Goal: Task Accomplishment & Management: Manage account settings

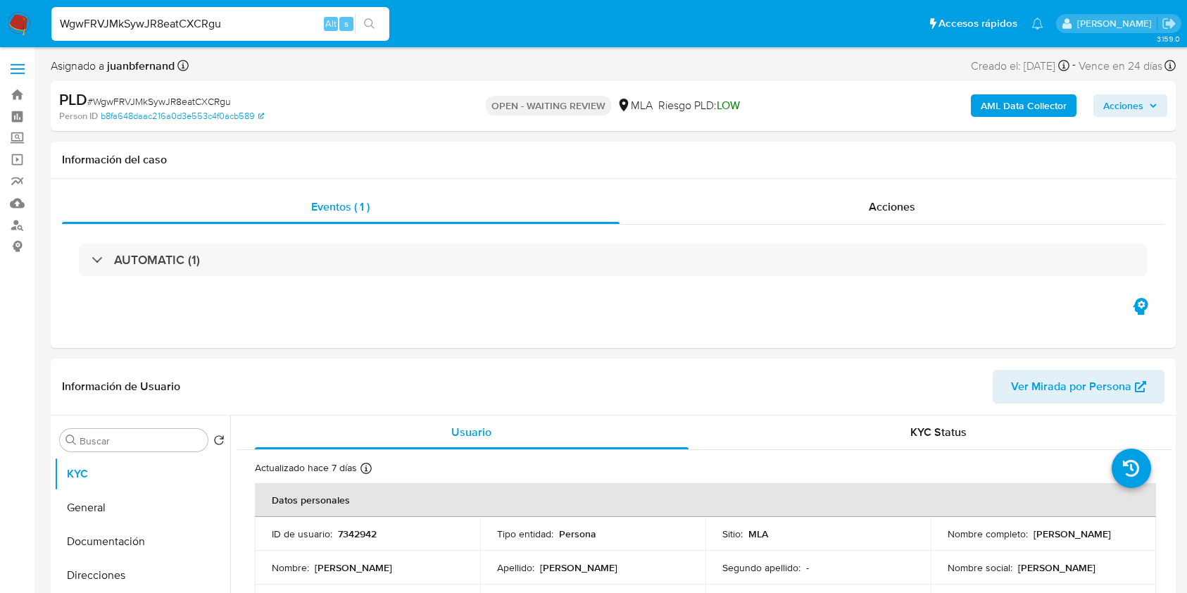
select select "10"
click at [311, 23] on input "WgwFRVJMkSywJR8eatCXCRgu" at bounding box center [220, 24] width 338 height 18
type input "Ta8HsgPQ0JyNSfAffBpEpwPg"
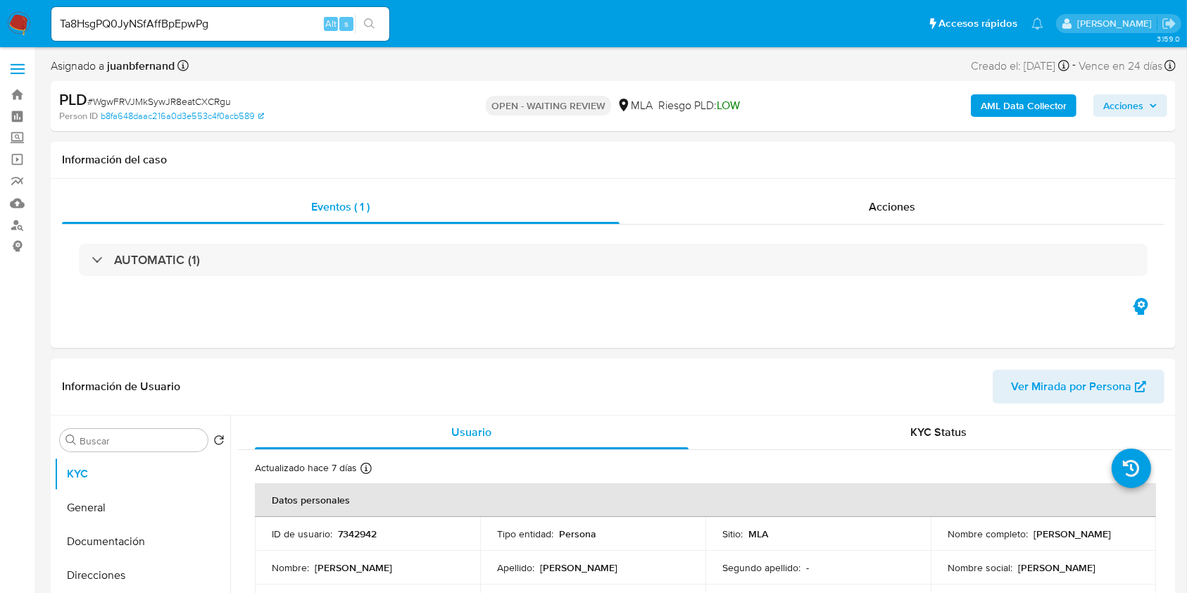
click at [370, 27] on icon "search-icon" at bounding box center [369, 23] width 11 height 11
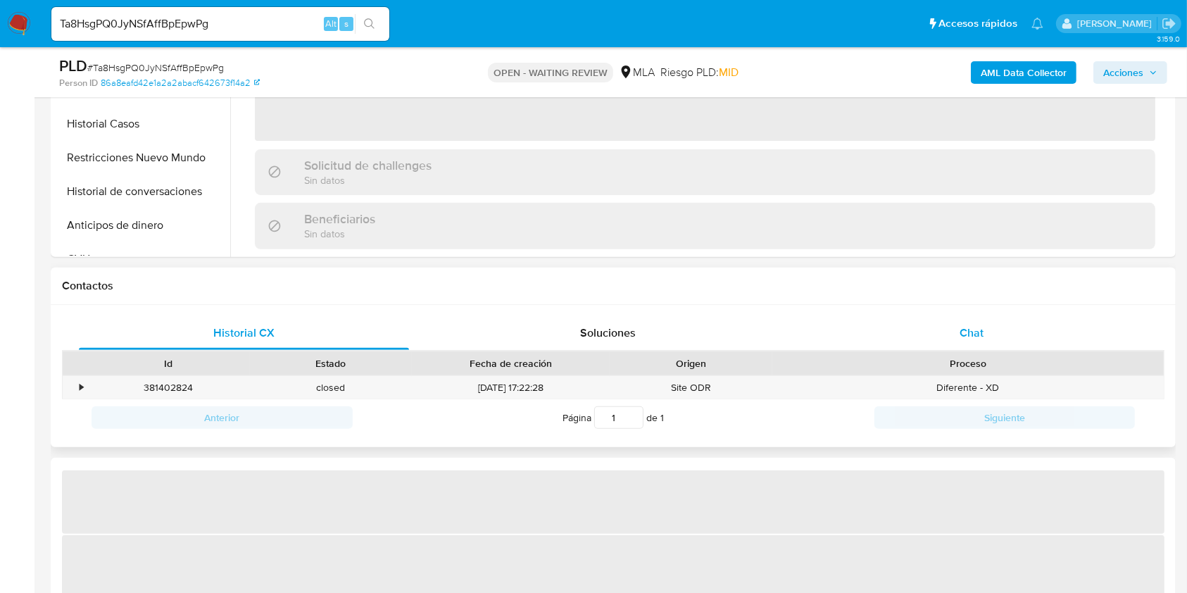
select select "10"
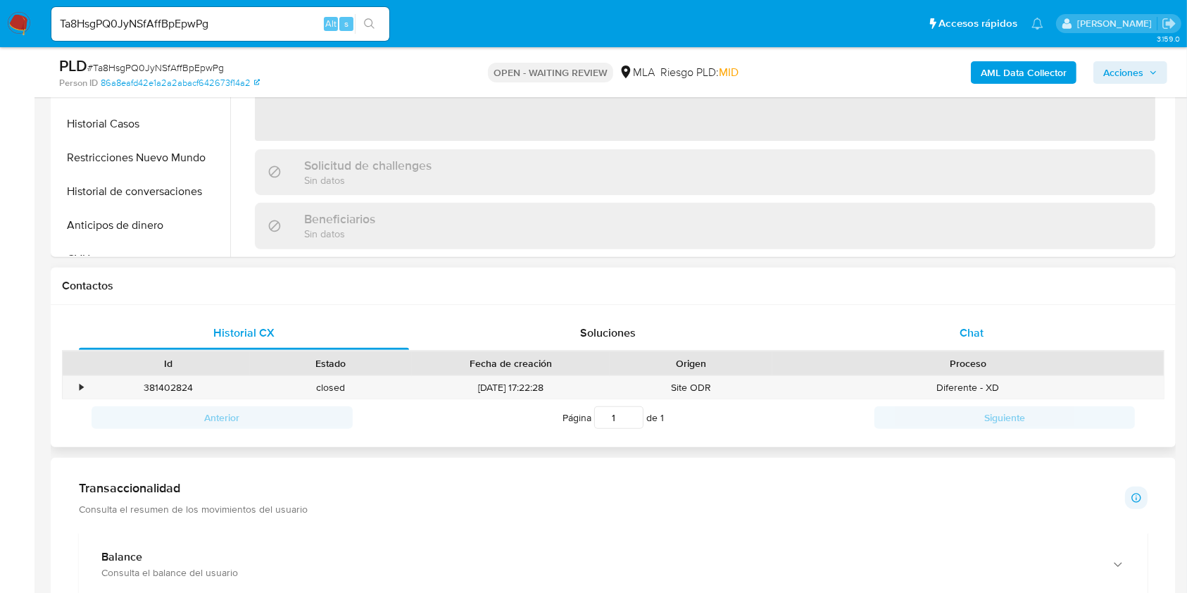
click at [1015, 324] on div "Chat" at bounding box center [972, 333] width 330 height 34
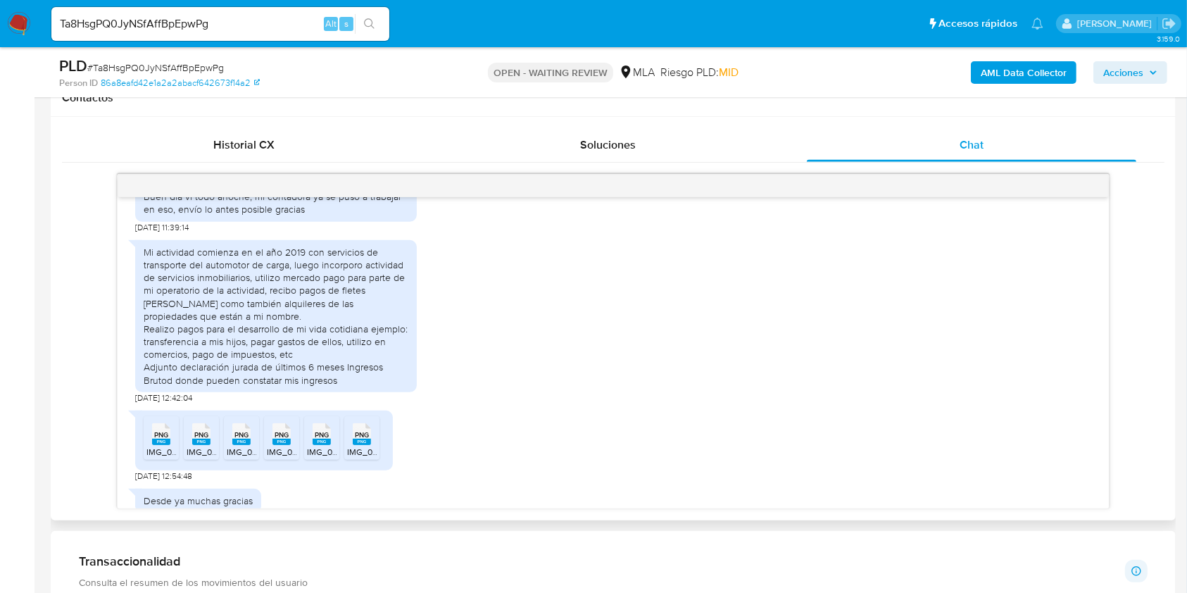
scroll to position [1551, 0]
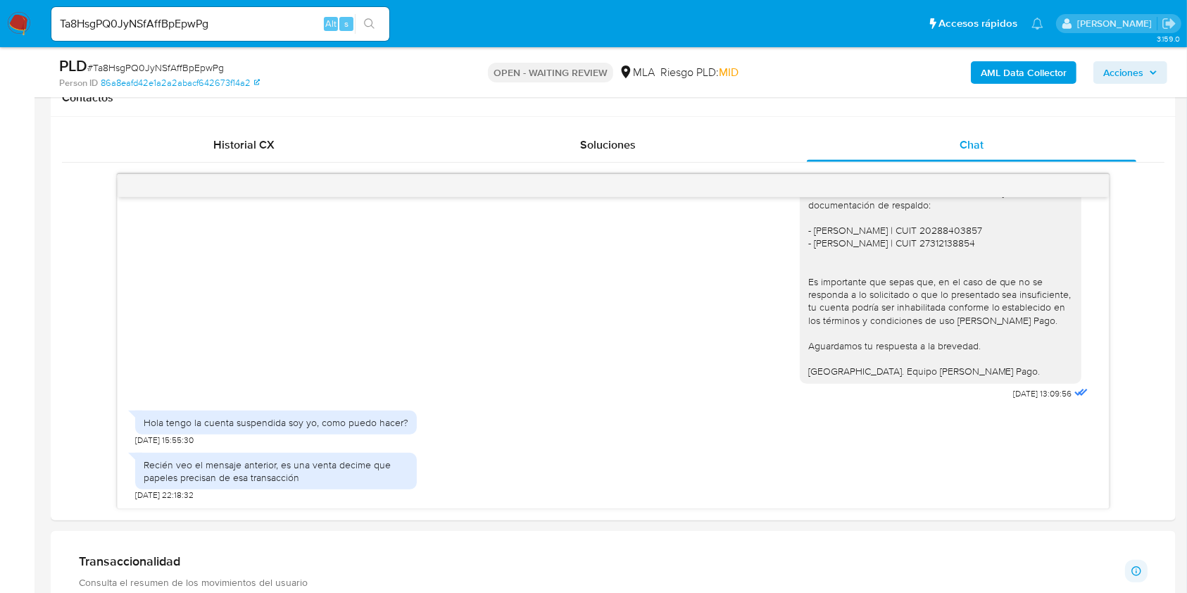
click at [231, 22] on input "Ta8HsgPQ0JyNSfAffBpEpwPg" at bounding box center [220, 24] width 338 height 18
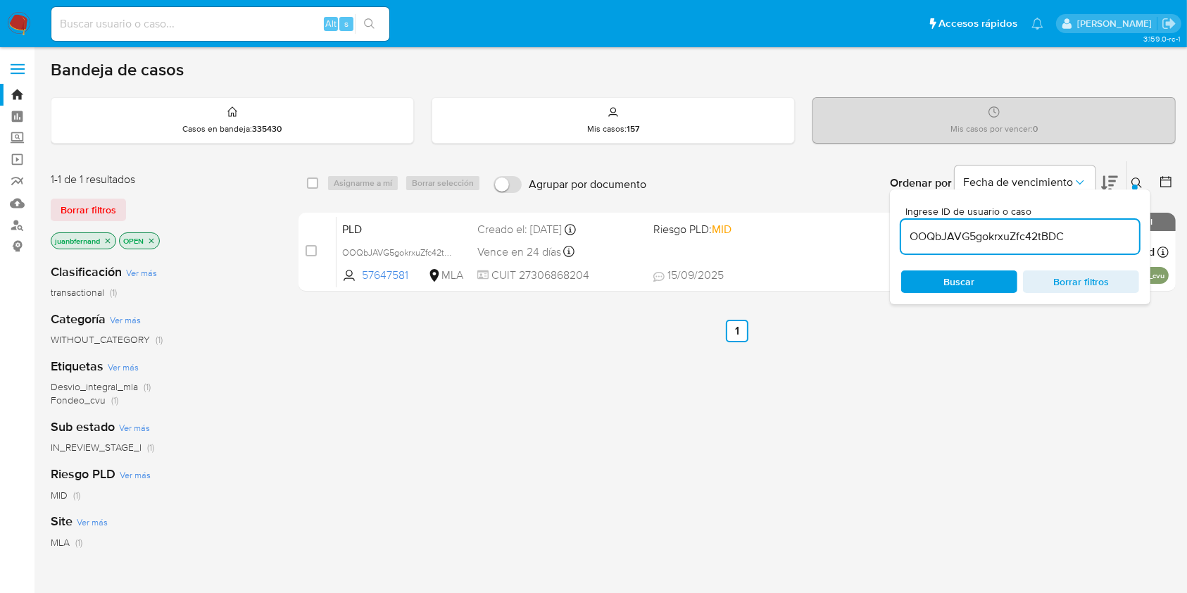
click at [1065, 232] on input "OOQbJAVG5gokrxuZfc42tBDC" at bounding box center [1021, 236] width 238 height 18
click at [1065, 231] on input "OOQbJAVG5gokrxuZfc42tBDC" at bounding box center [1021, 236] width 238 height 18
paste input "Ta8HsgPQ0JyNSfAffBpEpwPg"
type input "Ta8HsgPQ0JyNSfAffBpEpwPg"
click at [311, 181] on input "checkbox" at bounding box center [312, 182] width 11 height 11
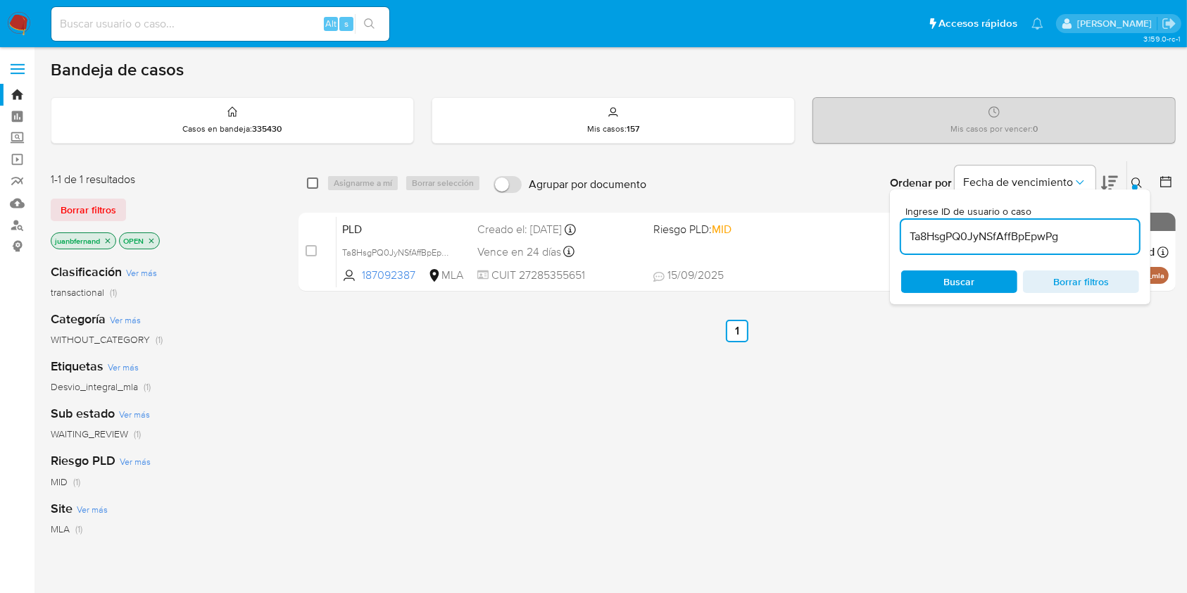
checkbox input "true"
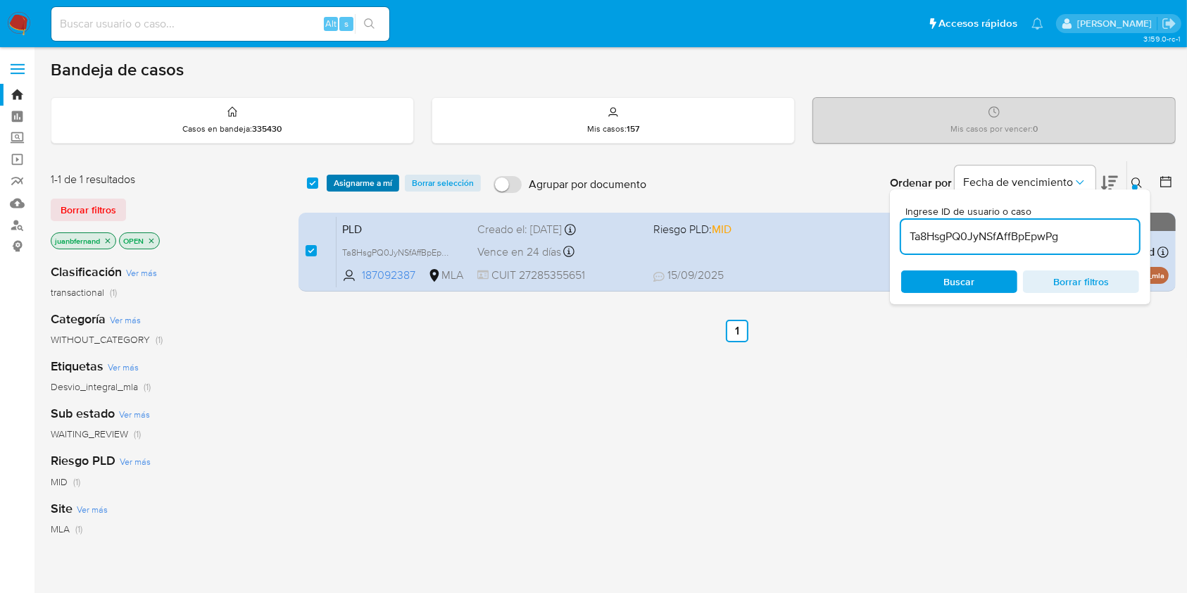
click at [332, 181] on button "Asignarme a mí" at bounding box center [363, 183] width 73 height 17
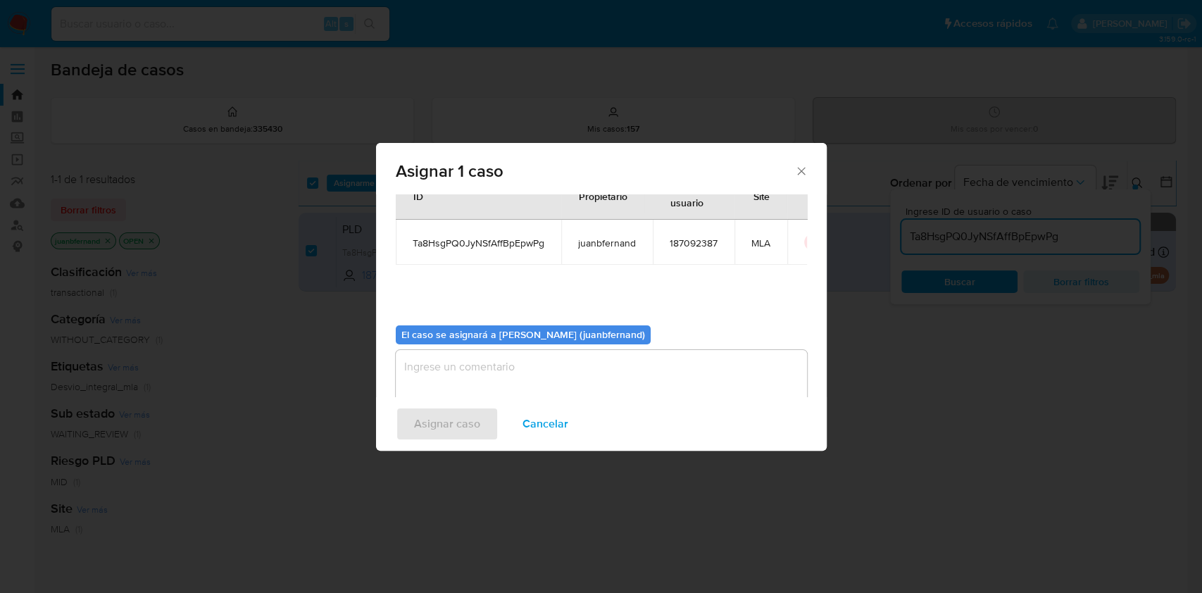
scroll to position [72, 0]
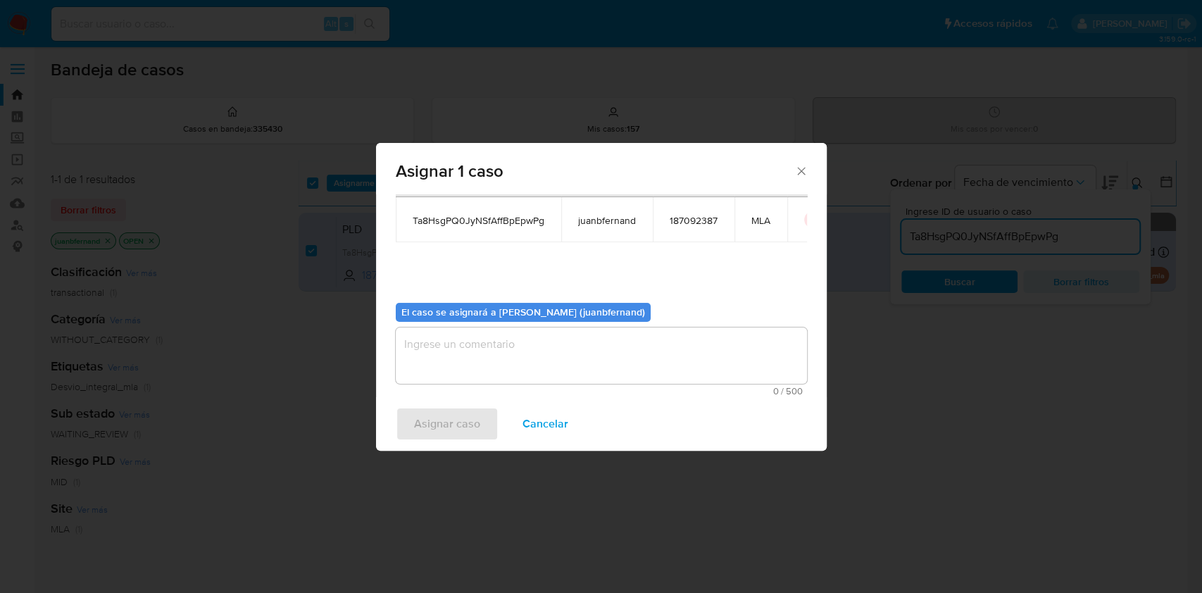
drag, startPoint x: 449, startPoint y: 351, endPoint x: 449, endPoint y: 403, distance: 51.4
click at [449, 352] on textarea "assign-modal" at bounding box center [601, 356] width 411 height 56
click at [447, 425] on span "Asignar caso" at bounding box center [447, 424] width 66 height 31
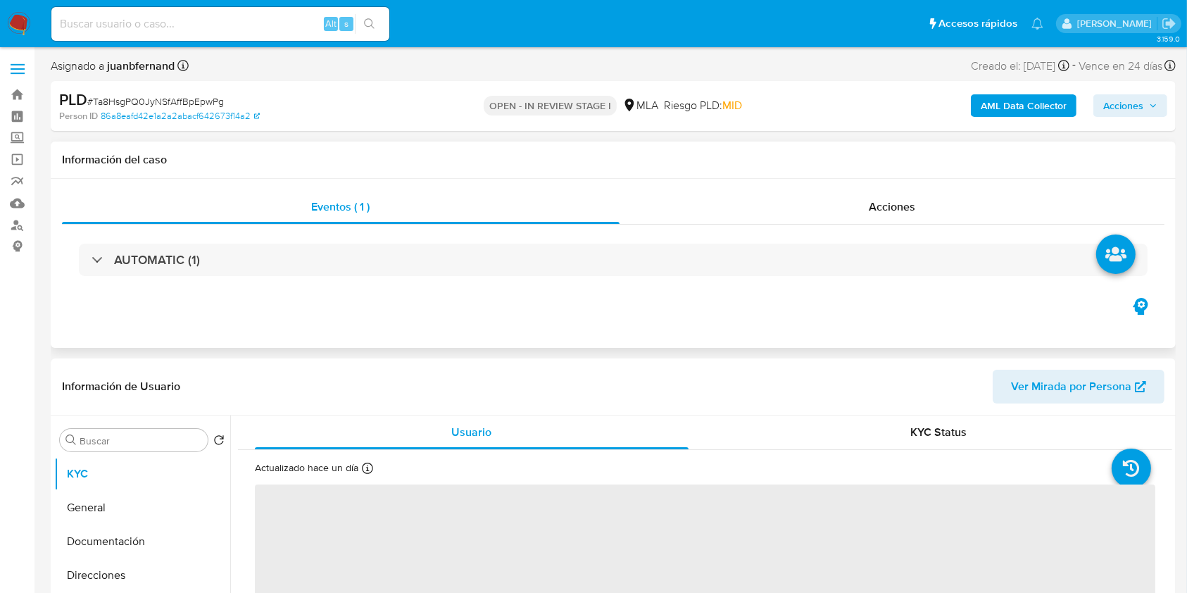
select select "10"
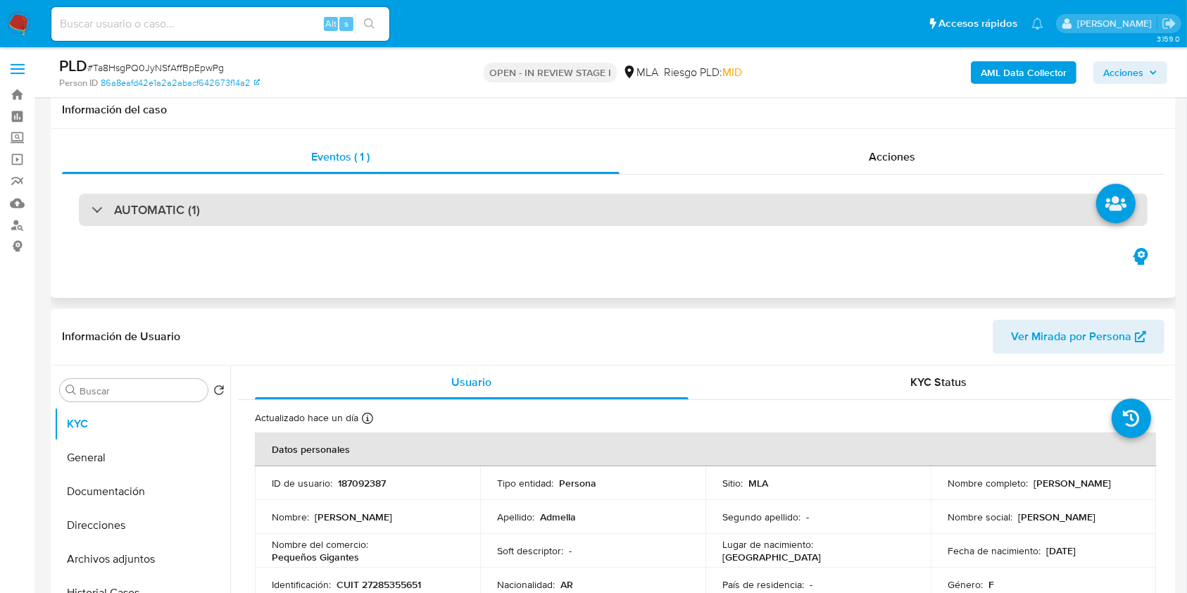
scroll to position [469, 0]
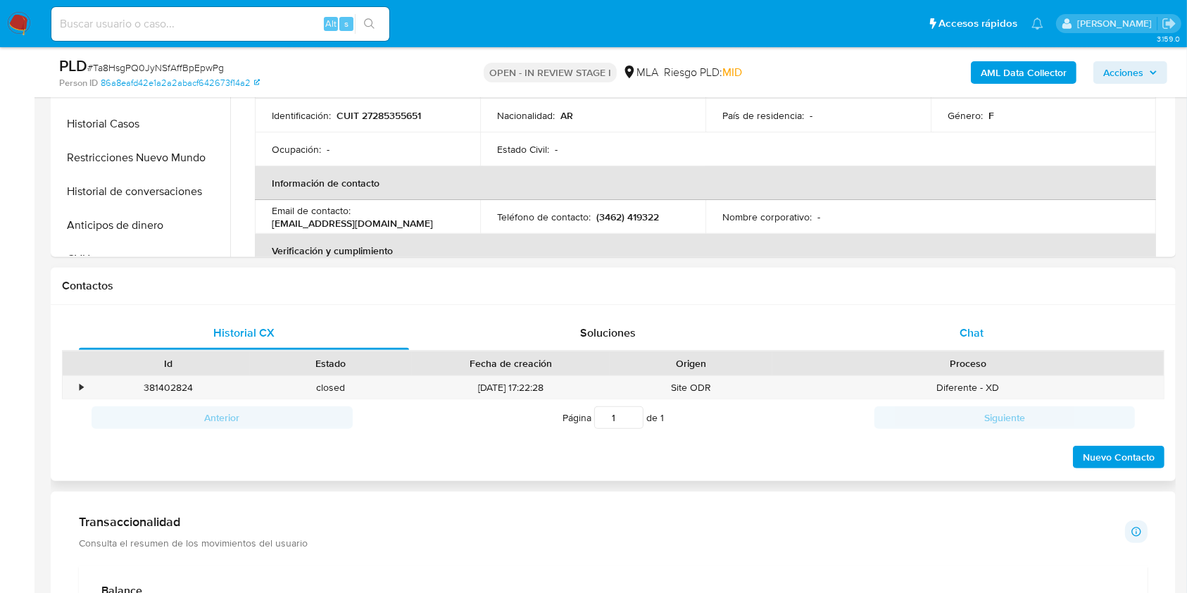
click at [975, 344] on div "Chat" at bounding box center [972, 333] width 330 height 34
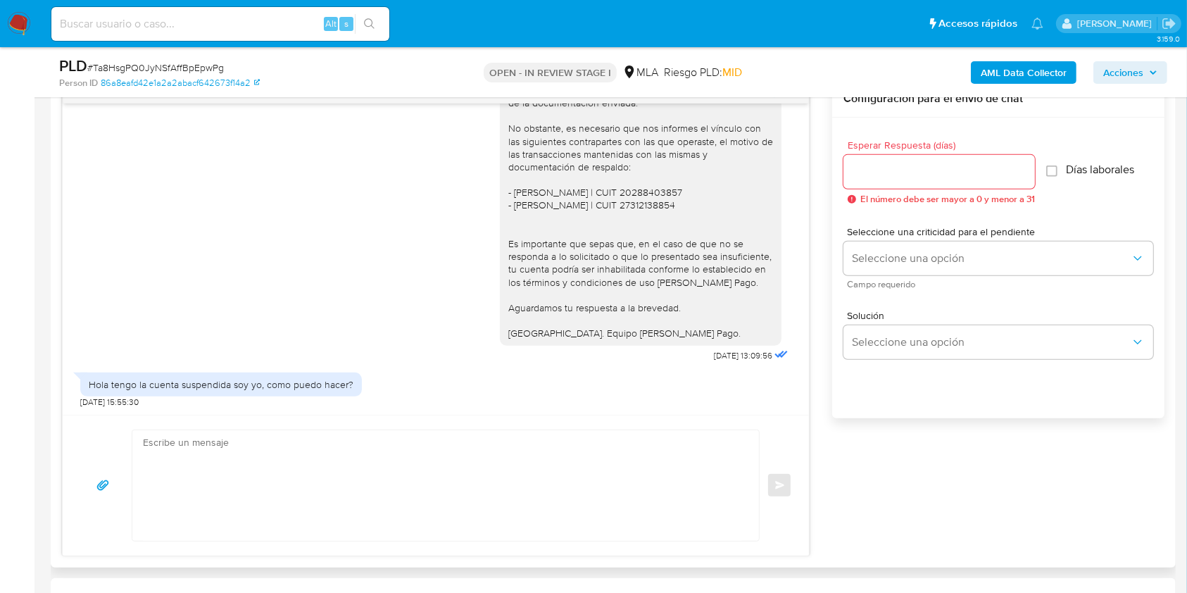
scroll to position [1364, 0]
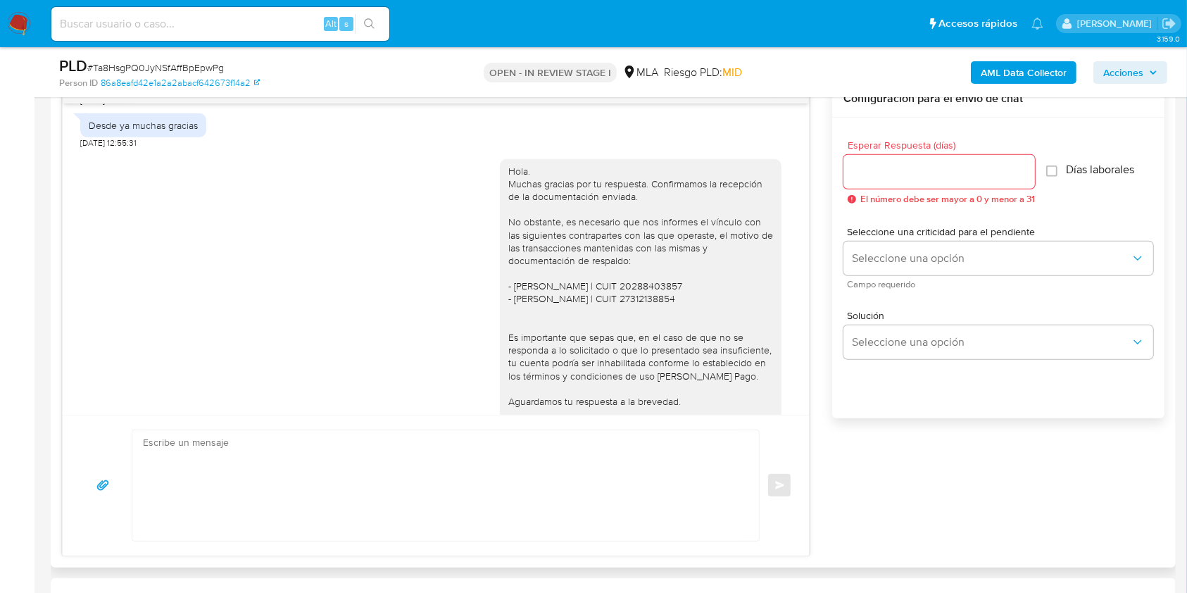
click at [509, 211] on div "Hola. Muchas gracias por tu respuesta. Confirmamos la recepción de la documenta…" at bounding box center [641, 299] width 265 height 269
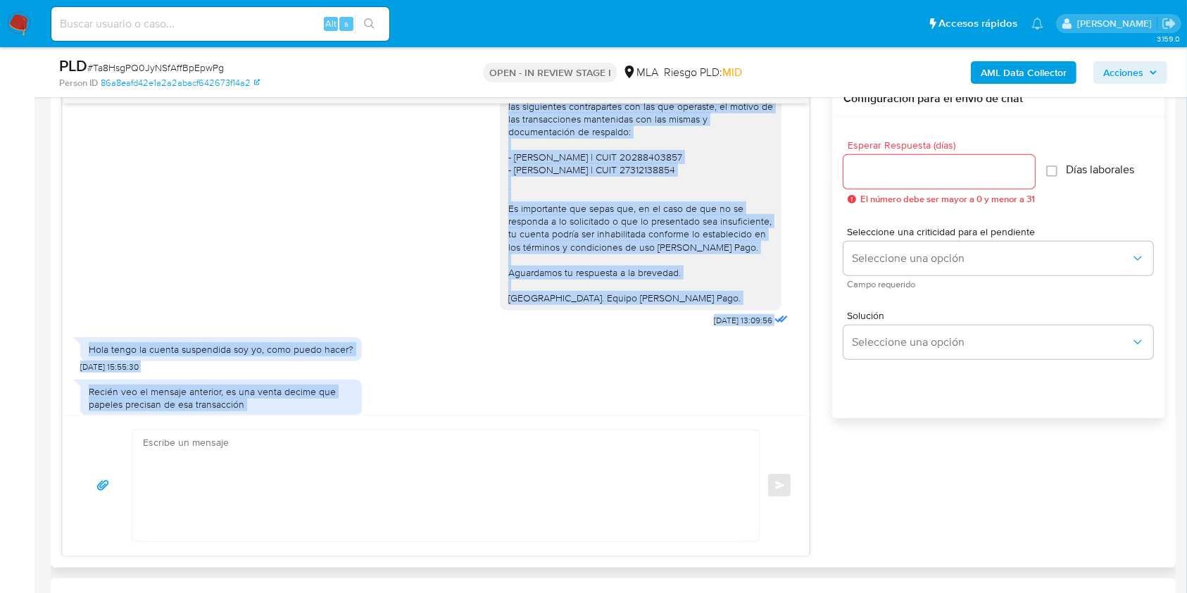
scroll to position [1551, 0]
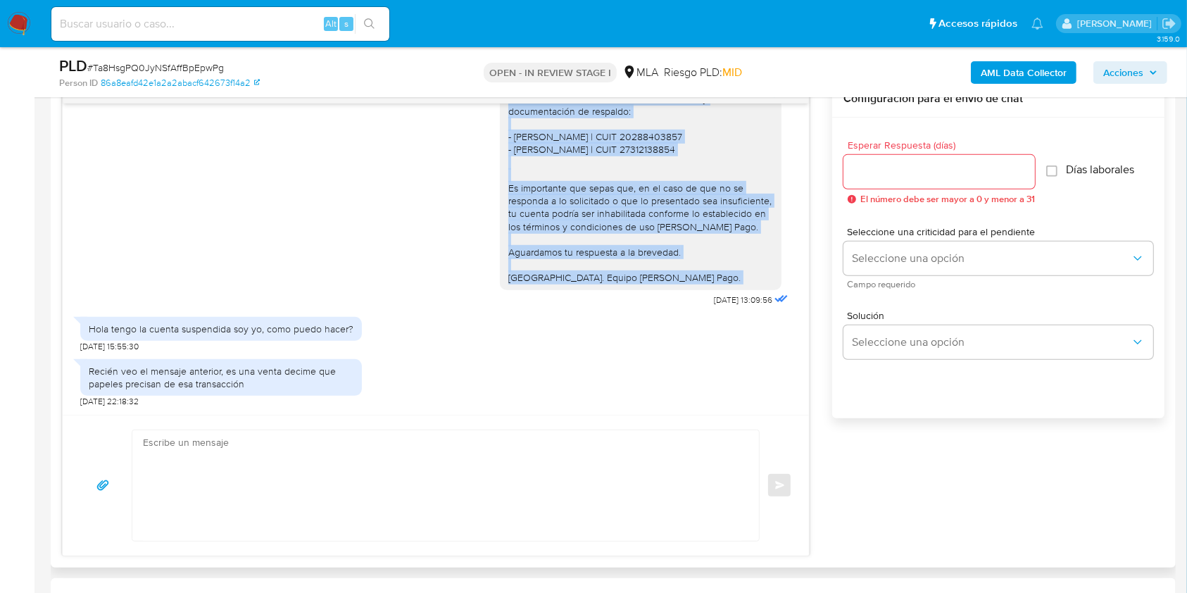
drag, startPoint x: 505, startPoint y: 211, endPoint x: 654, endPoint y: 279, distance: 163.6
click at [654, 279] on div "Hola. Muchas gracias por tu respuesta. Confirmamos la recepción de la documenta…" at bounding box center [641, 149] width 265 height 269
copy div "Hola. Muchas gracias por tu respuesta. Confirmamos la recepción de la documenta…"
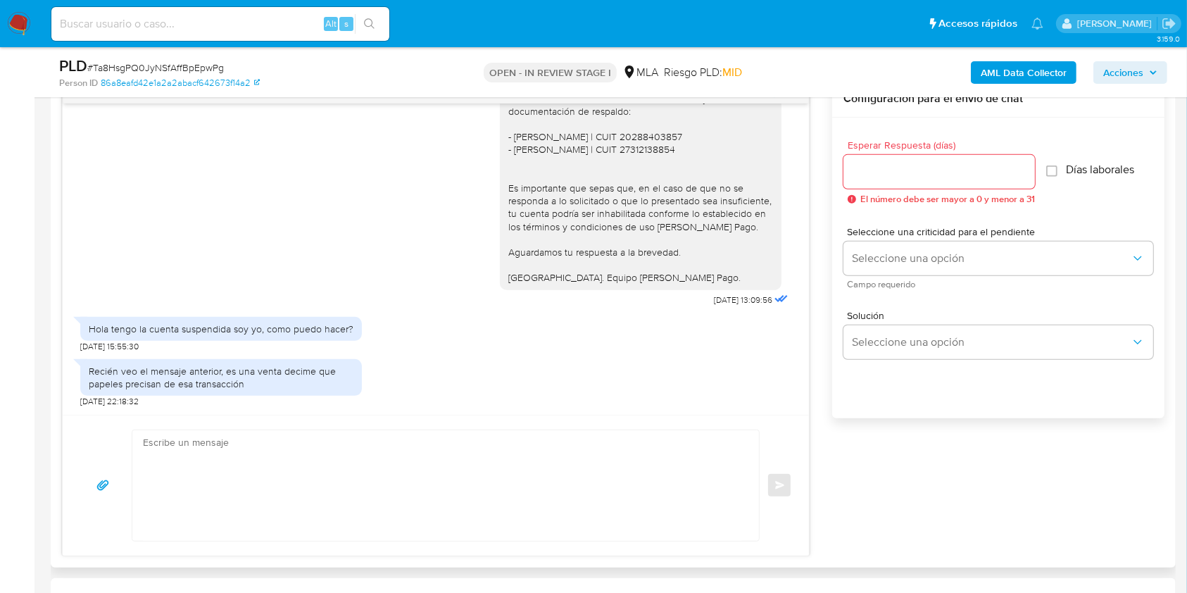
click at [394, 442] on textarea at bounding box center [442, 485] width 599 height 111
paste textarea "Hola. Muchas gracias por tu respuesta. Confirmamos la recepción de la documenta…"
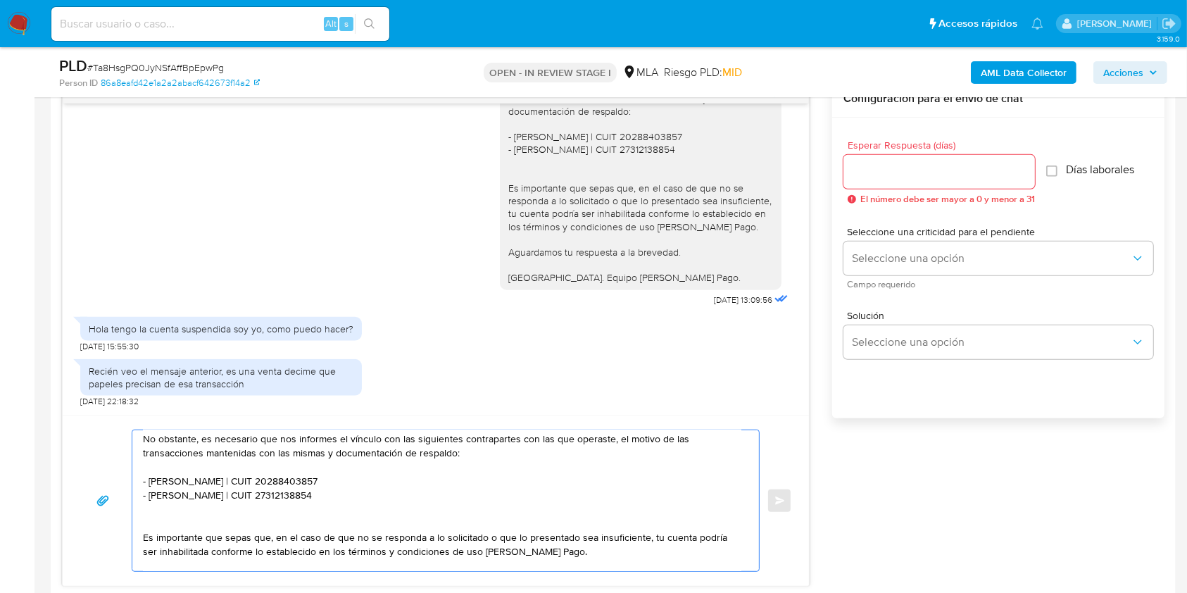
scroll to position [0, 0]
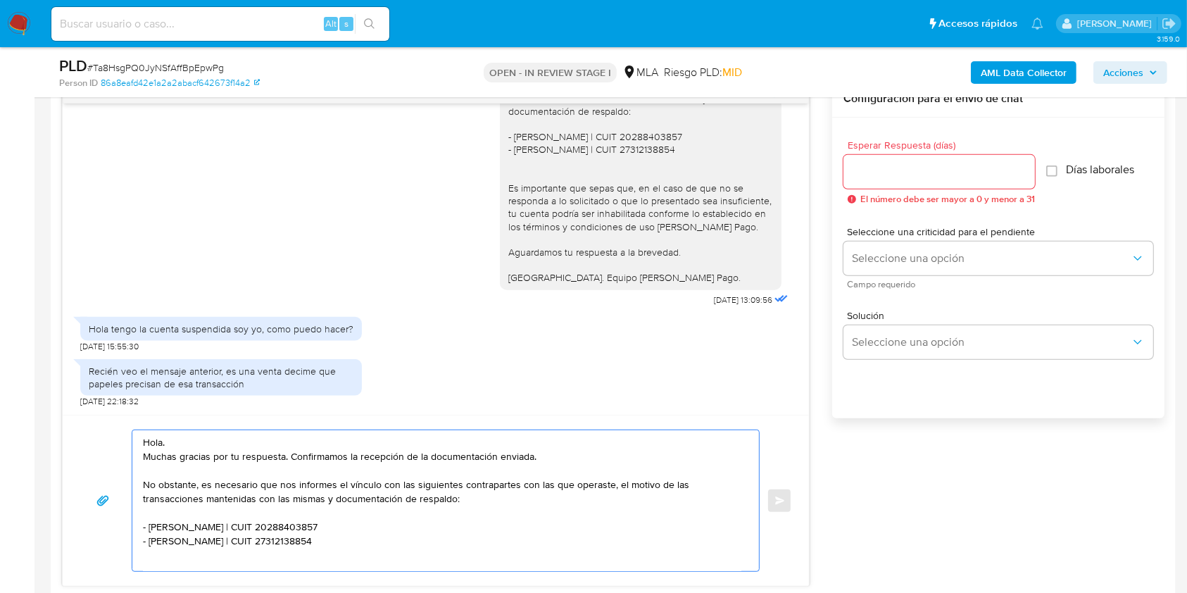
click at [472, 454] on textarea "Hola. Muchas gracias por tu respuesta. Confirmamos la recepción de la documenta…" at bounding box center [442, 500] width 599 height 141
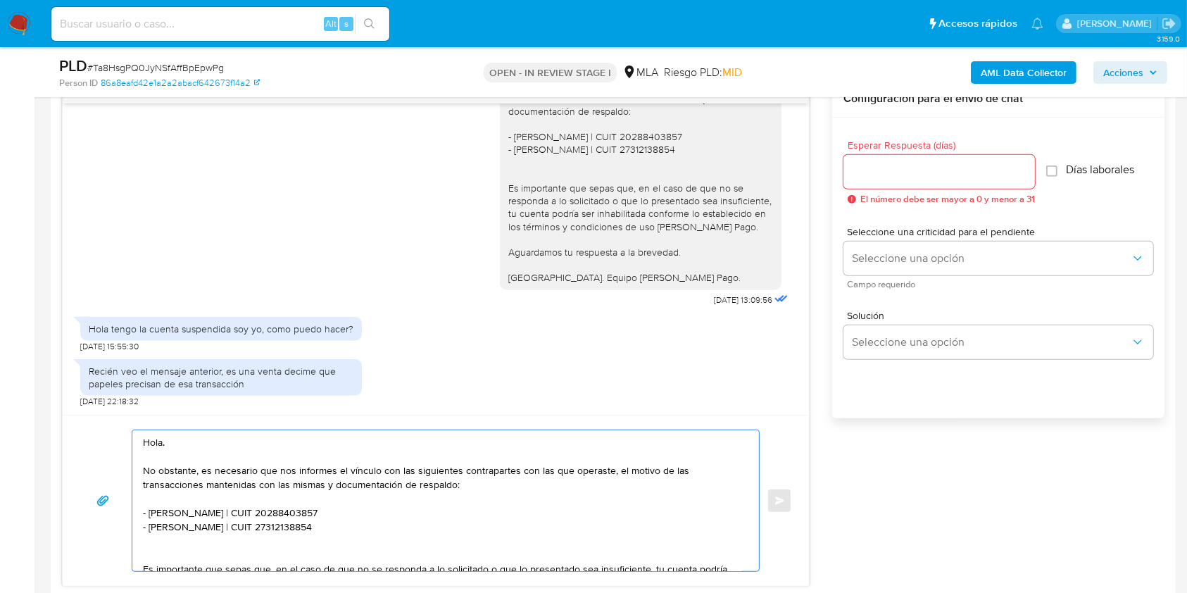
drag, startPoint x: 204, startPoint y: 470, endPoint x: 124, endPoint y: 475, distance: 80.4
click at [124, 475] on div "Hola. No obstante, es necesario que nos informes el vínculo con las siguientes …" at bounding box center [436, 501] width 713 height 142
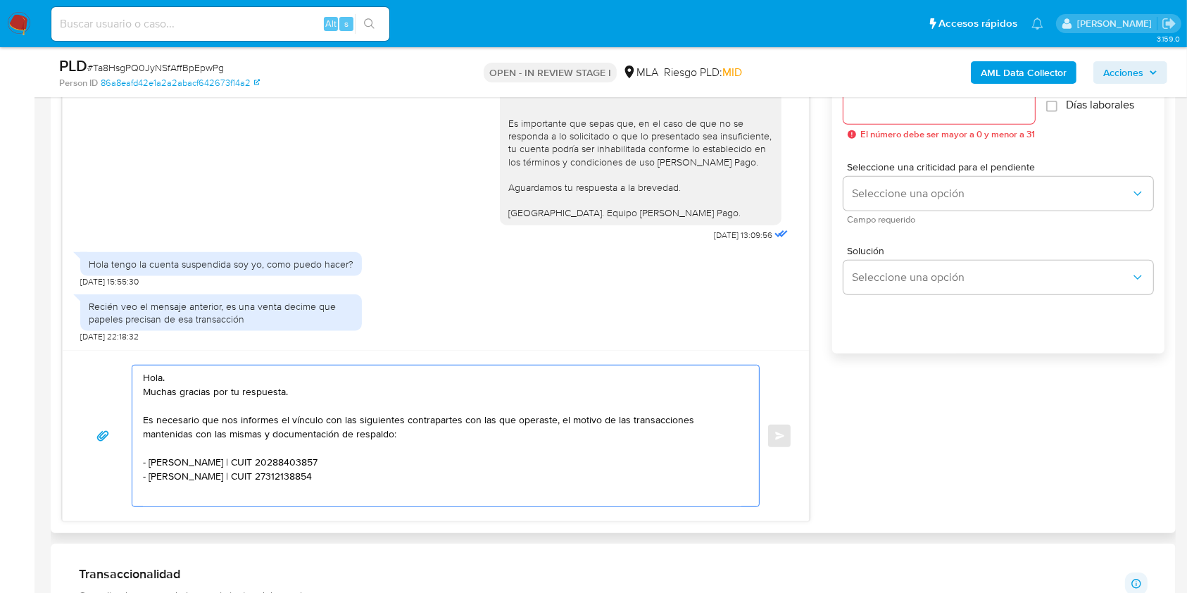
scroll to position [845, 0]
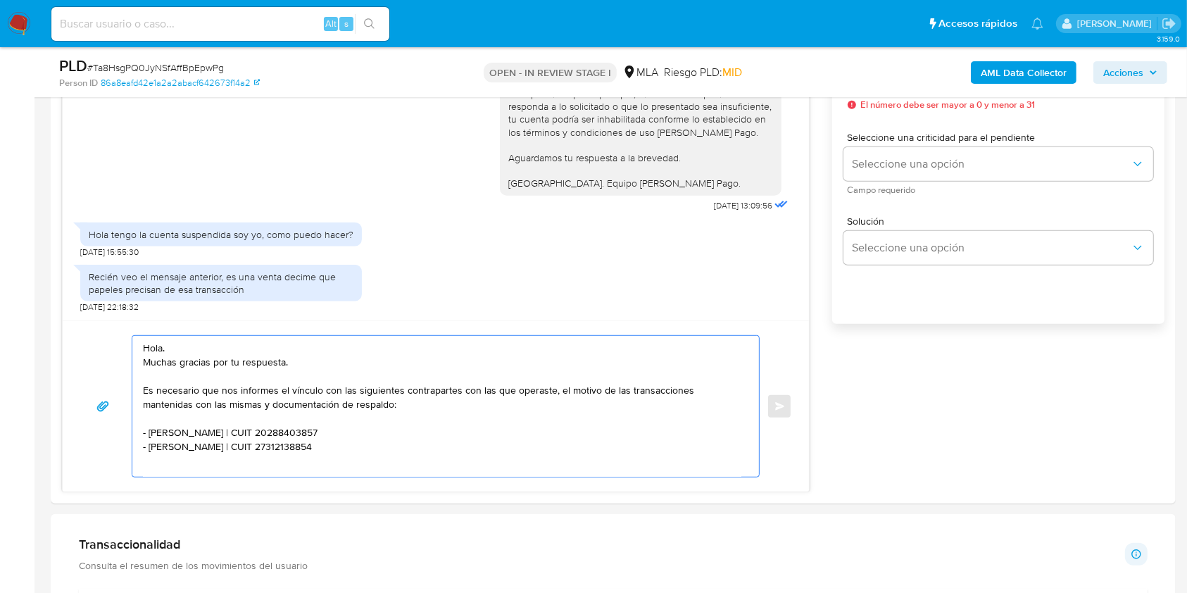
drag, startPoint x: 220, startPoint y: 390, endPoint x: 316, endPoint y: 546, distance: 182.8
click at [220, 391] on textarea "Hola. Muchas gracias por tu respuesta. Es necesario que nos informes el vínculo…" at bounding box center [442, 406] width 599 height 141
click at [666, 390] on textarea "Hola. Muchas gracias por tu respuesta. Es necesario que adjuntes documentacion …" at bounding box center [442, 406] width 599 height 141
drag, startPoint x: 666, startPoint y: 390, endPoint x: 549, endPoint y: 393, distance: 117.7
click at [549, 393] on textarea "Hola. Muchas gracias por tu respuesta. Es necesario que adjuntes documentacion …" at bounding box center [442, 406] width 599 height 141
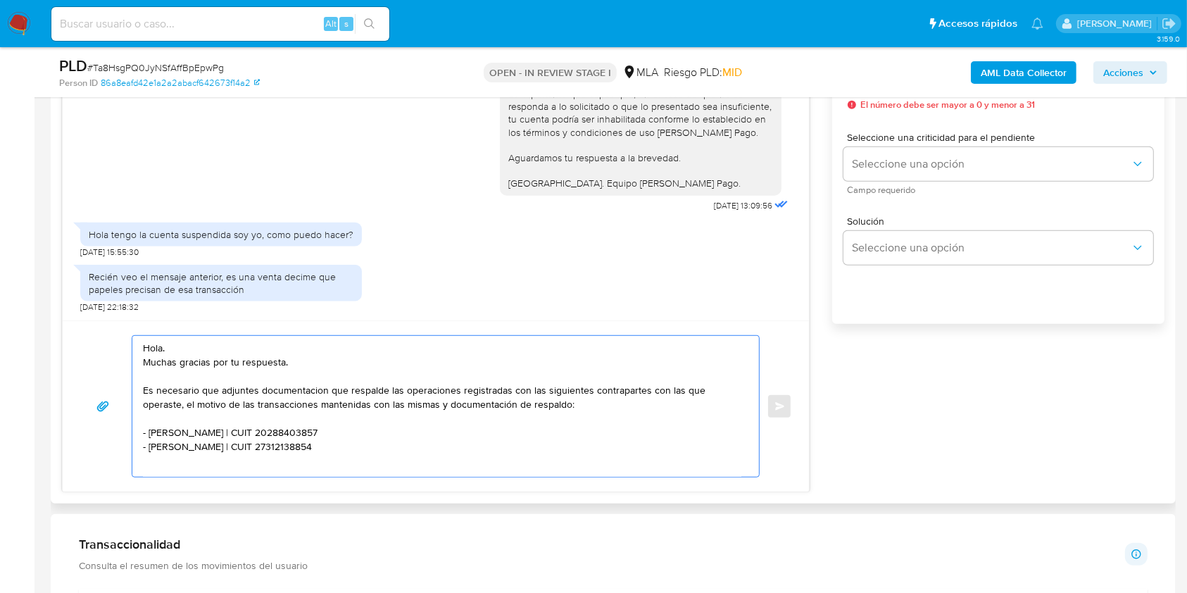
click at [551, 403] on textarea "Hola. Muchas gracias por tu respuesta. Es necesario que adjuntes documentacion …" at bounding box center [442, 406] width 599 height 141
drag, startPoint x: 488, startPoint y: 404, endPoint x: 444, endPoint y: 404, distance: 43.7
click at [444, 404] on textarea "Hola. Muchas gracias por tu respuesta. Es necesario que adjuntes documentacion …" at bounding box center [442, 406] width 599 height 141
click at [187, 403] on textarea "Hola. Muchas gracias por tu respuesta. Es necesario que adjuntes documentacion …" at bounding box center [442, 406] width 599 height 141
click at [316, 385] on textarea "Hola. Muchas gracias por tu respuesta. Es necesario que adjuntes documentacion …" at bounding box center [442, 406] width 599 height 141
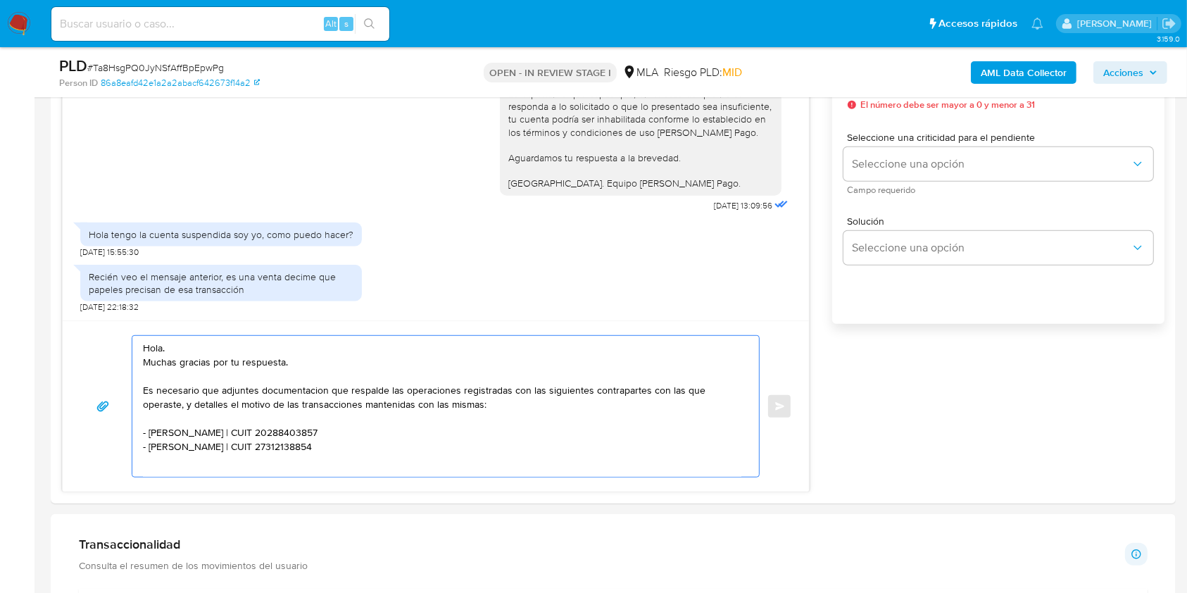
click at [0, 0] on lt-span "documentaci ó n" at bounding box center [0, 0] width 0 height 0
click at [496, 406] on textarea "Hola. Muchas gracias por tu respuesta. Es necesario que adjuntes documentación …" at bounding box center [442, 406] width 599 height 141
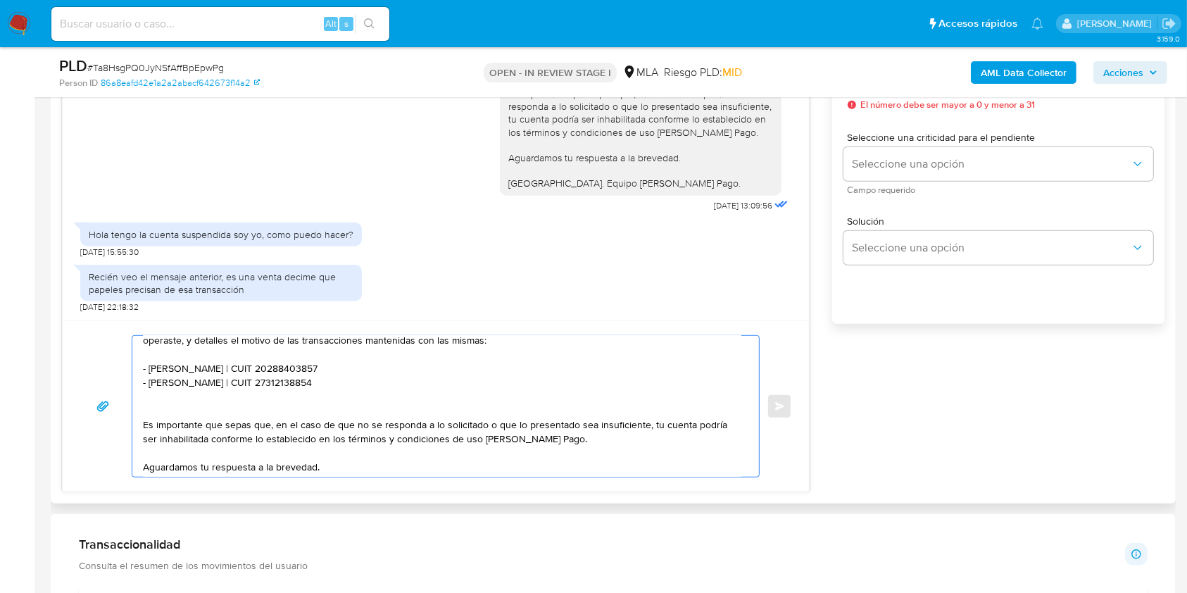
scroll to position [94, 0]
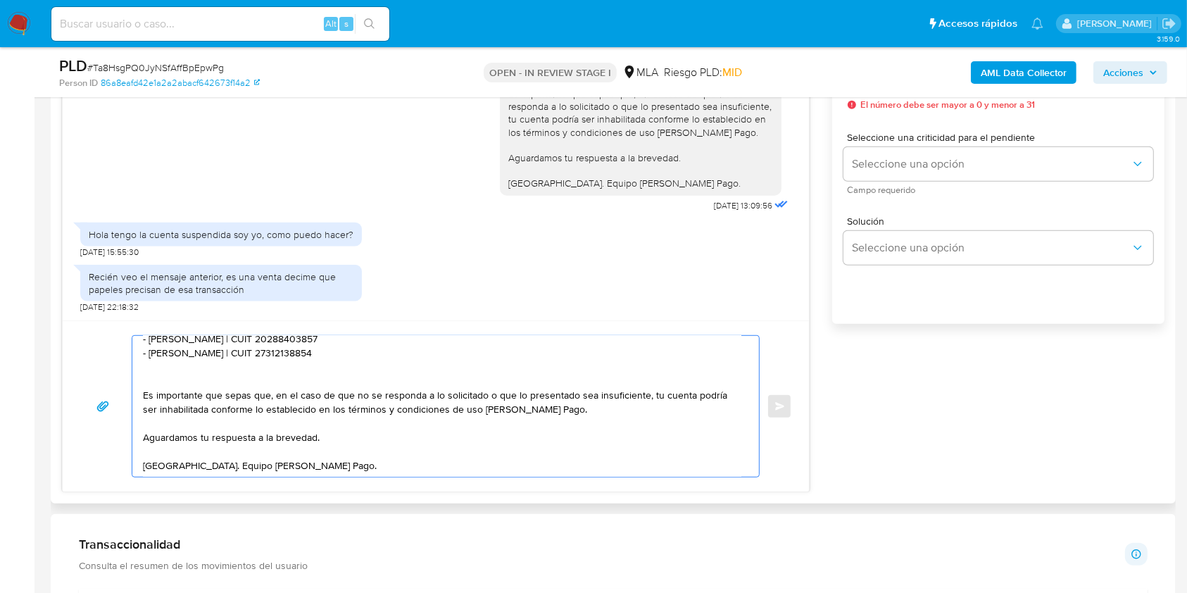
click at [308, 439] on textarea "Hola. Muchas gracias por tu respuesta. Es necesario que adjuntes documentación …" at bounding box center [442, 406] width 599 height 141
drag, startPoint x: 308, startPoint y: 439, endPoint x: 270, endPoint y: 444, distance: 39.0
click at [270, 441] on textarea "Hola. Muchas gracias por tu respuesta. Es necesario que adjuntes documentación …" at bounding box center [442, 406] width 599 height 141
click at [328, 462] on textarea "Hola. Muchas gracias por tu respuesta. Es necesario que adjuntes documentación …" at bounding box center [442, 406] width 599 height 141
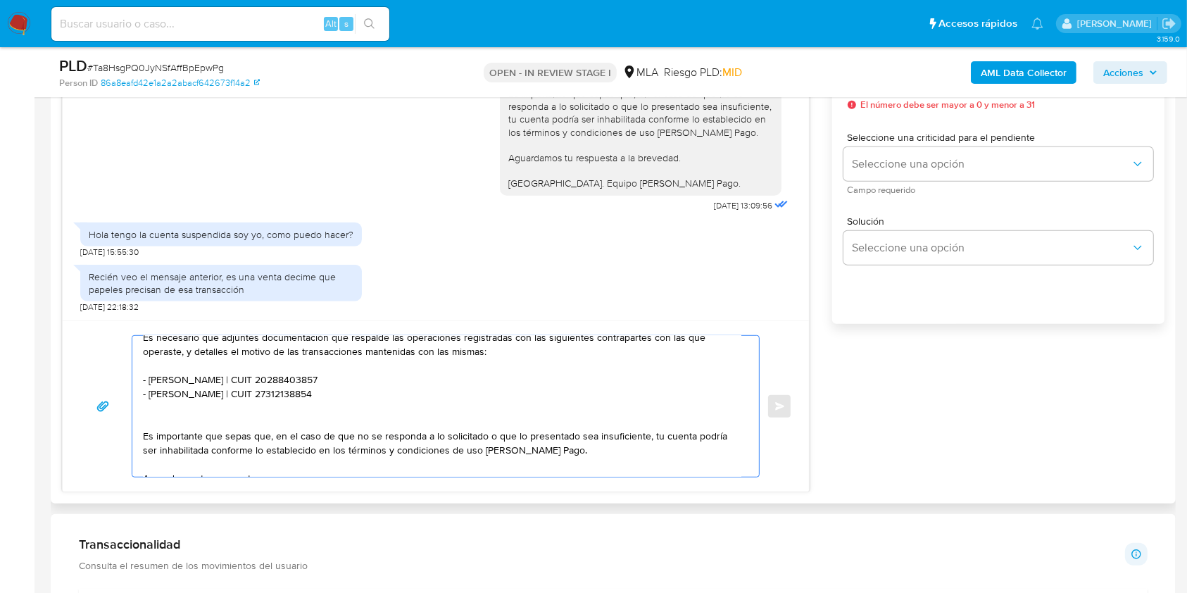
scroll to position [0, 0]
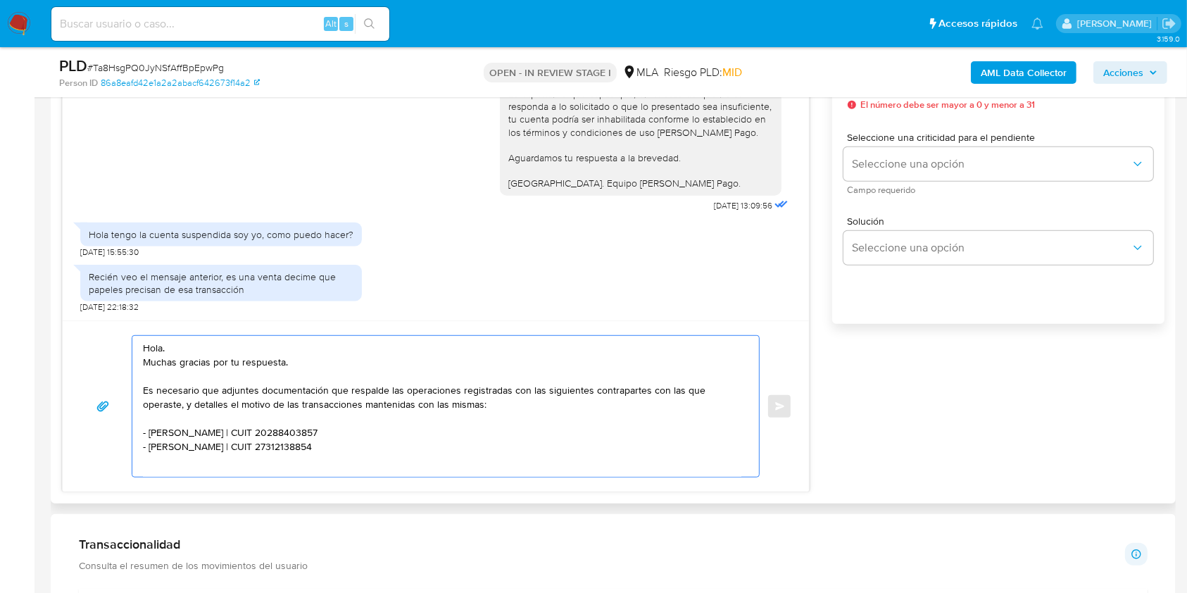
click at [353, 363] on textarea "Hola. Muchas gracias por tu respuesta. Es necesario que adjuntes documentación …" at bounding box center [442, 406] width 599 height 141
click at [522, 406] on textarea "Hola. Muchas gracias por tu respuesta. Es necesario que adjuntes documentación …" at bounding box center [442, 406] width 599 height 141
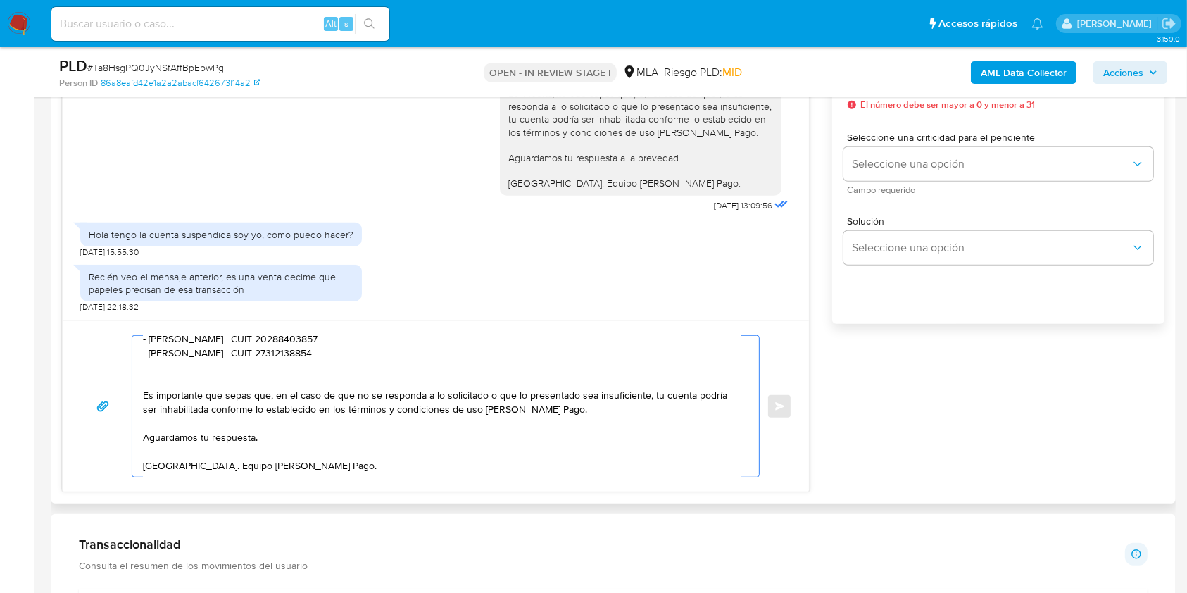
click at [590, 416] on textarea "Hola. Muchas gracias por tu respuesta. Es necesario que adjuntes documentación …" at bounding box center [442, 406] width 599 height 141
click at [342, 440] on textarea "Hola. Muchas gracias por tu respuesta. Es necesario que adjuntes documentación …" at bounding box center [442, 406] width 599 height 141
click at [344, 463] on textarea "Hola. Muchas gracias por tu respuesta. Es necesario que adjuntes documentación …" at bounding box center [442, 406] width 599 height 141
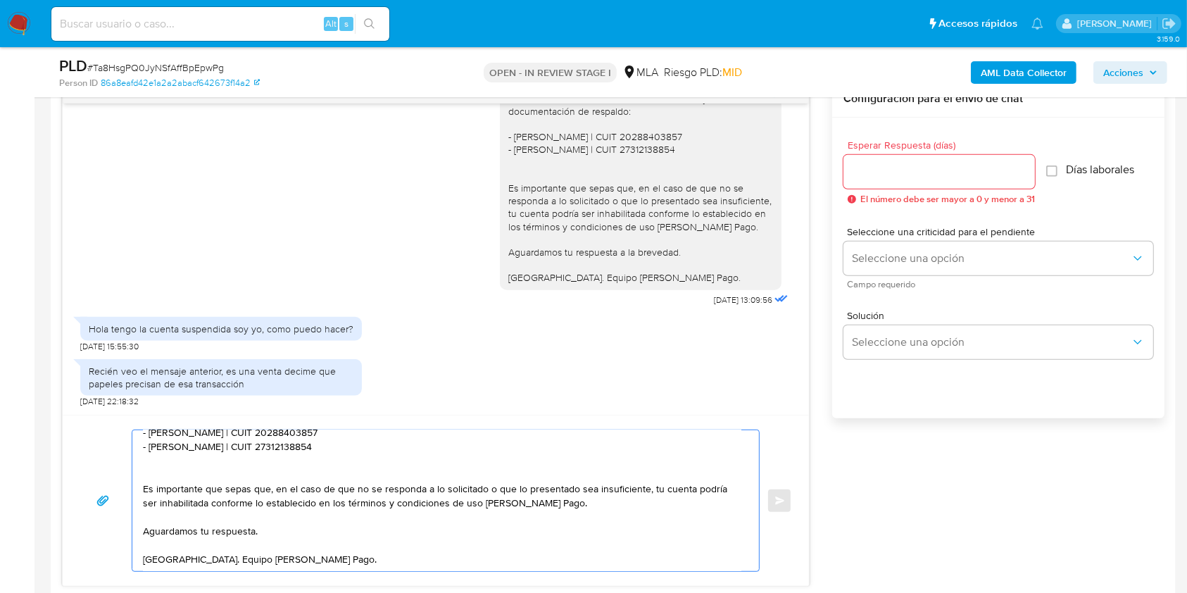
type textarea "Hola. Muchas gracias por tu respuesta. Es necesario que adjuntes documentación …"
click at [882, 178] on input "Esperar Respuesta (días)" at bounding box center [940, 172] width 192 height 18
type input "1"
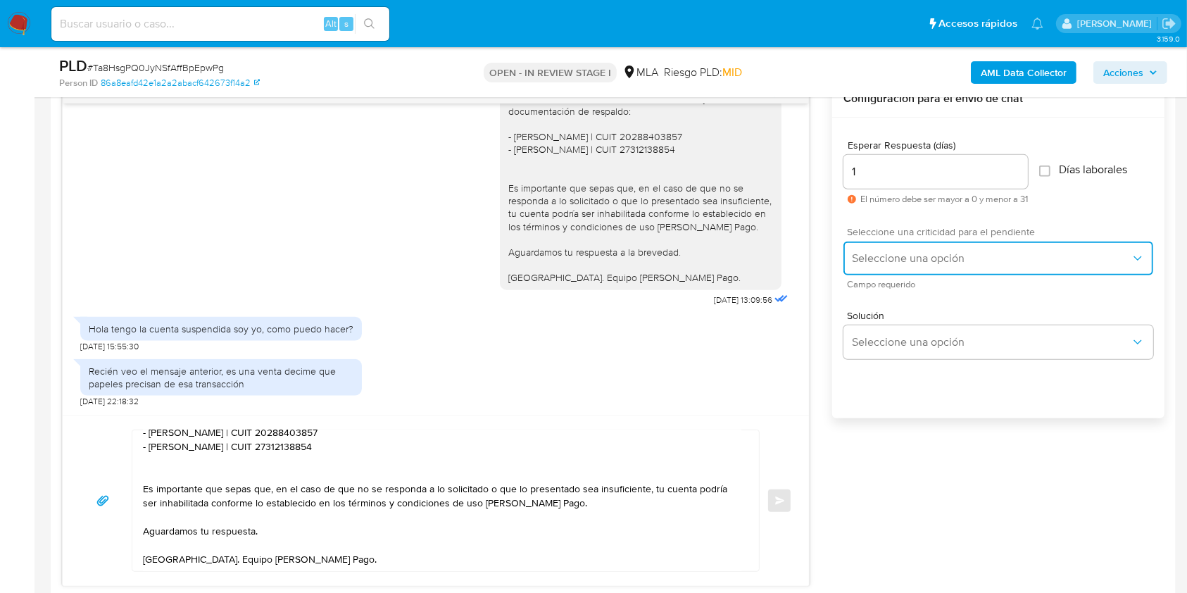
click at [878, 265] on button "Seleccione una opción" at bounding box center [999, 259] width 310 height 34
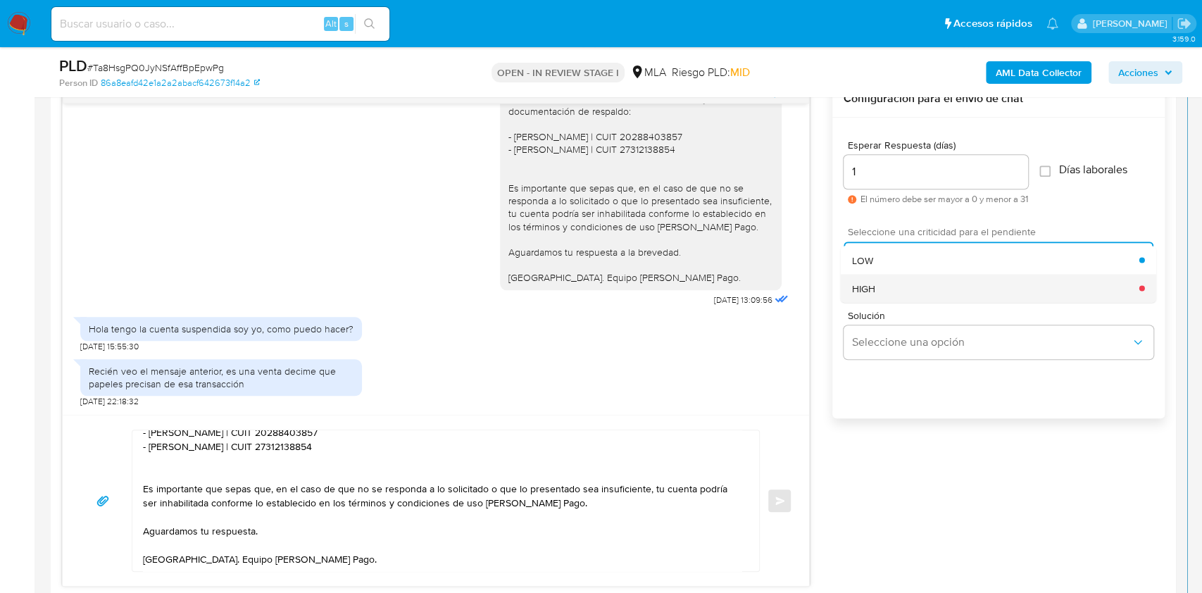
click at [883, 291] on div "HIGH" at bounding box center [995, 288] width 287 height 28
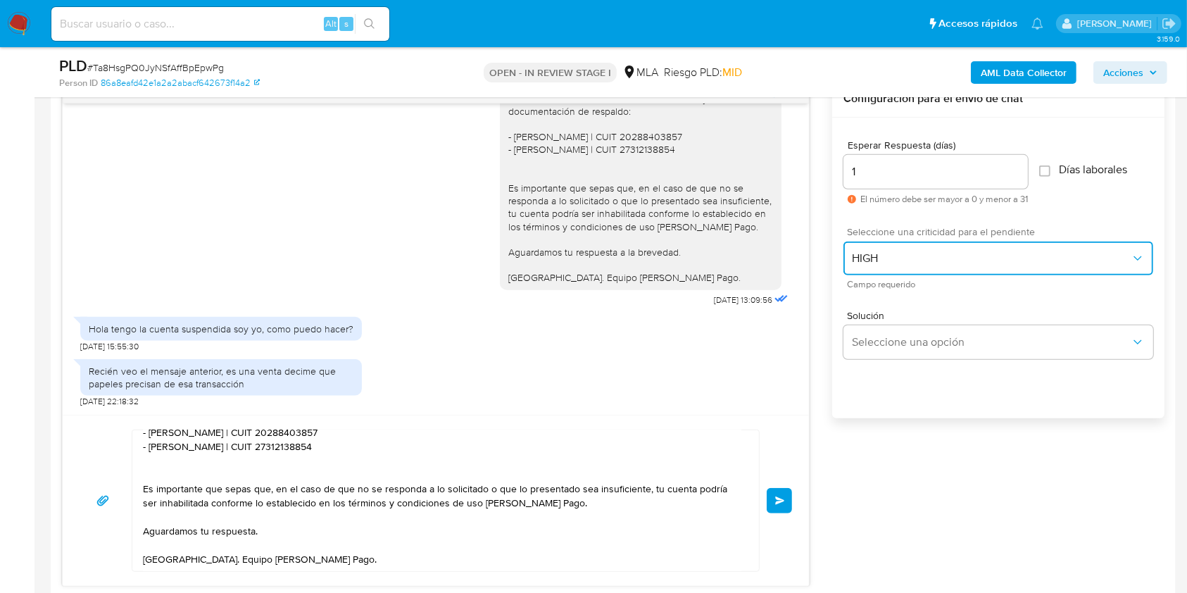
scroll to position [113, 0]
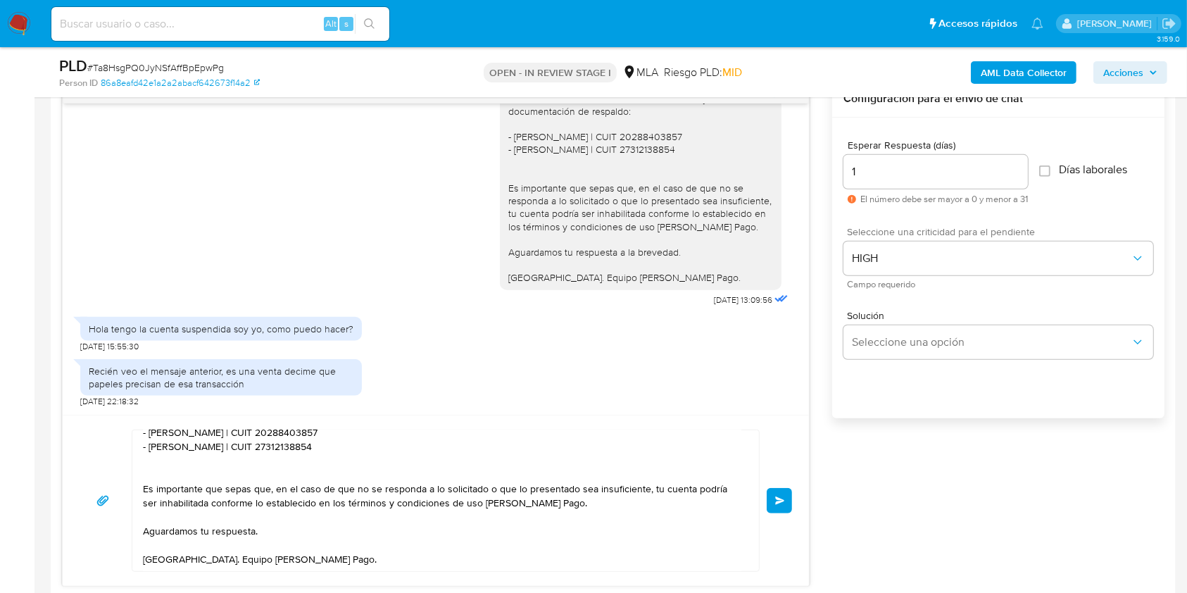
click at [783, 499] on span "Enviar" at bounding box center [780, 501] width 10 height 8
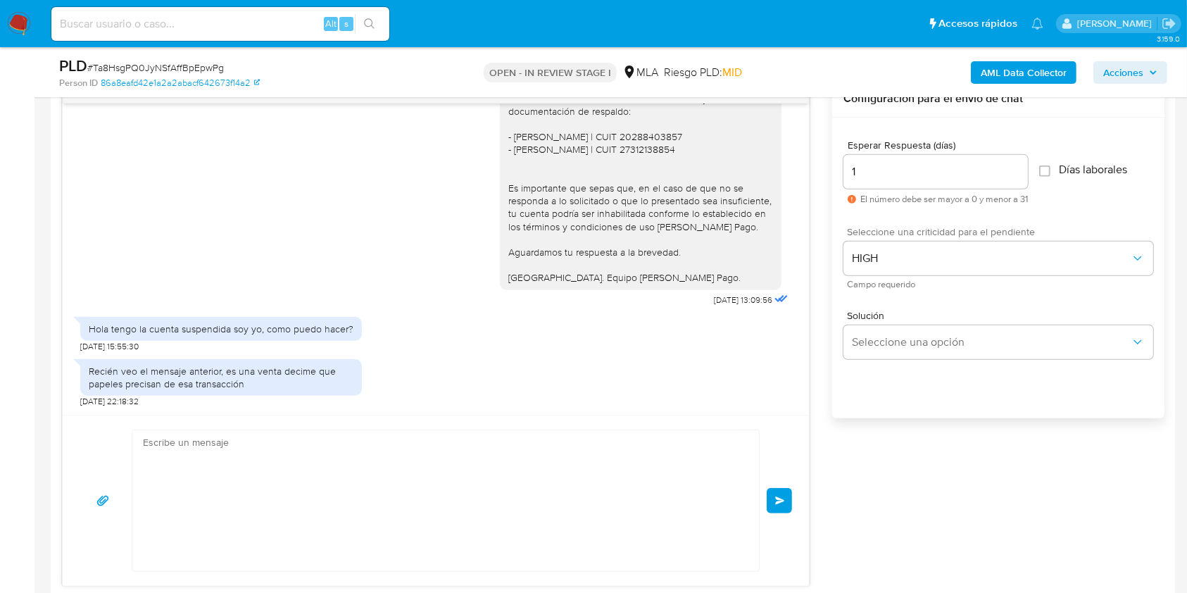
scroll to position [1848, 0]
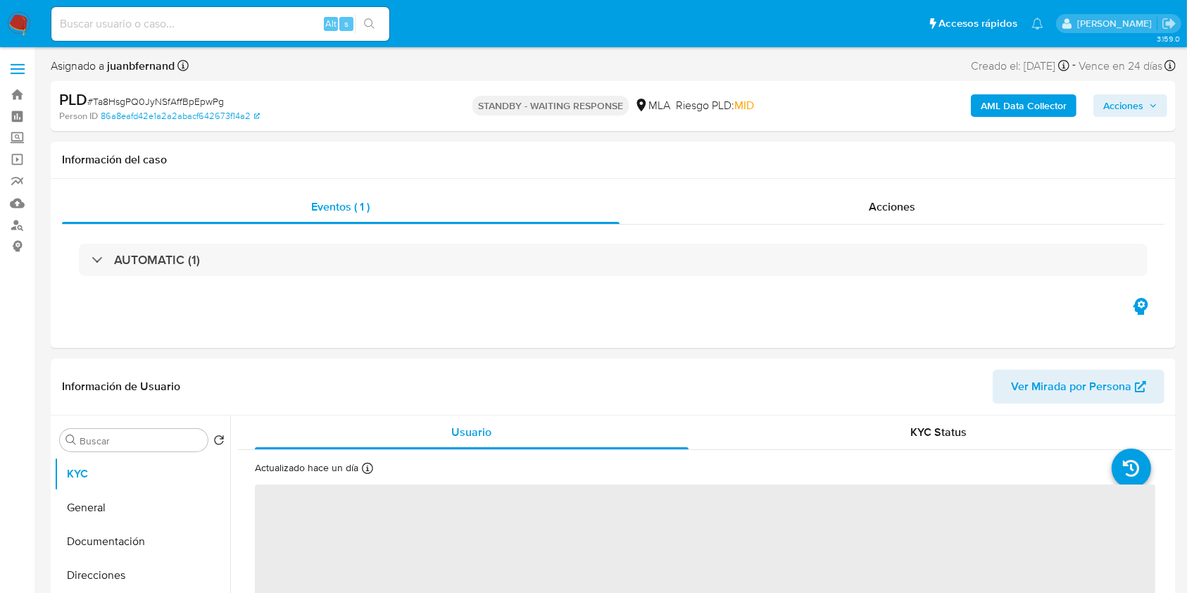
select select "10"
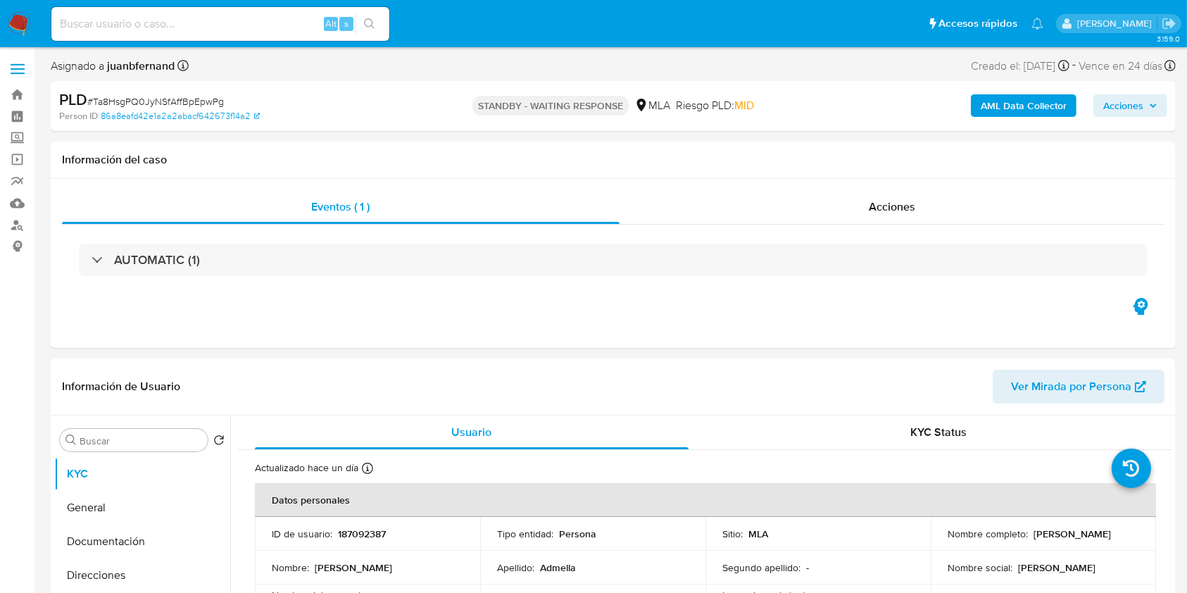
click at [239, 26] on input at bounding box center [220, 24] width 338 height 18
paste input "YKLnaT5c4YRBq92E5vKx4iKO"
type input "YKLnaT5c4YRBq92E5vKx4iKO"
click at [378, 23] on button "search-icon" at bounding box center [369, 24] width 29 height 20
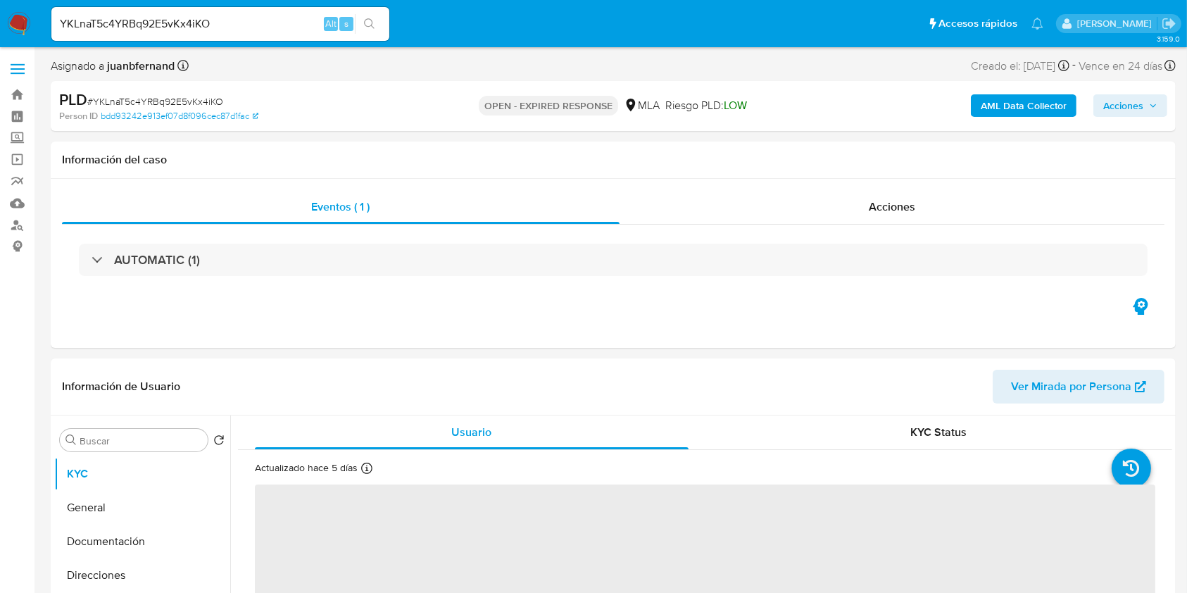
select select "10"
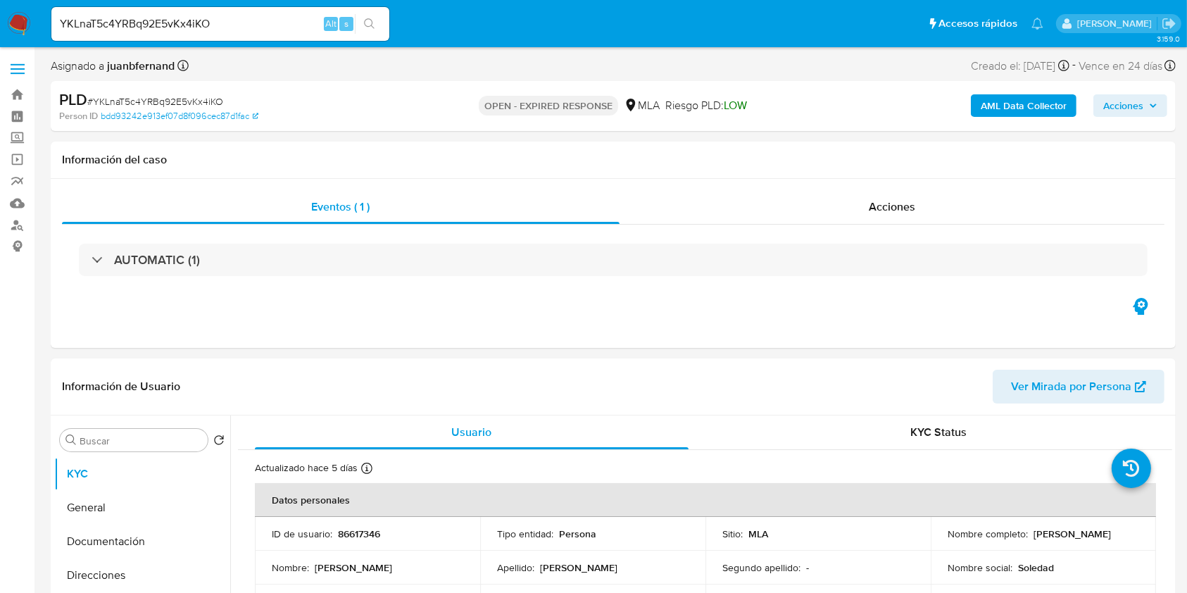
click at [1006, 104] on b "AML Data Collector" at bounding box center [1024, 105] width 86 height 23
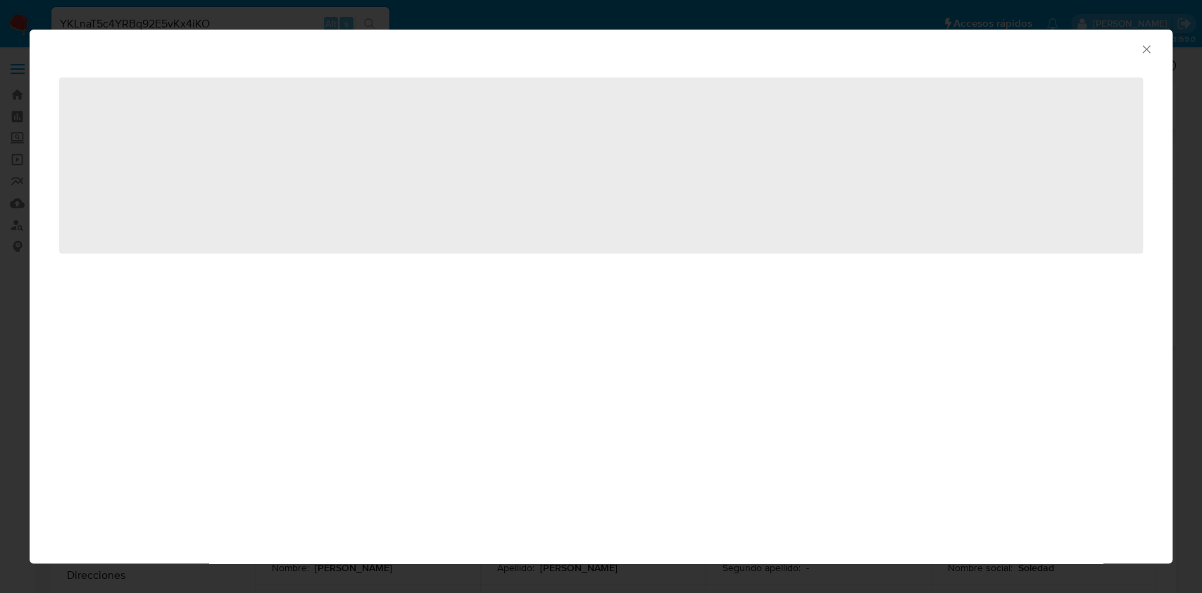
click at [1149, 48] on icon "Cerrar ventana" at bounding box center [1147, 49] width 14 height 14
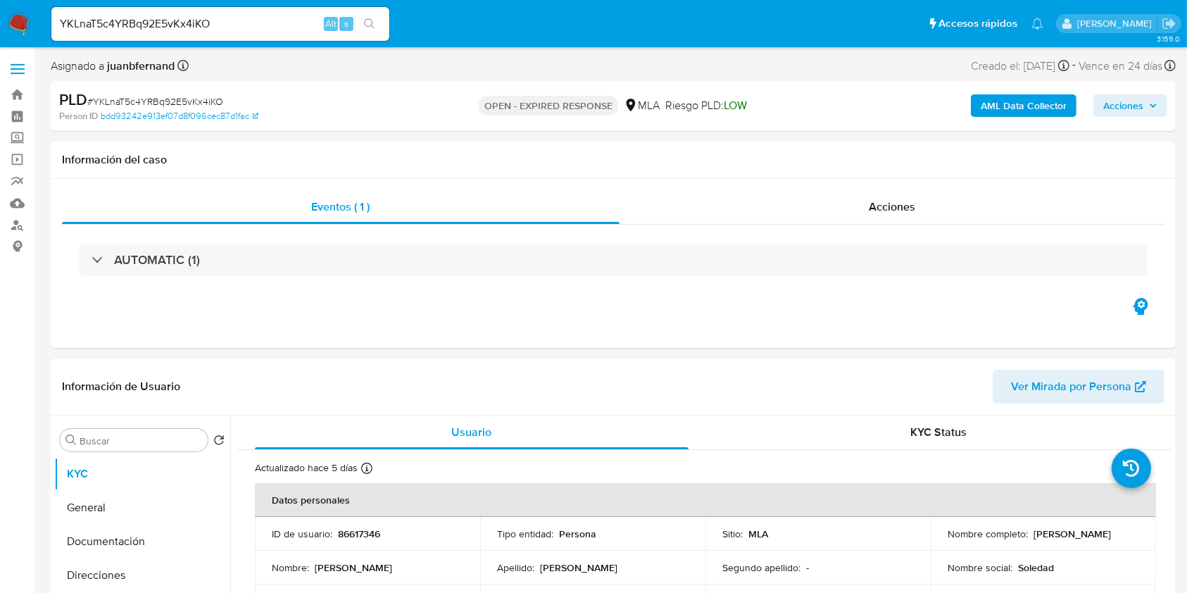
click at [1052, 108] on b "AML Data Collector" at bounding box center [1024, 105] width 86 height 23
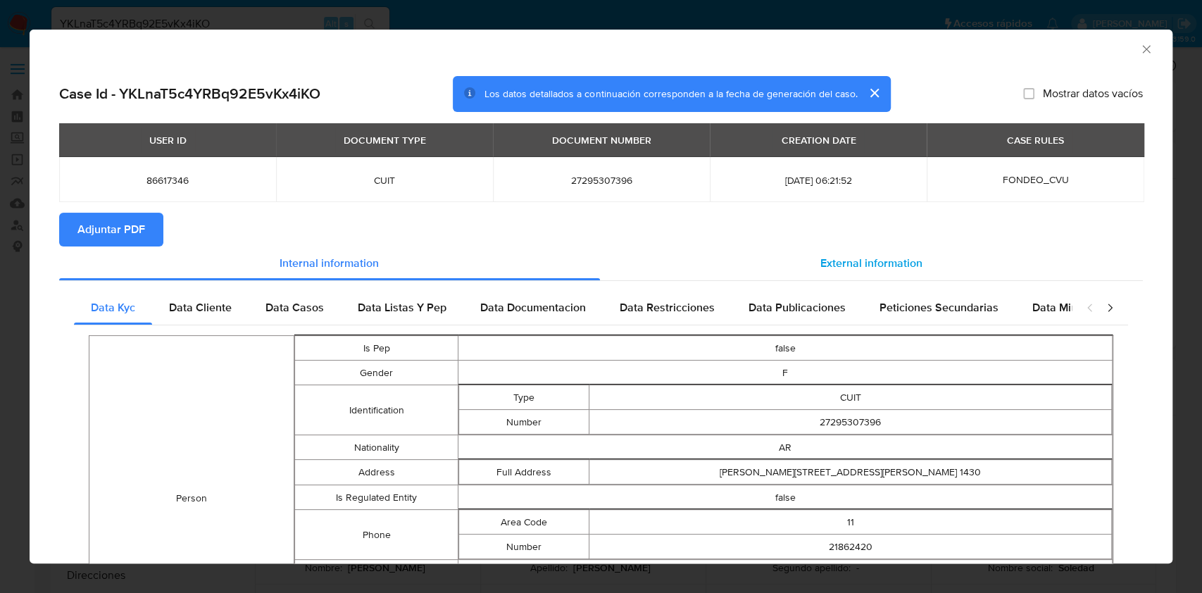
click at [907, 272] on div "External information" at bounding box center [872, 264] width 544 height 34
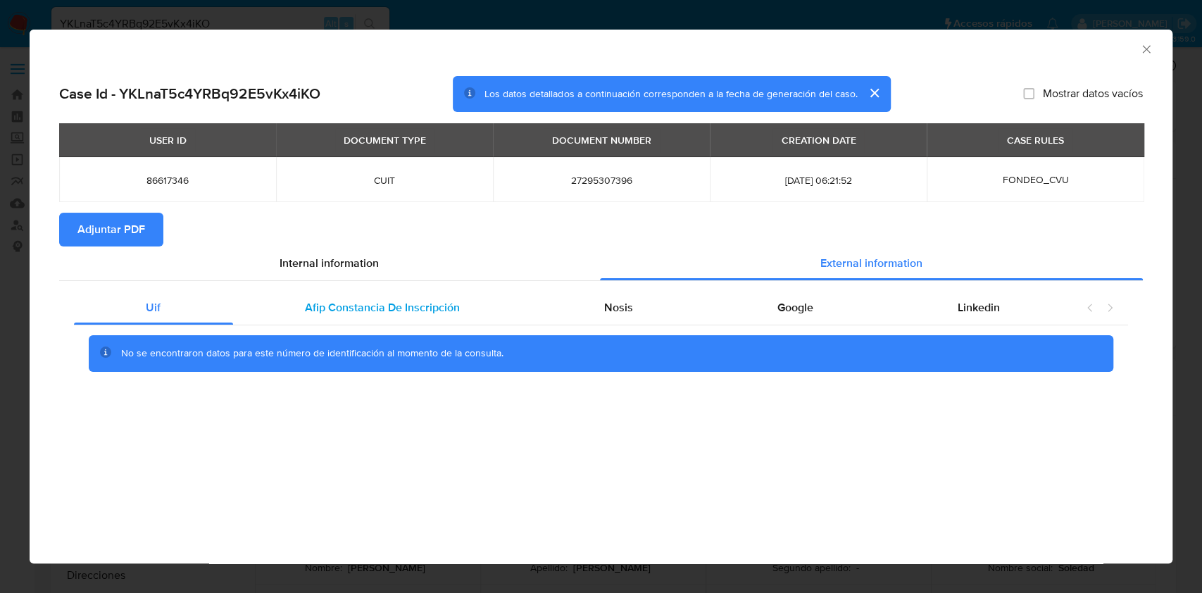
click at [447, 317] on div "Afip Constancia De Inscripción" at bounding box center [382, 308] width 299 height 34
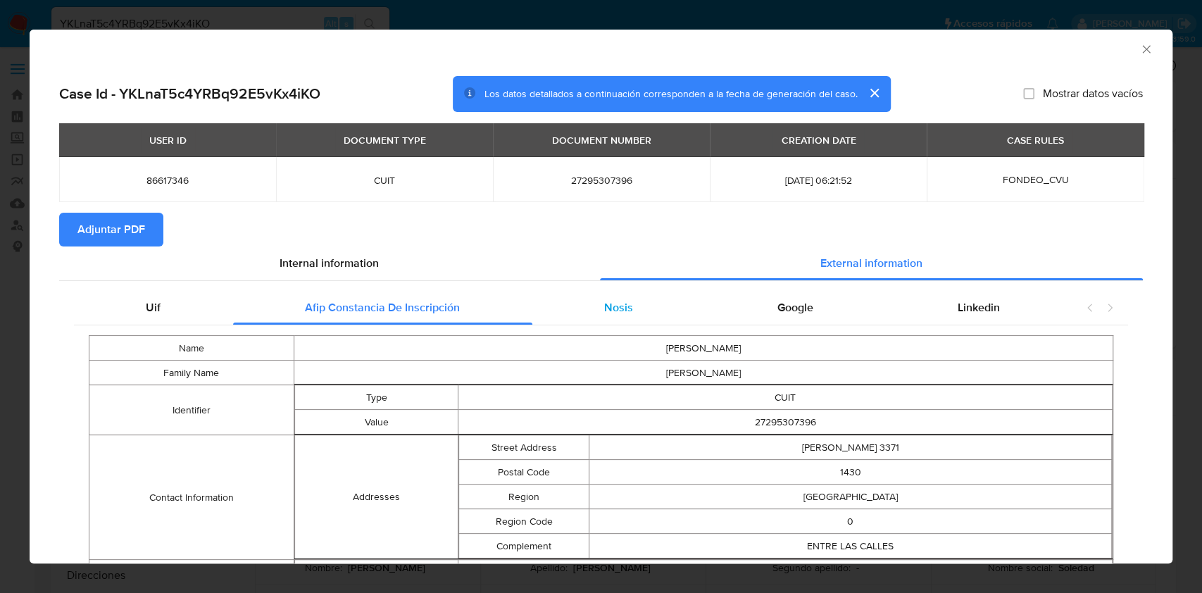
click at [667, 307] on div "Nosis" at bounding box center [618, 308] width 173 height 34
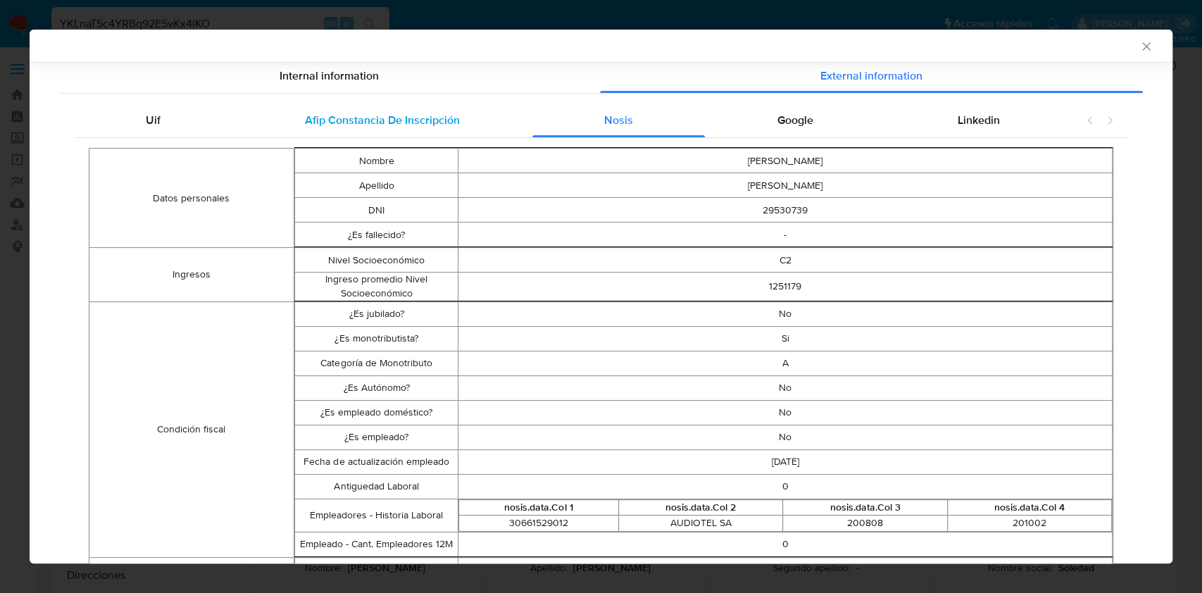
click at [383, 116] on span "Afip Constancia De Inscripción" at bounding box center [382, 120] width 155 height 16
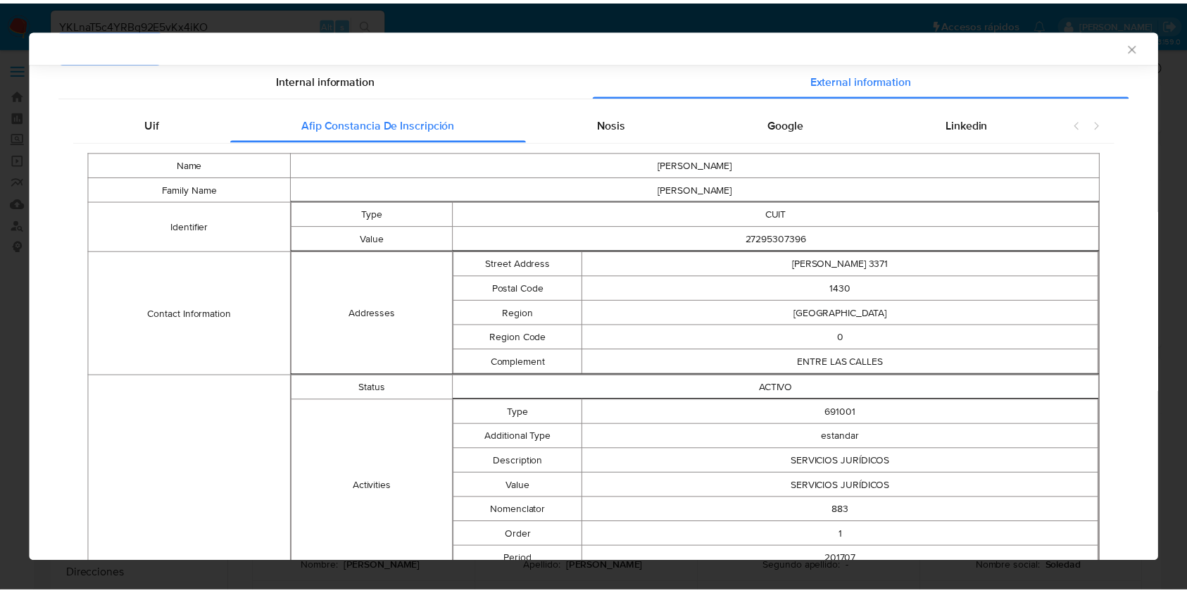
scroll to position [161, 0]
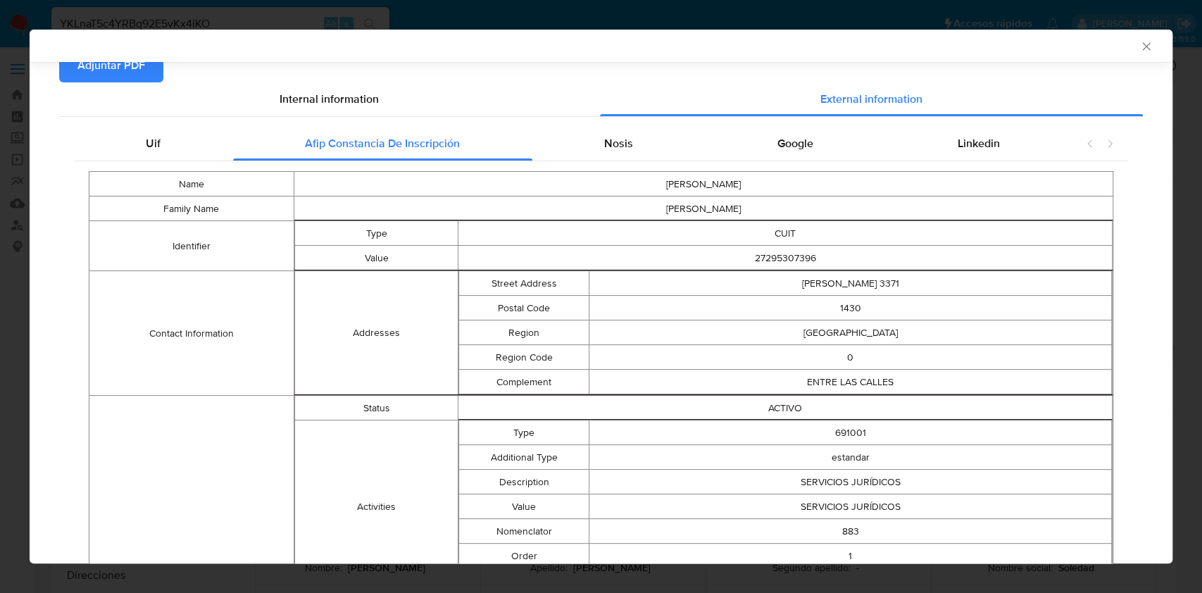
click at [1140, 44] on icon "Cerrar ventana" at bounding box center [1147, 46] width 14 height 14
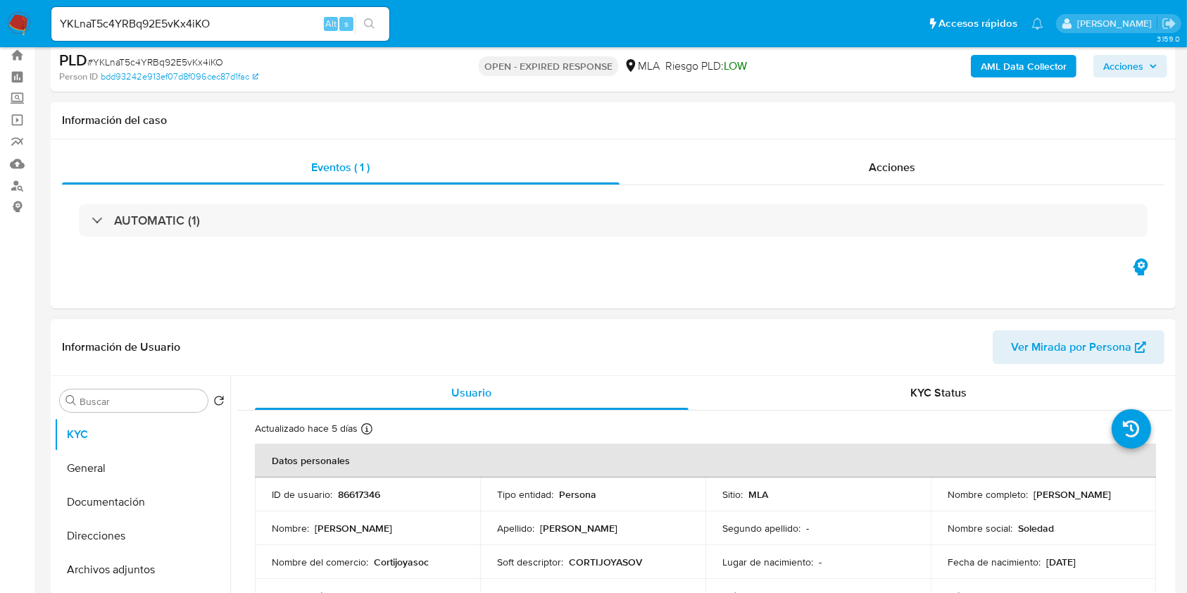
scroll to position [375, 0]
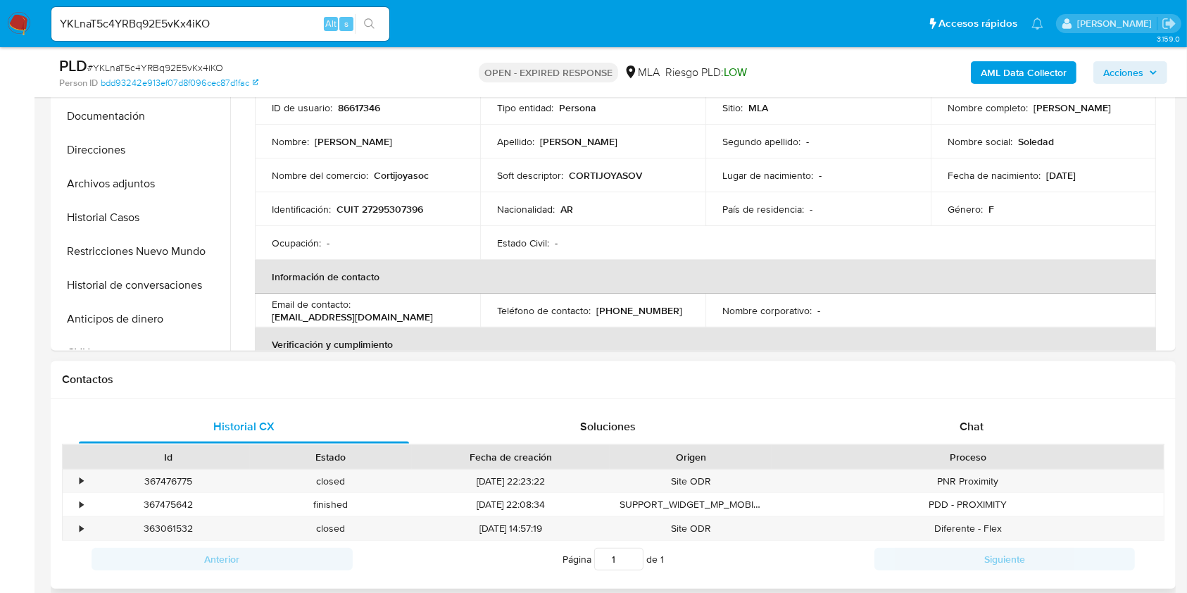
click at [1003, 456] on div "Proceso" at bounding box center [969, 457] width 372 height 14
click at [996, 445] on div "Proceso" at bounding box center [969, 457] width 392 height 24
click at [993, 424] on div "Chat" at bounding box center [972, 427] width 330 height 34
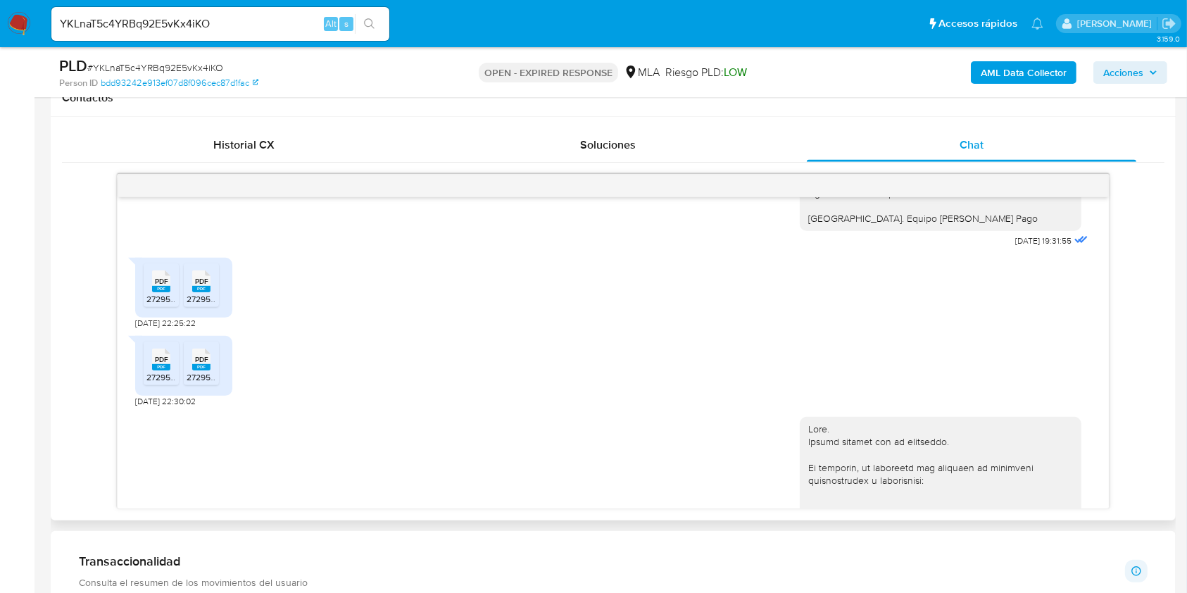
scroll to position [1583, 0]
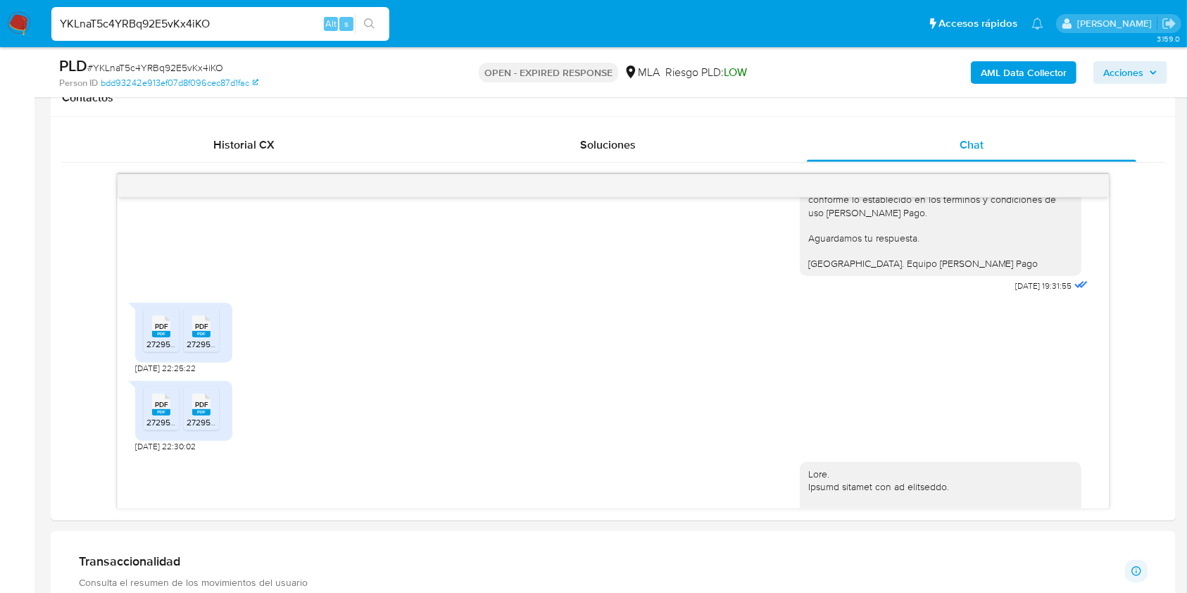
click at [282, 20] on input "YKLnaT5c4YRBq92E5vKx4iKO" at bounding box center [220, 24] width 338 height 18
click at [283, 20] on input "YKLnaT5c4YRBq92E5vKx4iKO" at bounding box center [220, 24] width 338 height 18
paste input "WBqMU66ZVCt1I8AxFuWCqFem"
type input "WBqMU66ZVCt1I8AxFuWCqFem"
click at [378, 29] on button "search-icon" at bounding box center [369, 24] width 29 height 20
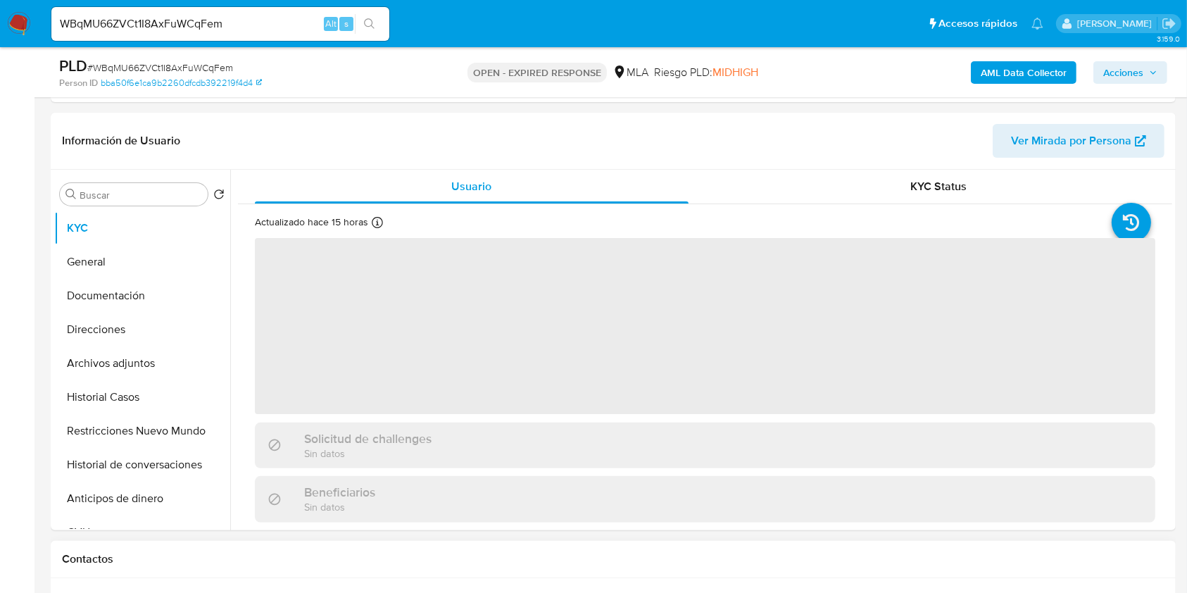
scroll to position [563, 0]
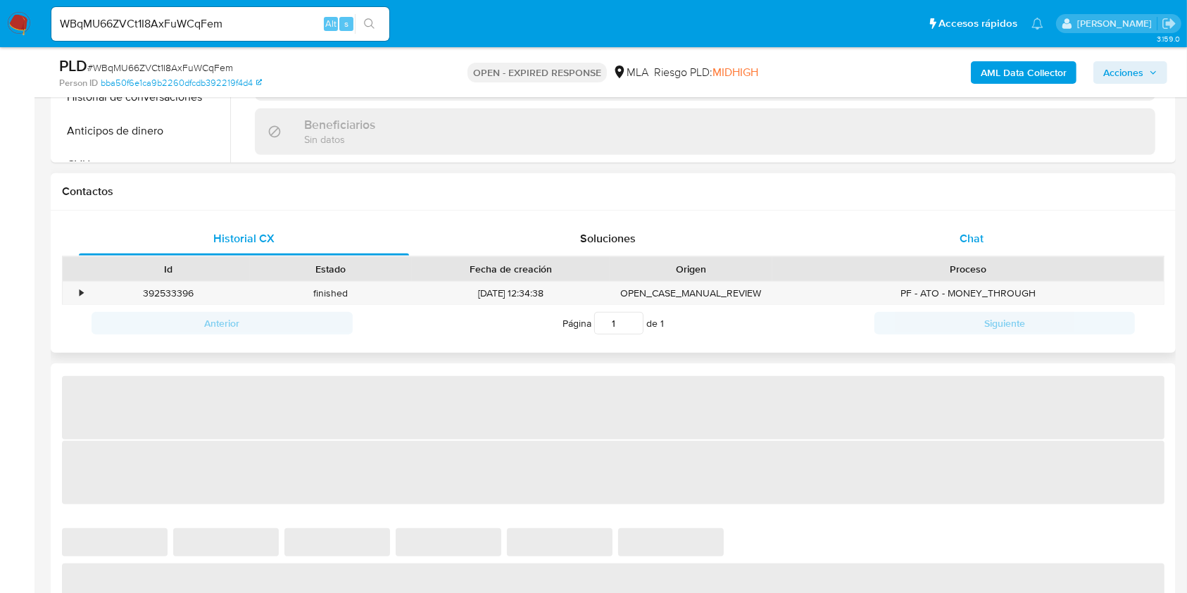
click at [1004, 245] on div "Chat" at bounding box center [972, 239] width 330 height 34
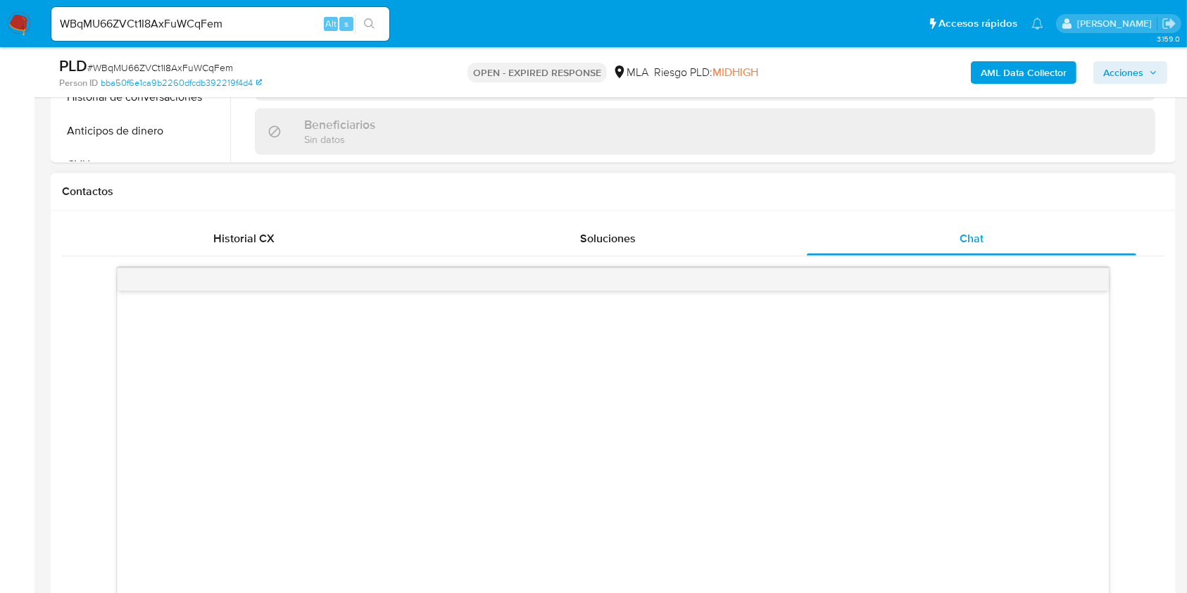
select select "10"
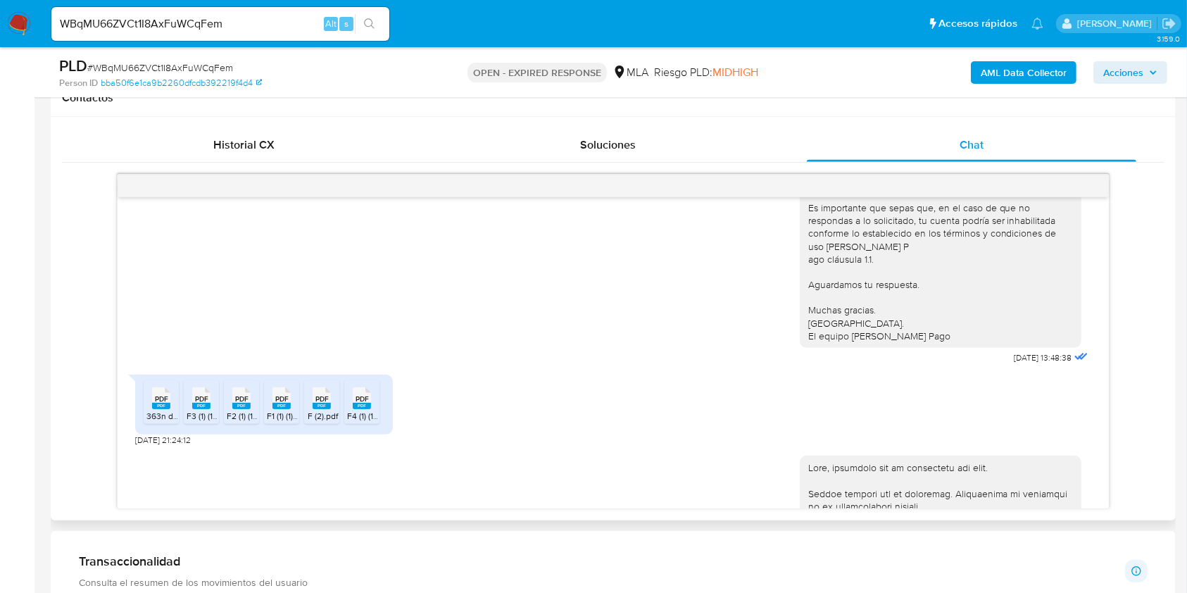
scroll to position [992, 0]
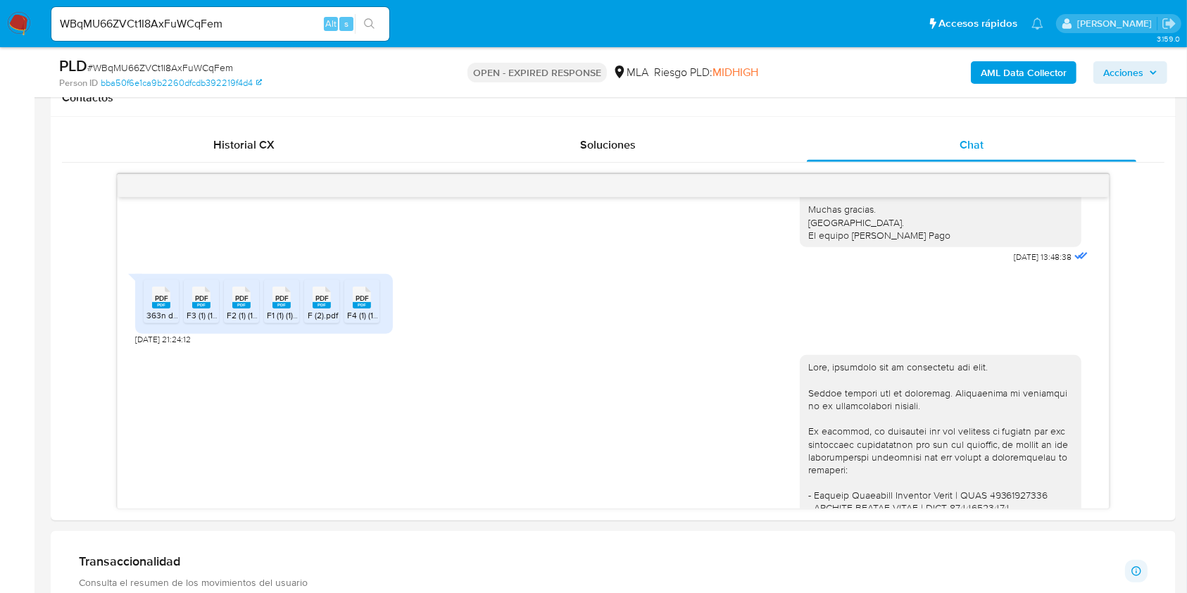
click at [328, 23] on span "Alt" at bounding box center [330, 23] width 11 height 13
click at [313, 21] on input "WBqMU66ZVCt1I8AxFuWCqFem" at bounding box center [220, 24] width 338 height 18
paste input "h4IBdtQAGXBgldjkF4l4jlCW"
type input "h4IBdtQAGXBgldjkF4l4jlCW"
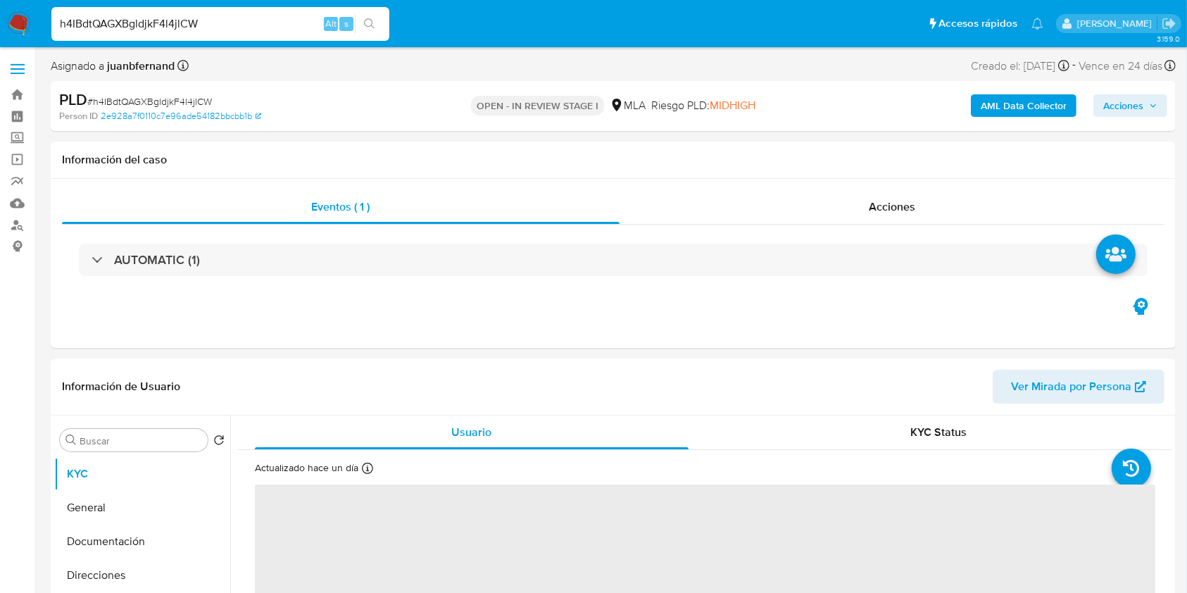
select select "10"
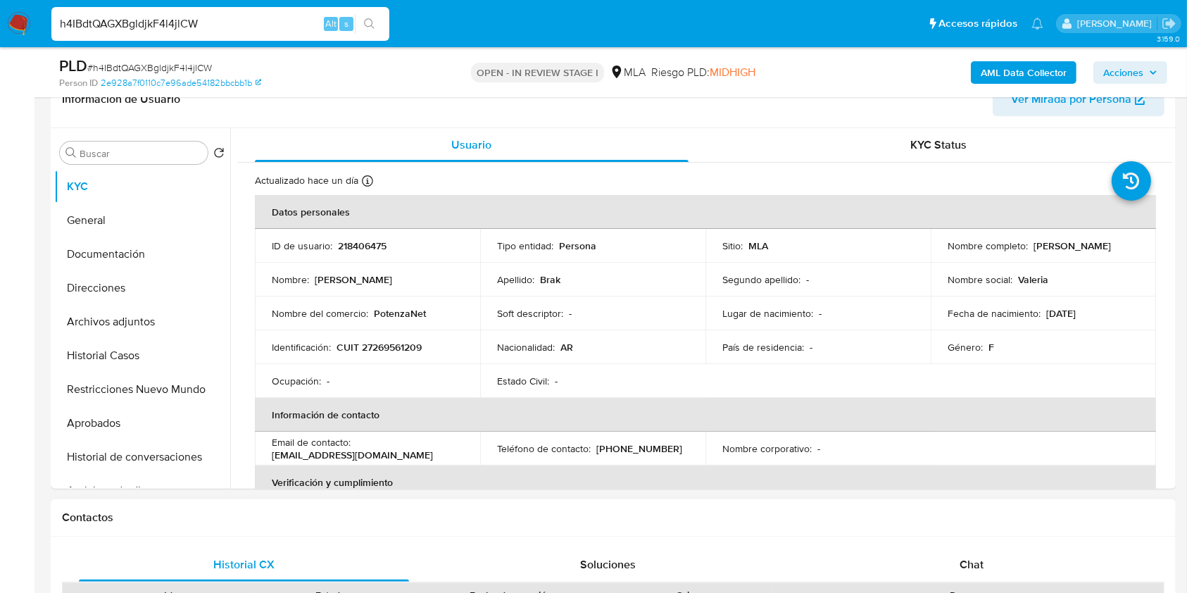
scroll to position [563, 0]
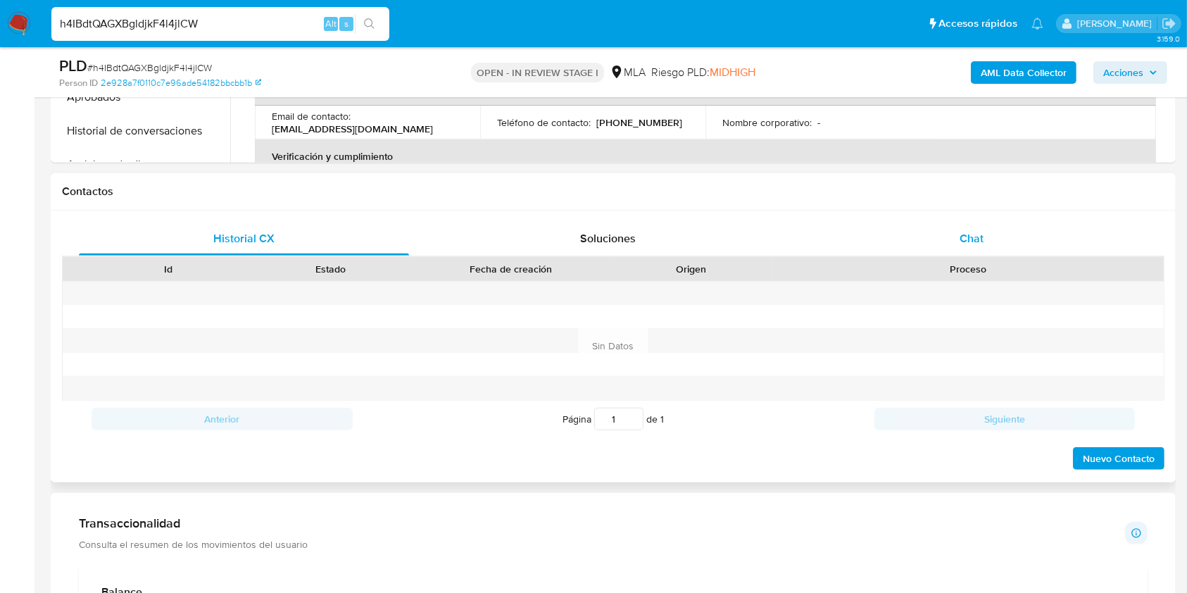
click at [1011, 239] on div "Chat" at bounding box center [972, 239] width 330 height 34
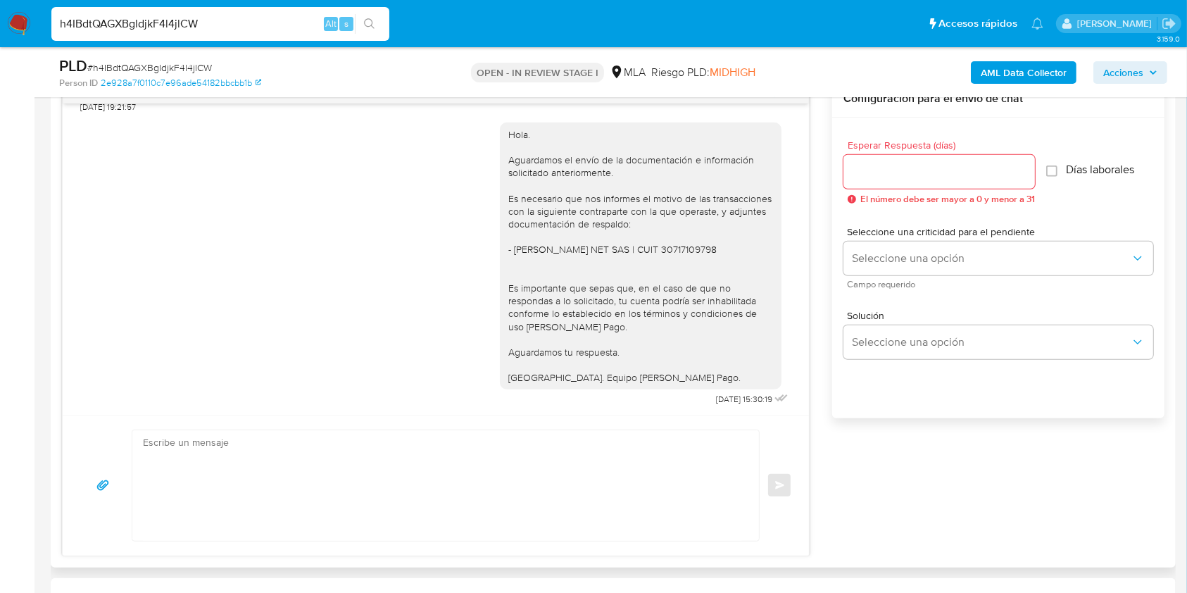
scroll to position [1397, 0]
click at [239, 17] on input "h4IBdtQAGXBgldjkF4l4jlCW" at bounding box center [220, 24] width 338 height 18
paste input "WTxbkc3edDAK0myEJievYwoo"
type input "WTxbkc3edDAK0myEJievYwoo"
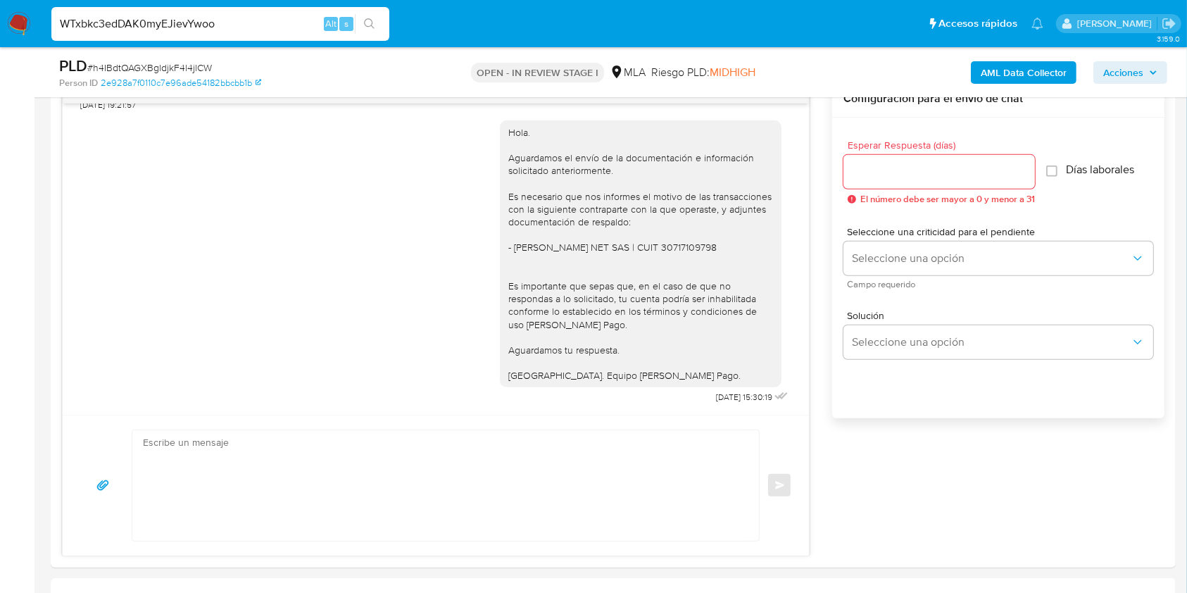
click at [366, 24] on icon "search-icon" at bounding box center [369, 23] width 11 height 11
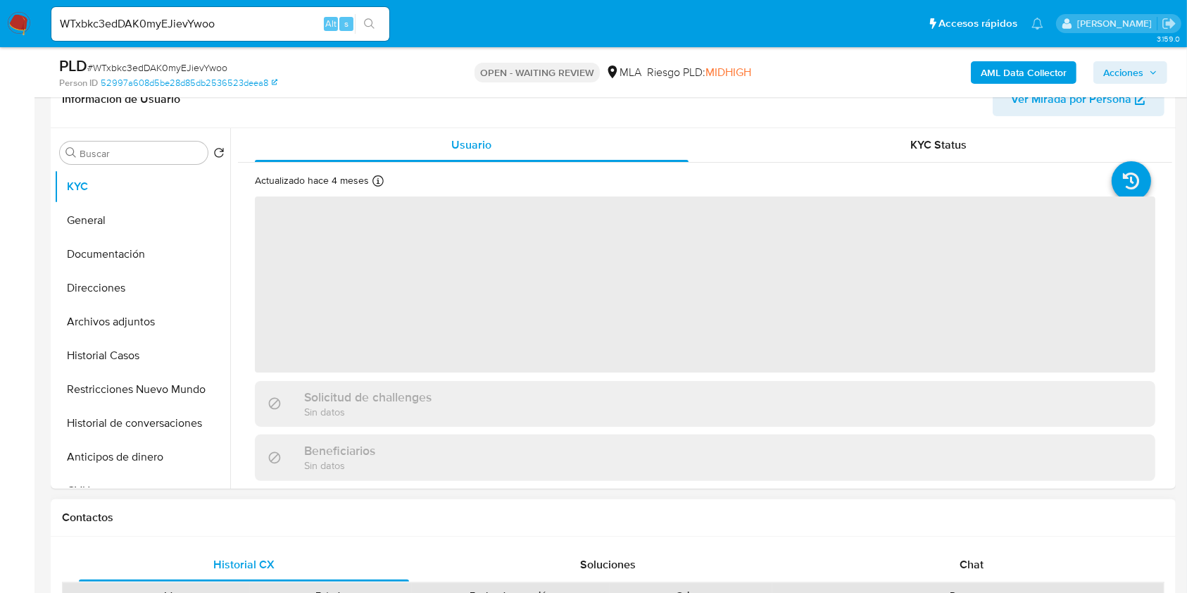
scroll to position [469, 0]
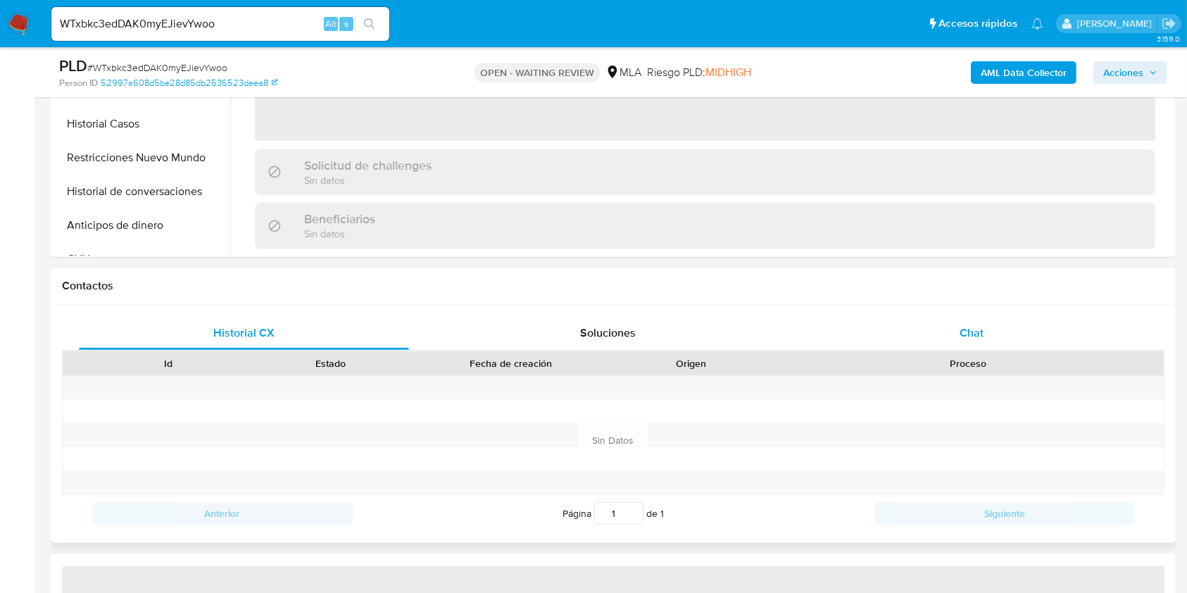
select select "10"
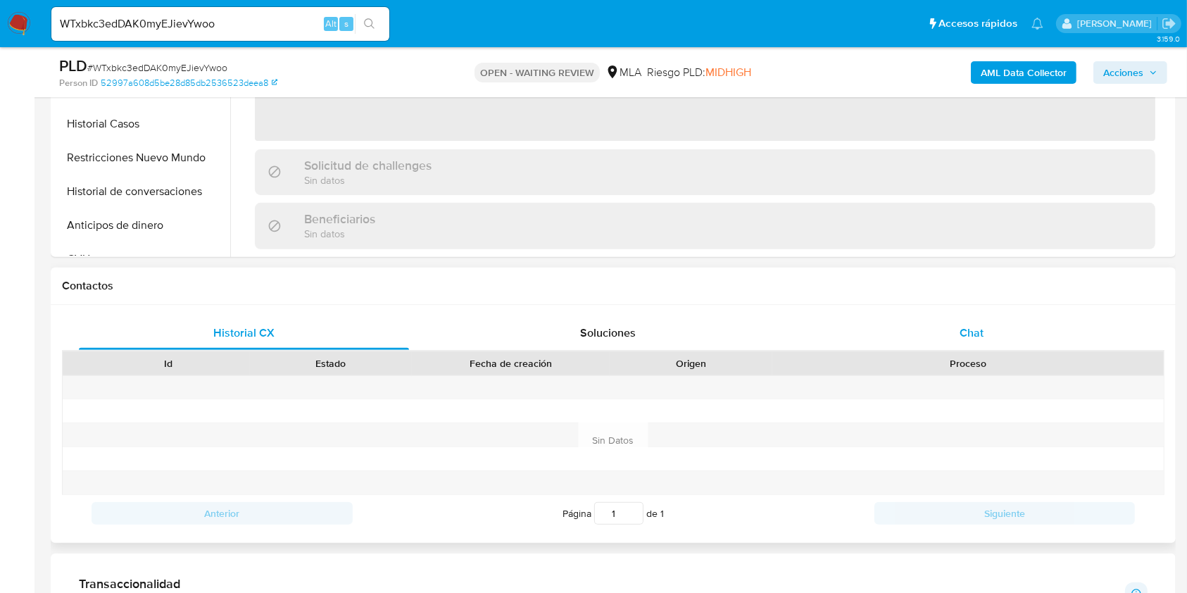
click at [1020, 341] on div "Chat" at bounding box center [972, 333] width 330 height 34
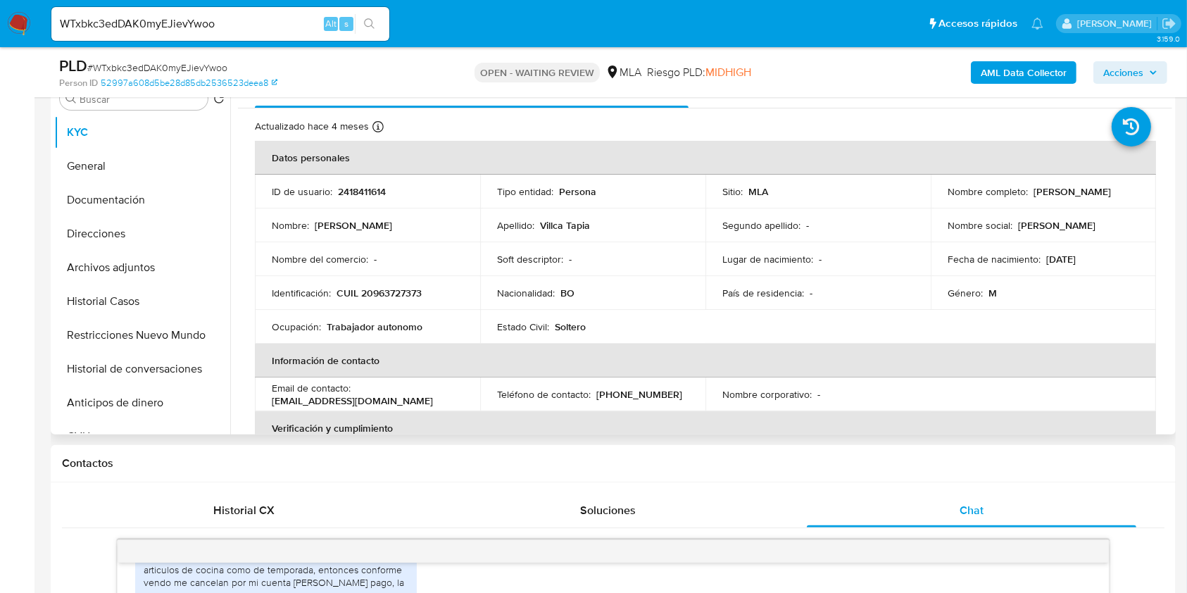
scroll to position [282, 0]
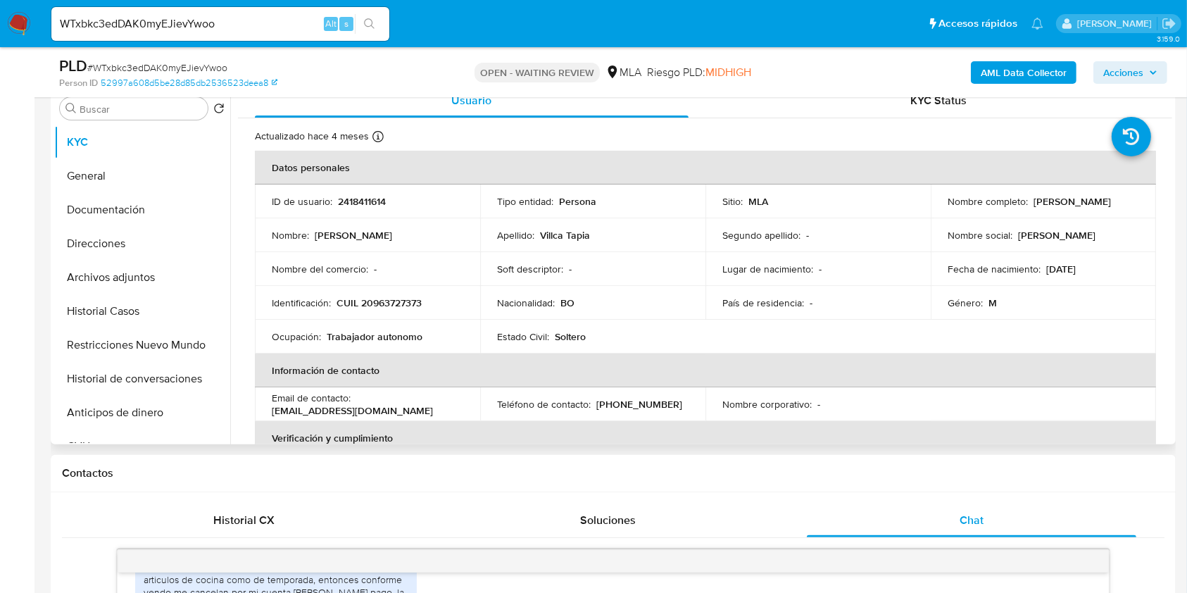
click at [404, 301] on p "CUIL 20963727373" at bounding box center [379, 303] width 85 height 13
copy p "20963727373"
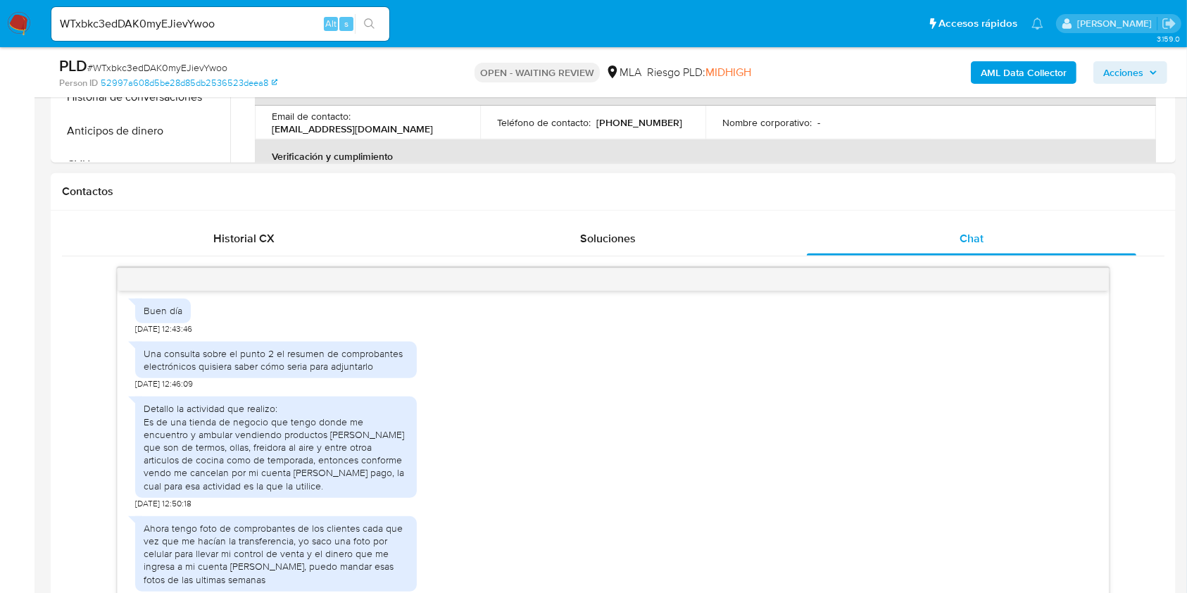
scroll to position [845, 0]
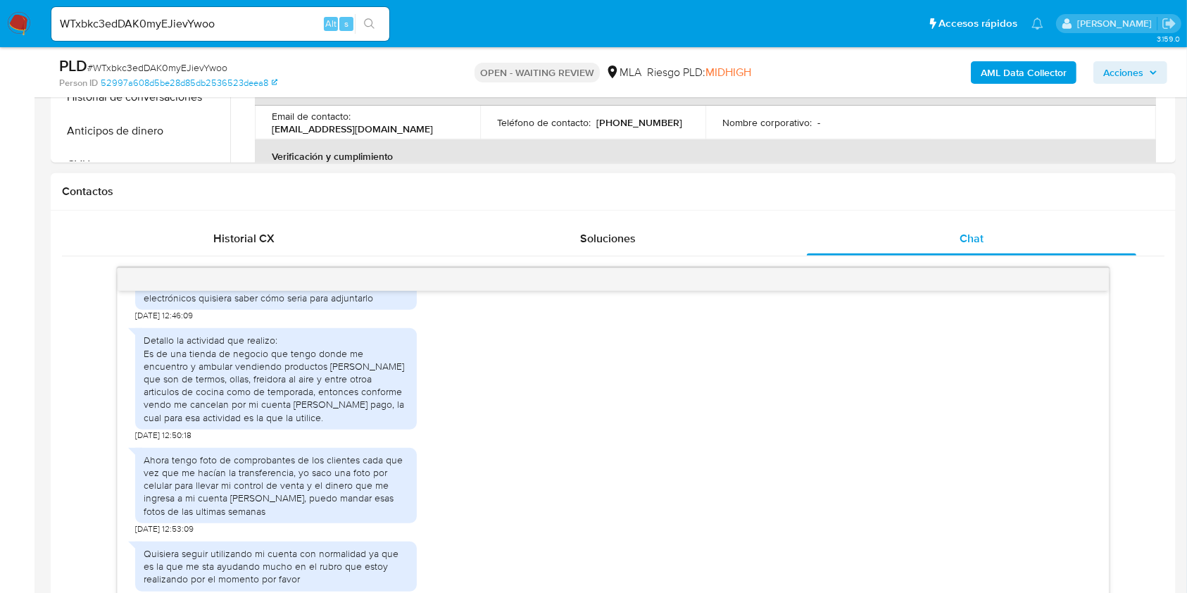
click at [137, 321] on span "19/08/2025 12:46:09" at bounding box center [164, 315] width 58 height 11
drag, startPoint x: 137, startPoint y: 339, endPoint x: 166, endPoint y: 340, distance: 28.9
click at [166, 321] on span "19/08/2025 12:46:09" at bounding box center [164, 315] width 58 height 11
copy span "19/08/2025"
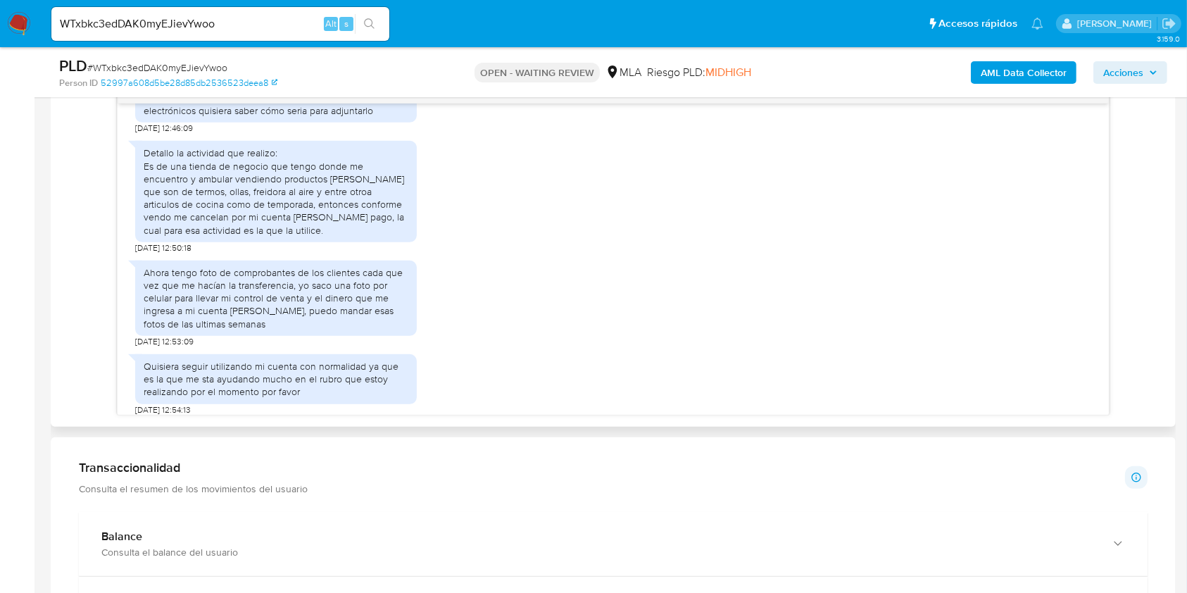
click at [157, 180] on div "Detallo la actividad que realizo: Es de una tienda de negocio que tengo donde m…" at bounding box center [276, 190] width 265 height 89
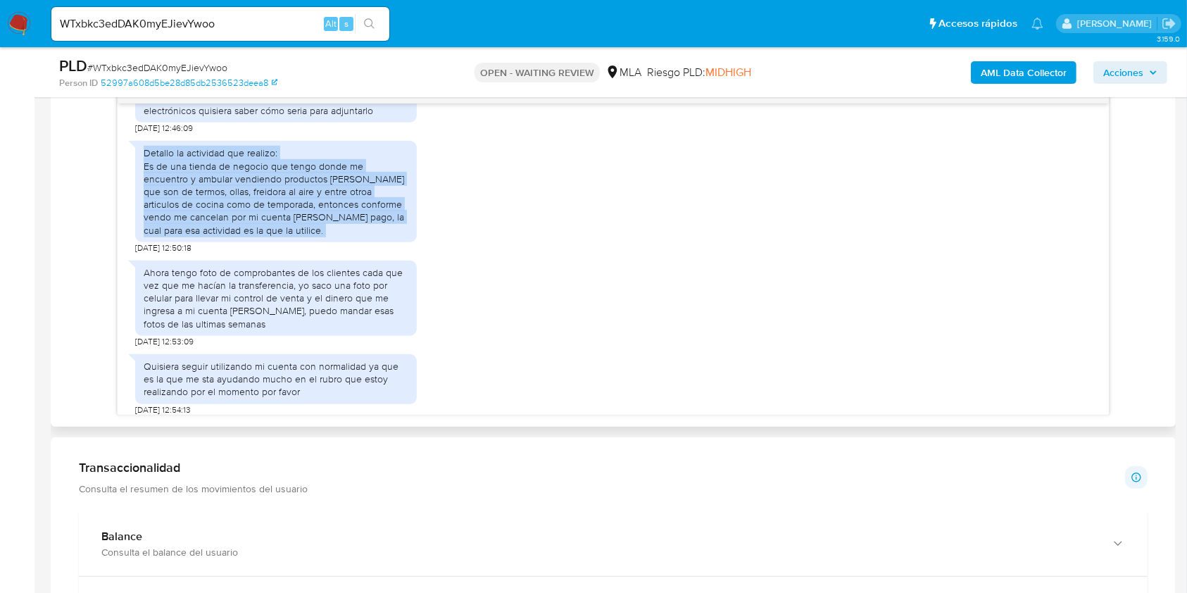
drag, startPoint x: 156, startPoint y: 179, endPoint x: 279, endPoint y: 251, distance: 142.1
click at [279, 236] on div "Detallo la actividad que realizo: Es de una tienda de negocio que tengo donde m…" at bounding box center [276, 190] width 265 height 89
copy div "Detallo la actividad que realizo: Es de una tienda de negocio que tengo donde m…"
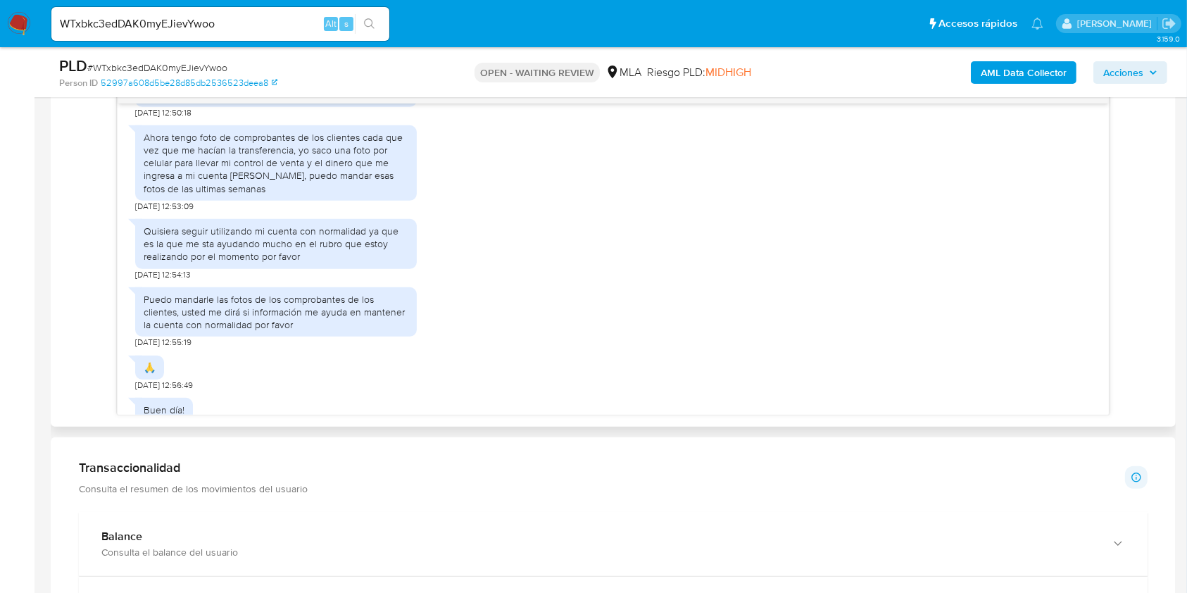
scroll to position [939, 0]
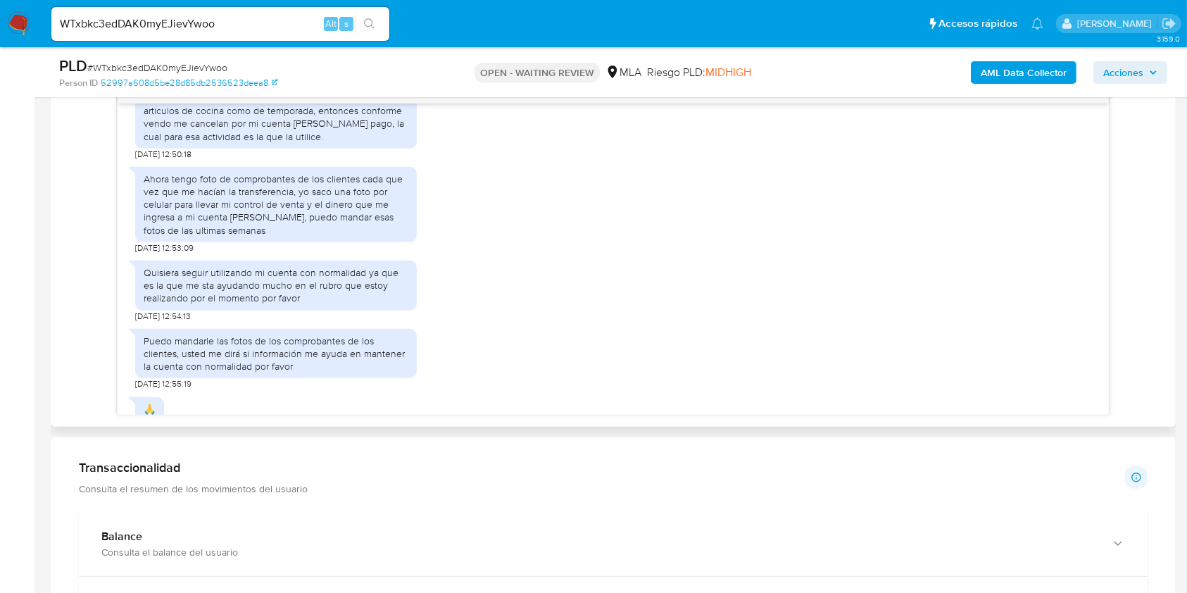
click at [218, 237] on div "Ahora tengo foto de comprobantes de los clientes cada que vez que me hacían la …" at bounding box center [276, 205] width 265 height 64
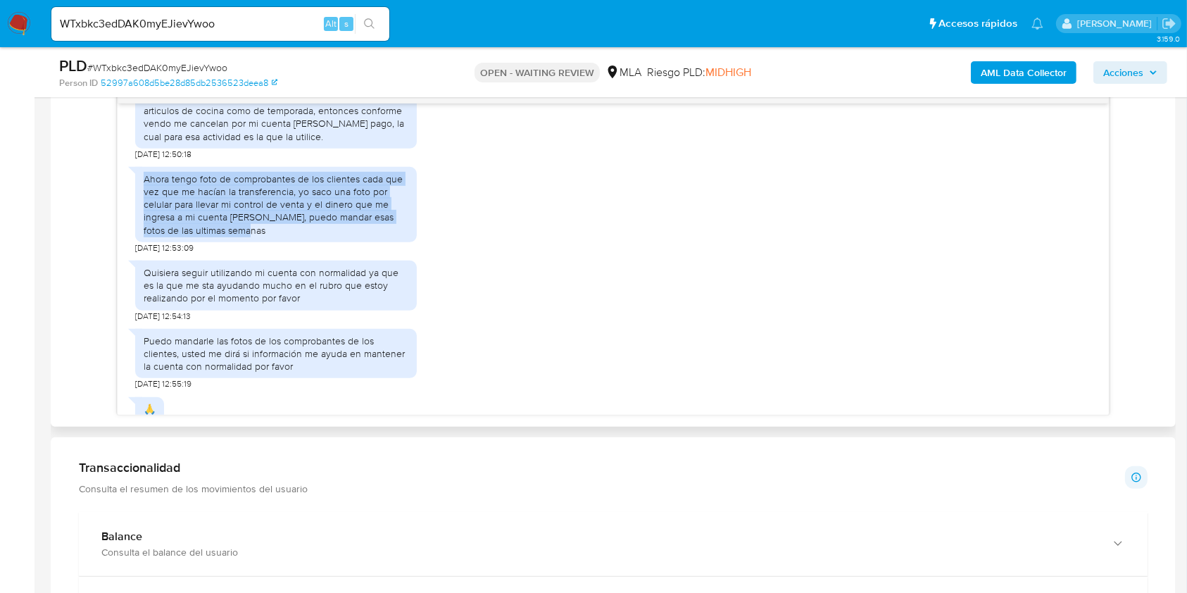
drag, startPoint x: 218, startPoint y: 257, endPoint x: 142, endPoint y: 208, distance: 90.1
click at [142, 208] on div "Ahora tengo foto de comprobantes de los clientes cada que vez que me hacían la …" at bounding box center [276, 204] width 282 height 75
copy div "Ahora tengo foto de comprobantes de los clientes cada que vez que me hacían la …"
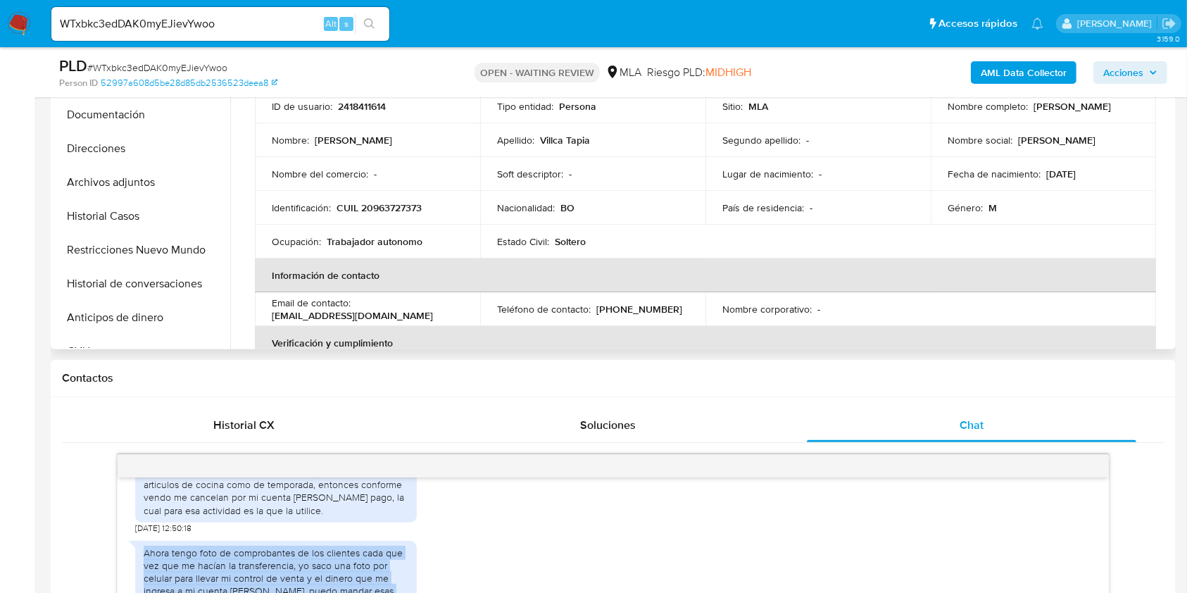
scroll to position [375, 0]
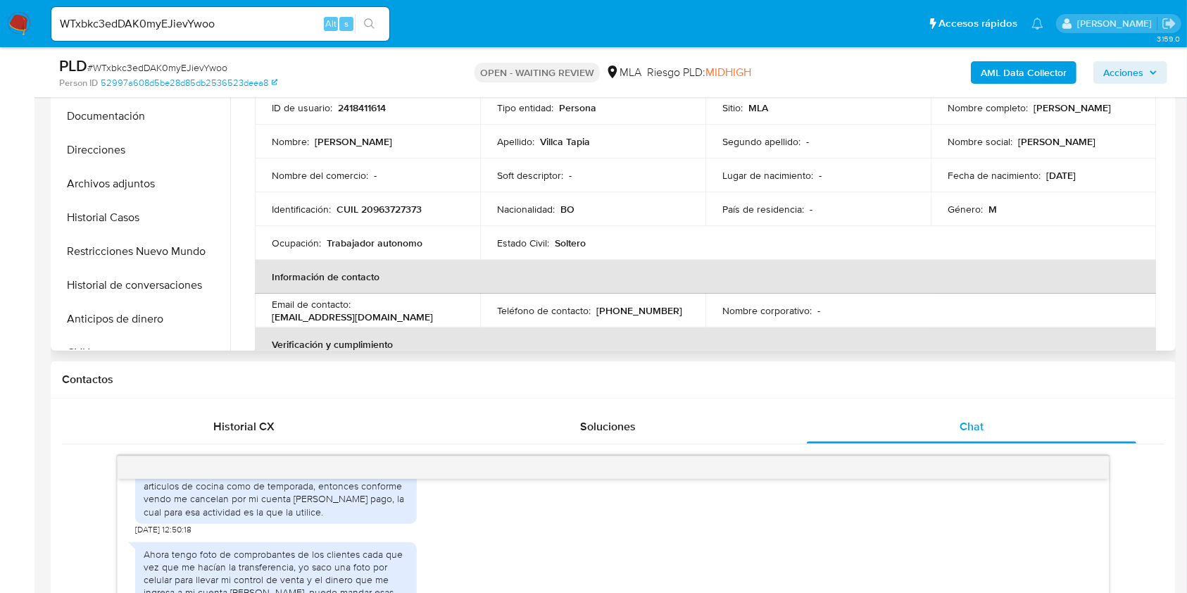
click at [389, 204] on p "CUIL 20963727373" at bounding box center [379, 209] width 85 height 13
copy p "20963727373"
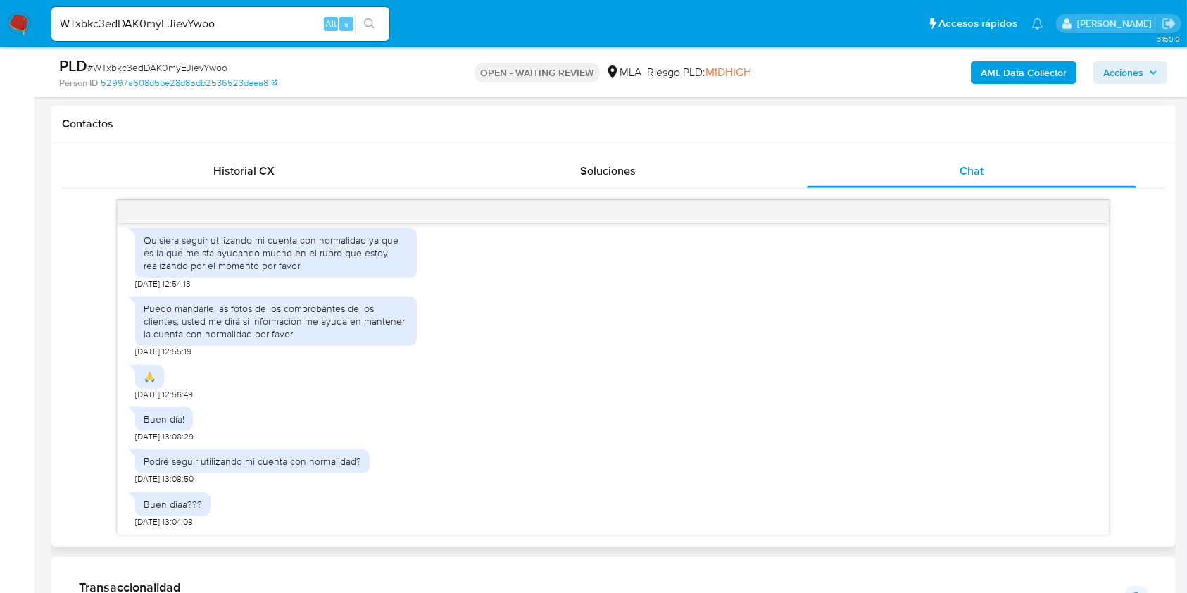
scroll to position [657, 0]
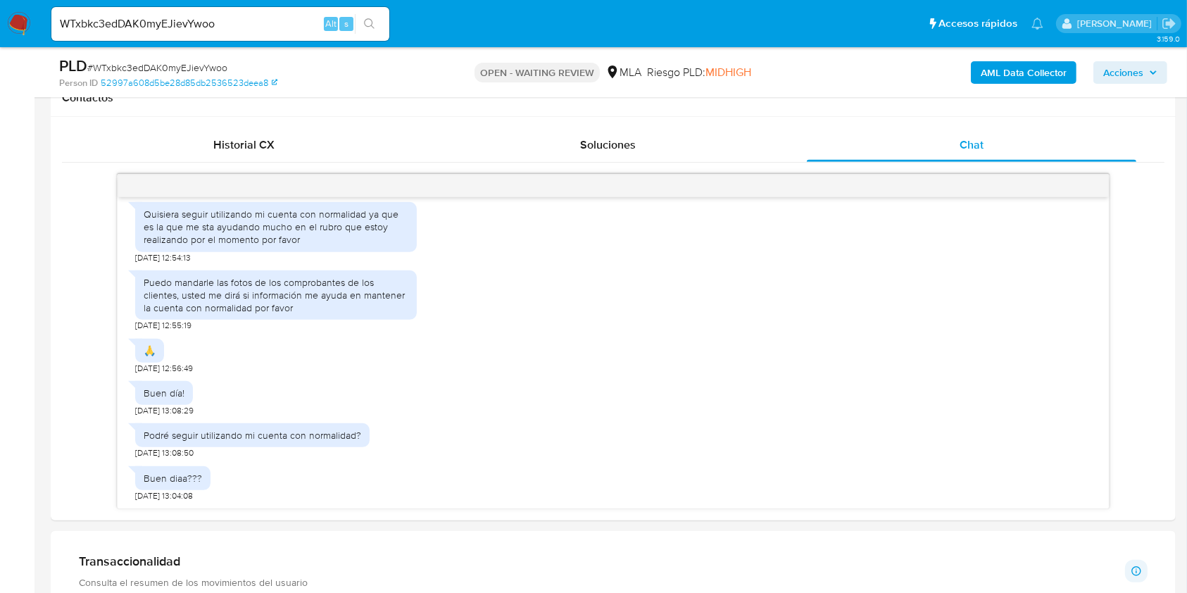
click at [249, 9] on div "WTxbkc3edDAK0myEJievYwoo Alt s" at bounding box center [220, 24] width 338 height 34
click at [247, 28] on input "WTxbkc3edDAK0myEJievYwoo" at bounding box center [220, 24] width 338 height 18
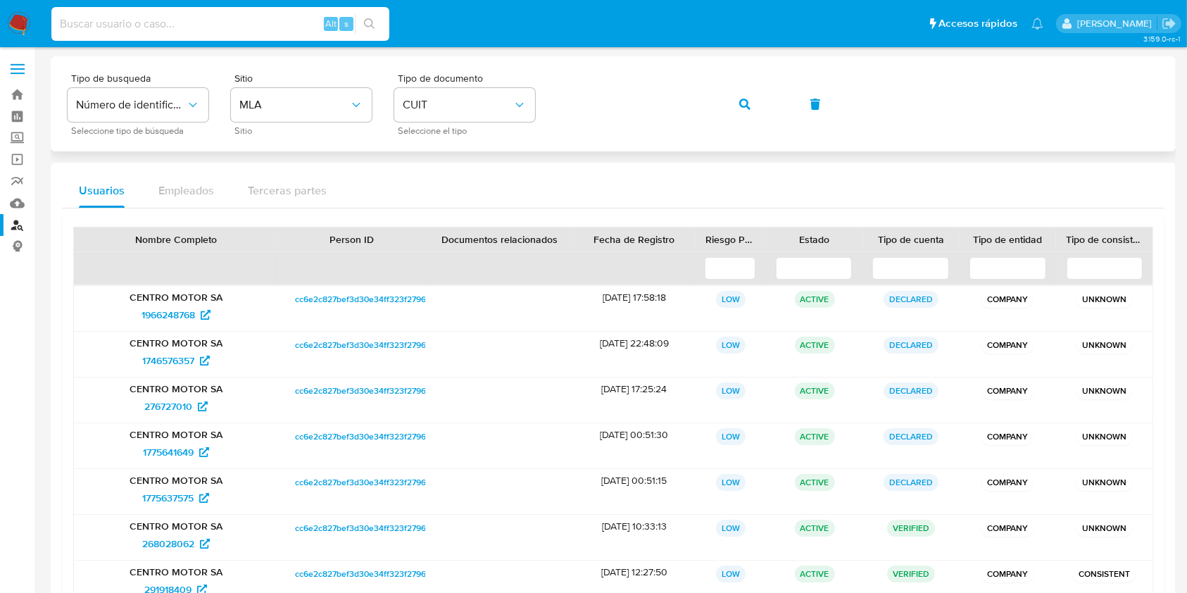
click at [631, 82] on div "Tipo de busqueda Número de identificación Seleccione tipo de búsqueda Sitio MLA…" at bounding box center [614, 103] width 1092 height 61
click at [723, 104] on button "button" at bounding box center [745, 104] width 48 height 34
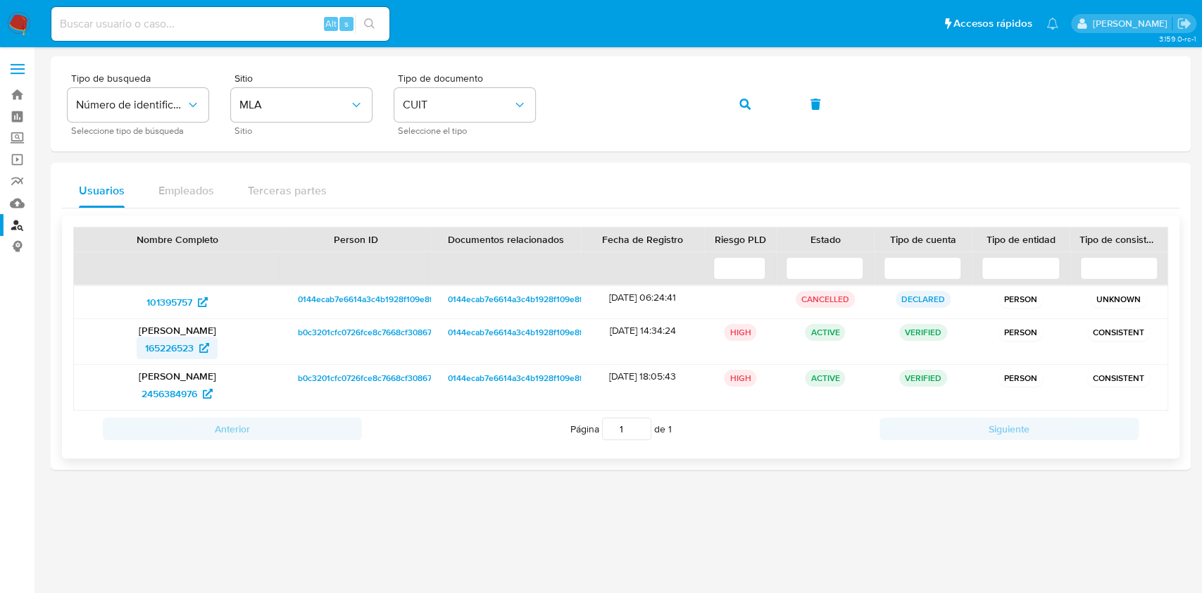
click at [190, 347] on span "165226523" at bounding box center [169, 348] width 49 height 23
click at [718, 98] on div "Tipo de busqueda Número de identificación Seleccione tipo de búsqueda Sitio MLA…" at bounding box center [621, 103] width 1106 height 61
drag, startPoint x: 747, startPoint y: 106, endPoint x: 770, endPoint y: 98, distance: 24.5
click at [747, 105] on icon "button" at bounding box center [745, 104] width 11 height 11
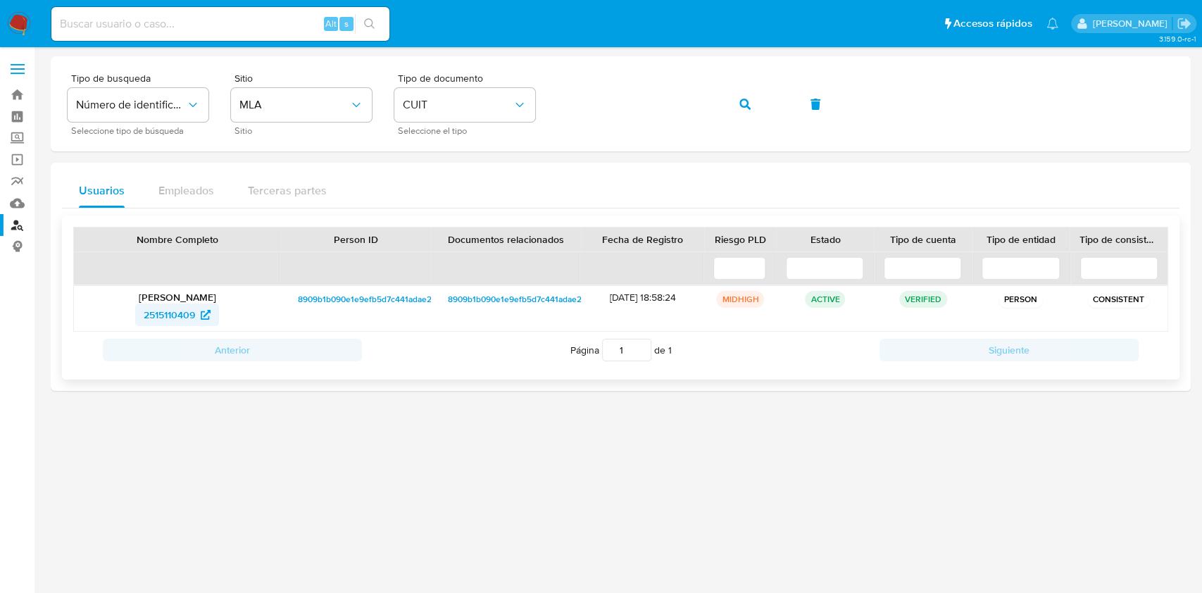
click at [156, 312] on span "2515110409" at bounding box center [169, 315] width 51 height 23
drag, startPoint x: 738, startPoint y: 111, endPoint x: 751, endPoint y: 128, distance: 21.7
click at [738, 111] on button "button" at bounding box center [745, 104] width 48 height 34
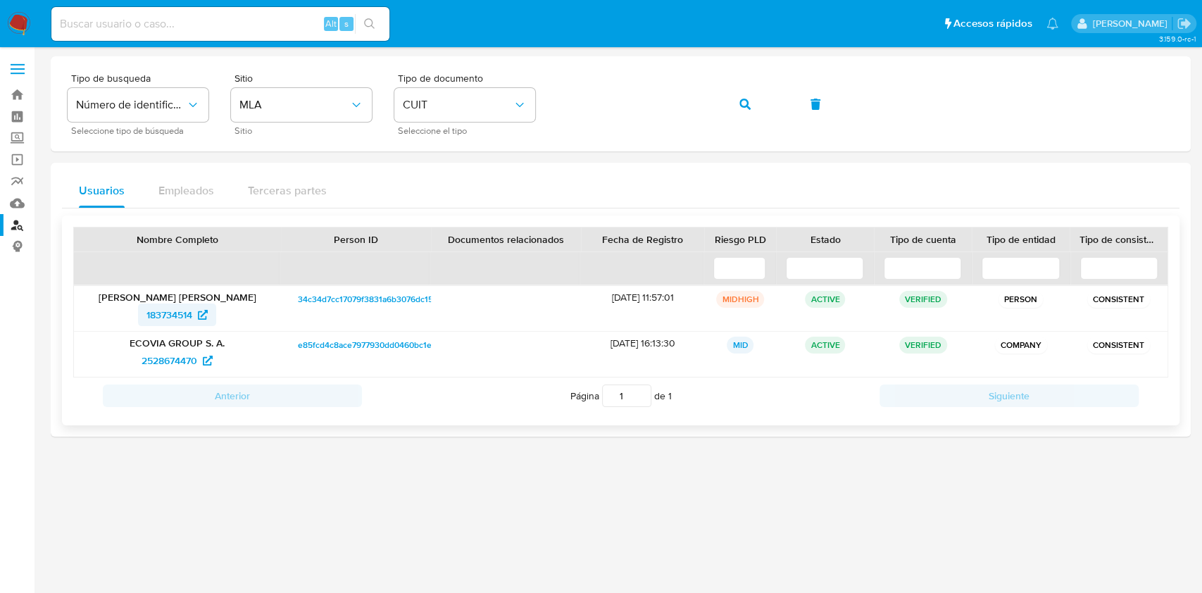
click at [173, 308] on span "183734514" at bounding box center [169, 315] width 46 height 23
click at [727, 106] on button "button" at bounding box center [745, 104] width 48 height 34
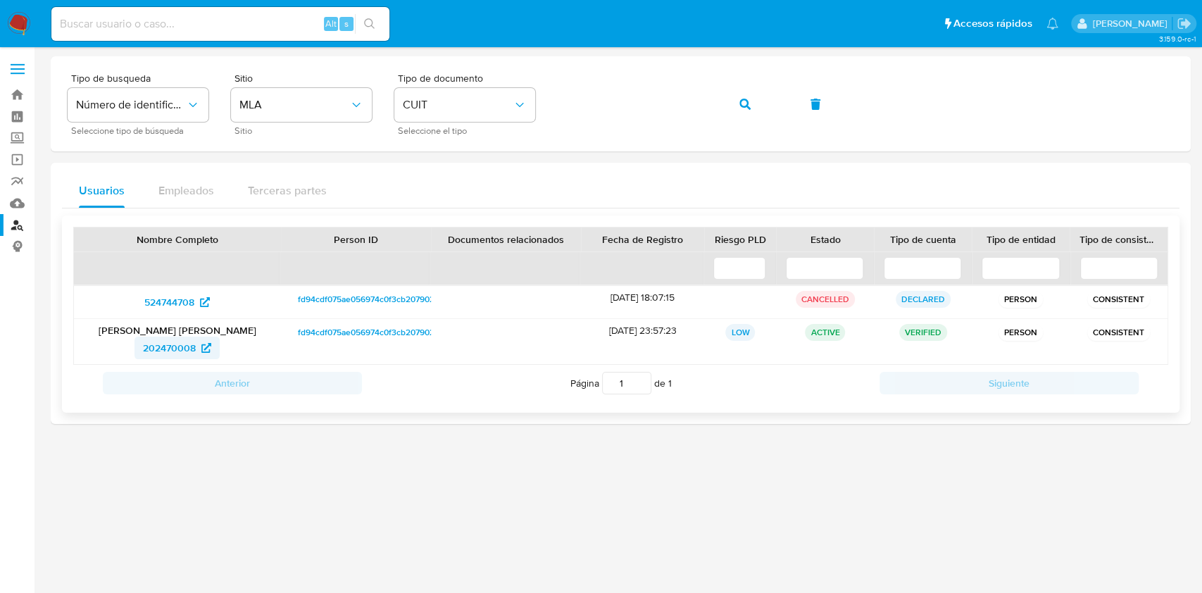
click at [186, 348] on span "202470008" at bounding box center [169, 348] width 53 height 23
click at [737, 99] on button "button" at bounding box center [745, 104] width 48 height 34
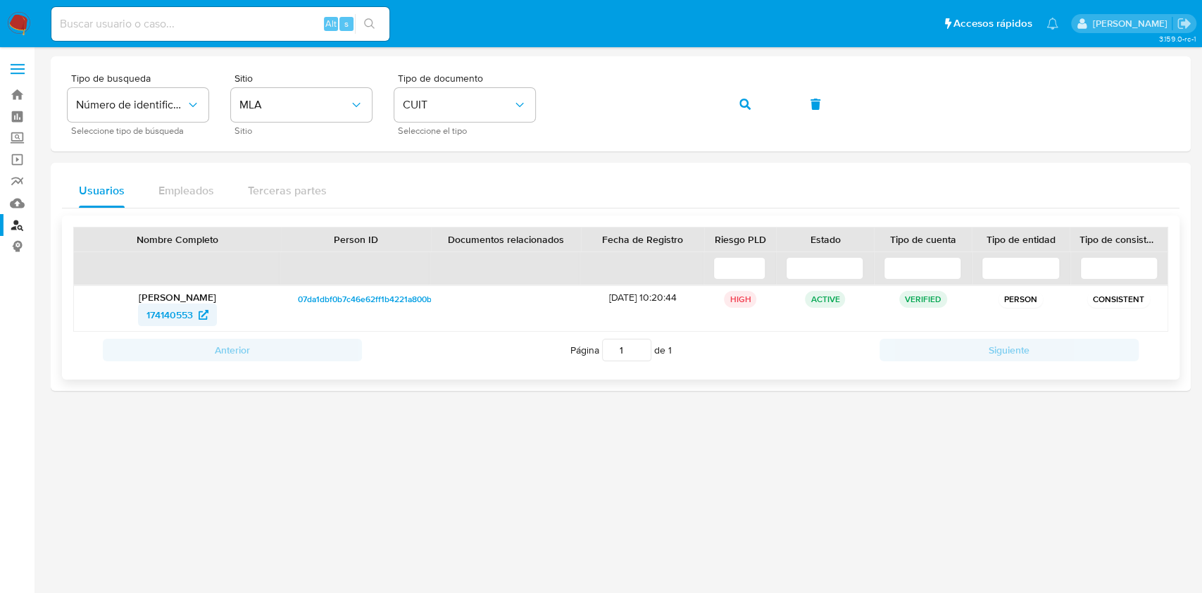
click at [176, 314] on span "174140553" at bounding box center [169, 315] width 46 height 23
click at [764, 104] on button "button" at bounding box center [745, 104] width 48 height 34
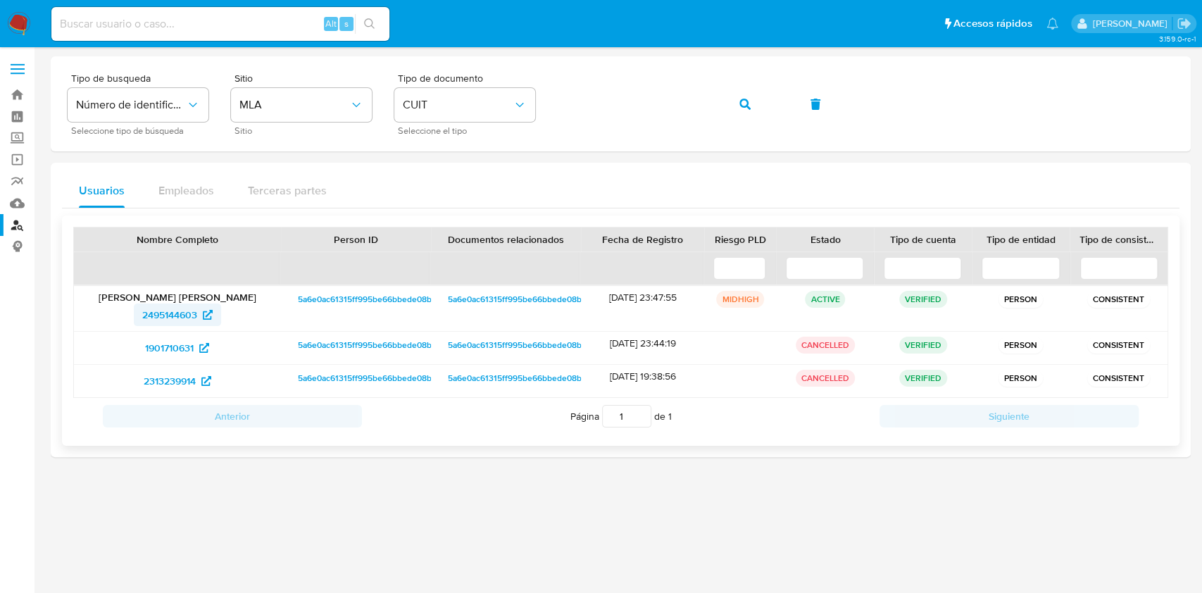
click at [204, 308] on span "2495144603" at bounding box center [177, 315] width 70 height 23
click at [742, 104] on icon "button" at bounding box center [745, 104] width 11 height 11
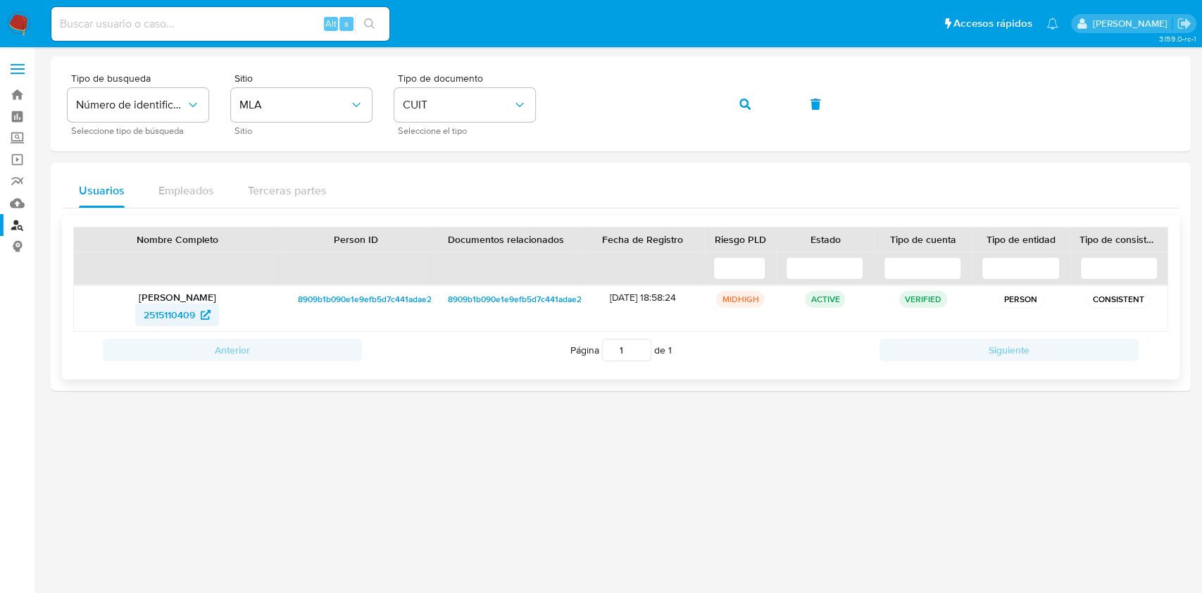
click at [186, 316] on span "2515110409" at bounding box center [169, 315] width 51 height 23
click at [732, 106] on button "button" at bounding box center [745, 104] width 48 height 34
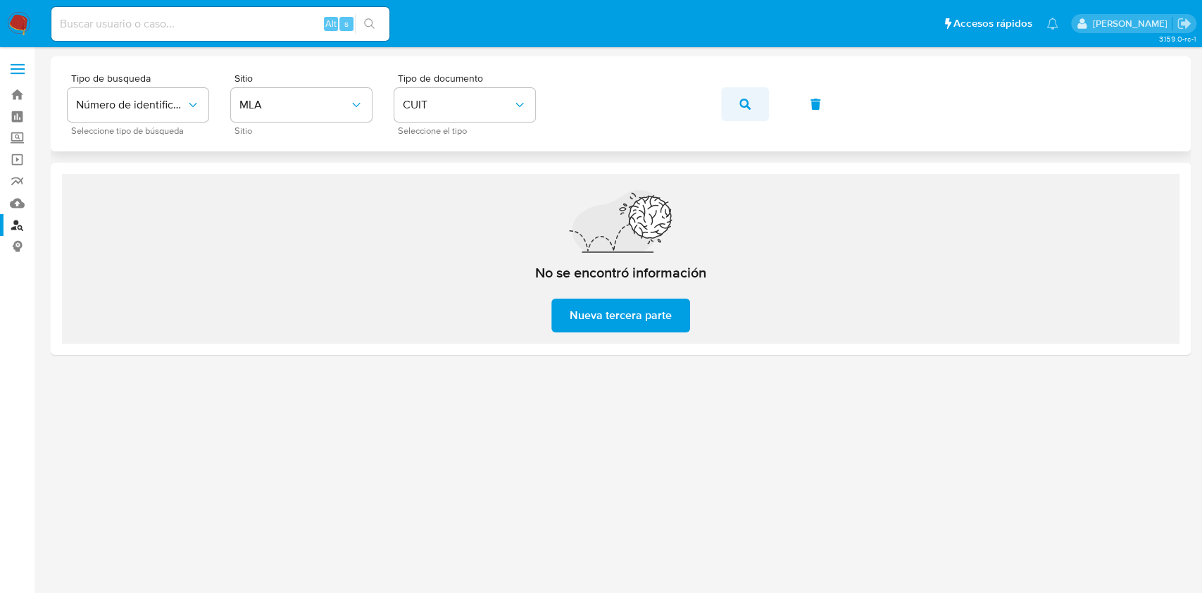
click at [723, 110] on button "button" at bounding box center [745, 104] width 48 height 34
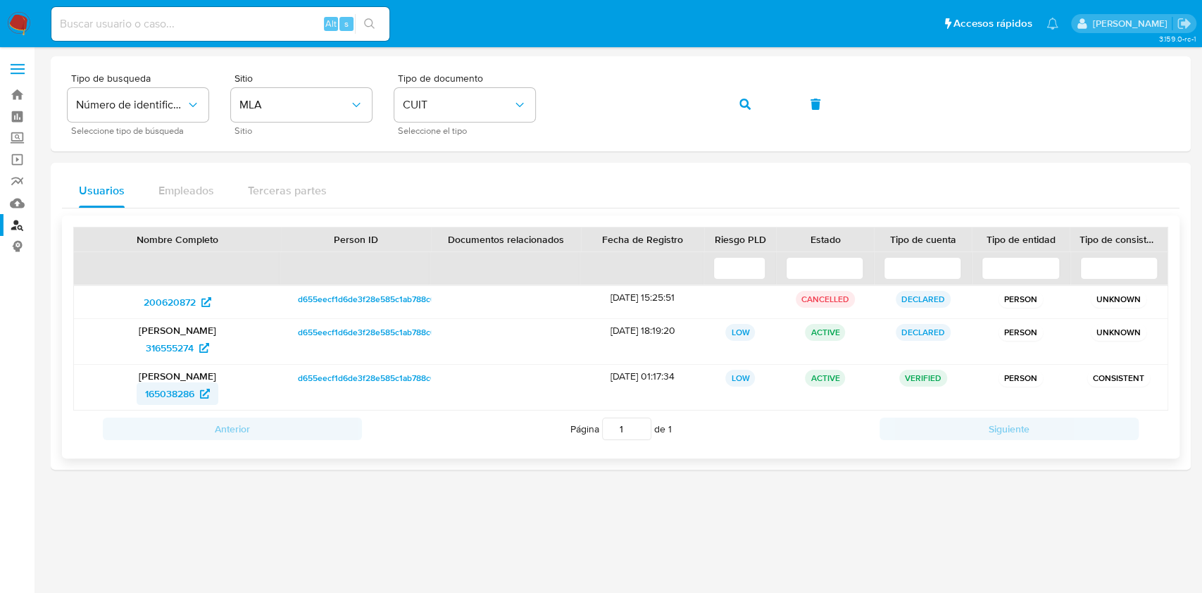
click at [189, 397] on span "165038286" at bounding box center [169, 393] width 49 height 23
click at [761, 107] on button "button" at bounding box center [745, 104] width 48 height 34
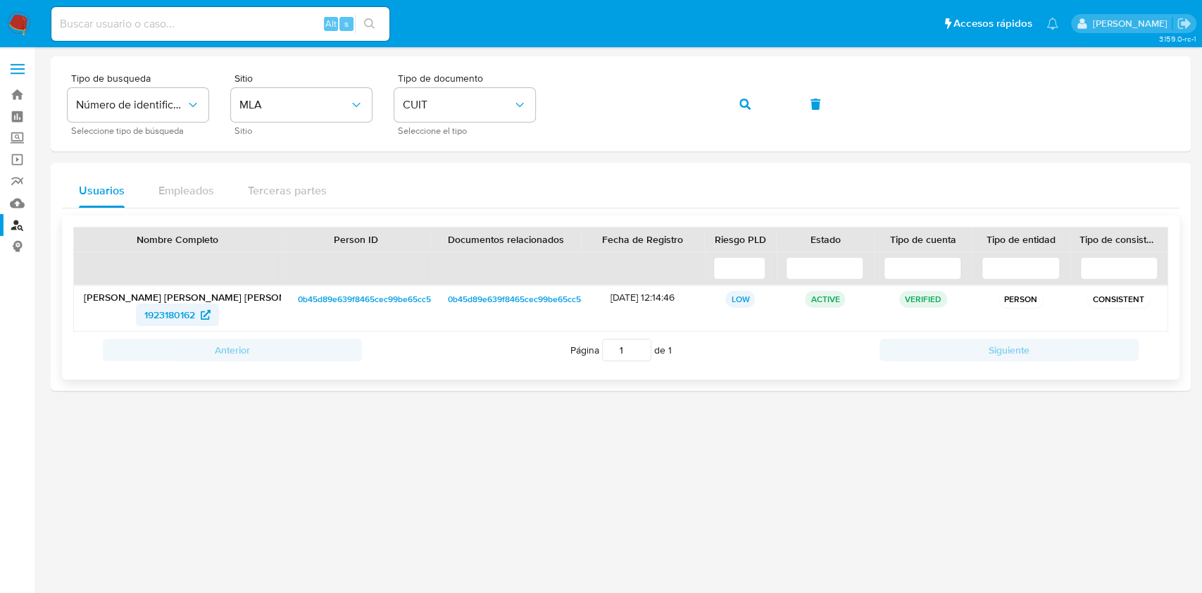
click at [181, 314] on span "1923180162" at bounding box center [169, 315] width 51 height 23
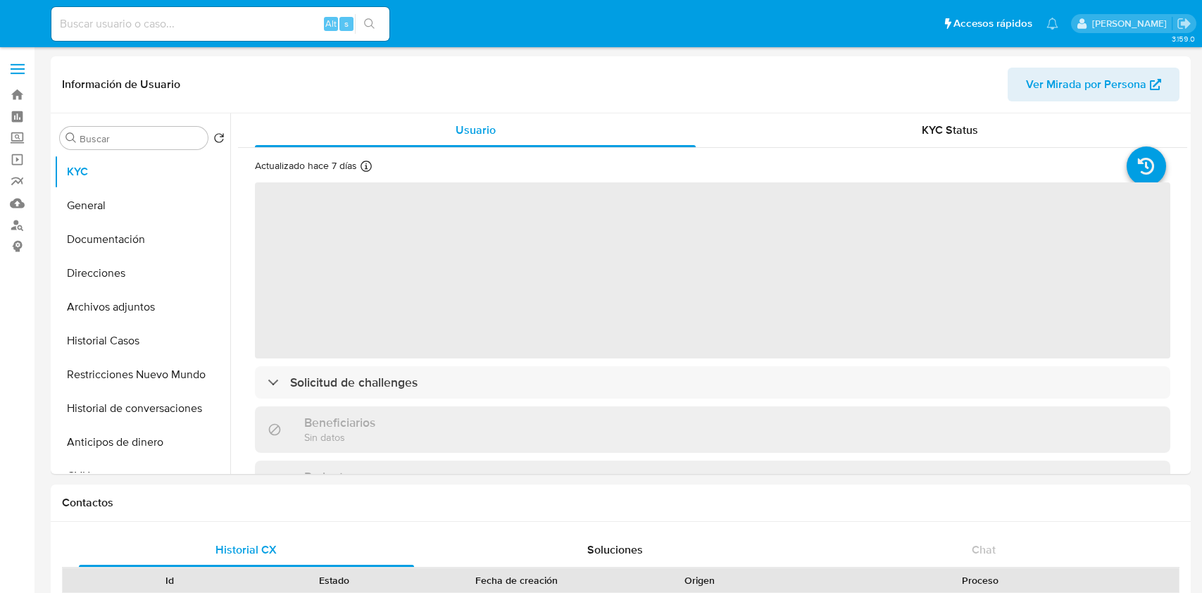
select select "10"
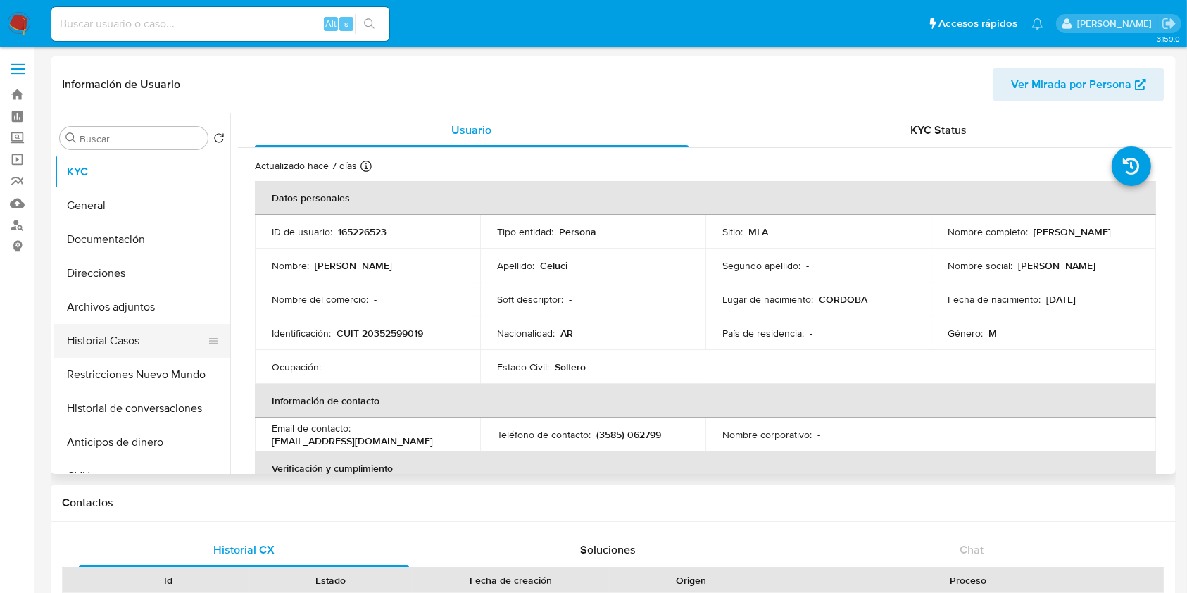
click at [119, 339] on button "Historial Casos" at bounding box center [136, 341] width 165 height 34
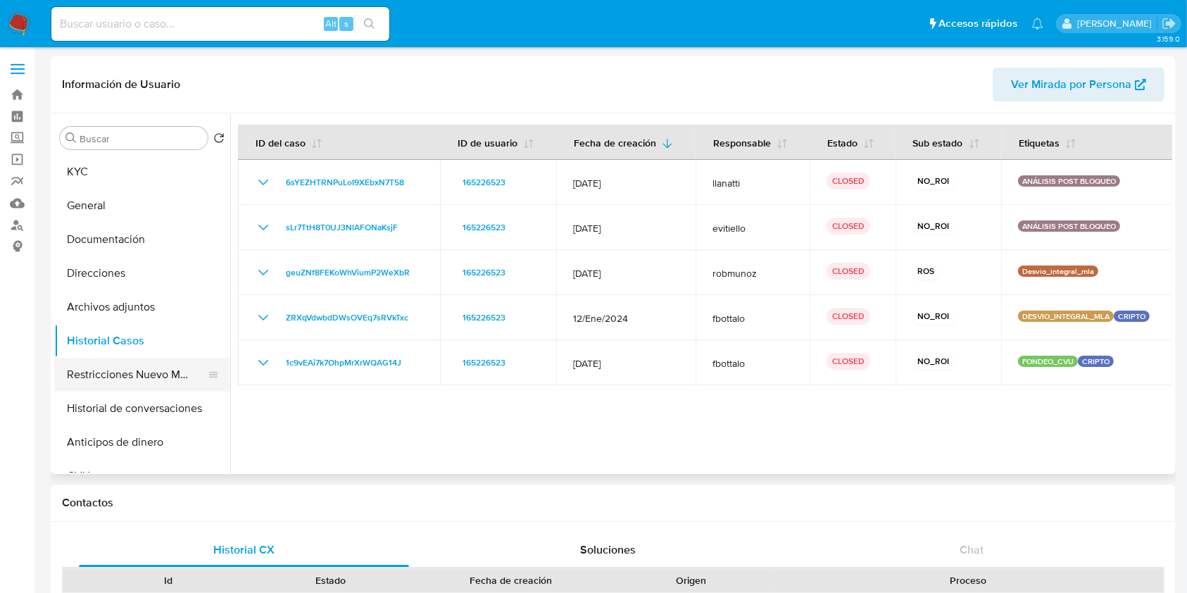
click at [123, 373] on button "Restricciones Nuevo Mundo" at bounding box center [136, 375] width 165 height 34
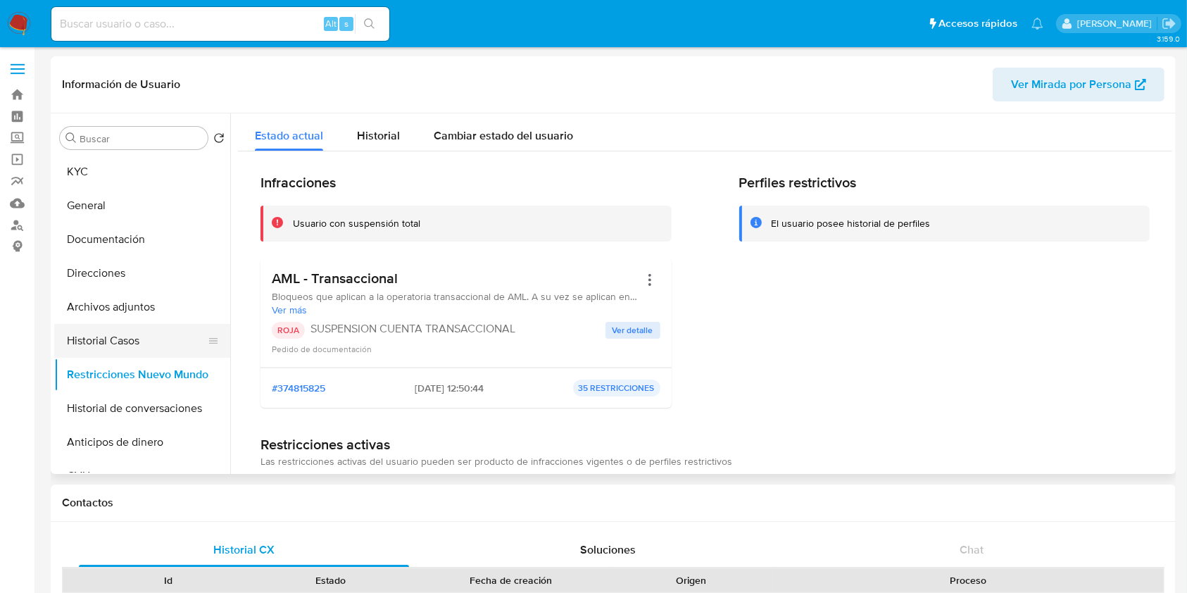
click at [101, 334] on button "Historial Casos" at bounding box center [136, 341] width 165 height 34
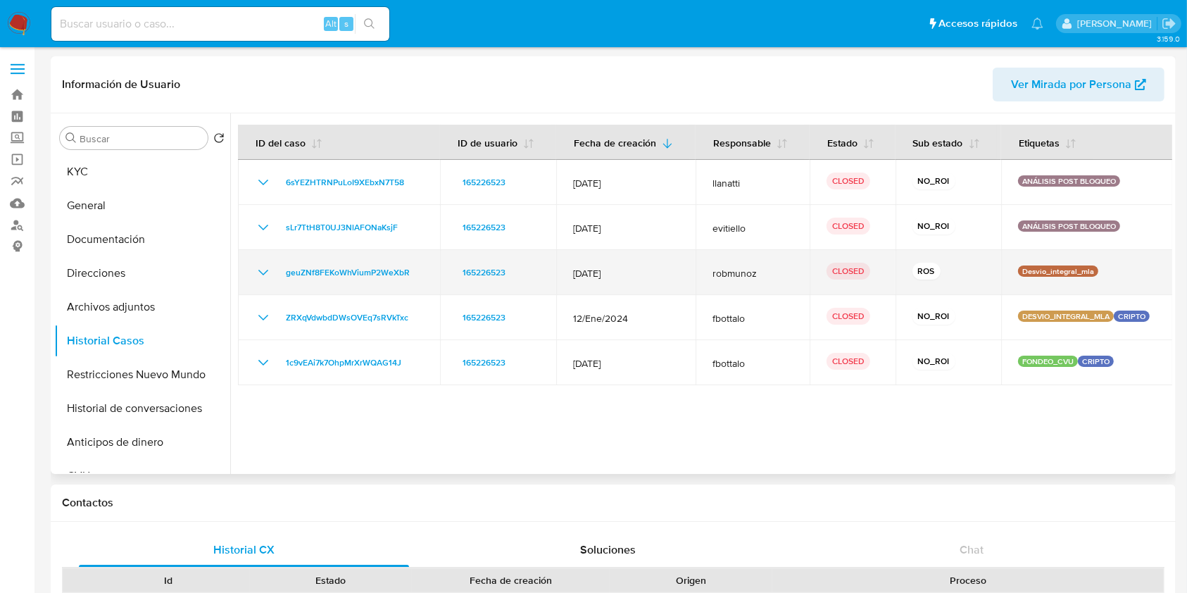
click at [263, 272] on icon "Mostrar/Ocultar" at bounding box center [263, 272] width 17 height 17
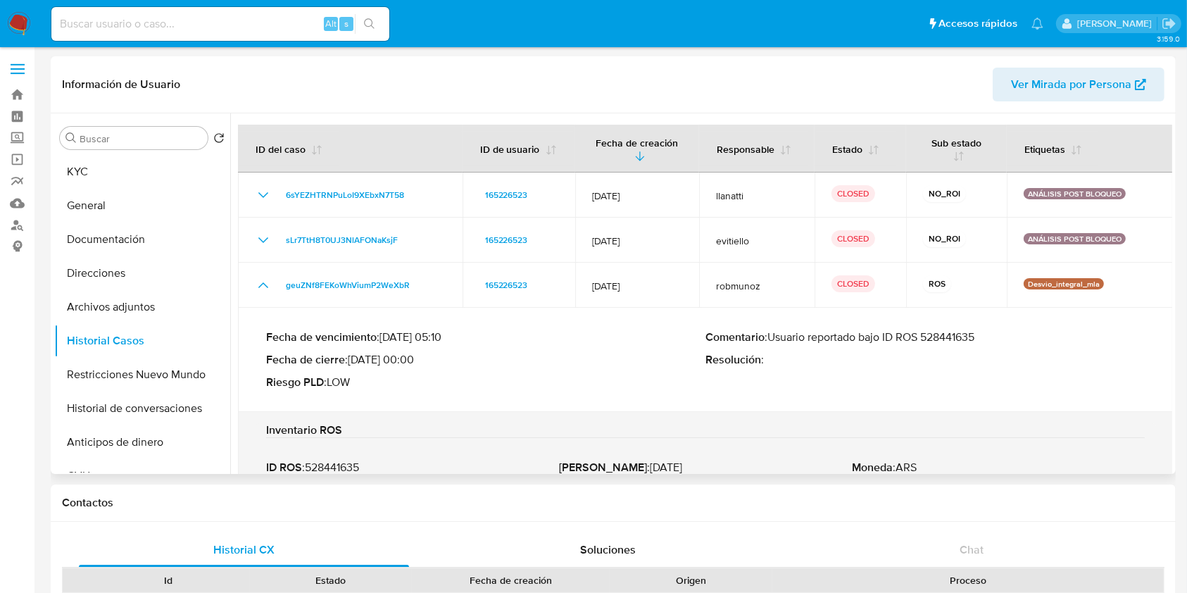
click at [962, 339] on p "Comentario : Usuario reportado bajo ID ROS 528441635" at bounding box center [925, 337] width 439 height 14
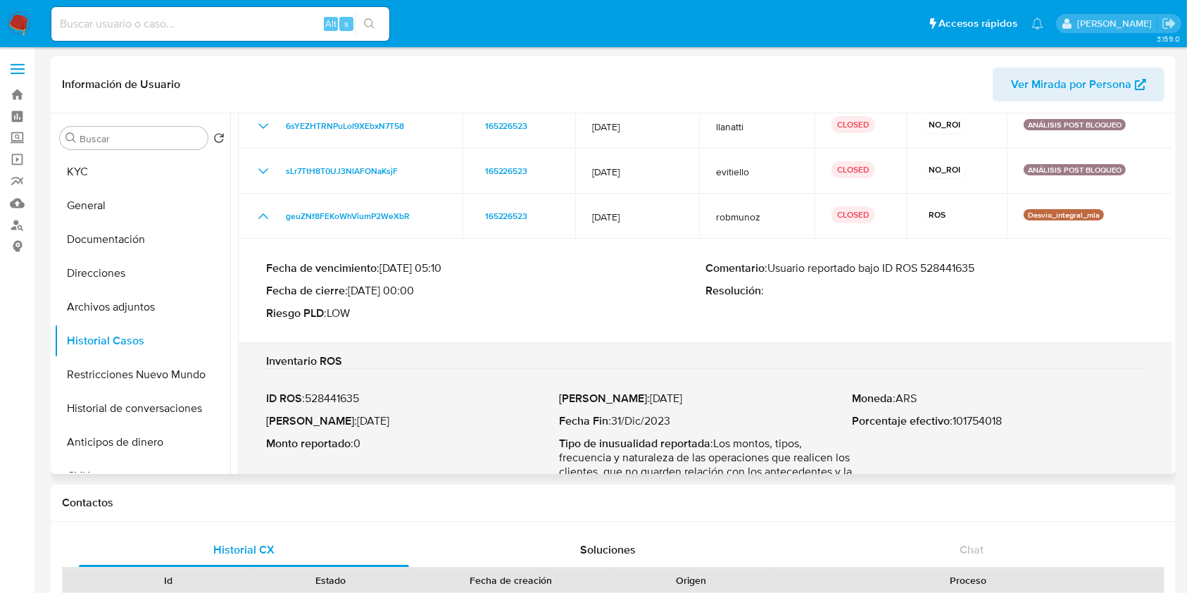
scroll to position [94, 0]
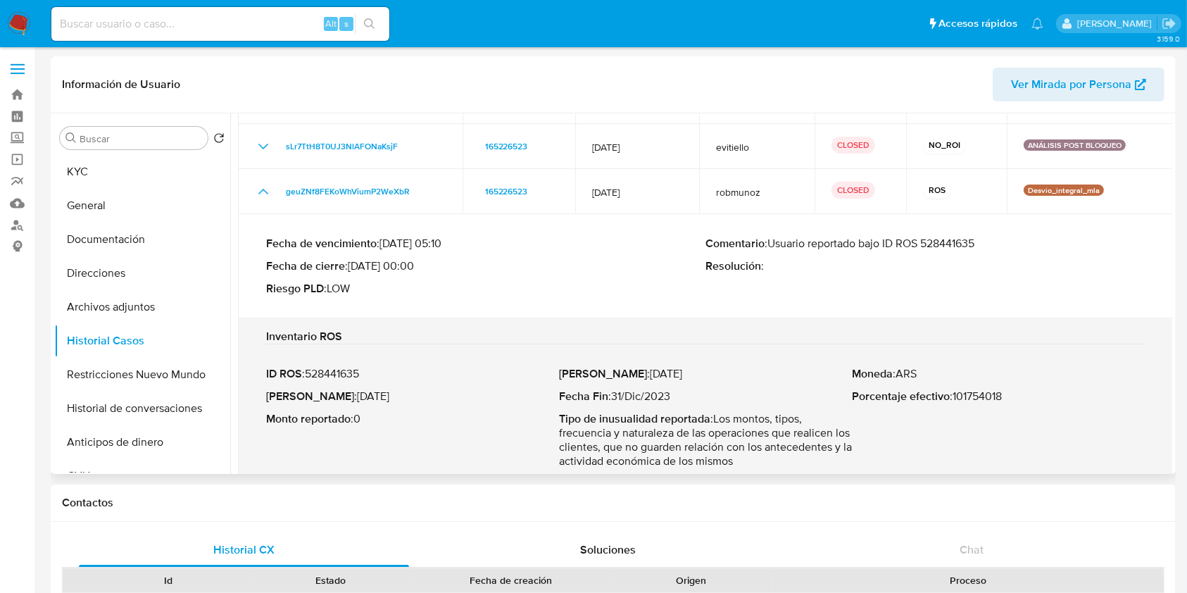
click at [394, 396] on p "Fecha ROS : 25/Sept/2024" at bounding box center [412, 396] width 293 height 14
drag, startPoint x: 394, startPoint y: 396, endPoint x: 337, endPoint y: 398, distance: 57.1
click at [337, 398] on p "Fecha ROS : 25/Sept/2024" at bounding box center [412, 396] width 293 height 14
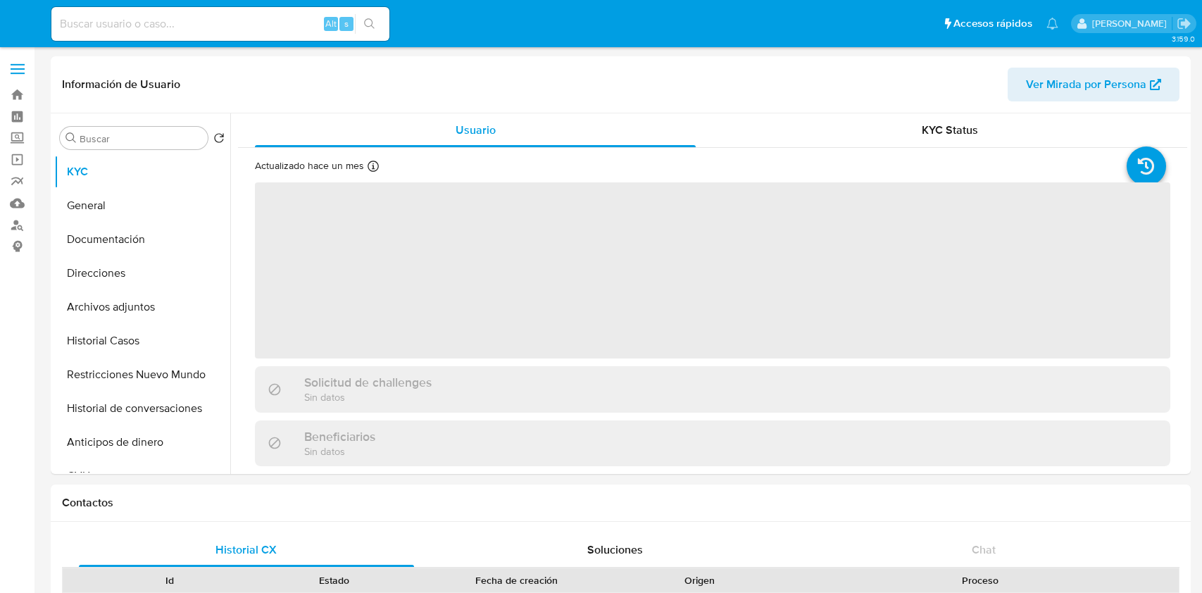
select select "10"
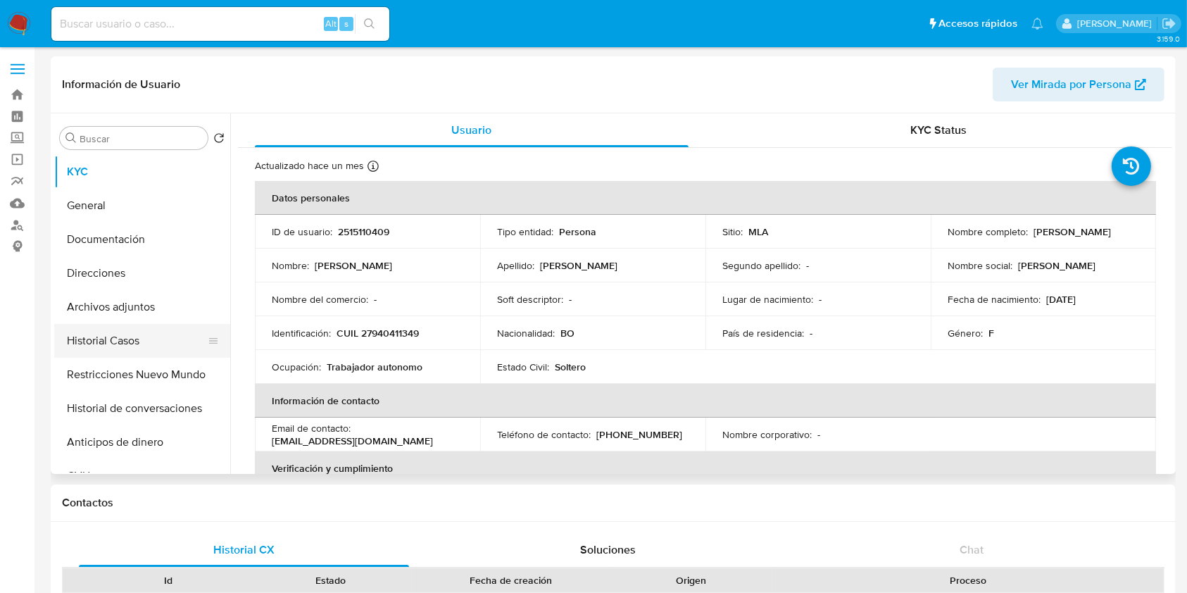
click at [132, 336] on button "Historial Casos" at bounding box center [136, 341] width 165 height 34
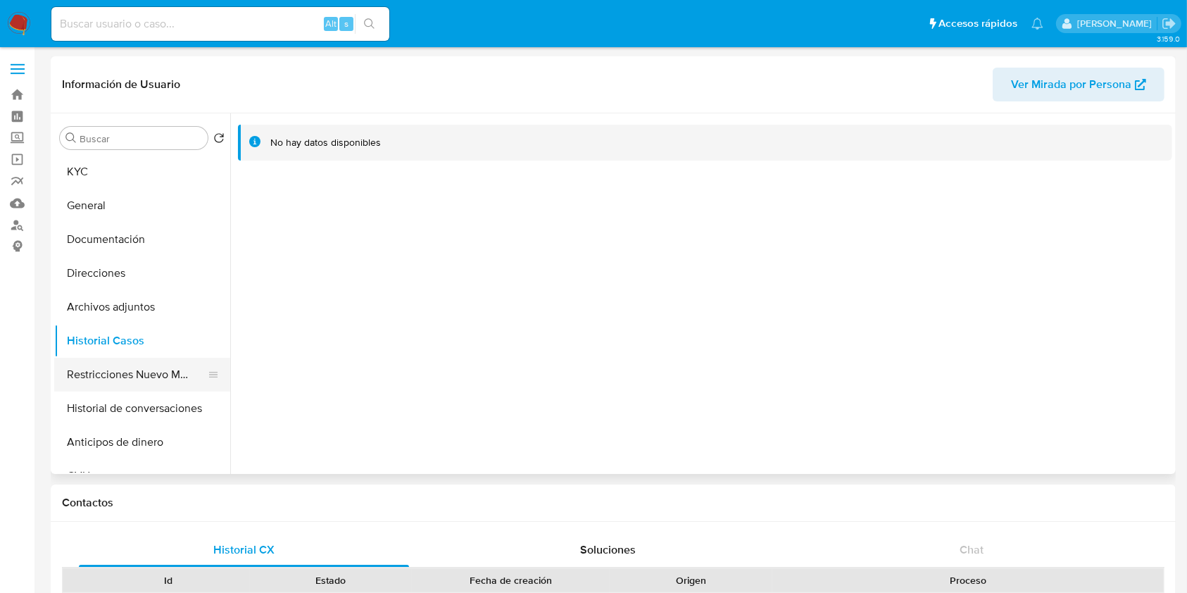
click at [139, 372] on button "Restricciones Nuevo Mundo" at bounding box center [136, 375] width 165 height 34
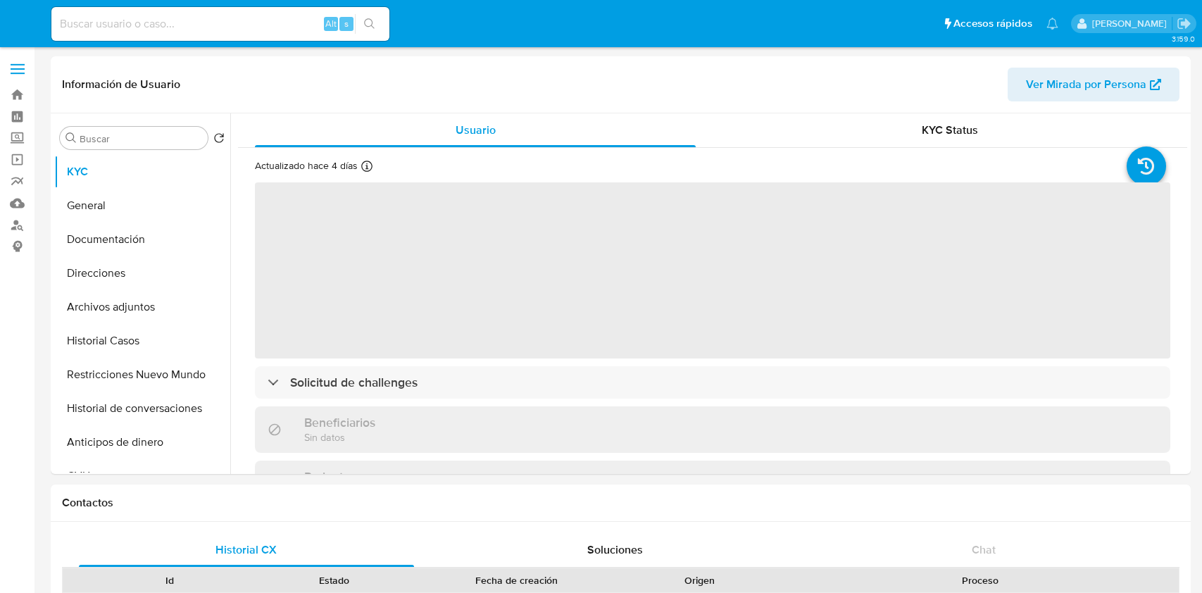
select select "10"
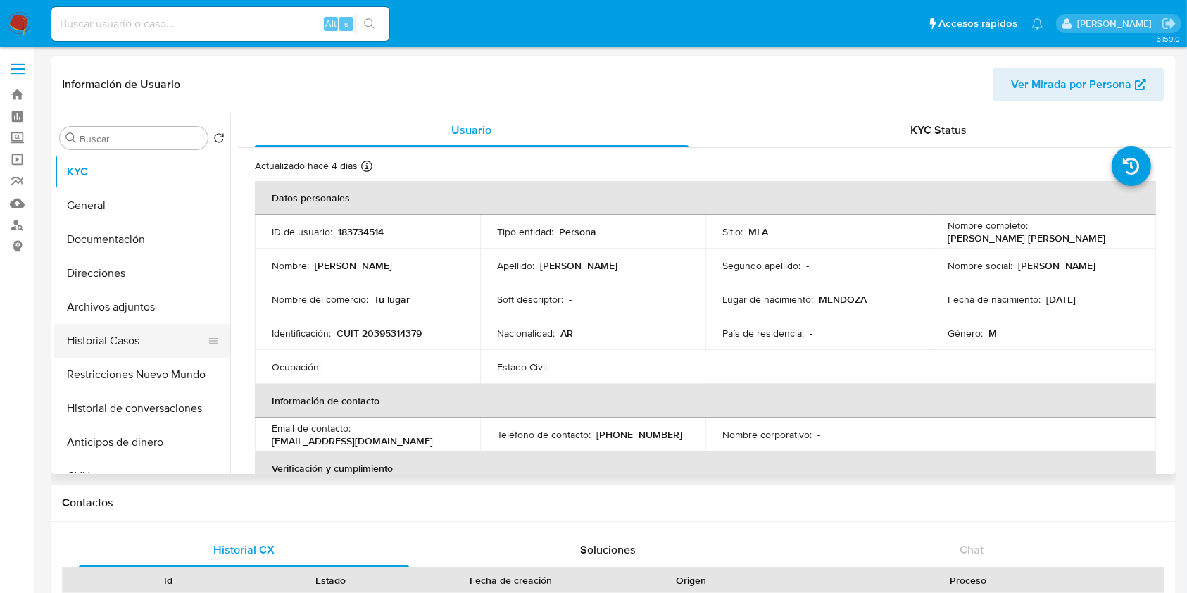
click at [134, 341] on button "Historial Casos" at bounding box center [136, 341] width 165 height 34
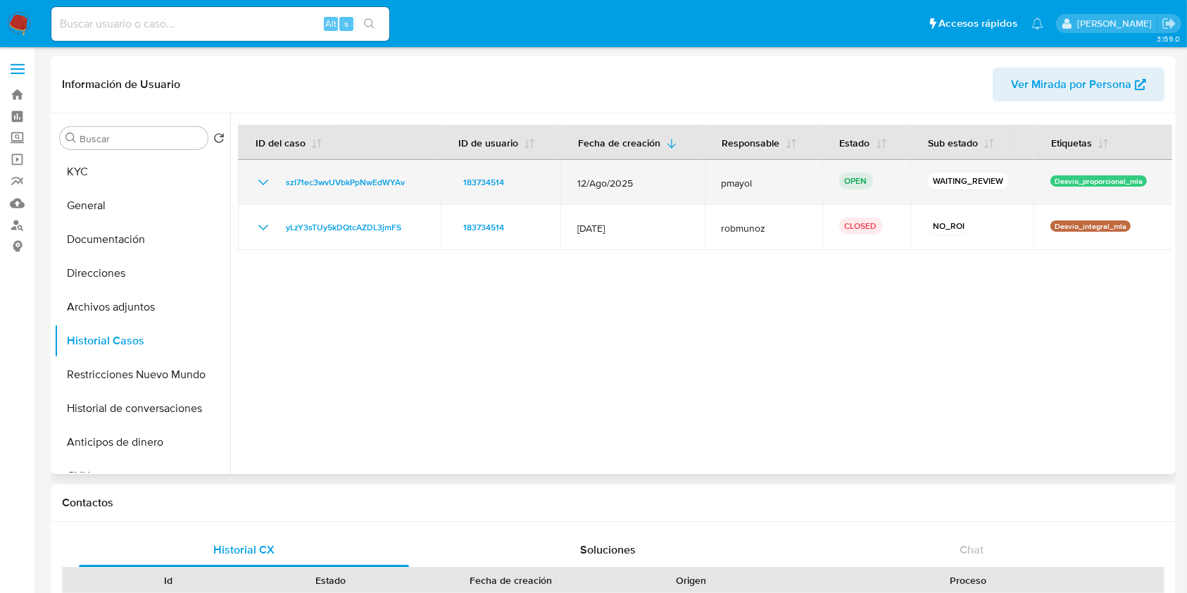
click at [259, 184] on icon "Mostrar/Ocultar" at bounding box center [263, 182] width 17 height 17
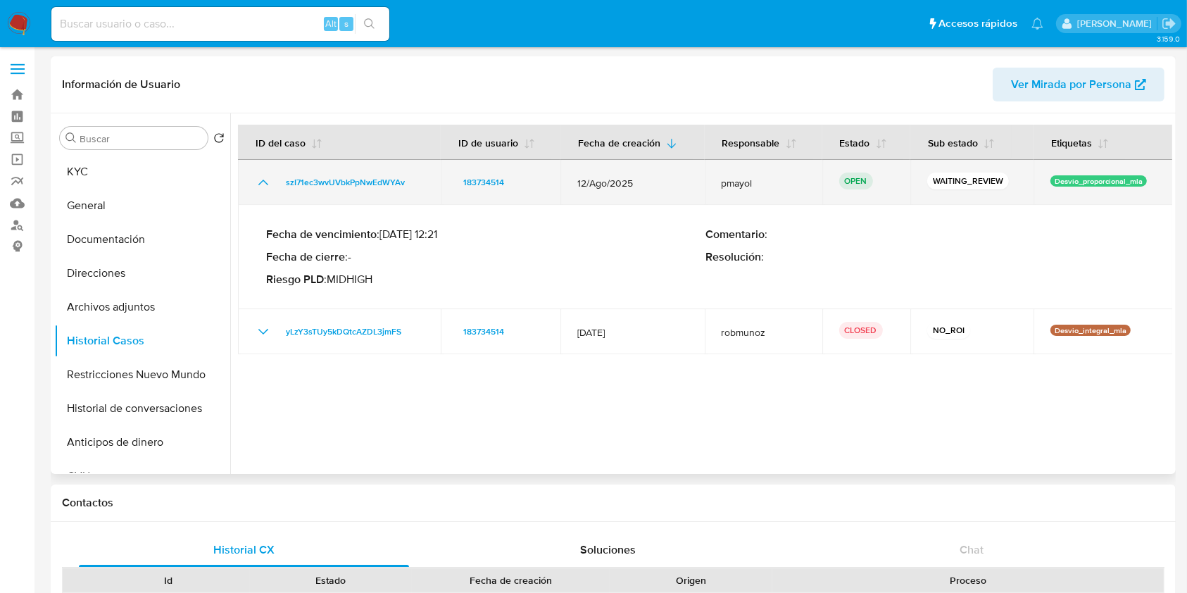
click at [268, 187] on icon "Mostrar/Ocultar" at bounding box center [263, 182] width 17 height 17
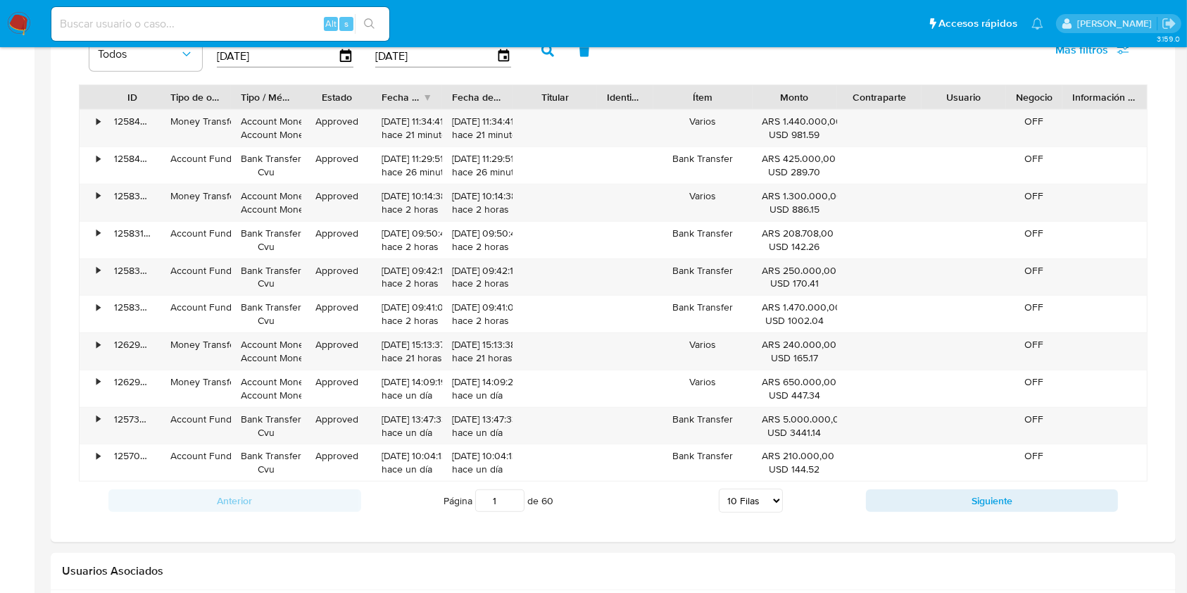
scroll to position [1268, 0]
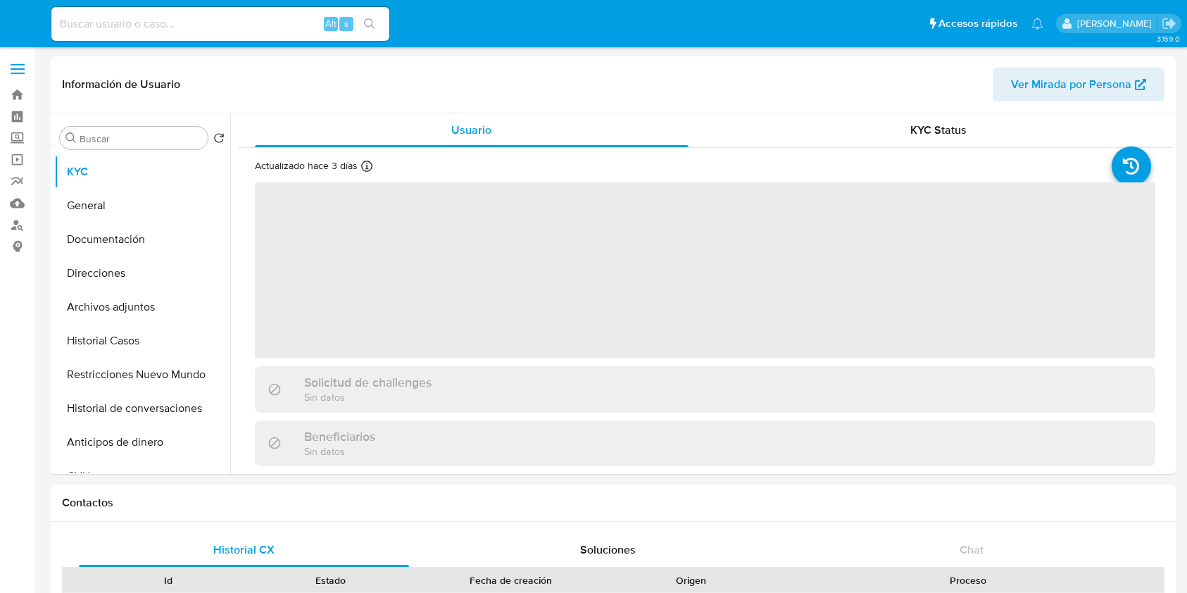
select select "10"
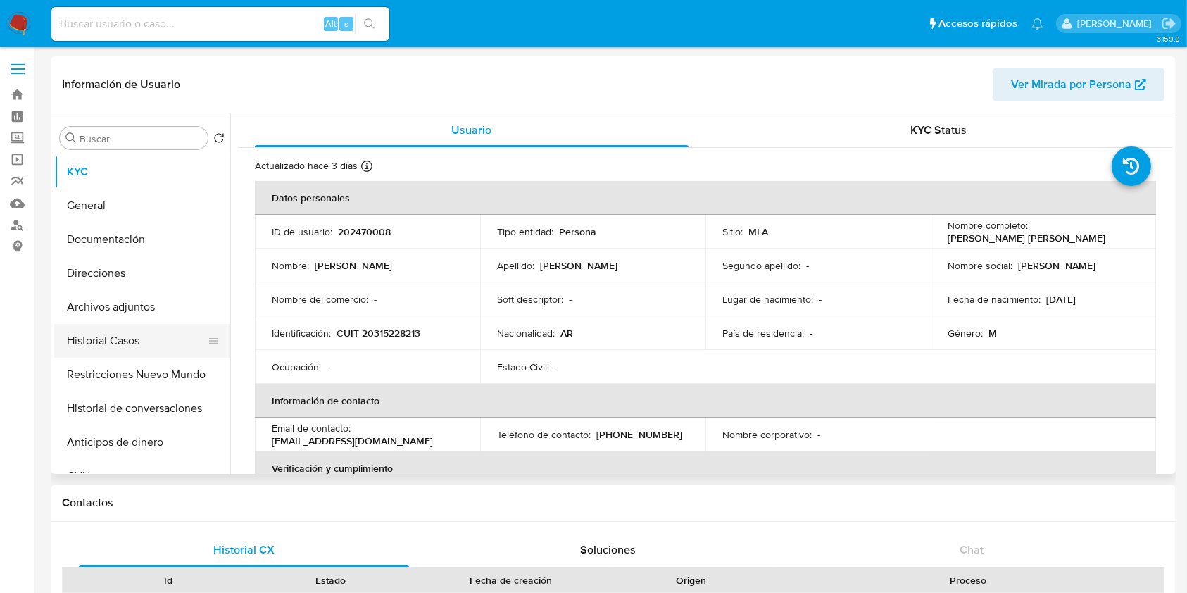
click at [148, 341] on button "Historial Casos" at bounding box center [136, 341] width 165 height 34
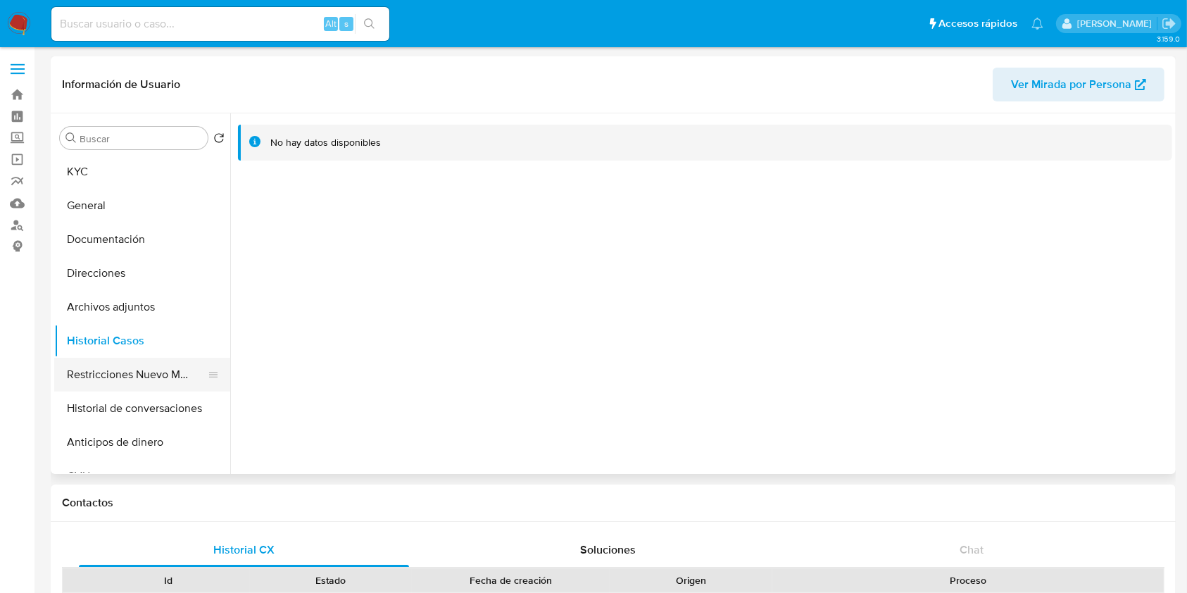
click at [139, 385] on button "Restricciones Nuevo Mundo" at bounding box center [136, 375] width 165 height 34
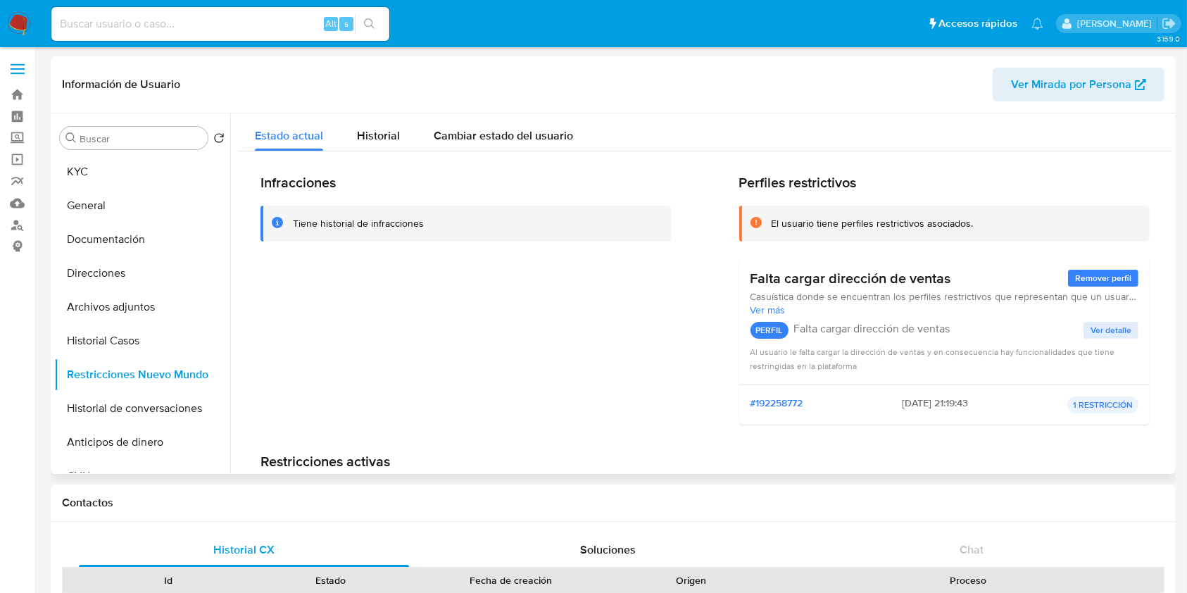
click at [1097, 90] on span "Ver Mirada por Persona" at bounding box center [1071, 85] width 120 height 34
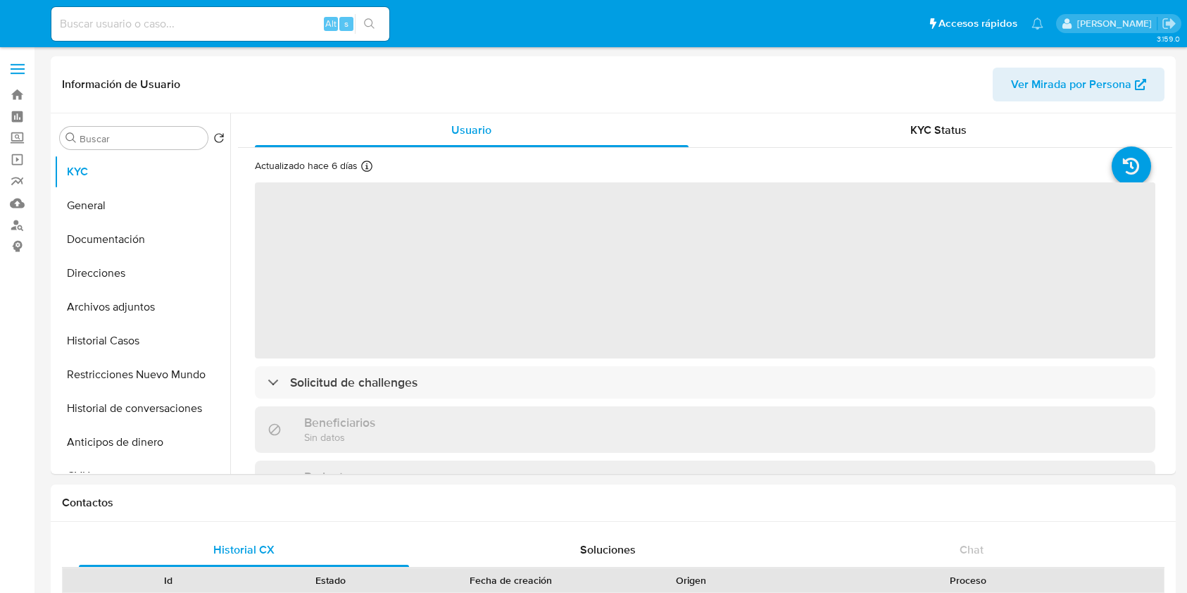
select select "10"
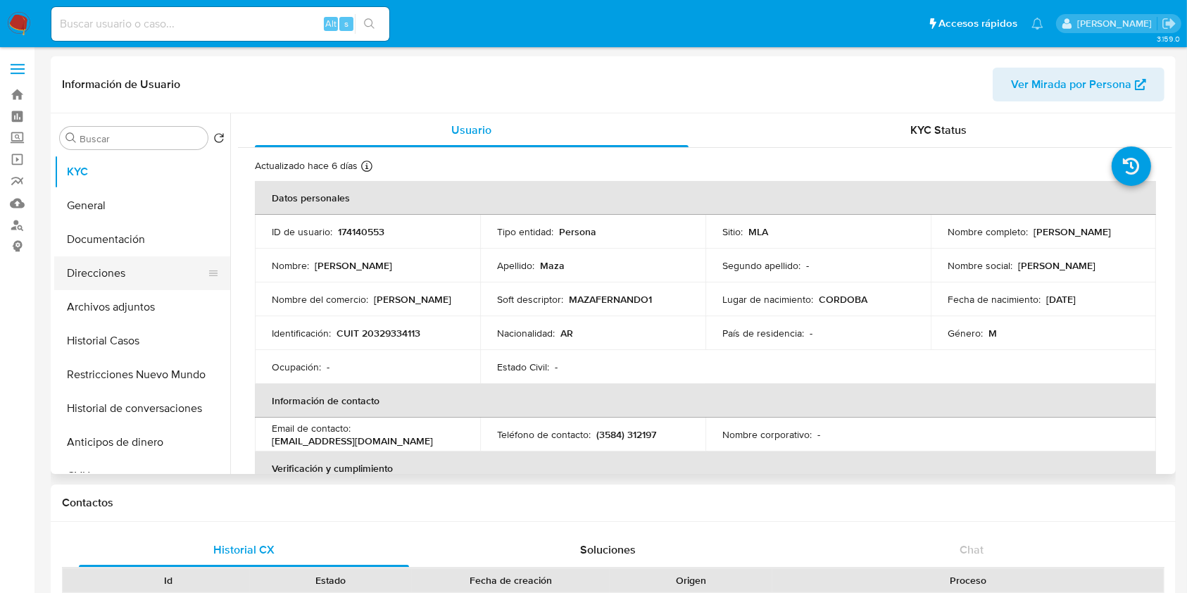
click at [137, 273] on button "Direcciones" at bounding box center [136, 273] width 165 height 34
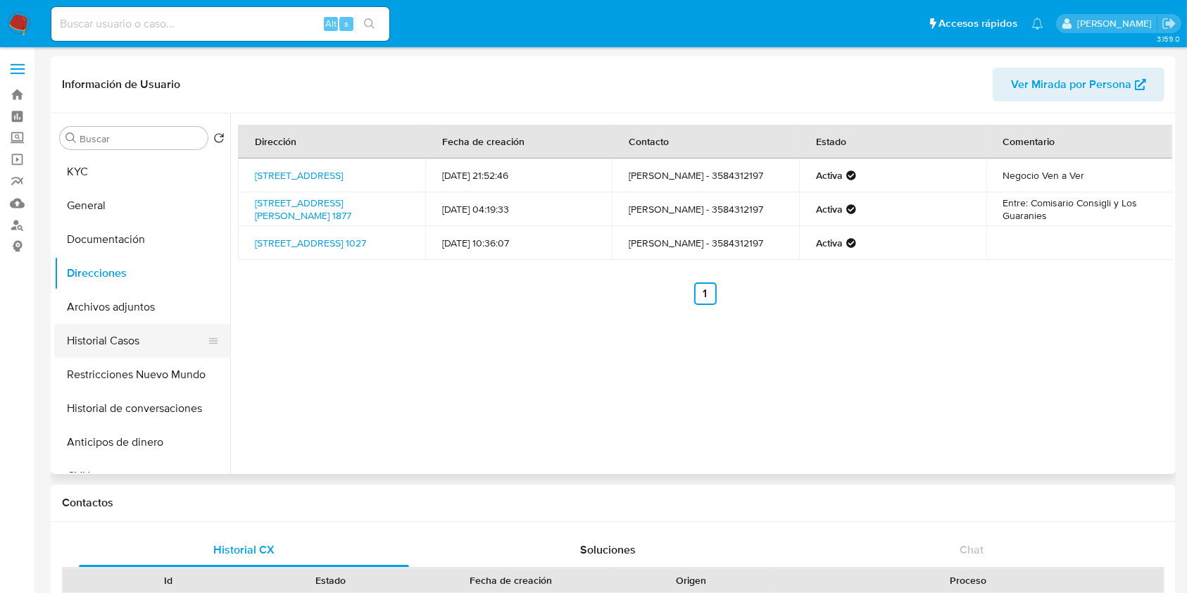
click at [116, 342] on button "Historial Casos" at bounding box center [136, 341] width 165 height 34
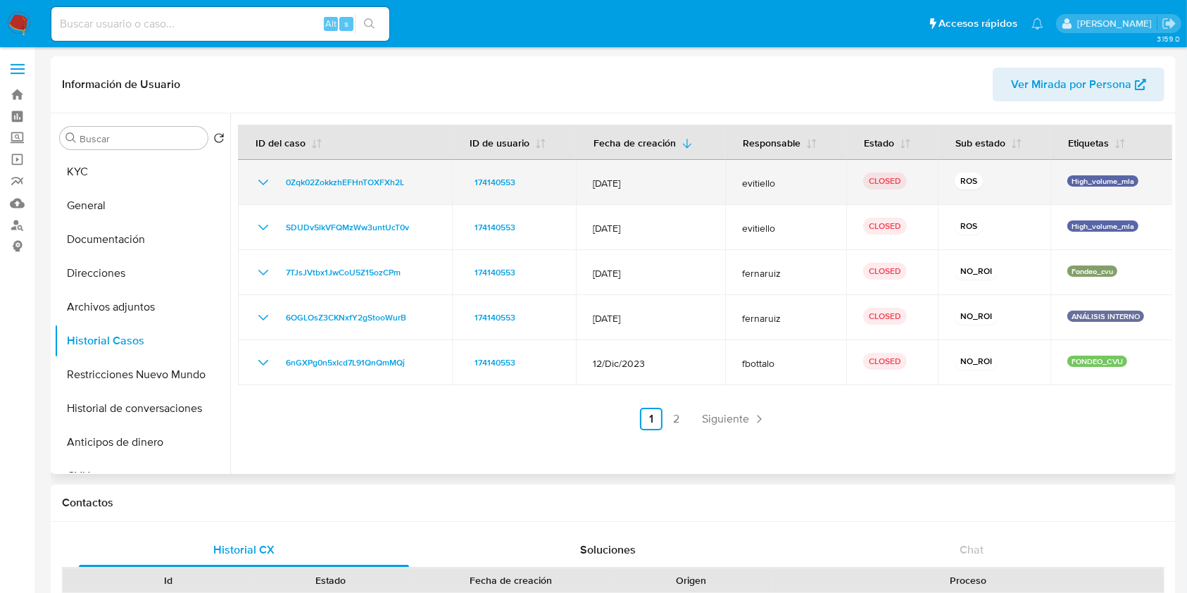
click at [262, 183] on icon "Mostrar/Ocultar" at bounding box center [263, 183] width 10 height 6
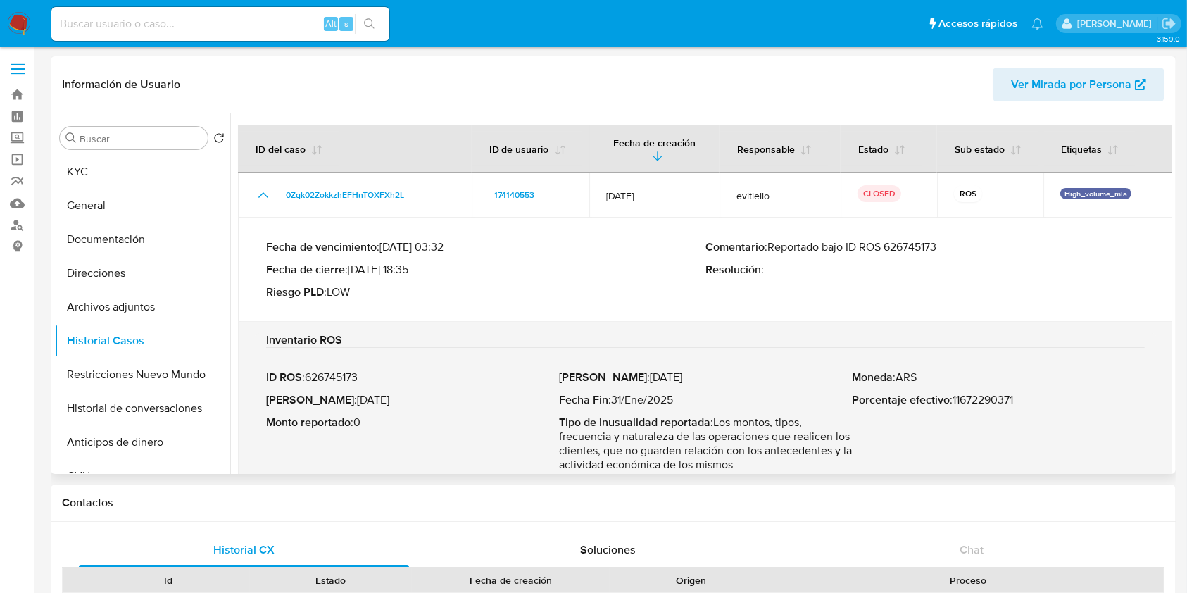
click at [924, 240] on p "Comentario : Reportado bajo ID ROS 626745173" at bounding box center [925, 247] width 439 height 14
click at [378, 399] on p "Fecha ROS : 27/Jul/2025" at bounding box center [412, 400] width 293 height 14
drag, startPoint x: 378, startPoint y: 399, endPoint x: 337, endPoint y: 403, distance: 40.3
click at [337, 403] on p "Fecha ROS : 27/Jul/2025" at bounding box center [412, 400] width 293 height 14
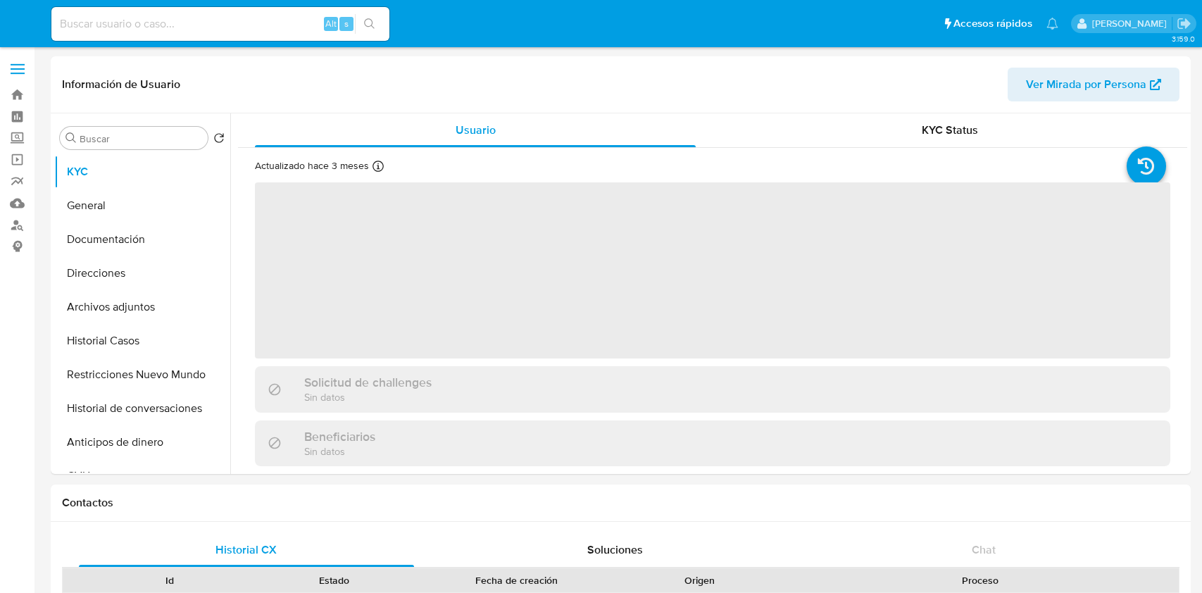
select select "10"
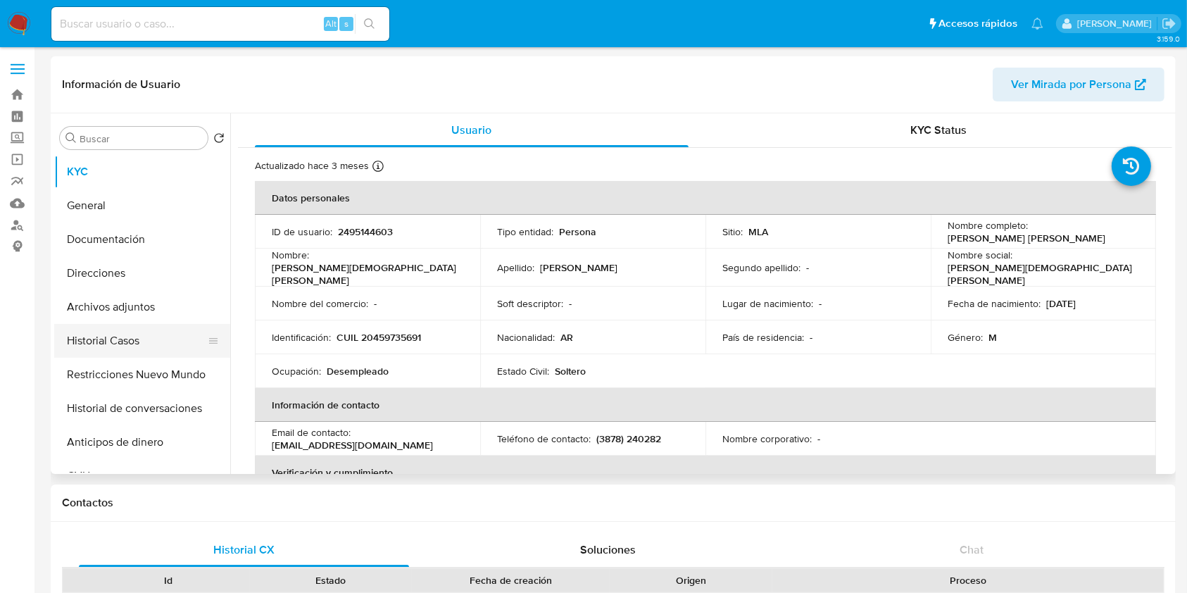
drag, startPoint x: 110, startPoint y: 324, endPoint x: 54, endPoint y: 349, distance: 60.9
click at [109, 324] on button "Historial Casos" at bounding box center [136, 341] width 165 height 34
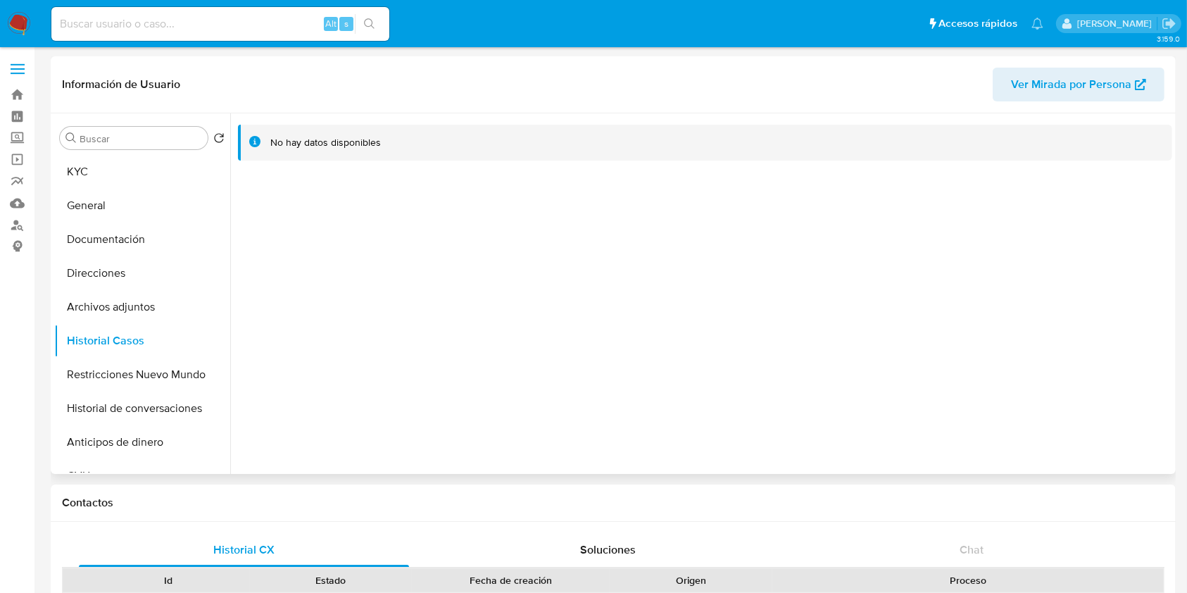
click at [1101, 87] on span "Ver Mirada por Persona" at bounding box center [1071, 85] width 120 height 34
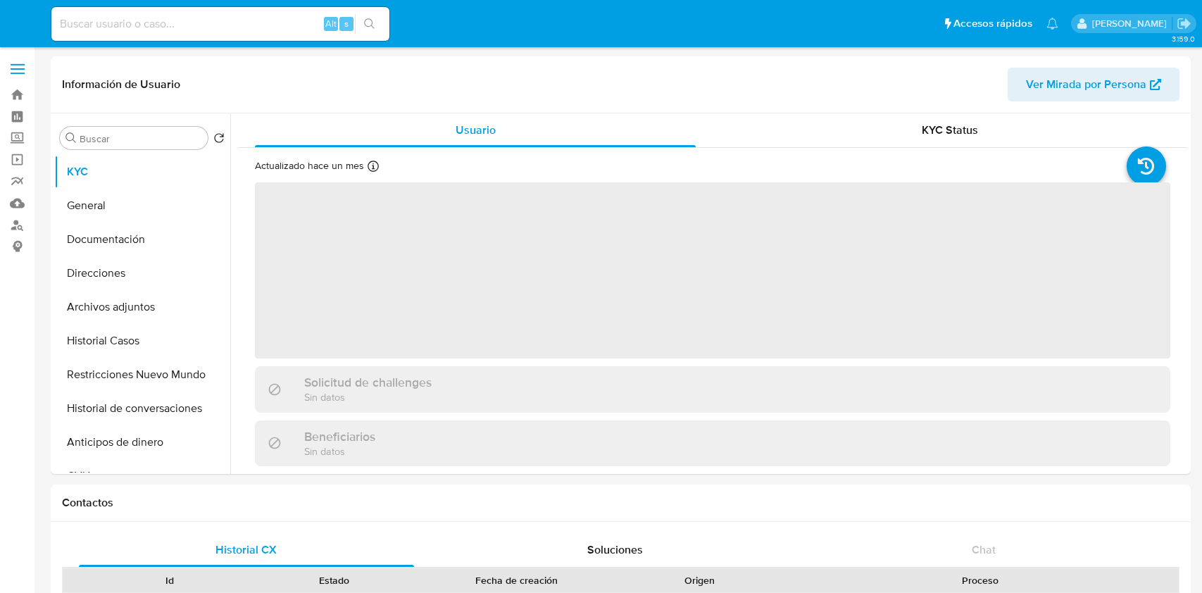
select select "10"
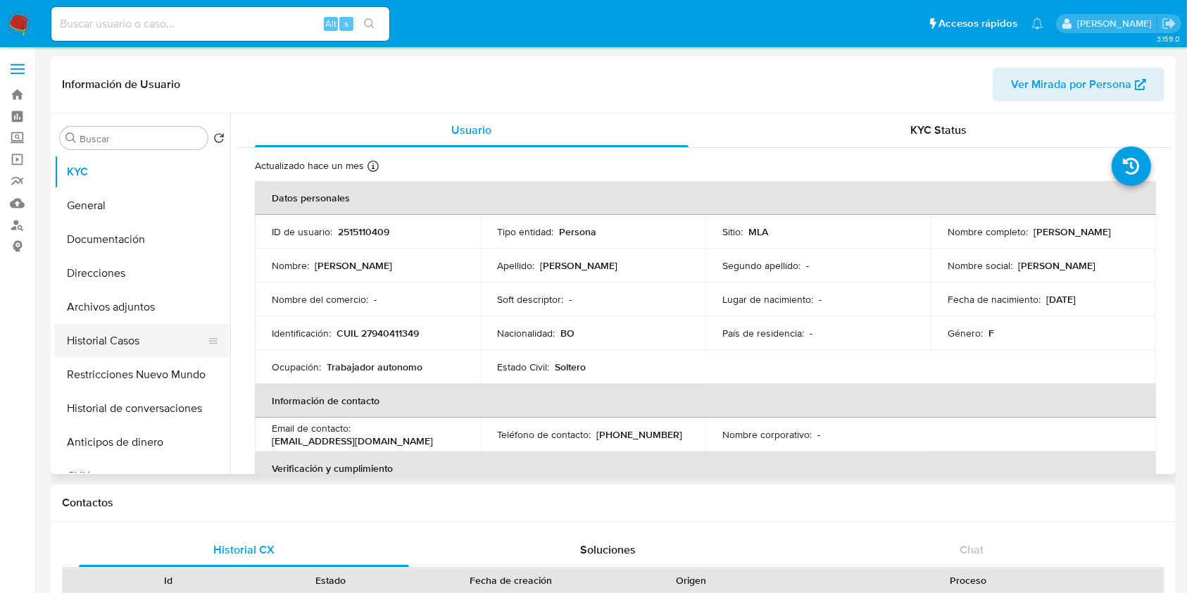
click at [90, 338] on button "Historial Casos" at bounding box center [136, 341] width 165 height 34
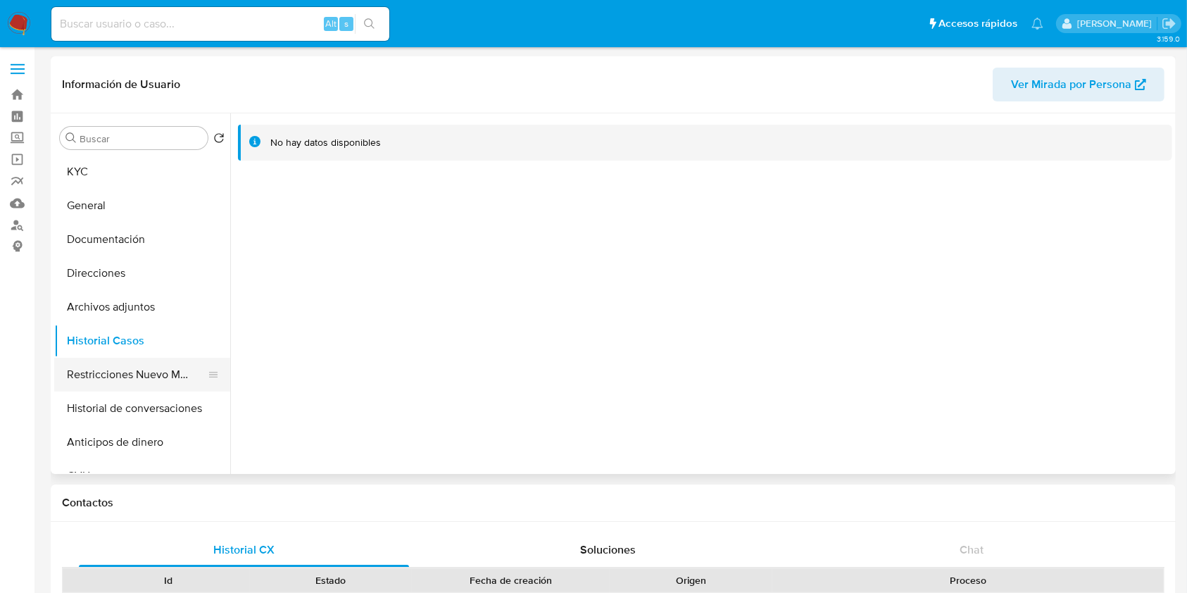
click at [118, 378] on button "Restricciones Nuevo Mundo" at bounding box center [136, 375] width 165 height 34
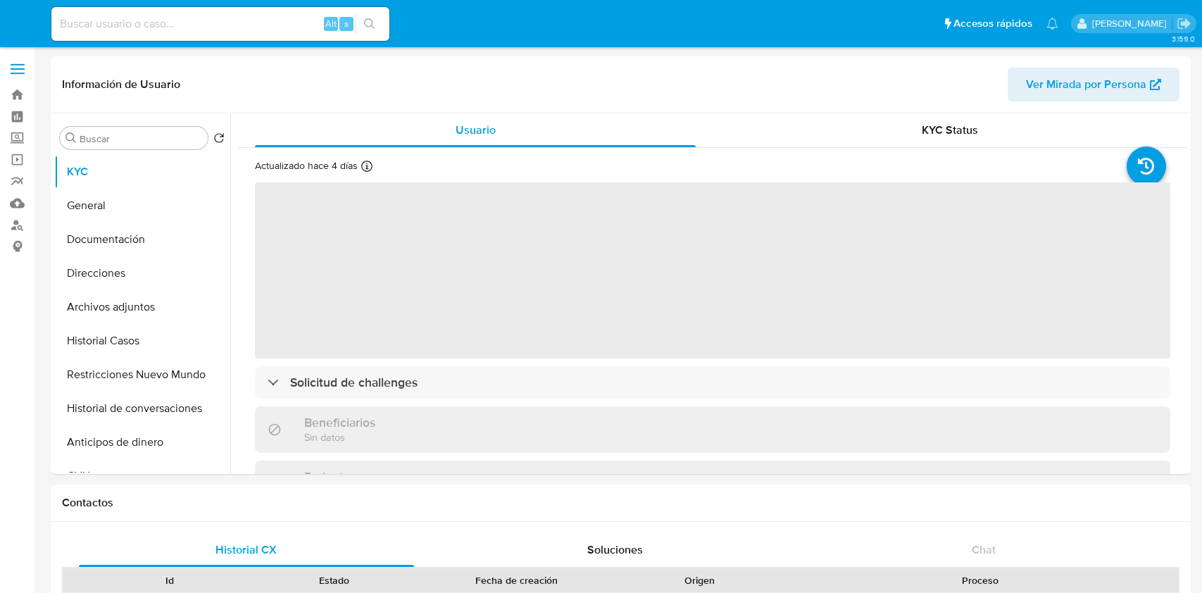
select select "10"
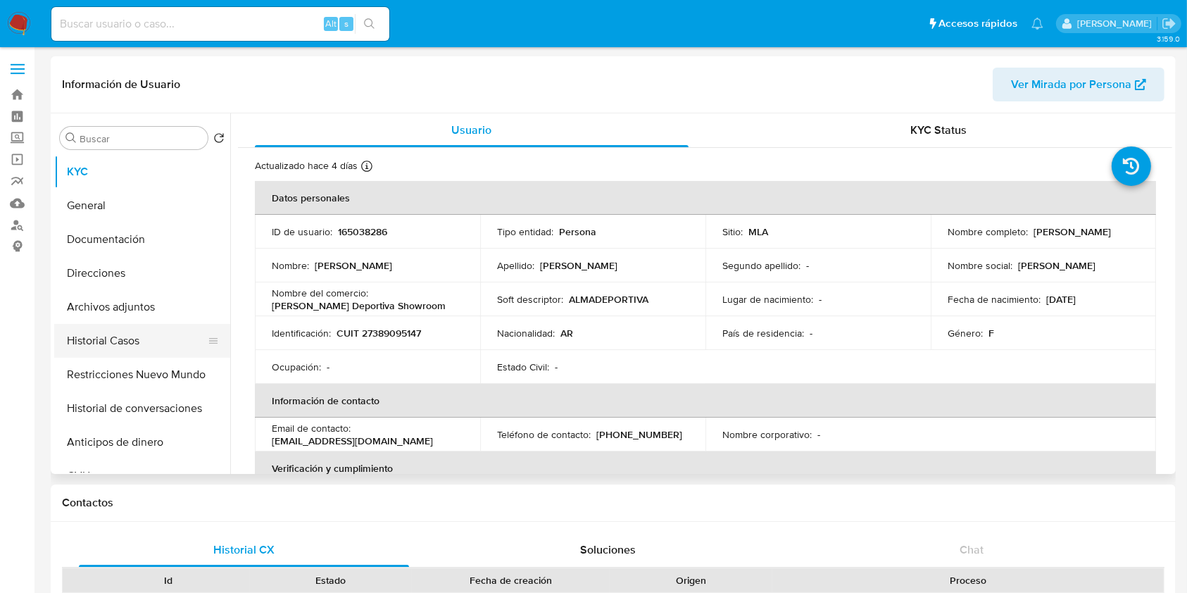
click at [143, 340] on button "Historial Casos" at bounding box center [136, 341] width 165 height 34
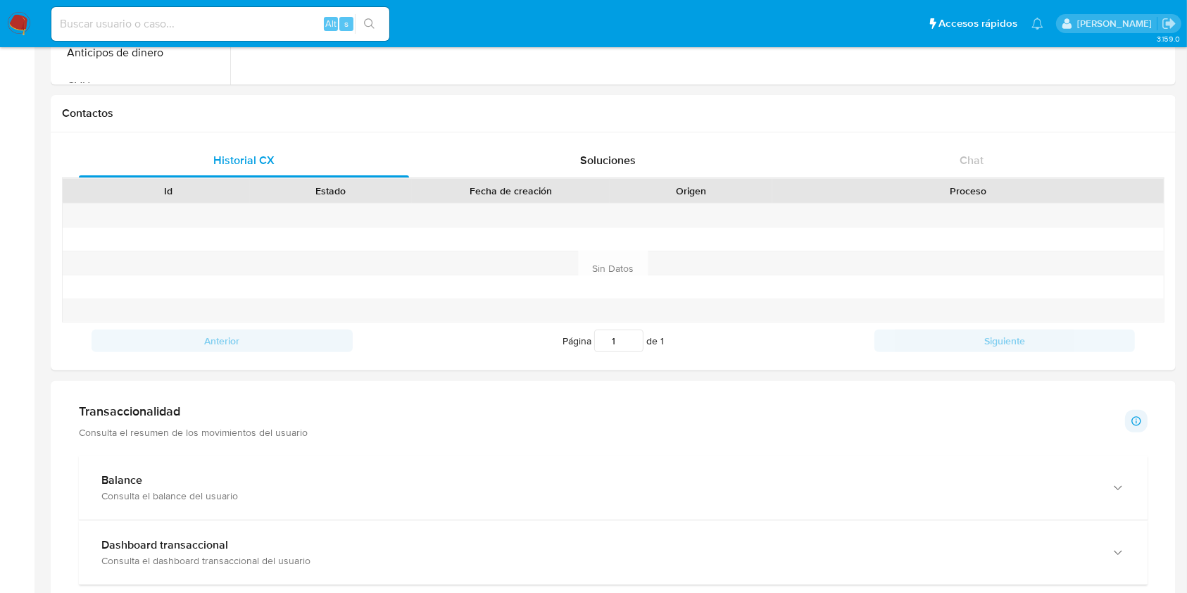
scroll to position [46, 0]
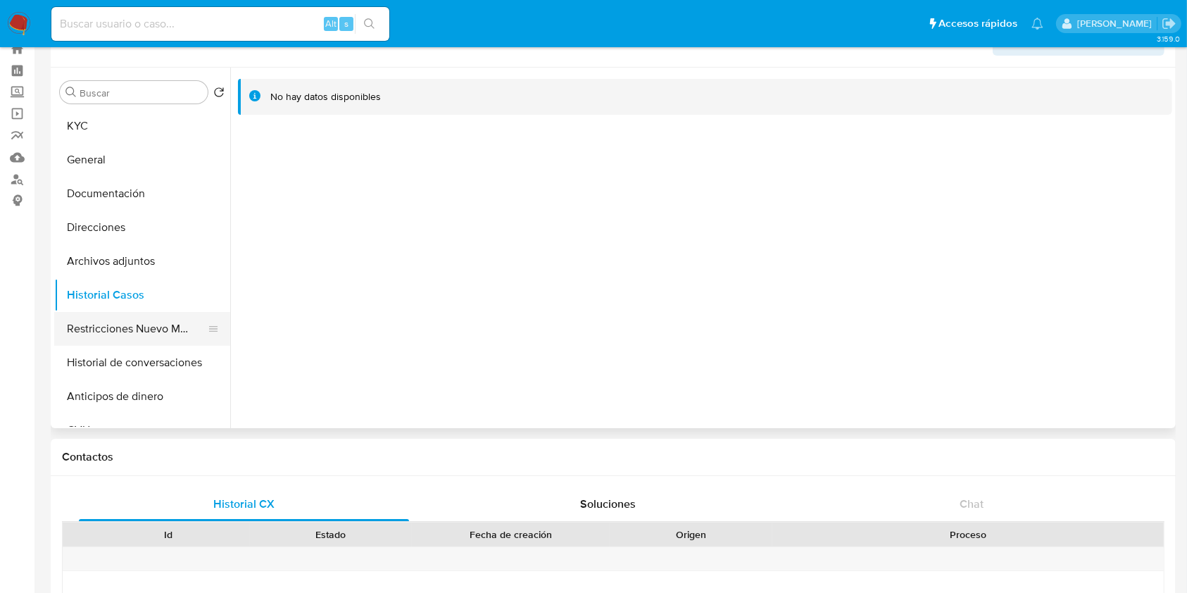
click at [113, 324] on button "Restricciones Nuevo Mundo" at bounding box center [136, 329] width 165 height 34
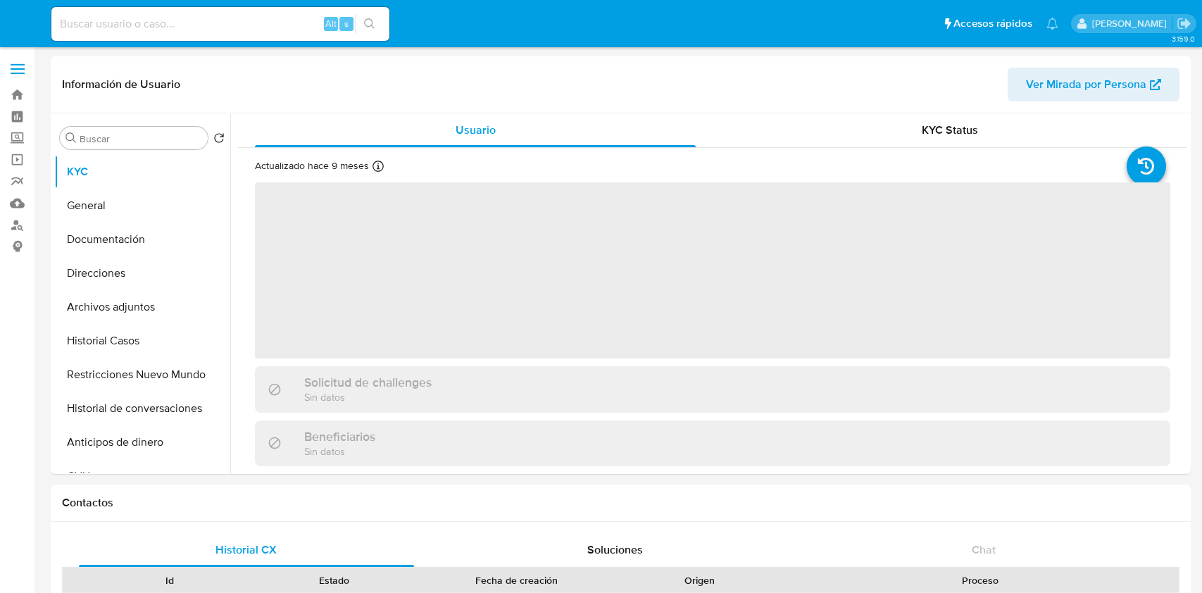
select select "10"
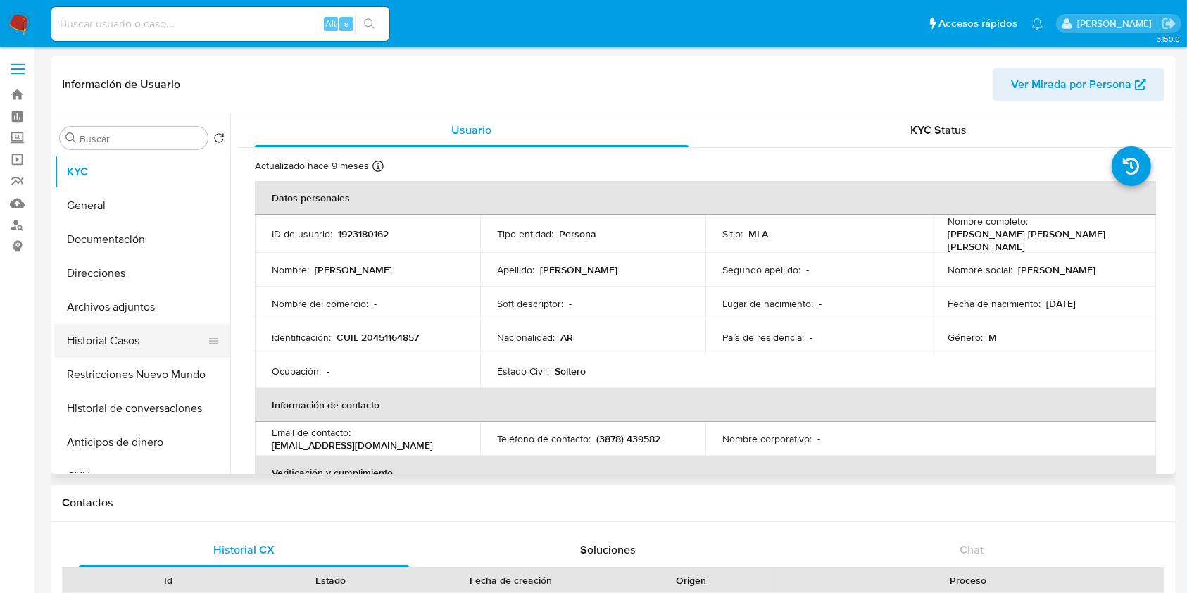
click at [124, 338] on button "Historial Casos" at bounding box center [136, 341] width 165 height 34
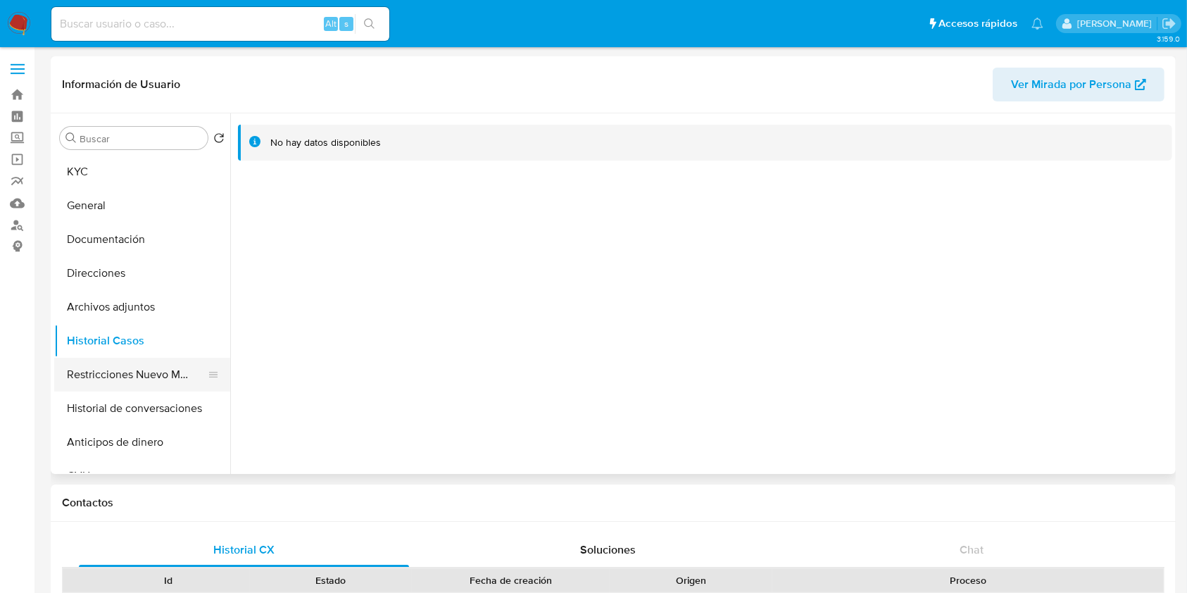
click at [111, 363] on button "Restricciones Nuevo Mundo" at bounding box center [136, 375] width 165 height 34
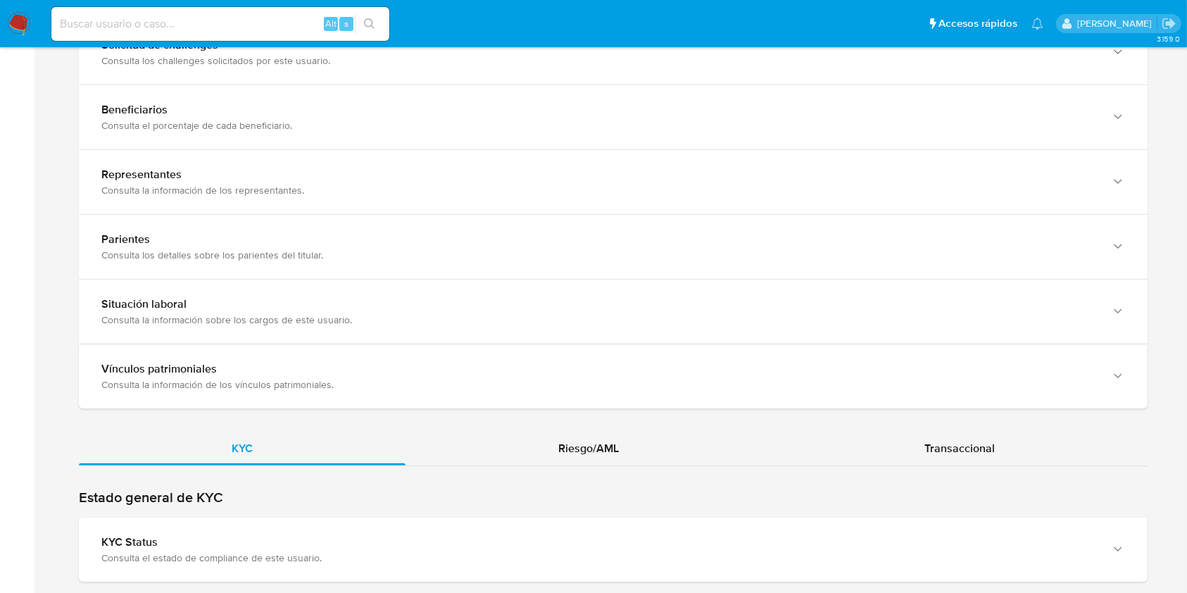
scroll to position [1283, 0]
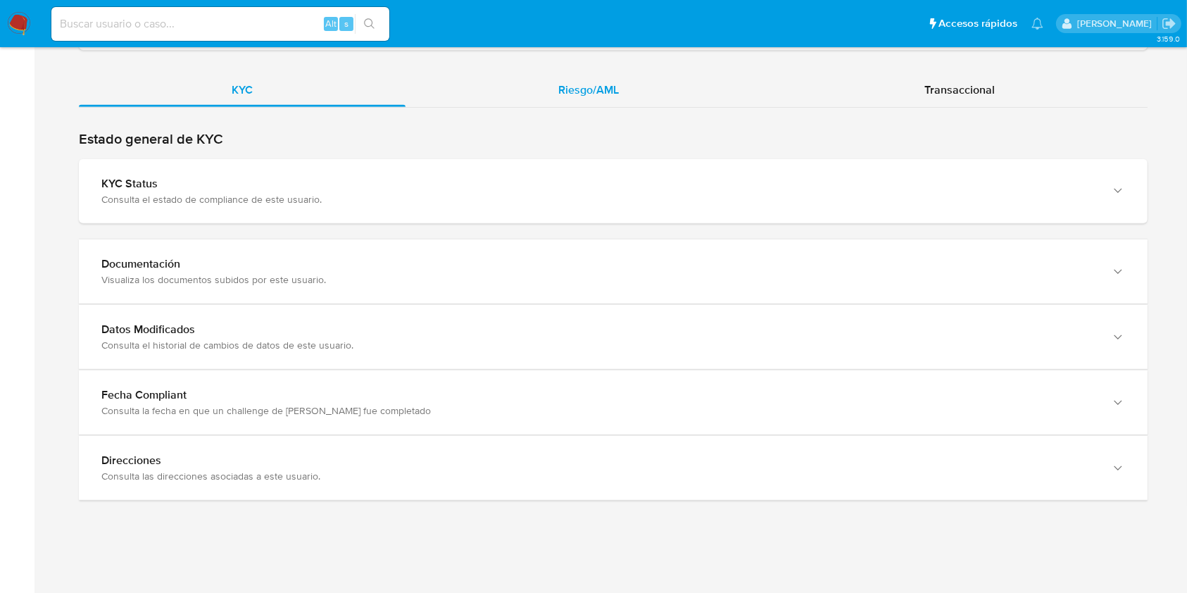
click at [617, 83] on span "Riesgo/AML" at bounding box center [589, 90] width 61 height 16
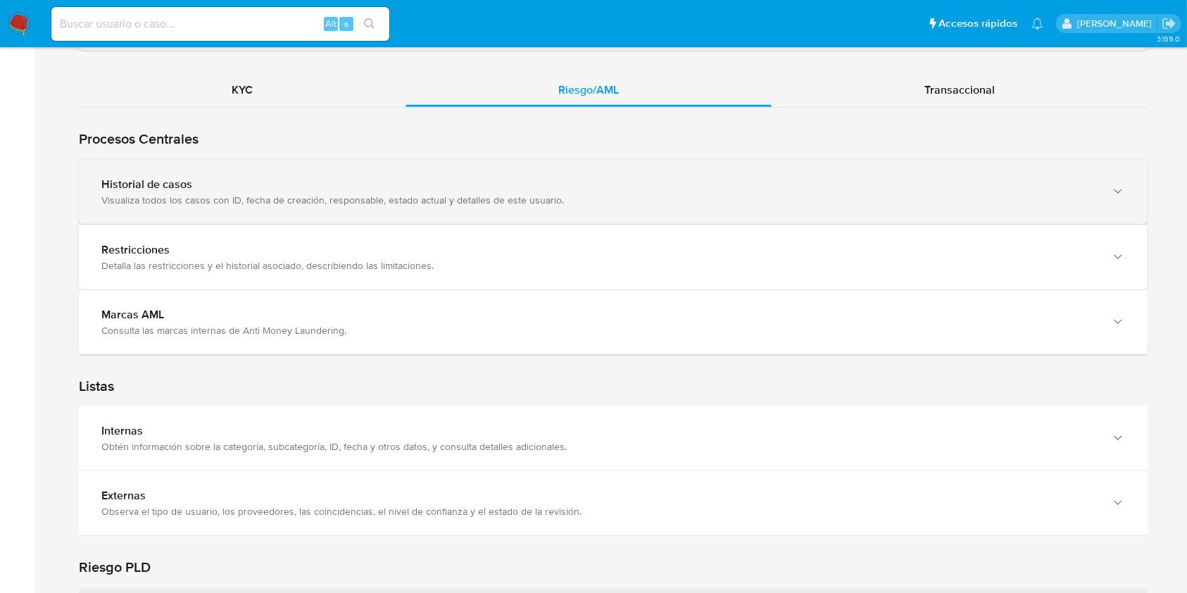
click at [299, 197] on div "Visualiza todos los casos con ID, fecha de creación, responsable, estado actual…" at bounding box center [599, 200] width 996 height 13
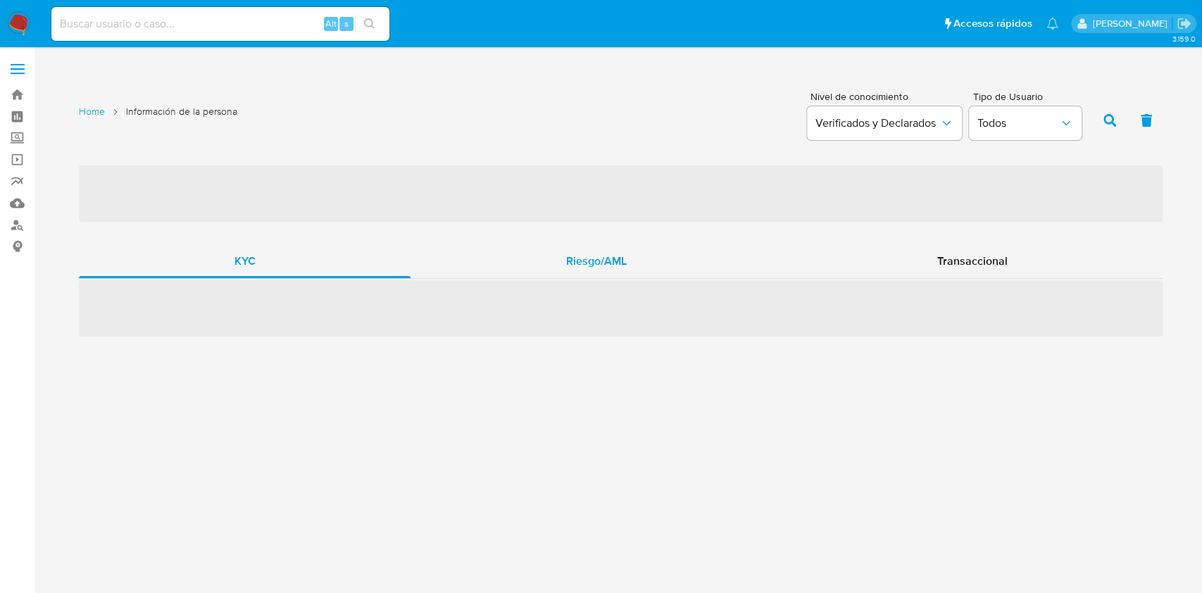
click at [642, 251] on div "Riesgo/AML" at bounding box center [596, 261] width 371 height 34
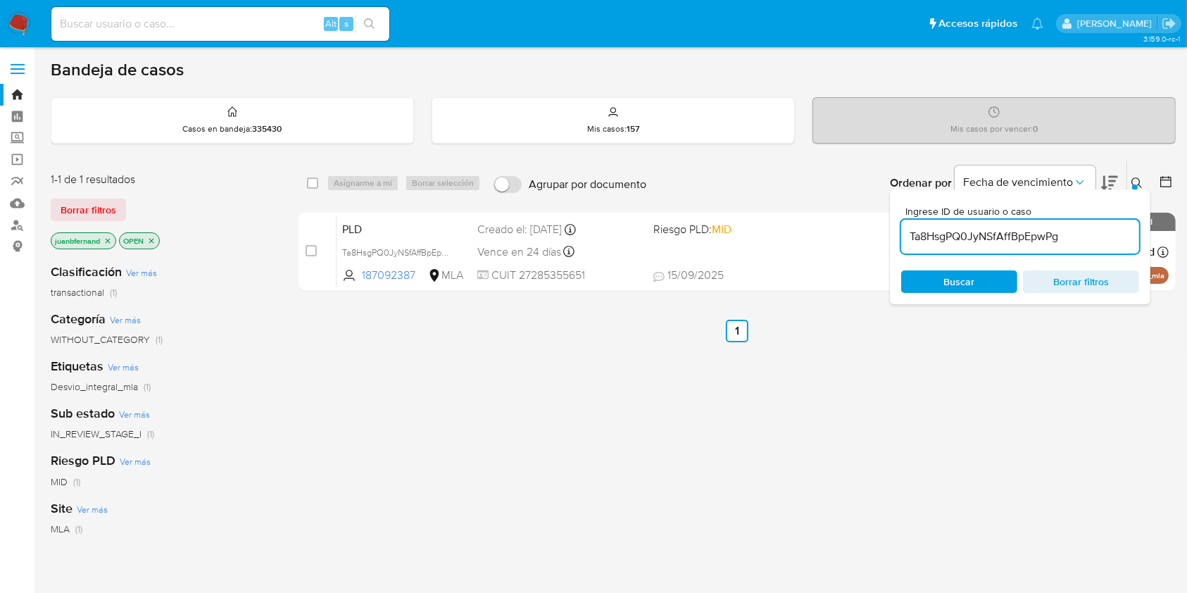
click at [1074, 243] on input "Ta8HsgPQ0JyNSfAffBpEpwPg" at bounding box center [1021, 236] width 238 height 18
click at [1077, 242] on input "Ta8HsgPQ0JyNSfAffBpEpwPg" at bounding box center [1021, 236] width 238 height 18
paste input "WTxbkc3edDAK0myEJievYwoo"
type input "WTxbkc3edDAK0myEJievYwoo"
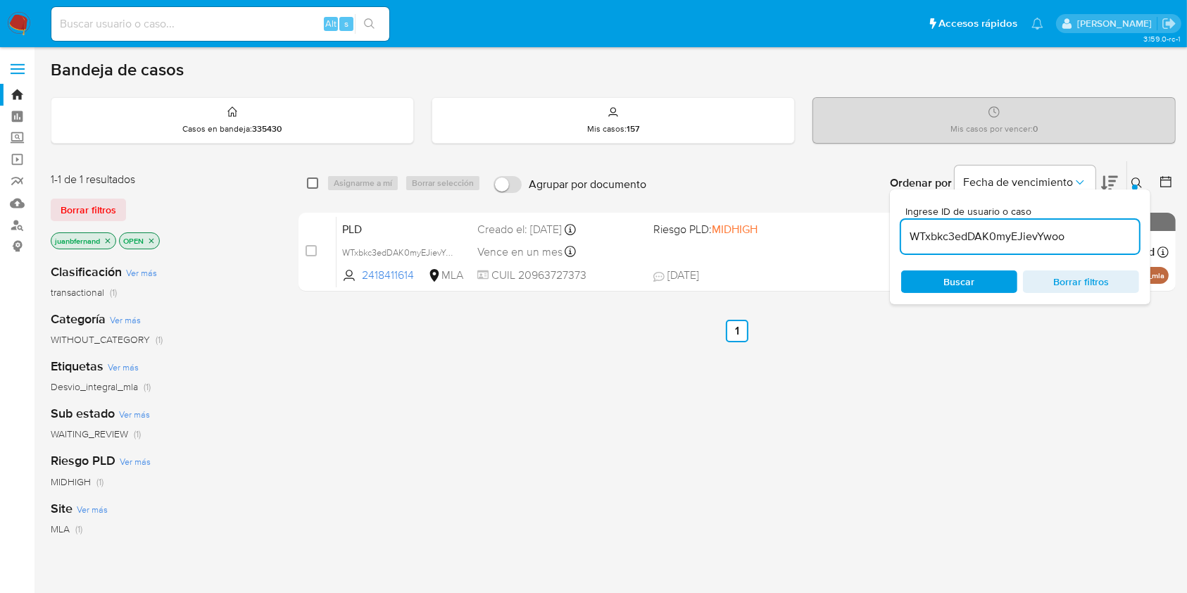
click at [313, 183] on input "checkbox" at bounding box center [312, 182] width 11 height 11
checkbox input "true"
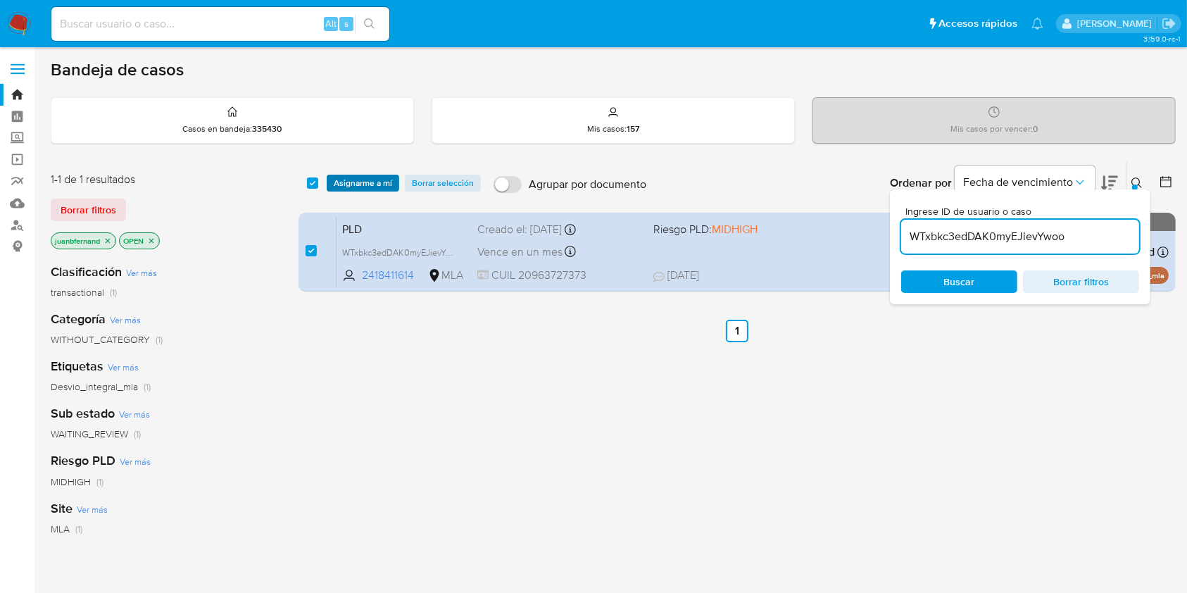
click at [336, 180] on span "Asignarme a mí" at bounding box center [363, 183] width 58 height 14
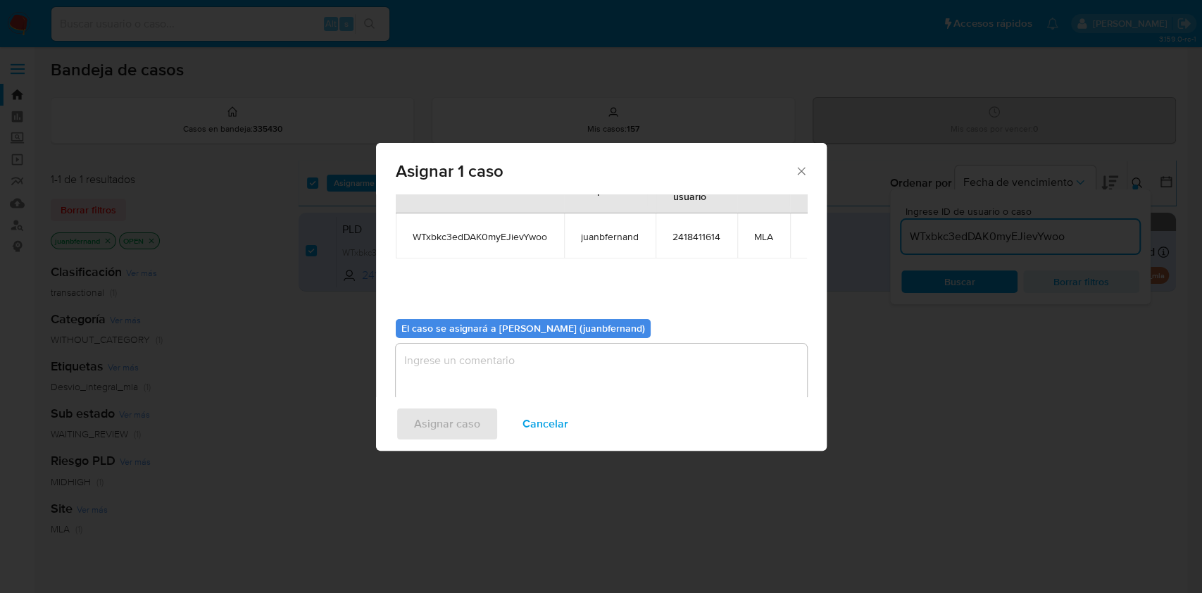
scroll to position [72, 0]
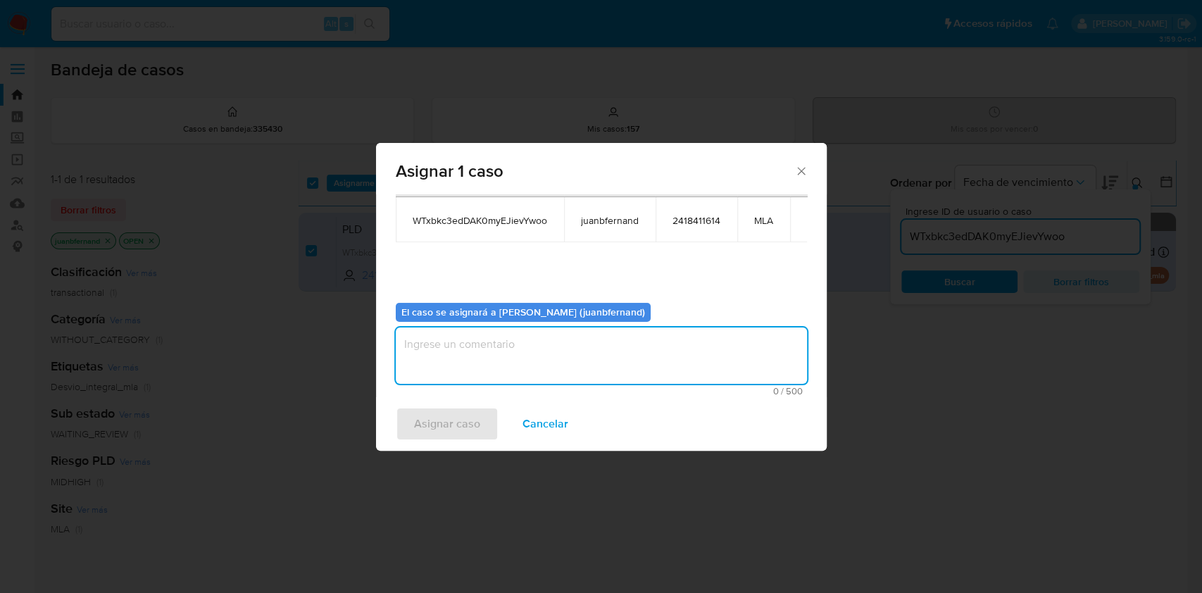
click at [573, 361] on textarea "assign-modal" at bounding box center [601, 356] width 411 height 56
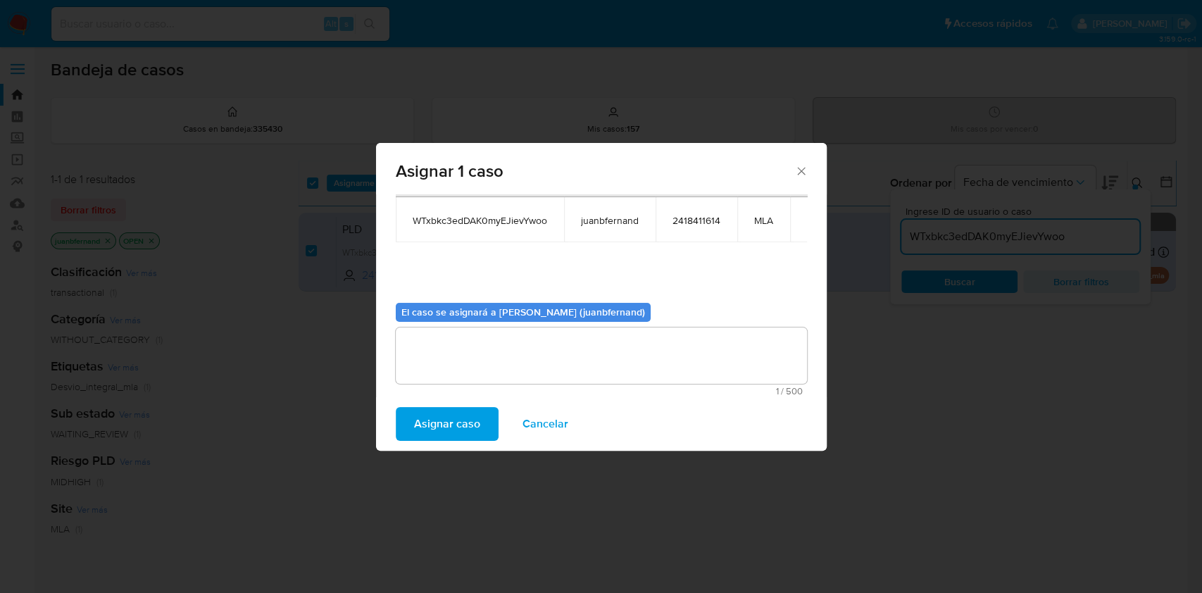
click at [451, 434] on span "Asignar caso" at bounding box center [447, 424] width 66 height 31
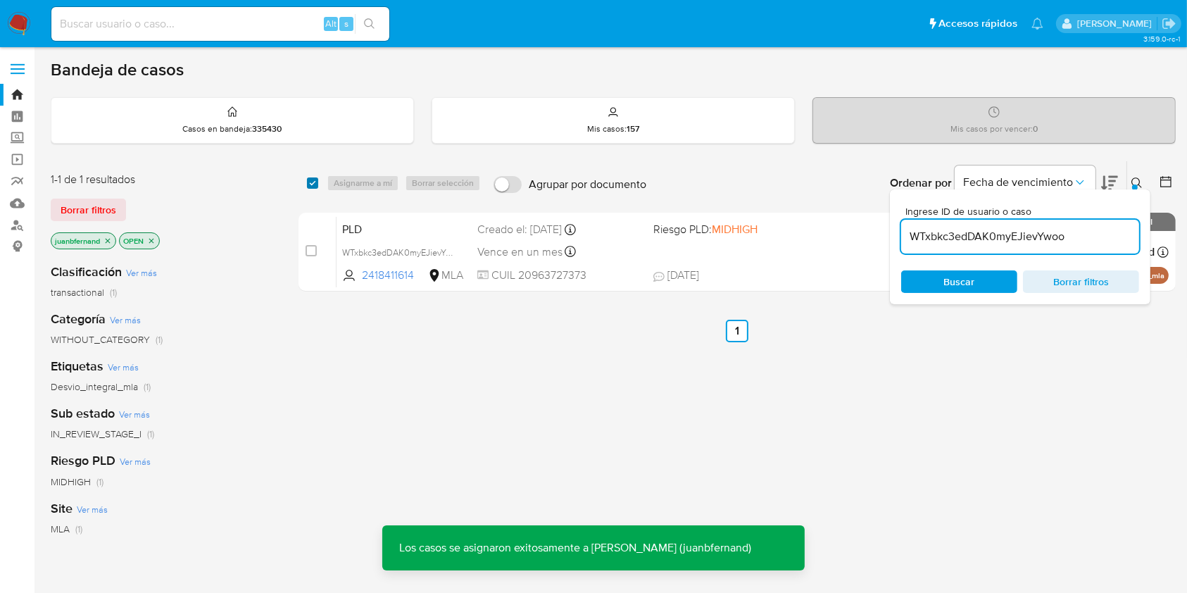
click at [315, 185] on input "checkbox" at bounding box center [312, 182] width 11 height 11
checkbox input "true"
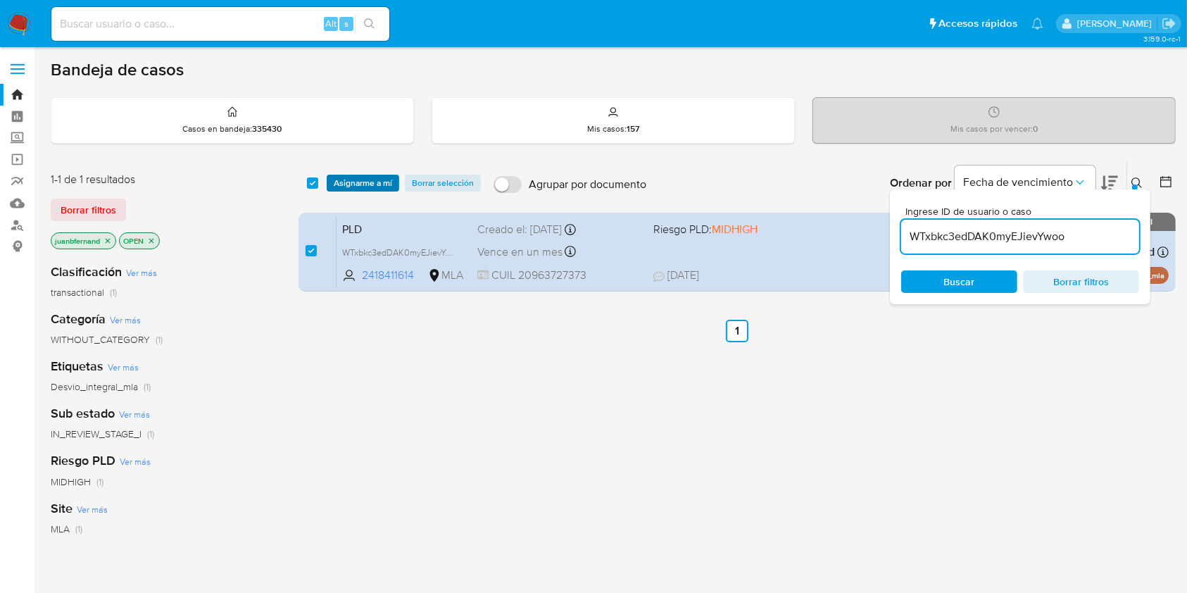
click at [354, 177] on span "Asignarme a mí" at bounding box center [363, 183] width 58 height 14
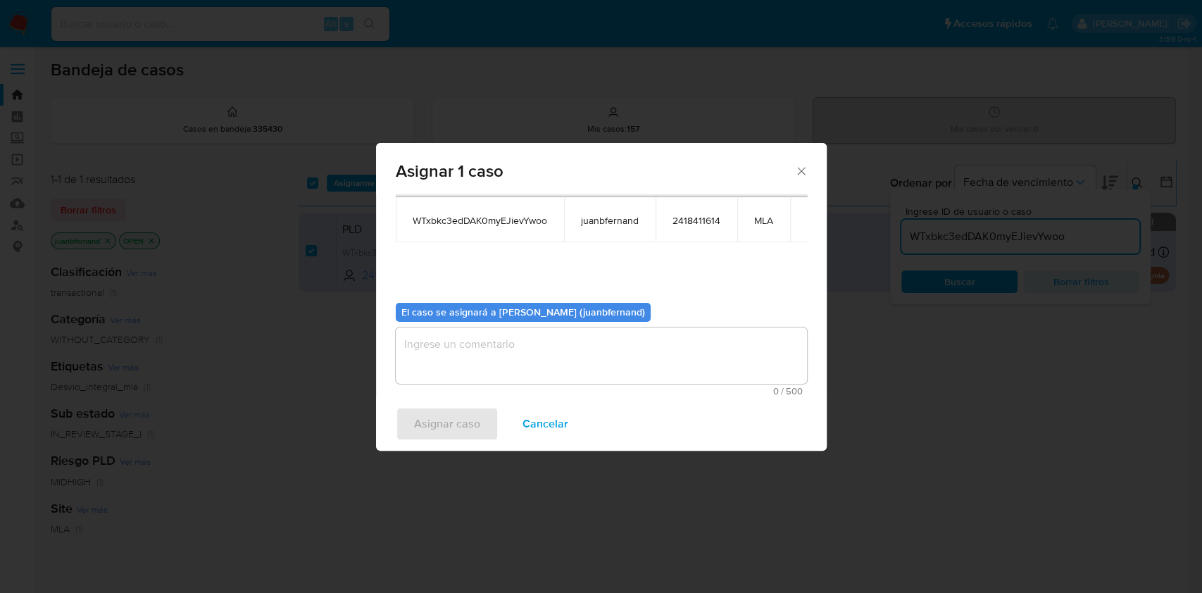
click at [497, 330] on textarea "assign-modal" at bounding box center [601, 356] width 411 height 56
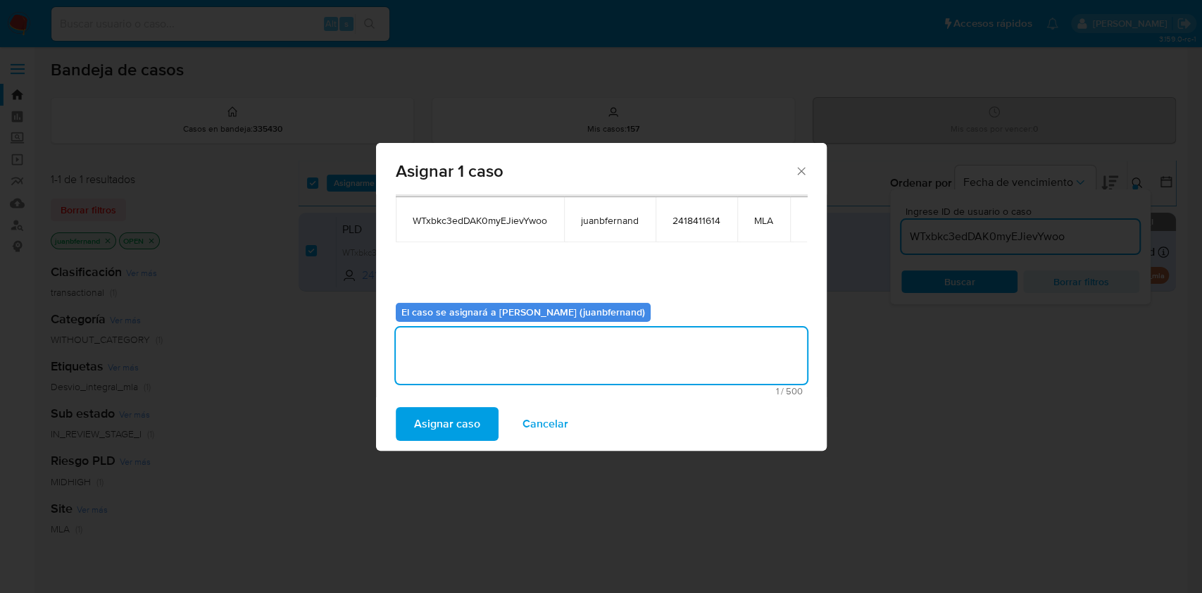
click at [462, 418] on span "Asignar caso" at bounding box center [447, 424] width 66 height 31
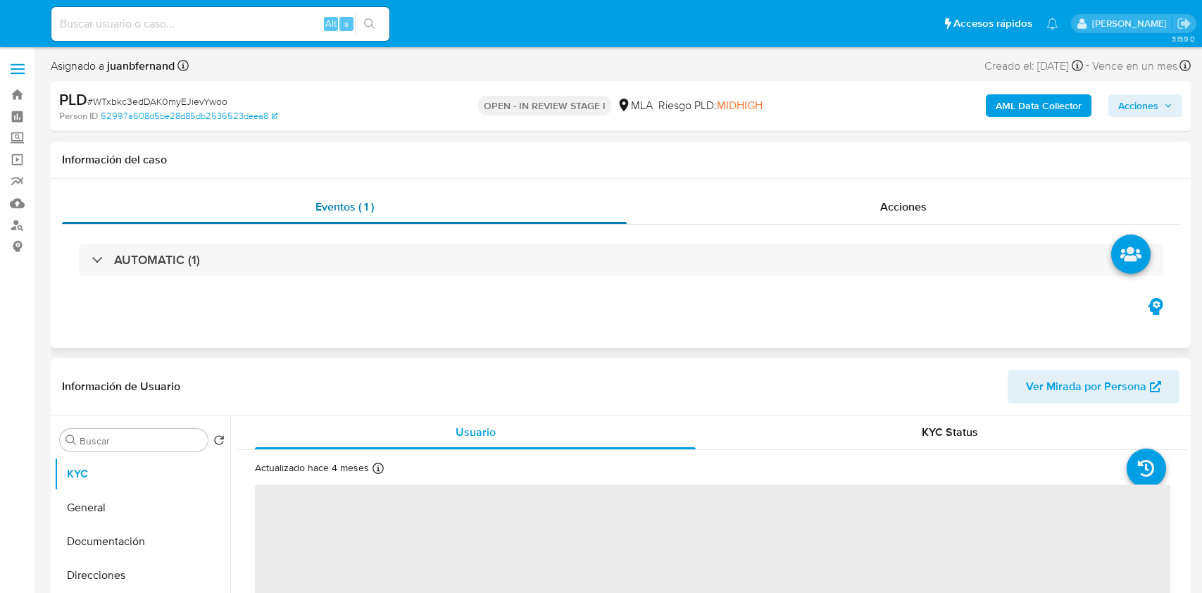
select select "10"
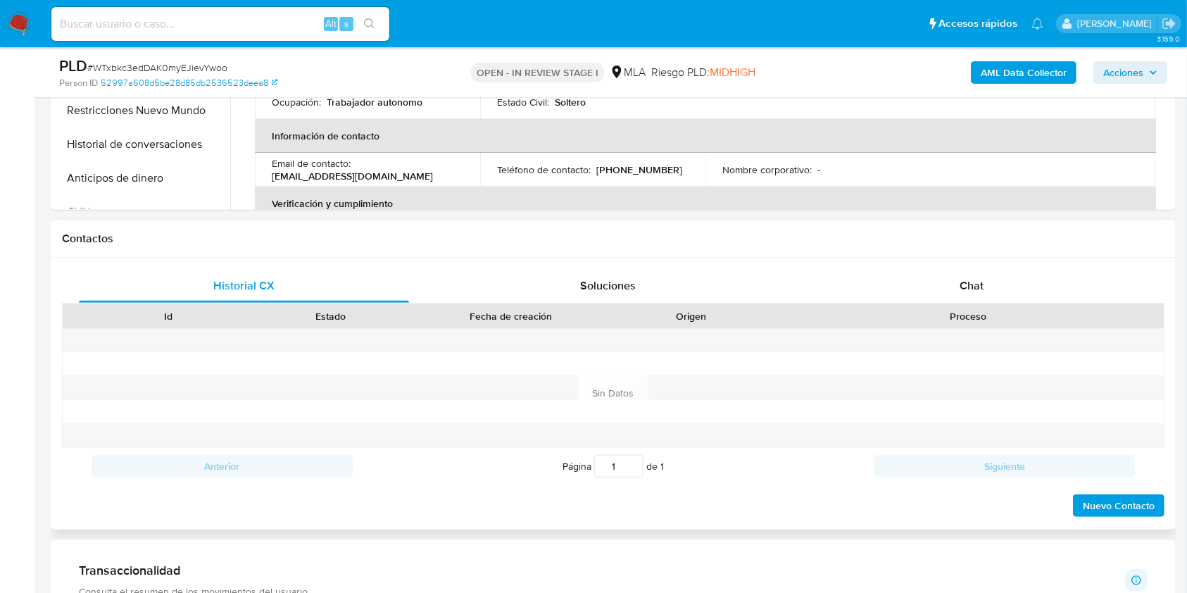
scroll to position [563, 0]
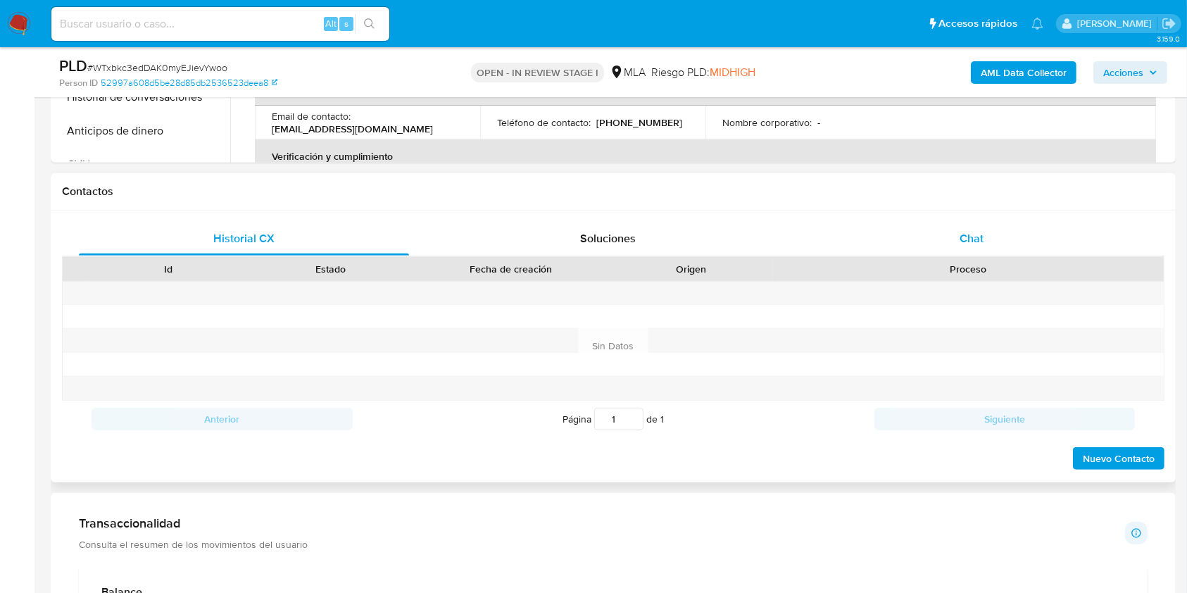
click at [1014, 230] on div "Chat" at bounding box center [972, 239] width 330 height 34
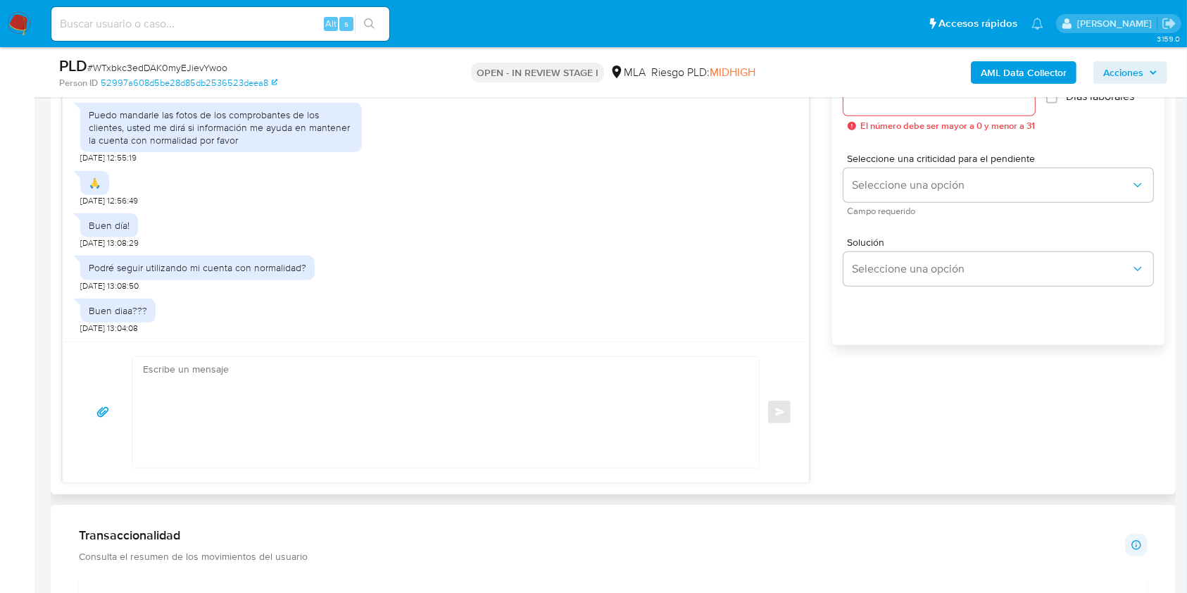
scroll to position [845, 0]
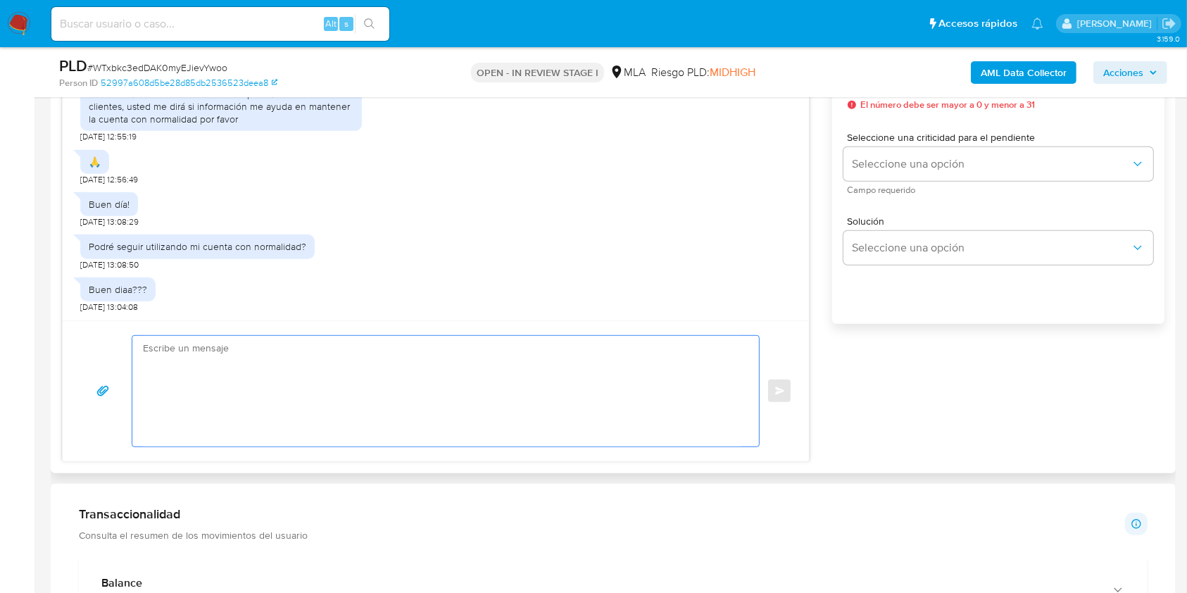
click at [476, 428] on textarea at bounding box center [442, 391] width 599 height 111
paste textarea "Hola XXX, Muchas gracias por tu respuesta. Analizamos tu caso y verificamos que…"
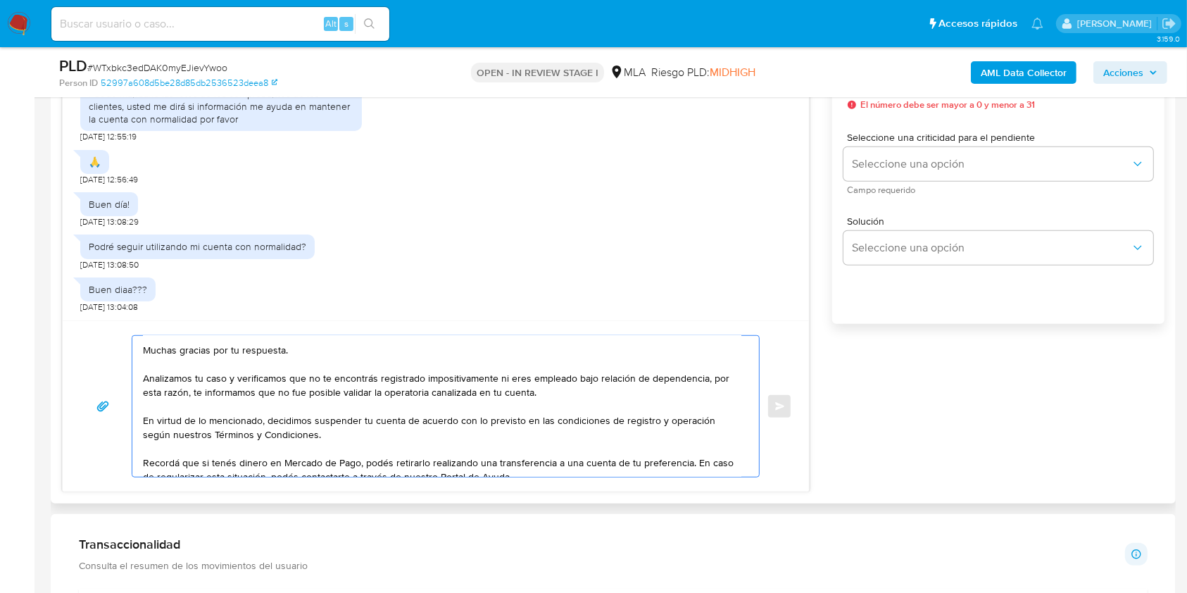
scroll to position [0, 0]
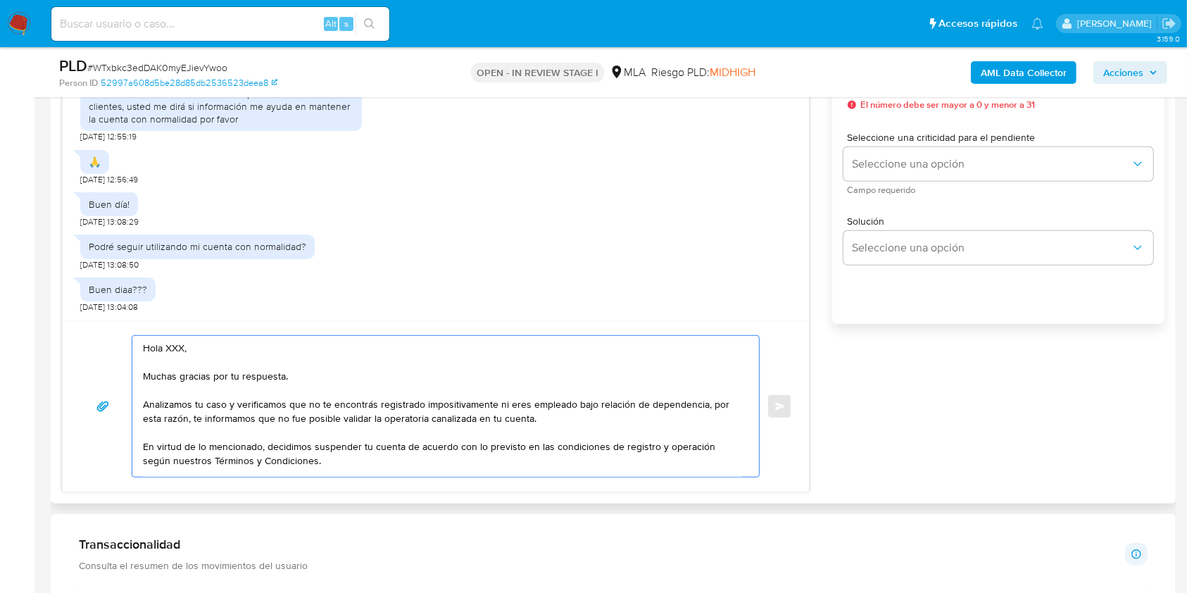
click at [235, 350] on textarea "Hola XXX, Muchas gracias por tu respuesta. Analizamos tu caso y verificamos que…" at bounding box center [442, 406] width 599 height 141
click at [205, 367] on textarea "Hola. Muchas gracias por tu respuesta. Analizamos tu caso y verificamos que no …" at bounding box center [442, 406] width 599 height 141
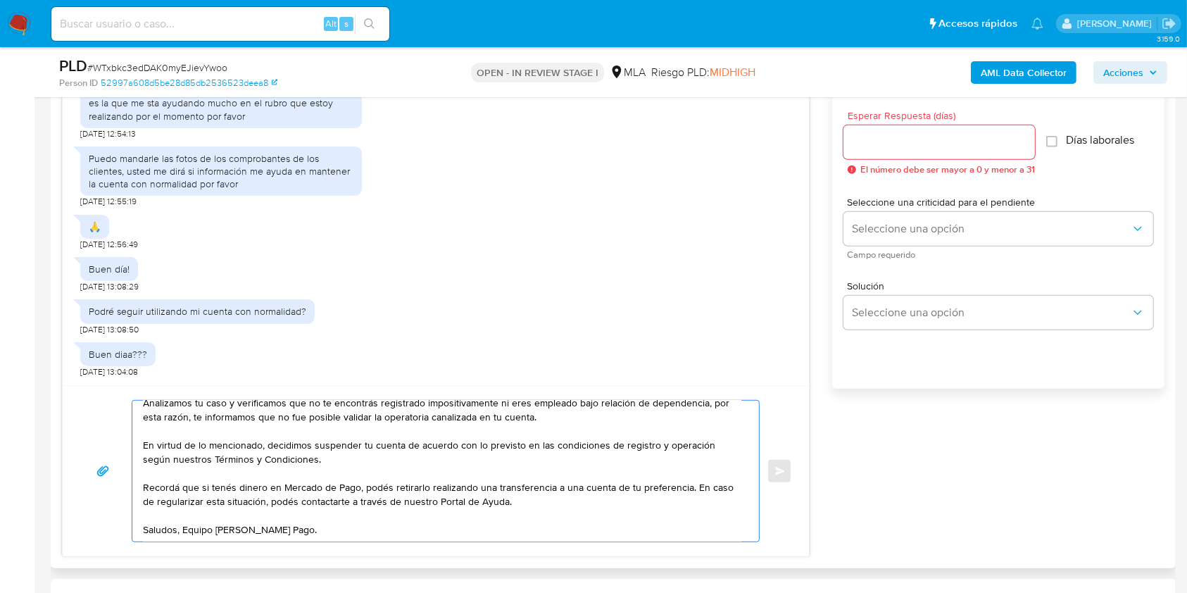
scroll to position [751, 0]
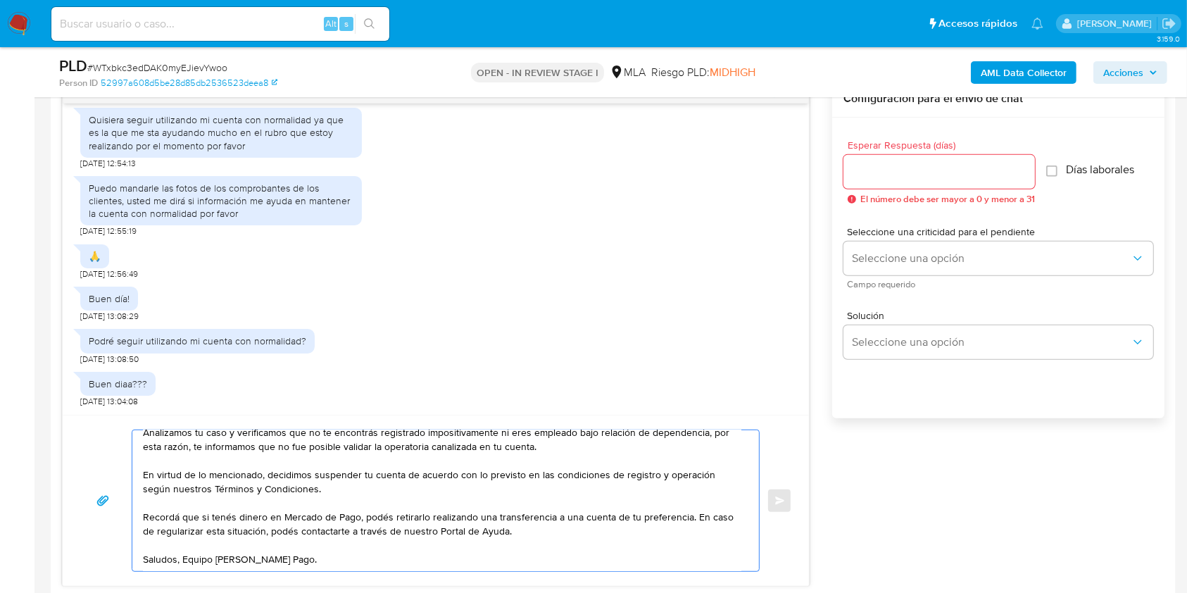
type textarea "Hola. Muchas gracias por tu respuesta. Analizamos tu caso y verificamos que no …"
click at [890, 169] on input "Esperar Respuesta (días)" at bounding box center [940, 172] width 192 height 18
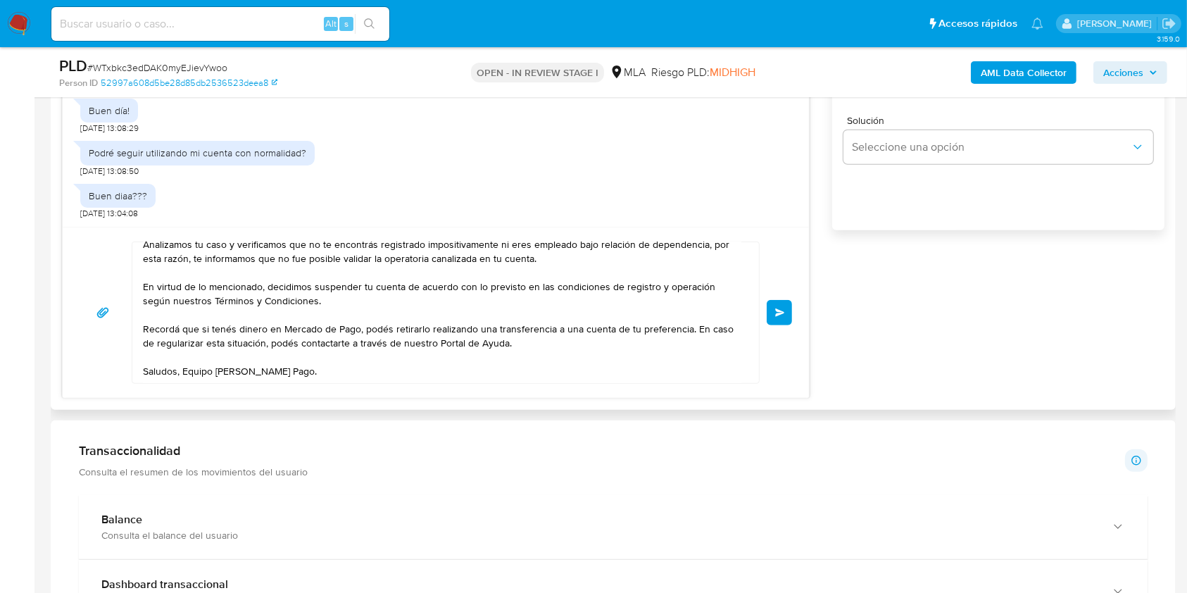
scroll to position [1033, 0]
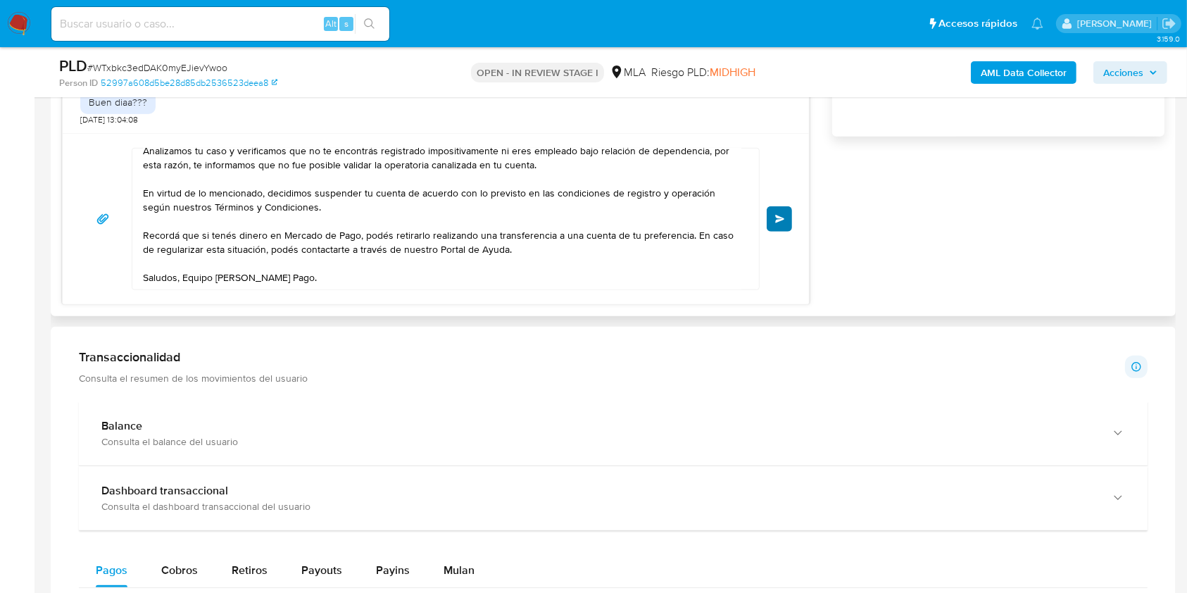
type input "0"
click at [781, 218] on span "Enviar" at bounding box center [780, 219] width 10 height 8
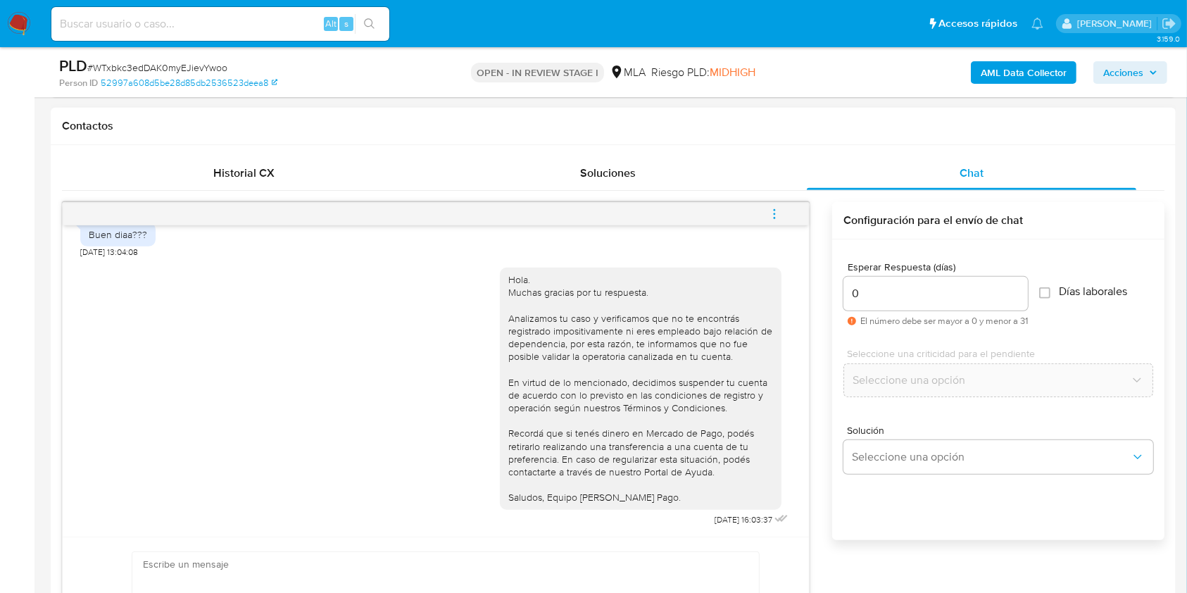
scroll to position [657, 0]
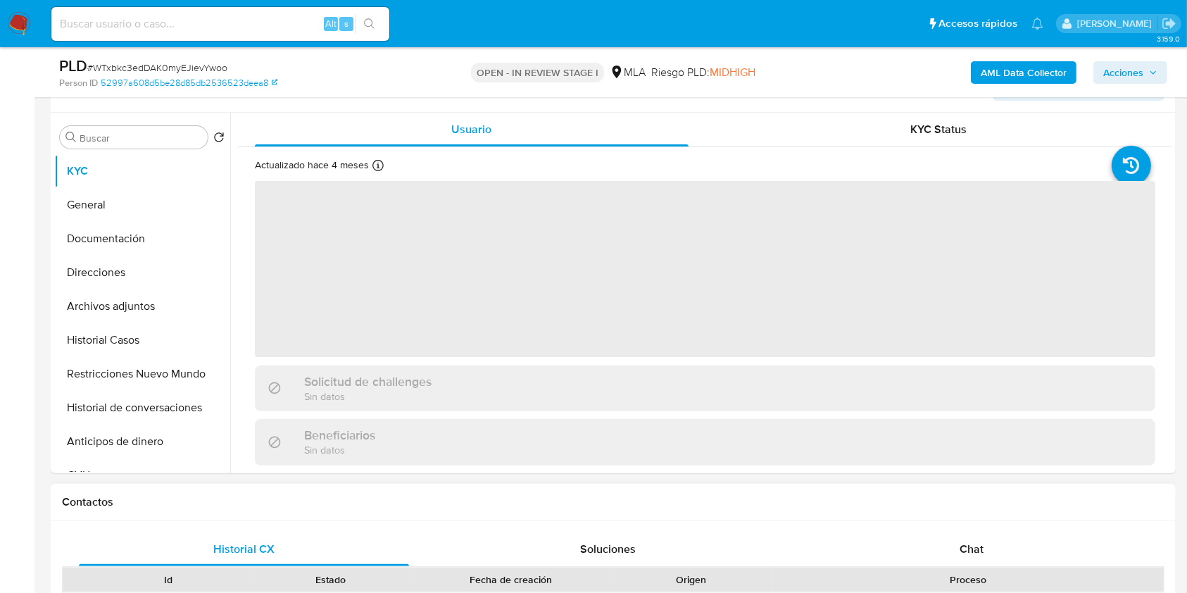
scroll to position [563, 0]
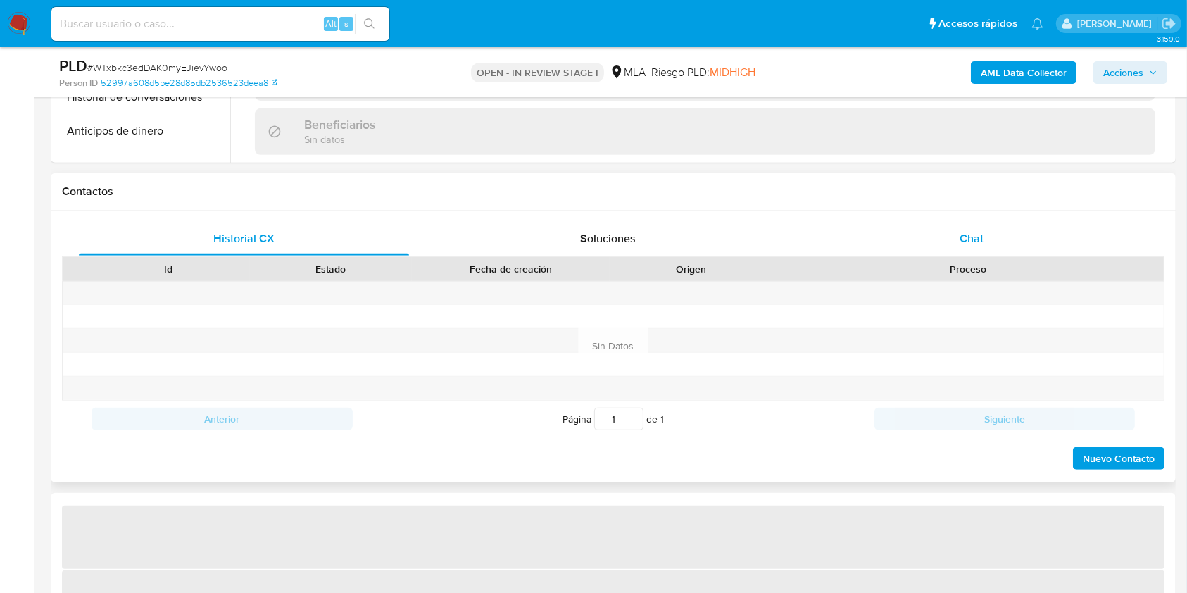
click at [1011, 232] on div "Chat" at bounding box center [972, 239] width 330 height 34
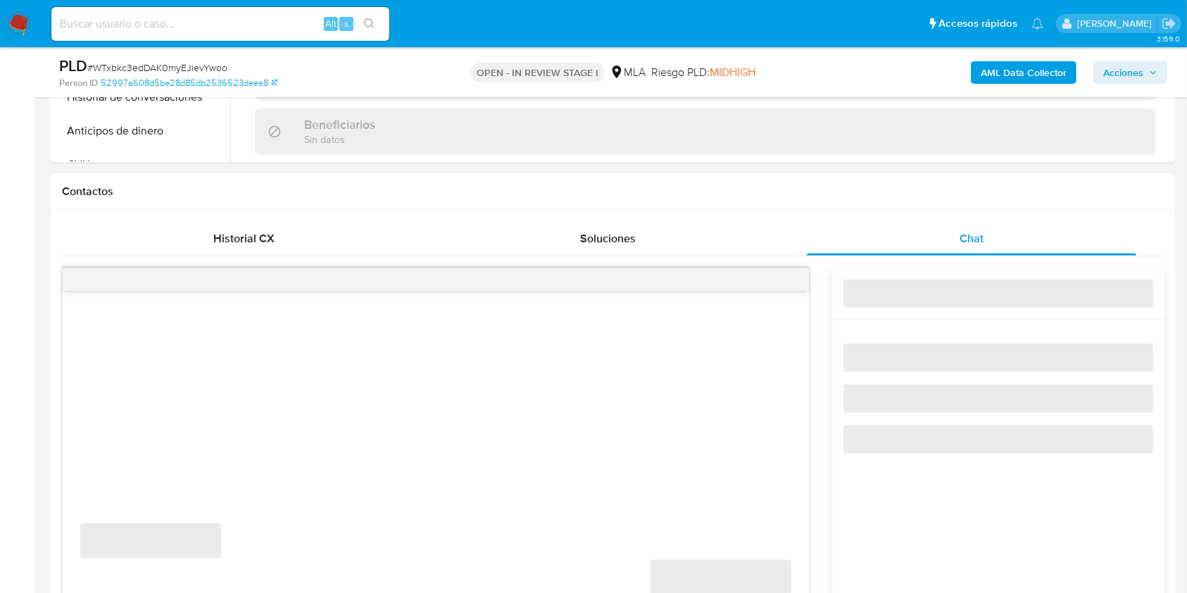
select select "10"
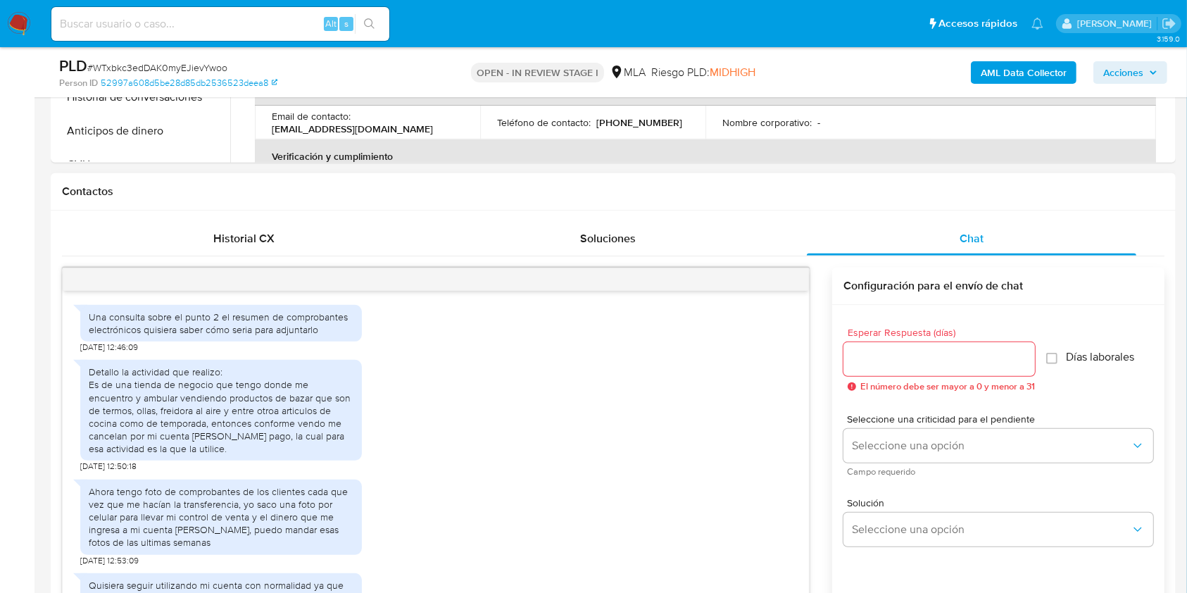
scroll to position [549, 0]
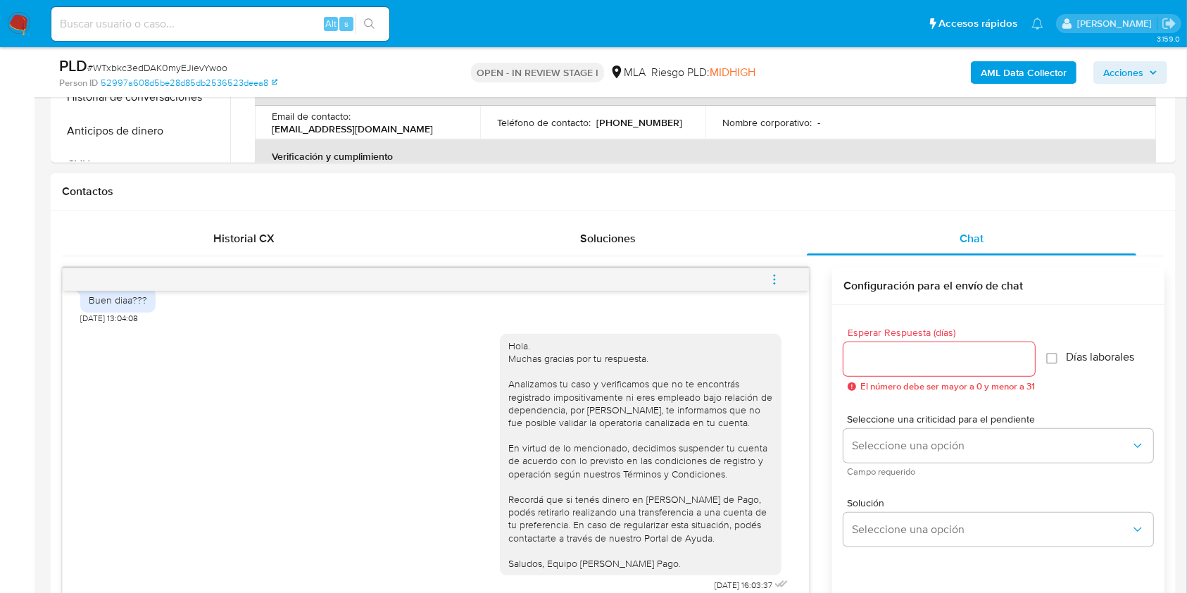
click at [785, 277] on button "menu-action" at bounding box center [775, 280] width 46 height 34
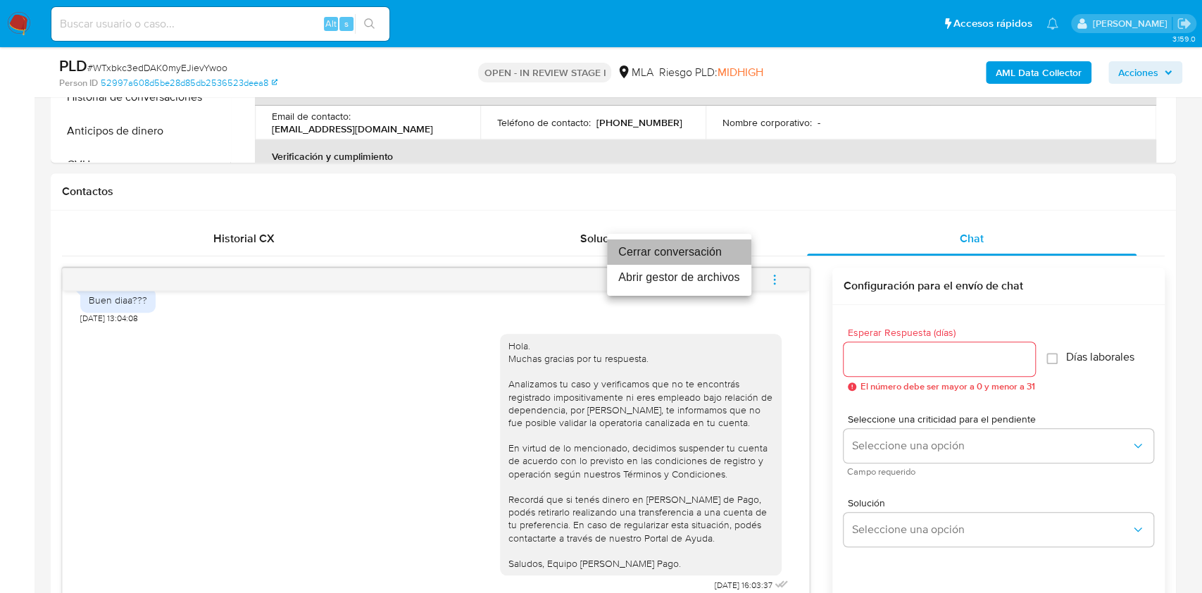
click at [668, 248] on li "Cerrar conversación" at bounding box center [679, 251] width 144 height 25
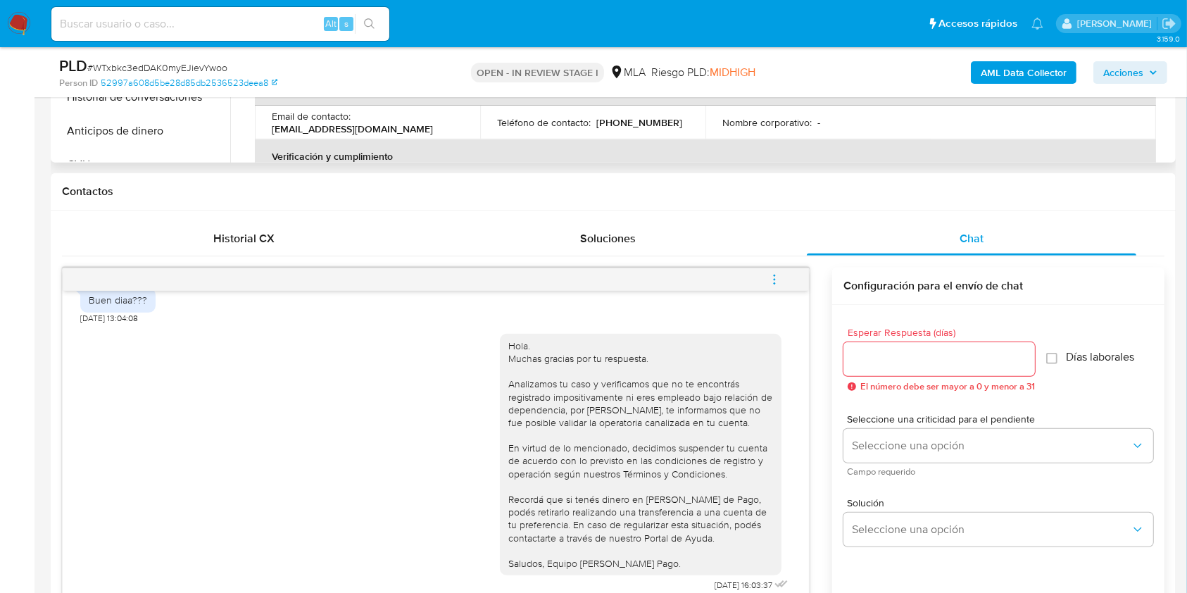
scroll to position [282, 0]
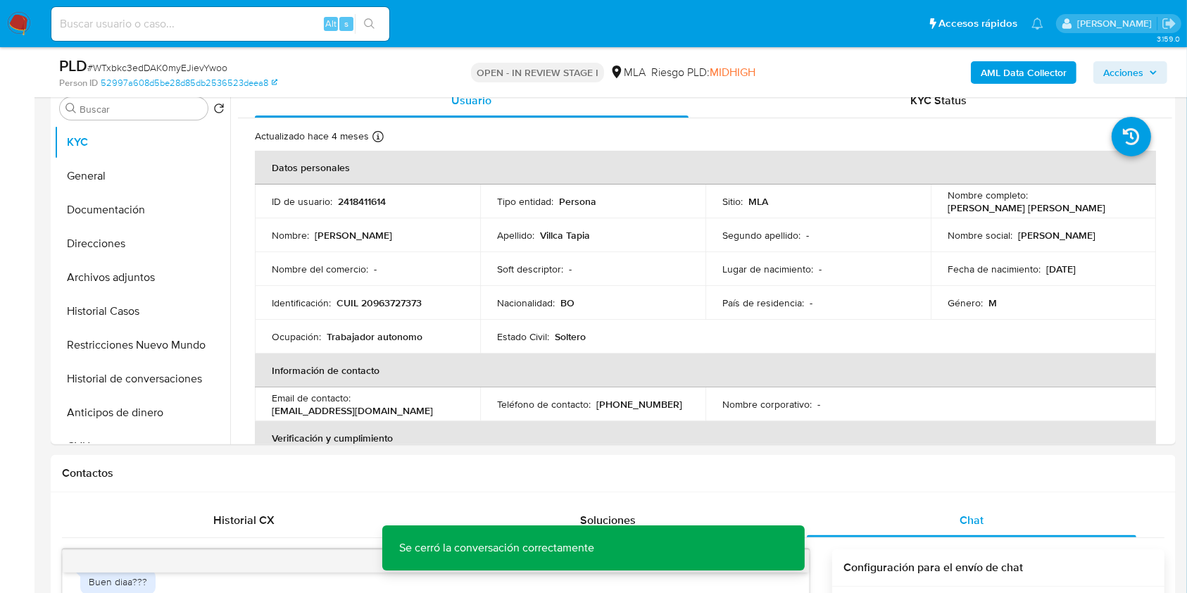
click at [1028, 58] on div "AML Data Collector Acciones" at bounding box center [985, 72] width 366 height 33
click at [1025, 66] on b "AML Data Collector" at bounding box center [1024, 72] width 86 height 23
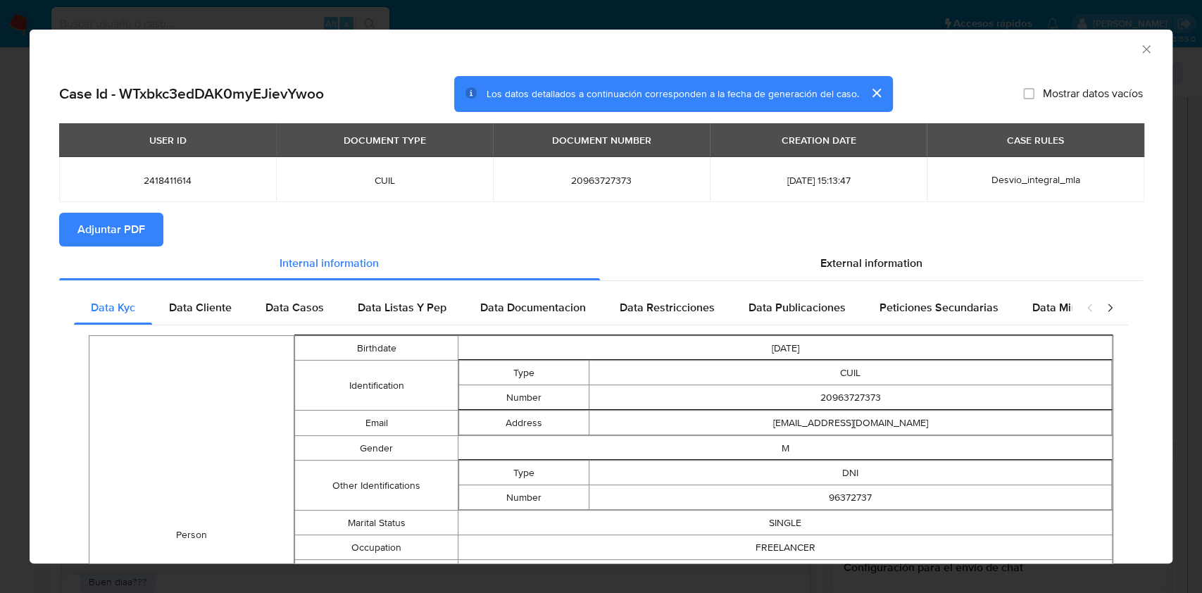
click at [133, 214] on span "Adjuntar PDF" at bounding box center [111, 229] width 68 height 31
click at [1140, 55] on icon "Cerrar ventana" at bounding box center [1147, 49] width 14 height 14
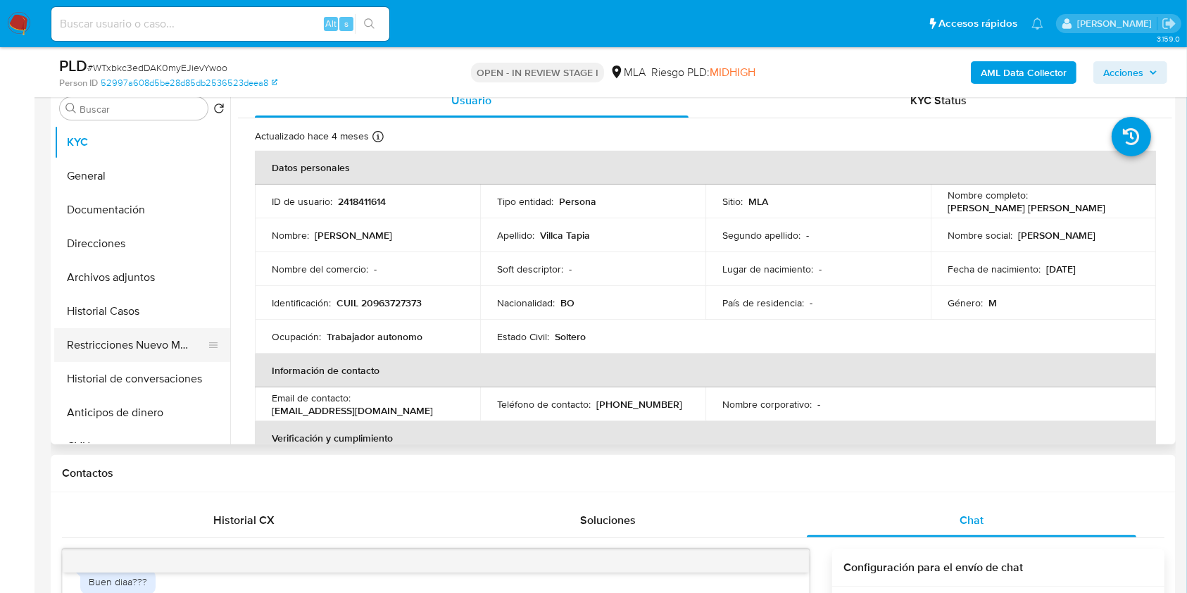
click at [144, 334] on button "Restricciones Nuevo Mundo" at bounding box center [136, 345] width 165 height 34
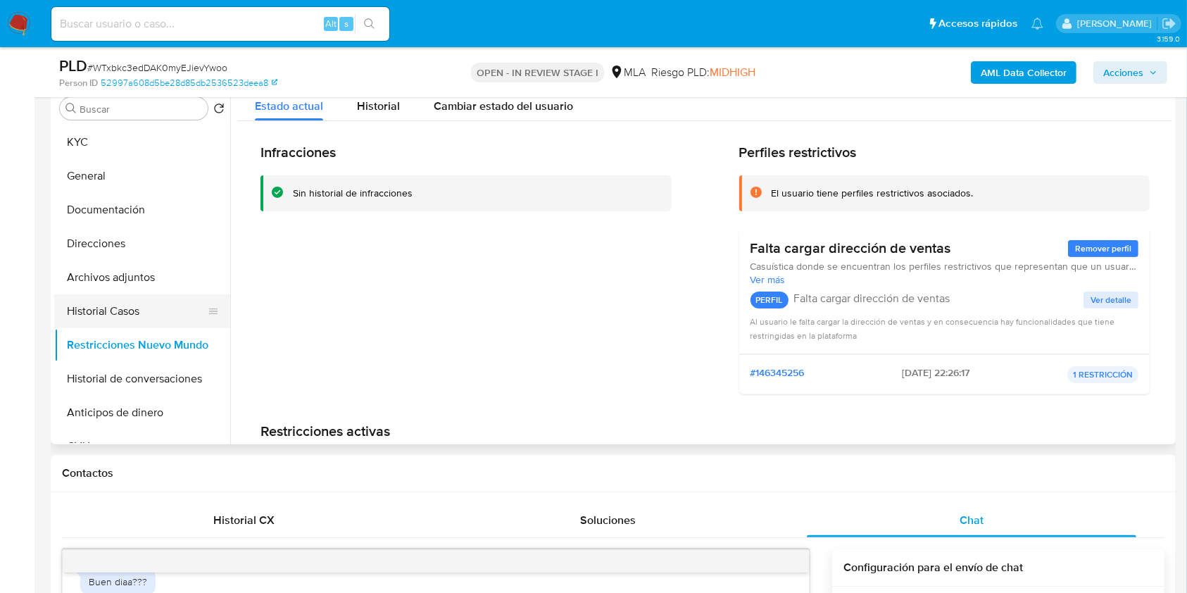
click at [106, 304] on button "Historial Casos" at bounding box center [136, 311] width 165 height 34
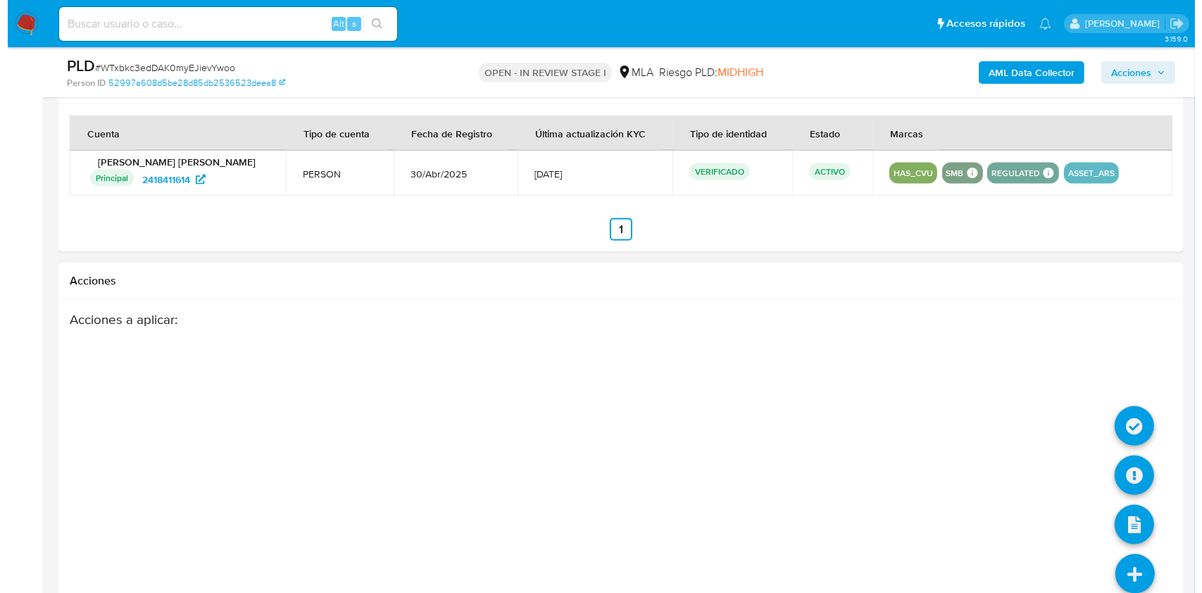
scroll to position [2155, 0]
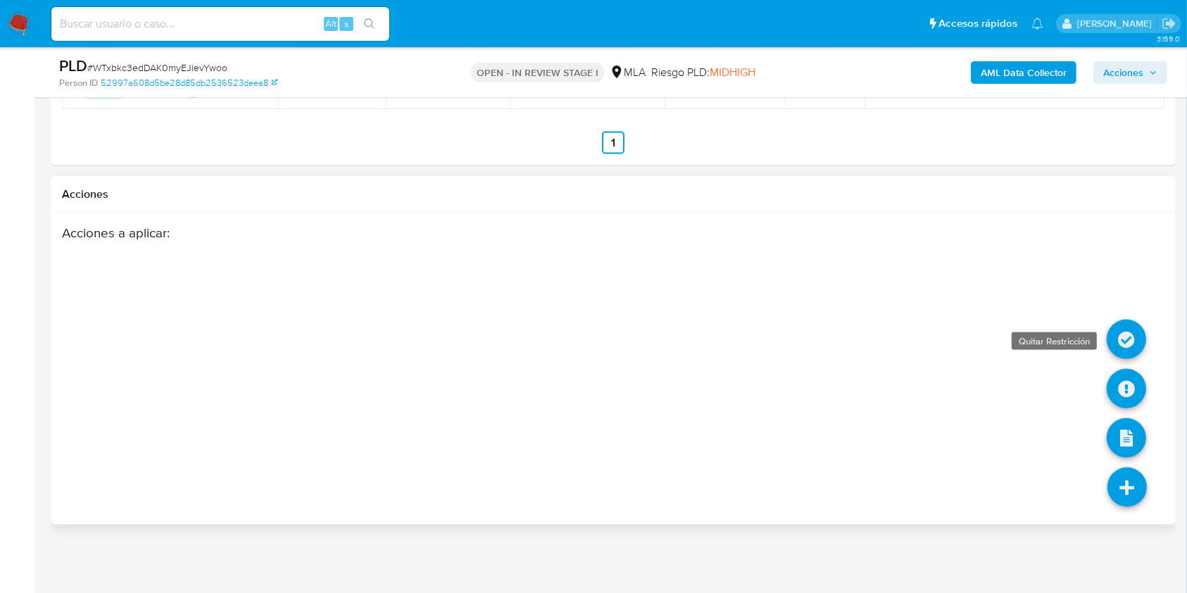
click at [1131, 340] on icon at bounding box center [1126, 339] width 39 height 39
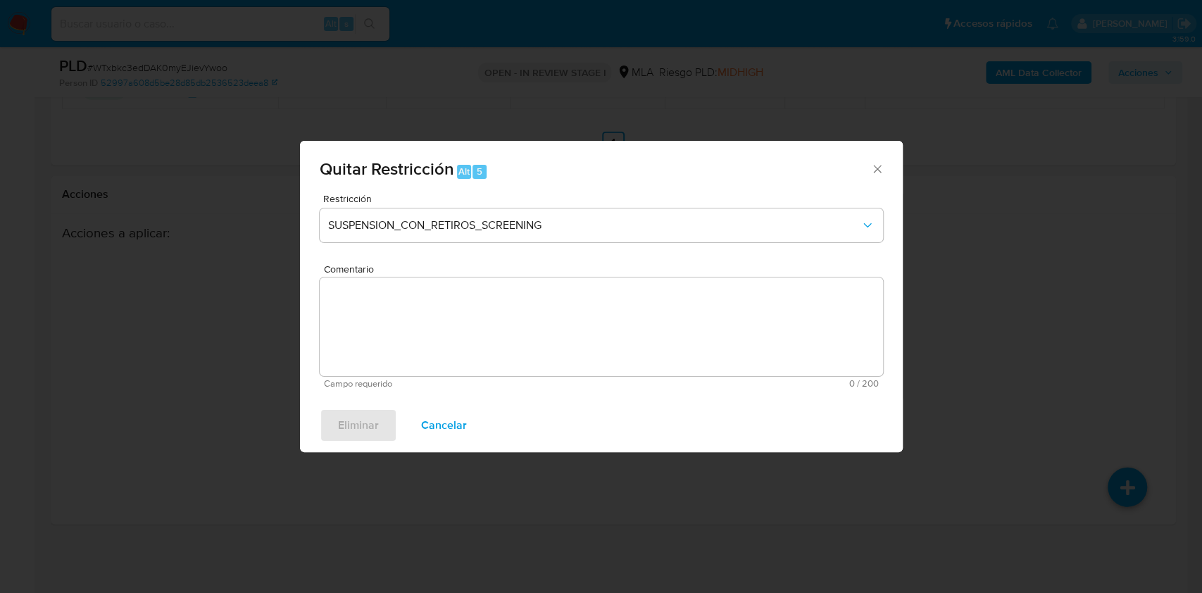
click at [869, 166] on span "Quitar Restricción Alt 5" at bounding box center [595, 170] width 551 height 18
click at [875, 169] on icon "Cerrar ventana" at bounding box center [878, 169] width 14 height 14
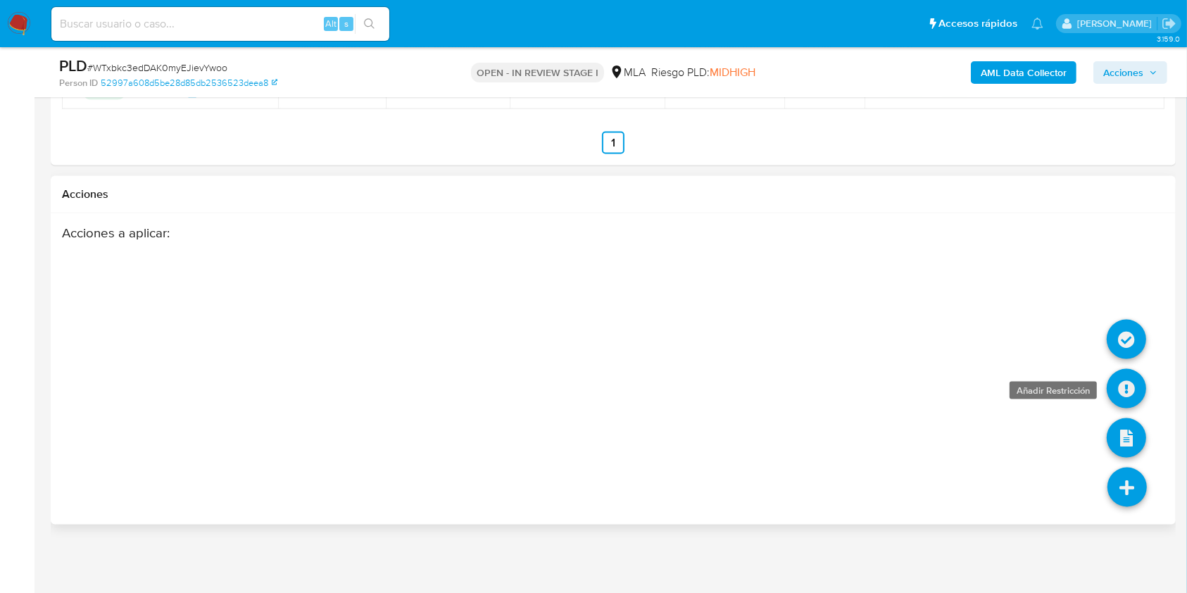
click at [1118, 376] on icon at bounding box center [1126, 388] width 39 height 39
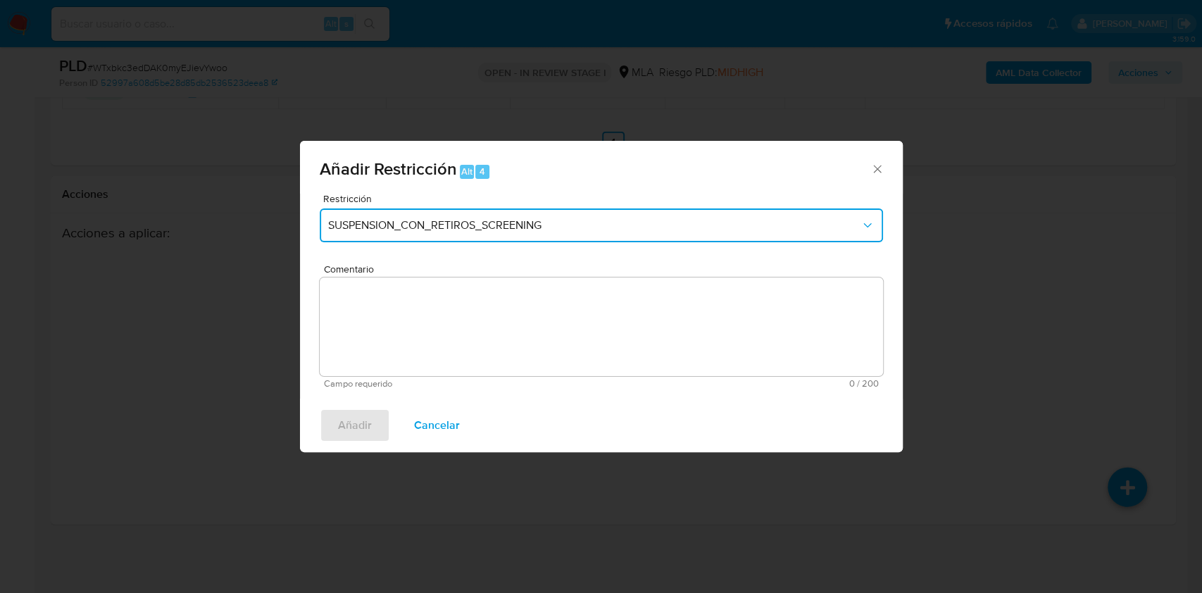
click at [372, 235] on button "SUSPENSION_CON_RETIROS_SCREENING" at bounding box center [601, 225] width 563 height 34
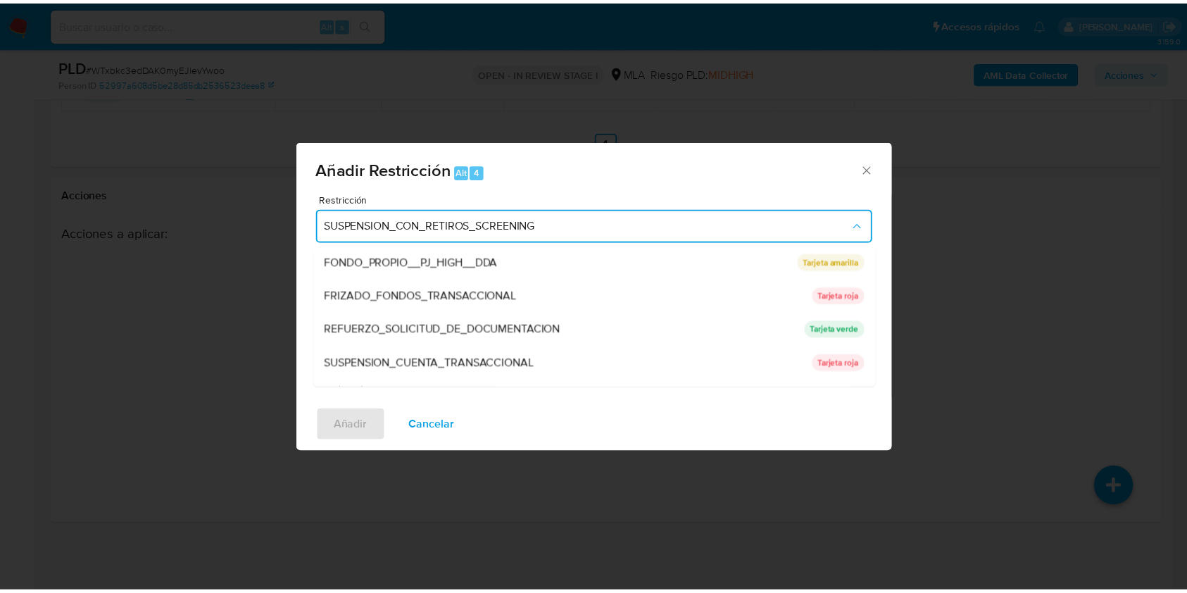
scroll to position [299, 0]
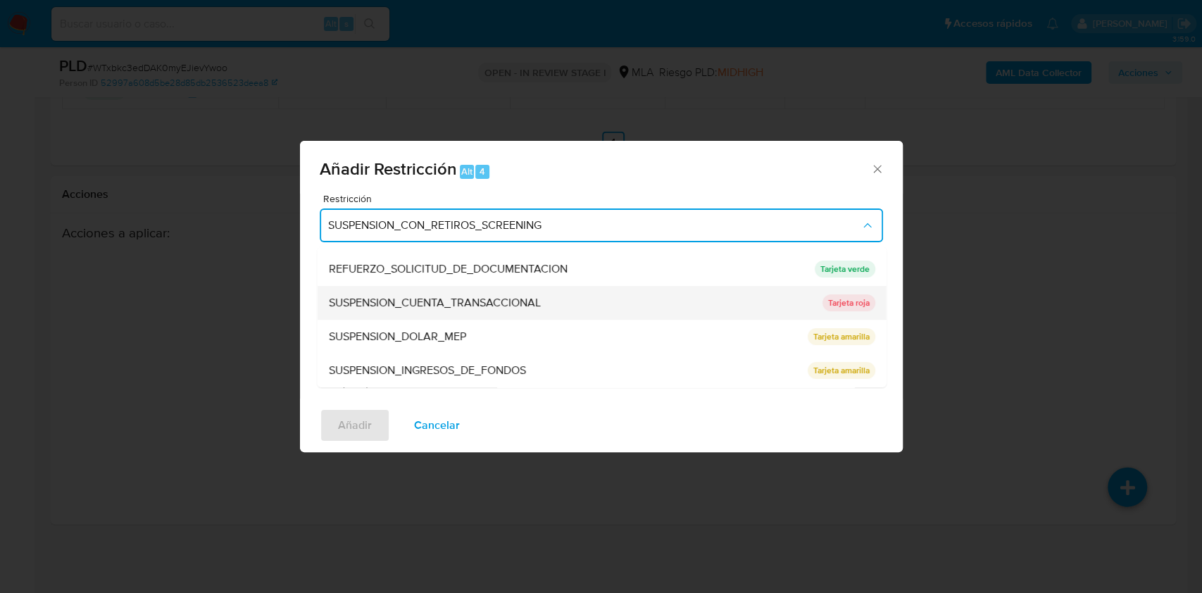
click at [389, 298] on span "SUSPENSION_CUENTA_TRANSACCIONAL" at bounding box center [434, 303] width 212 height 14
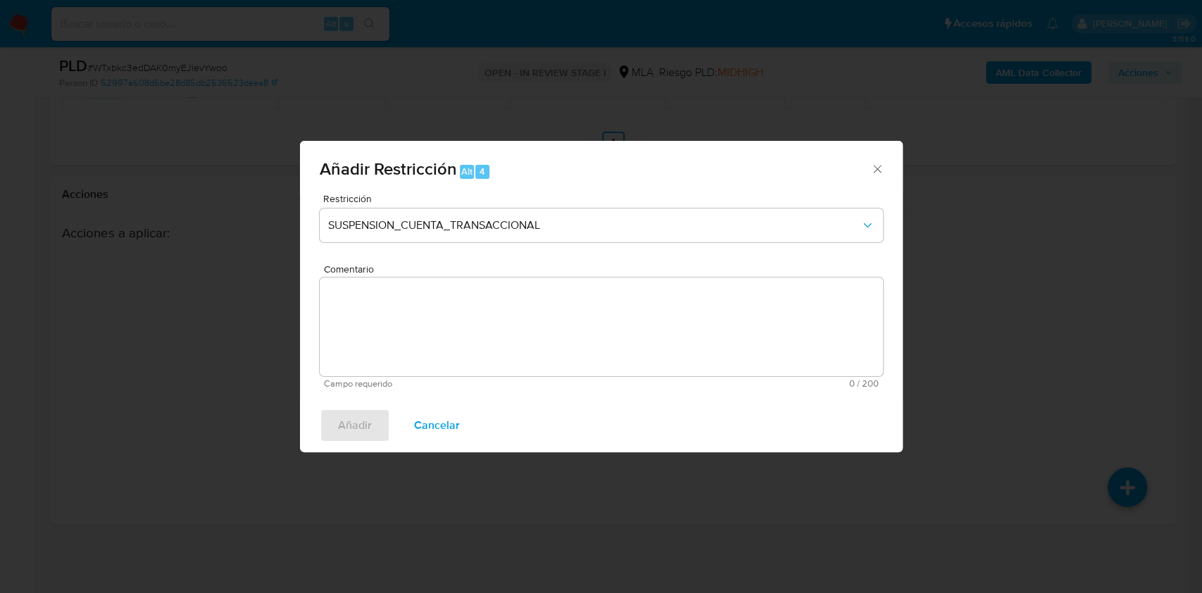
click at [425, 313] on textarea "Comentario" at bounding box center [601, 327] width 563 height 99
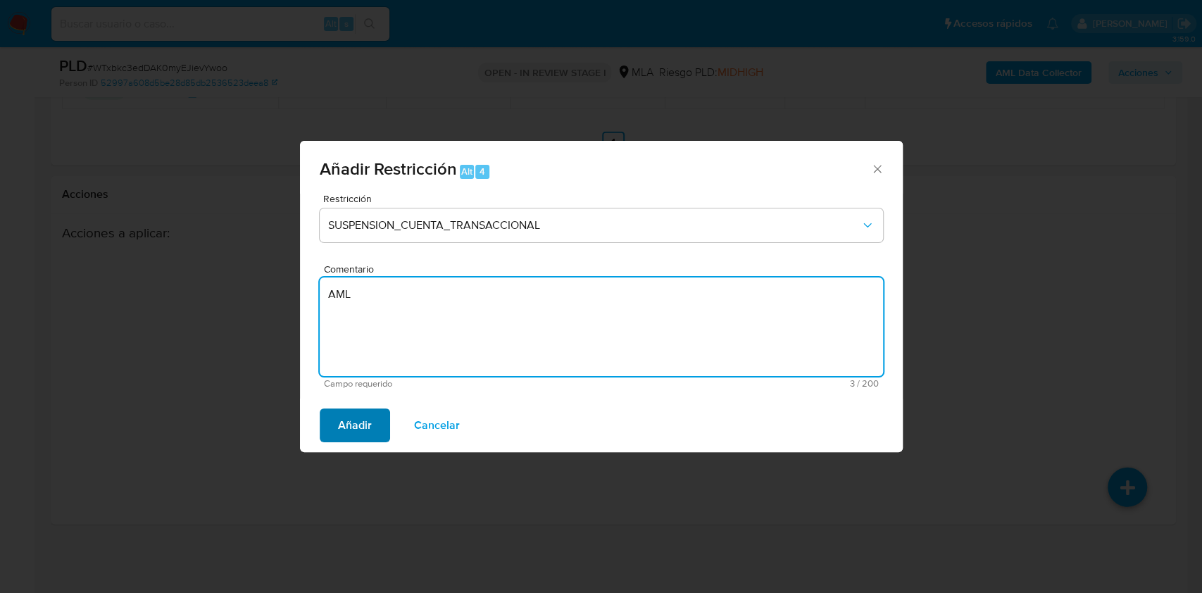
type textarea "AML"
click at [356, 425] on span "Añadir" at bounding box center [355, 425] width 34 height 31
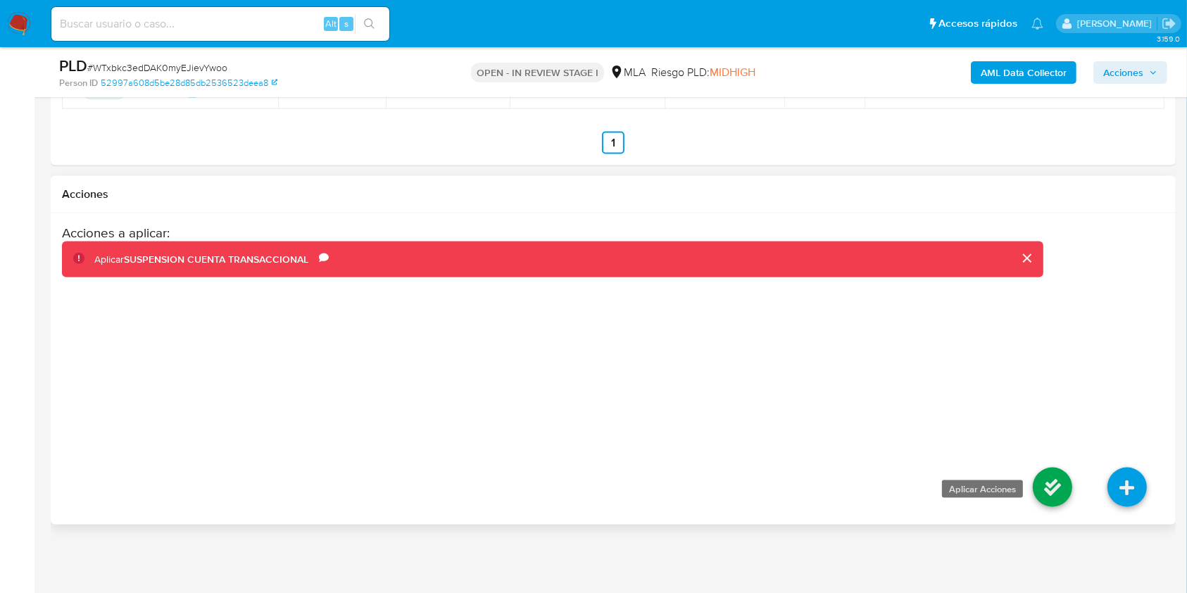
click at [1059, 477] on icon at bounding box center [1052, 487] width 39 height 39
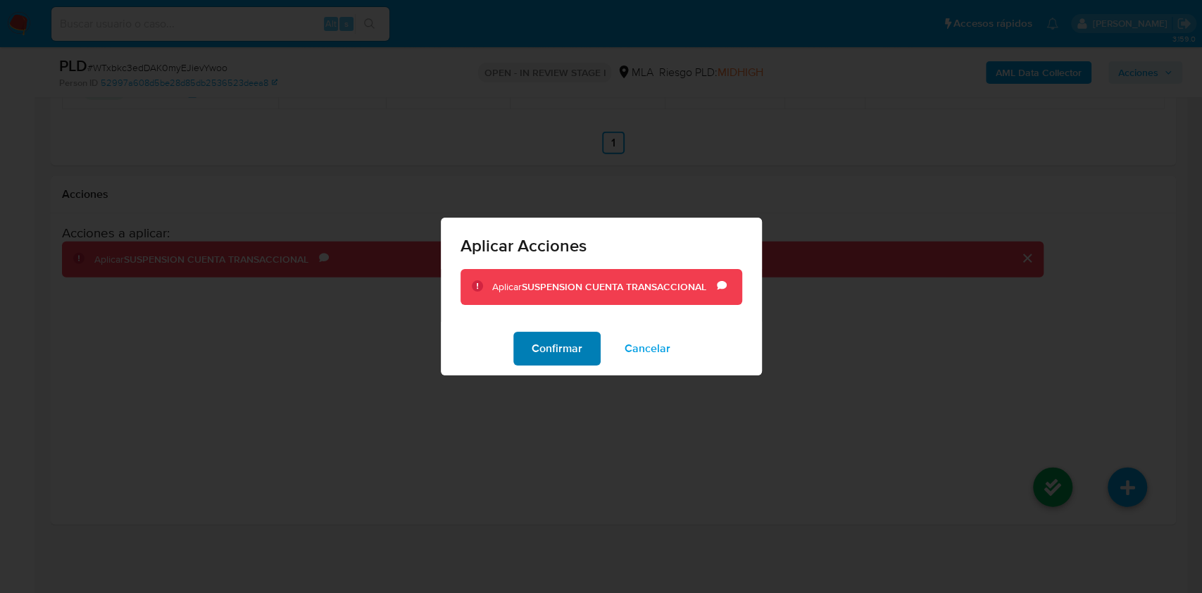
click at [575, 341] on span "Confirmar" at bounding box center [557, 348] width 51 height 31
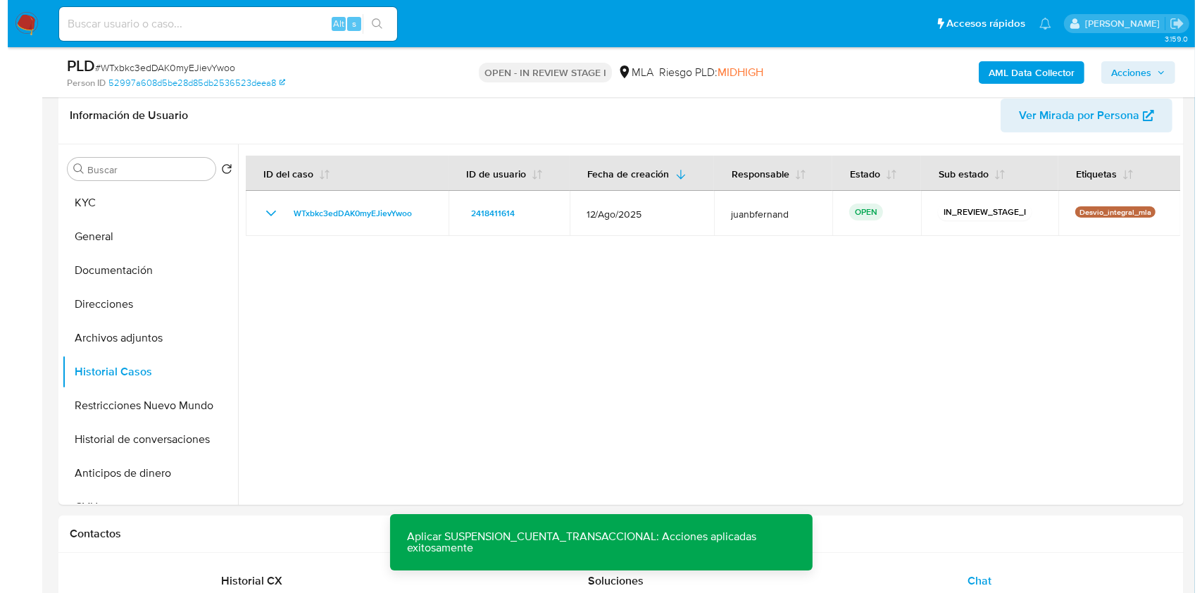
scroll to position [183, 0]
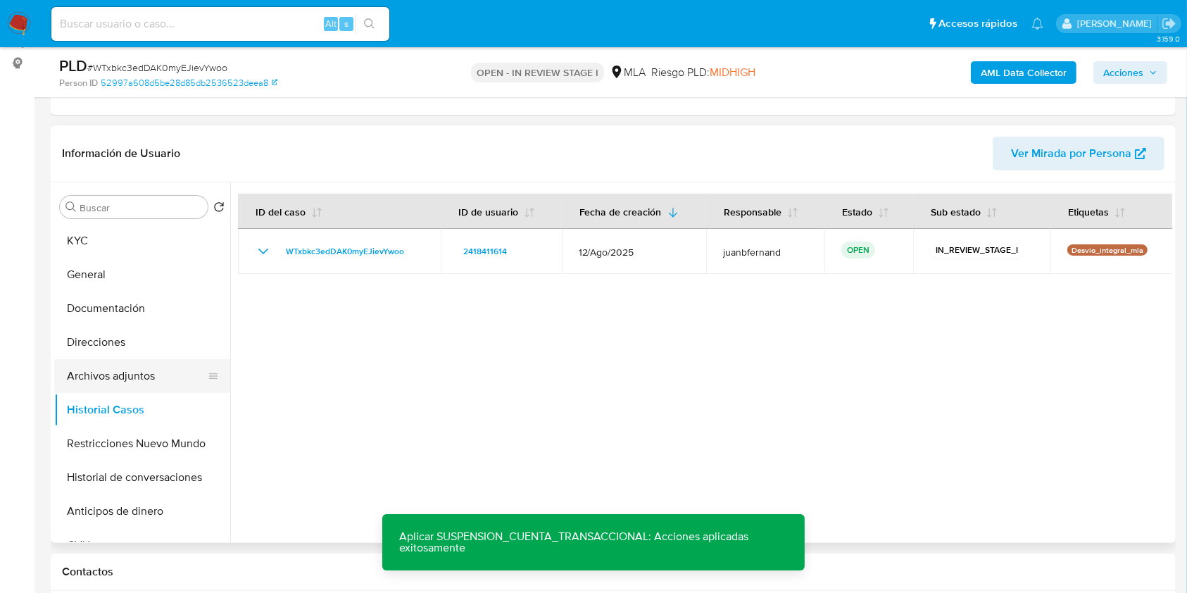
click at [107, 380] on button "Archivos adjuntos" at bounding box center [136, 376] width 165 height 34
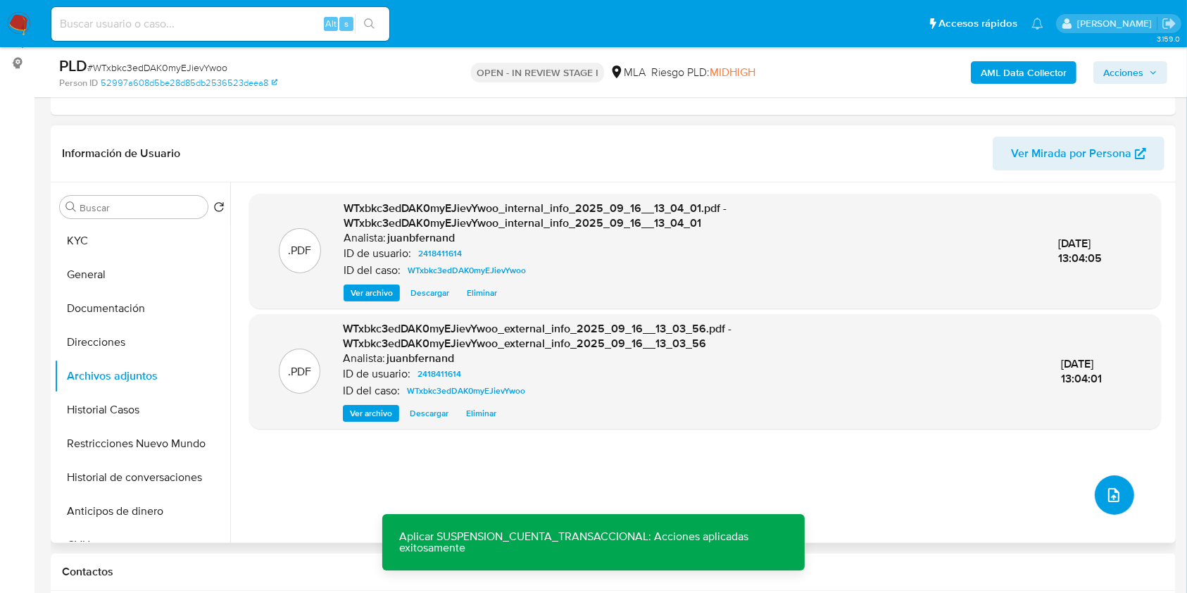
click at [1116, 489] on span "upload-file" at bounding box center [1114, 495] width 17 height 17
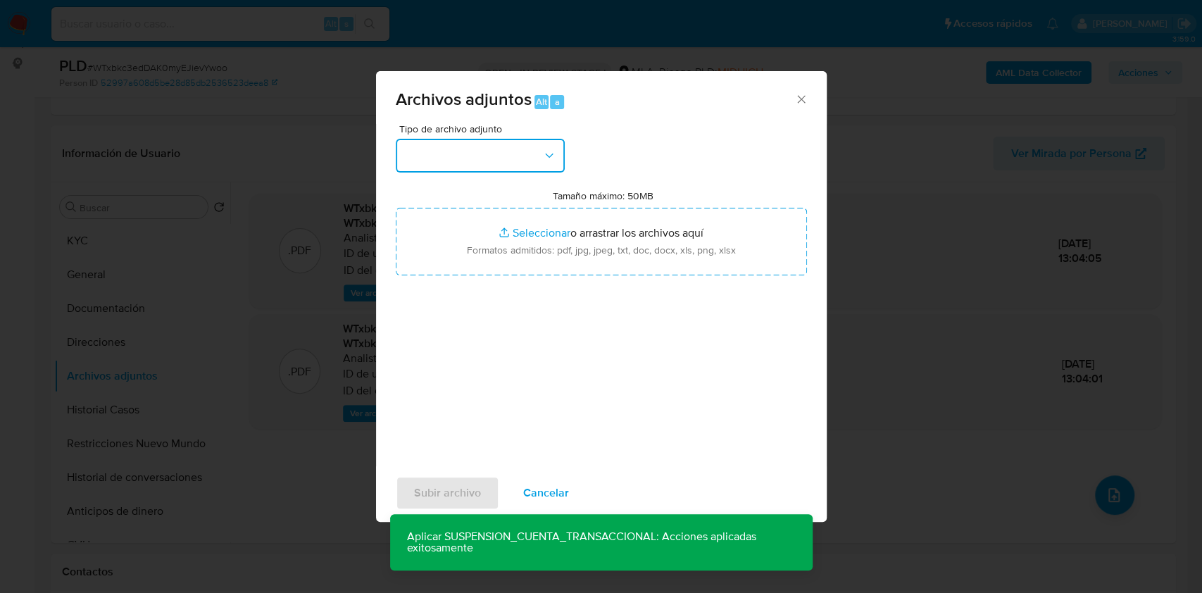
click at [523, 143] on button "button" at bounding box center [480, 156] width 169 height 34
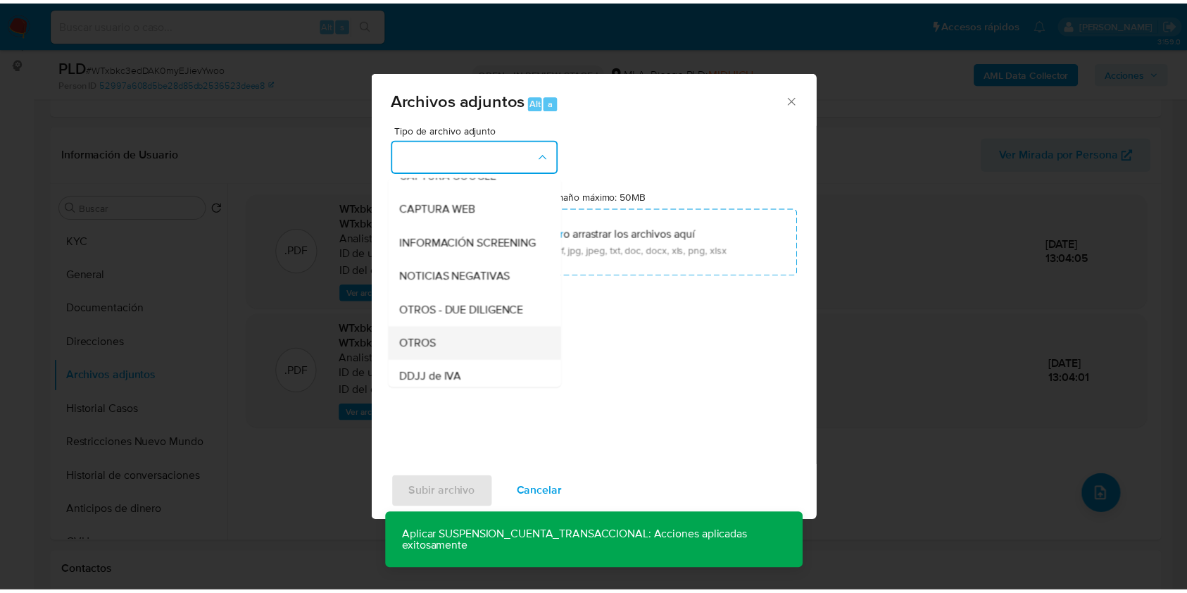
scroll to position [187, 0]
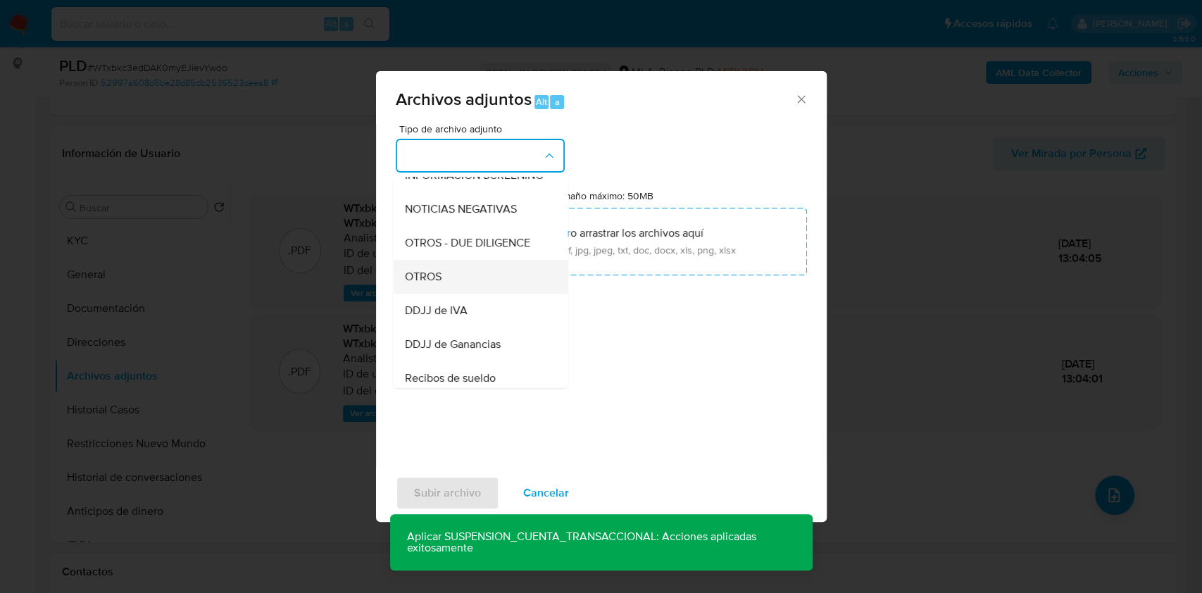
click at [453, 287] on div "OTROS" at bounding box center [476, 277] width 144 height 34
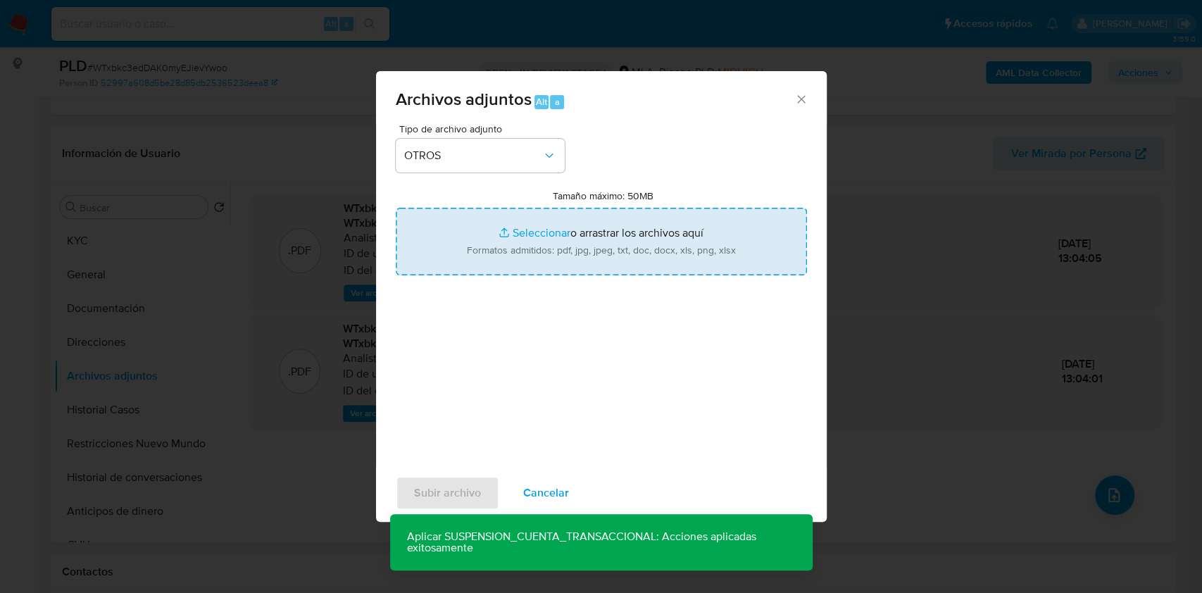
type input "C:\fakepath\Caselog WTxbkc3edDAK0myEJievYwoo_2025_08_19_11_28_47.docx"
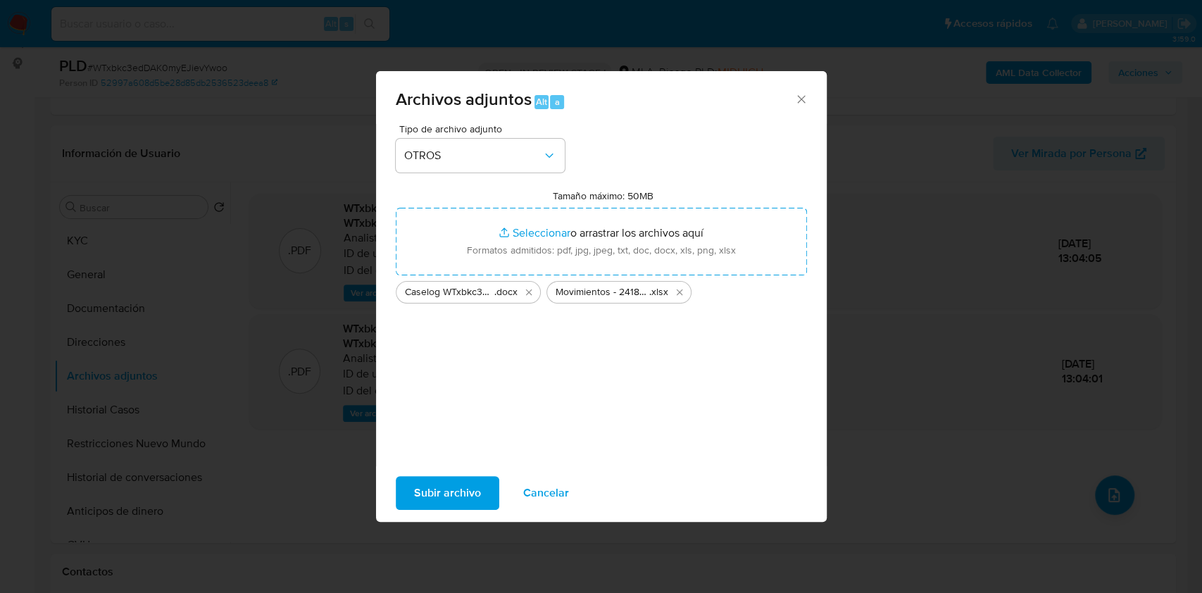
click at [461, 494] on span "Subir archivo" at bounding box center [447, 493] width 67 height 31
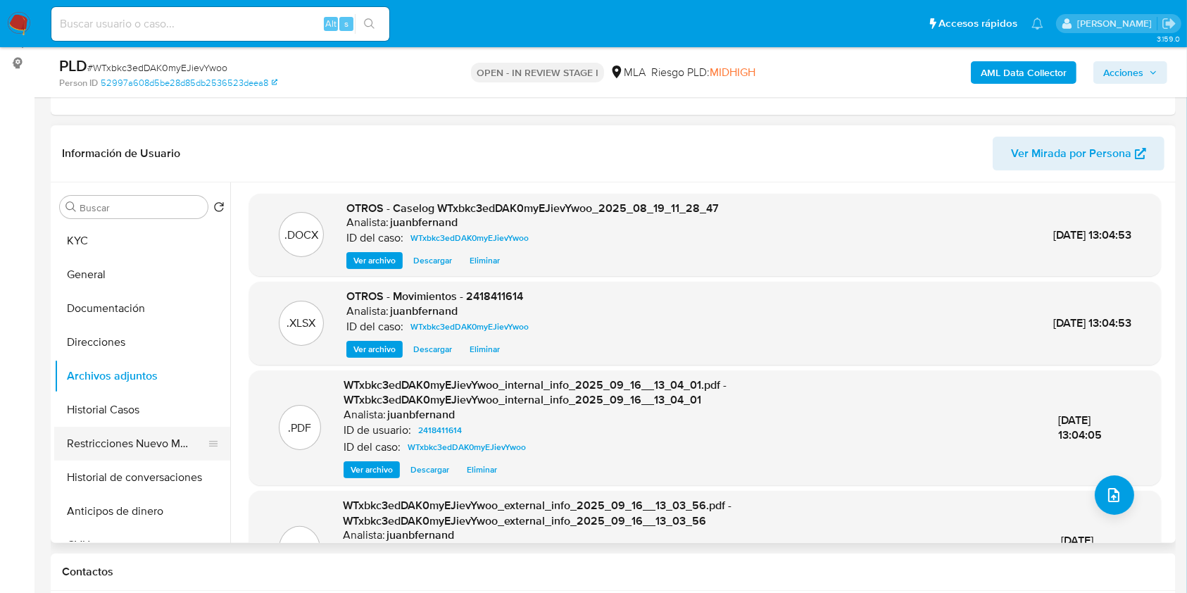
click at [114, 439] on button "Restricciones Nuevo Mundo" at bounding box center [136, 444] width 165 height 34
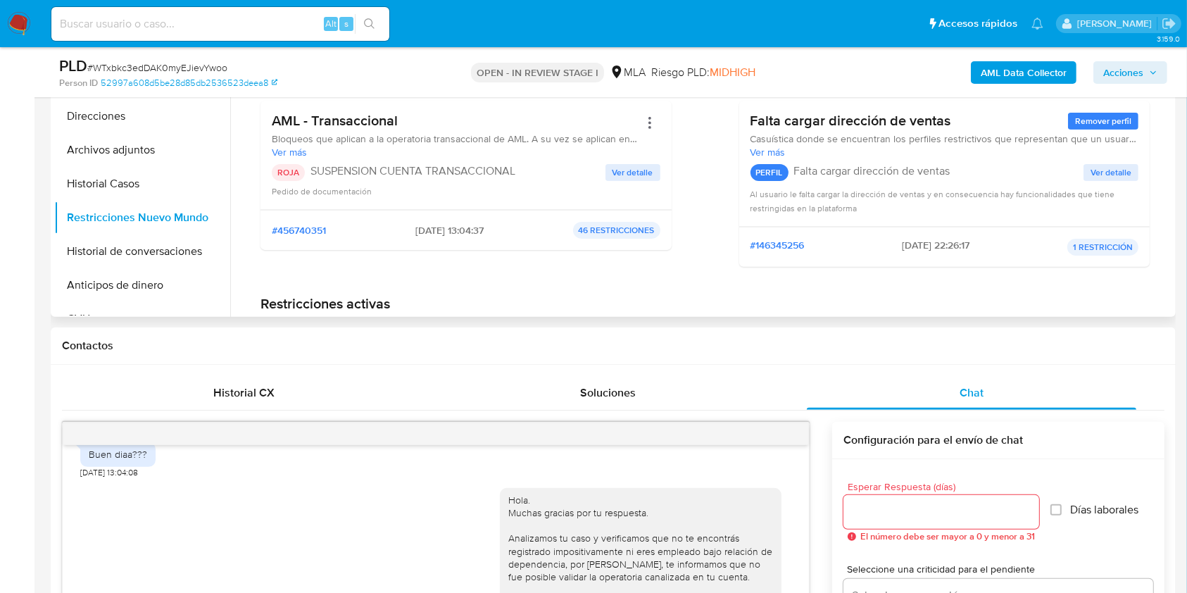
scroll to position [183, 0]
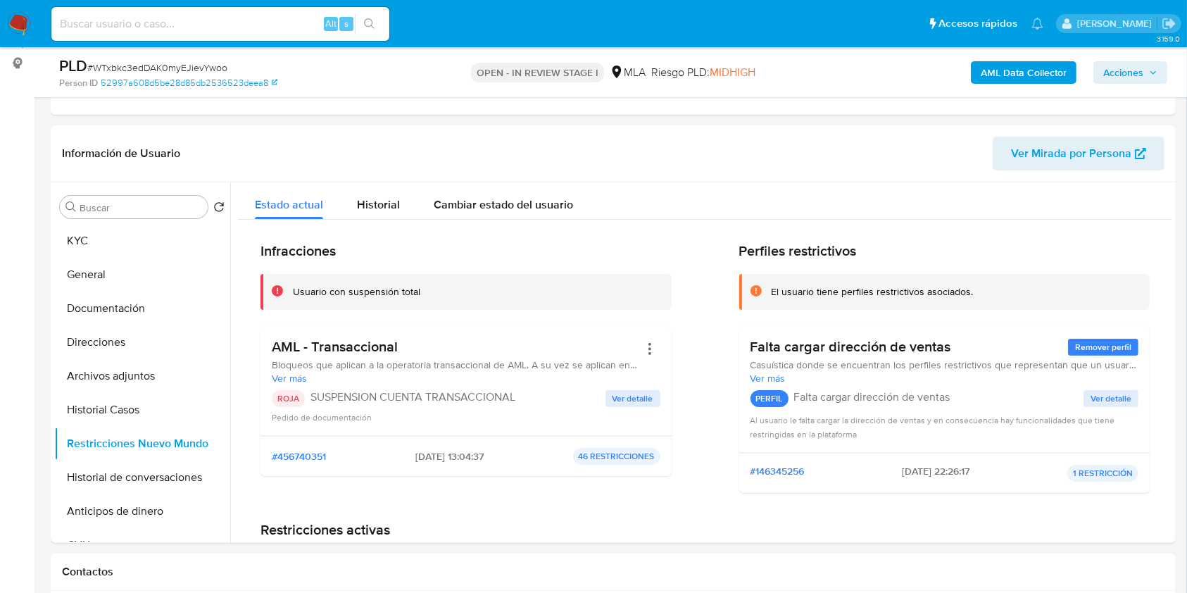
click at [1111, 66] on span "Acciones" at bounding box center [1124, 72] width 40 height 23
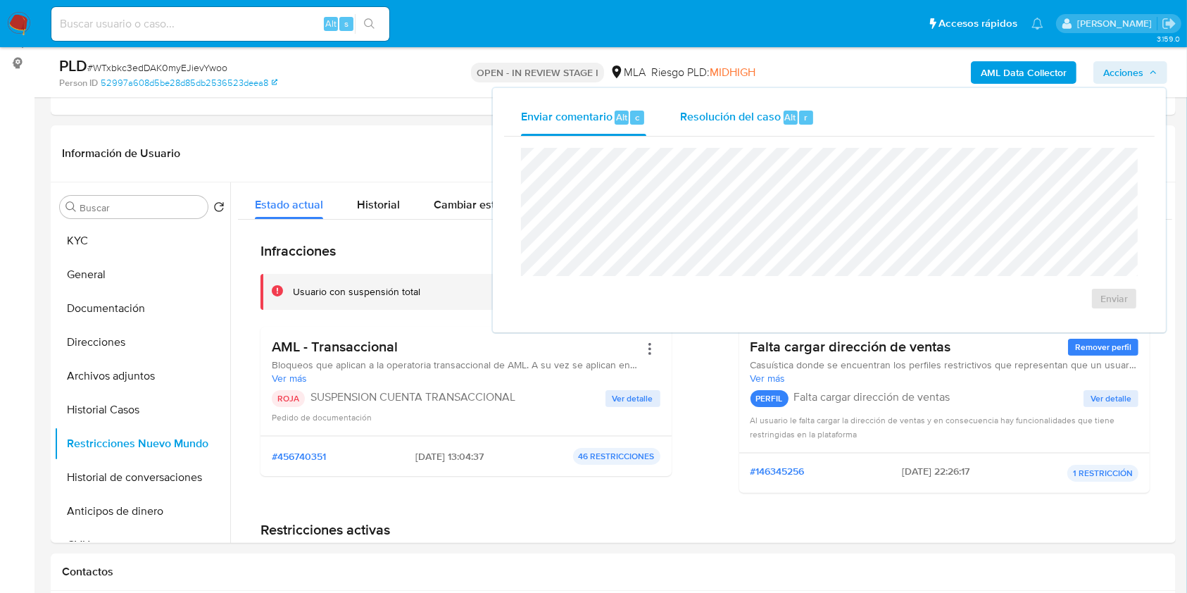
click at [744, 123] on span "Resolución del caso" at bounding box center [730, 116] width 101 height 16
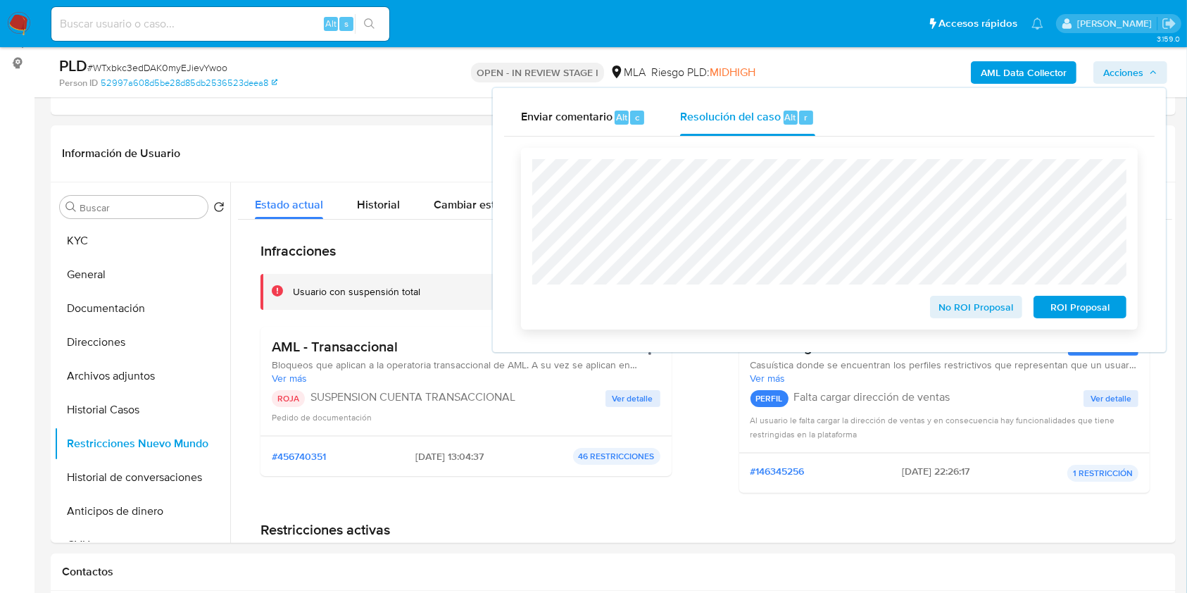
click at [1054, 308] on span "ROI Proposal" at bounding box center [1080, 307] width 73 height 20
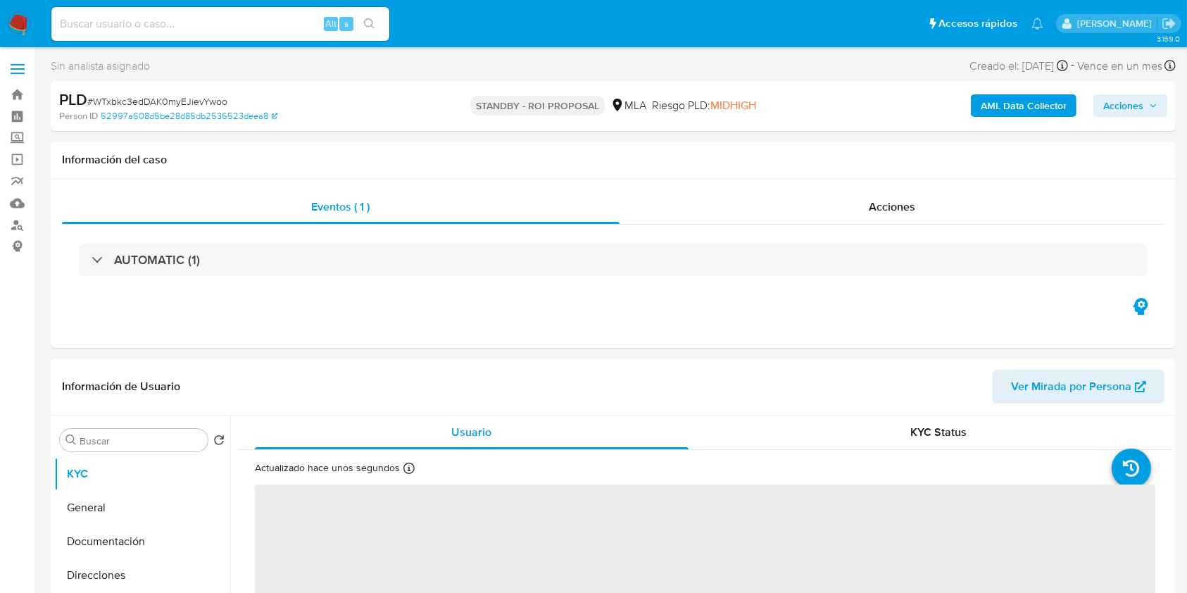
select select "10"
